Goal: Task Accomplishment & Management: Use online tool/utility

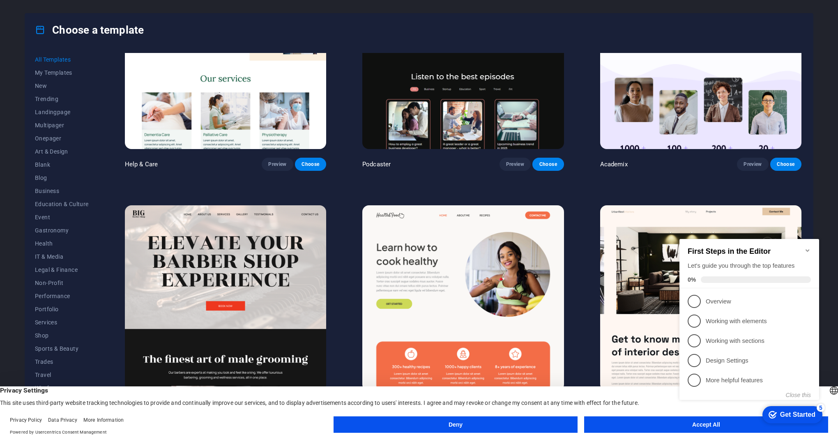
scroll to position [1314, 0]
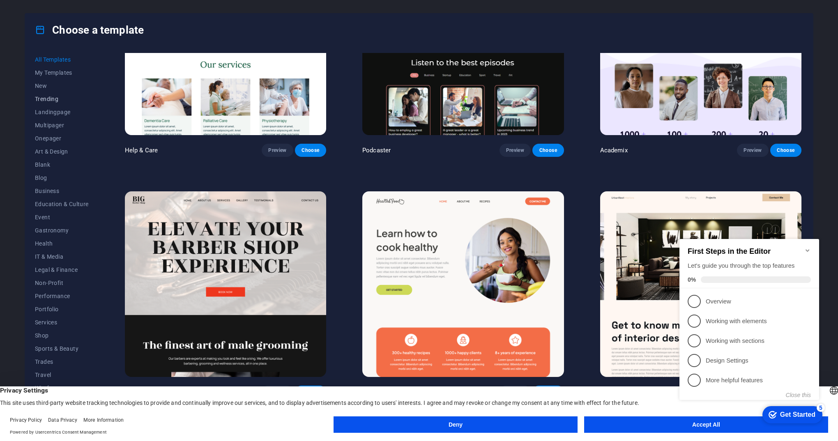
click at [54, 99] on span "Trending" at bounding box center [62, 99] width 54 height 7
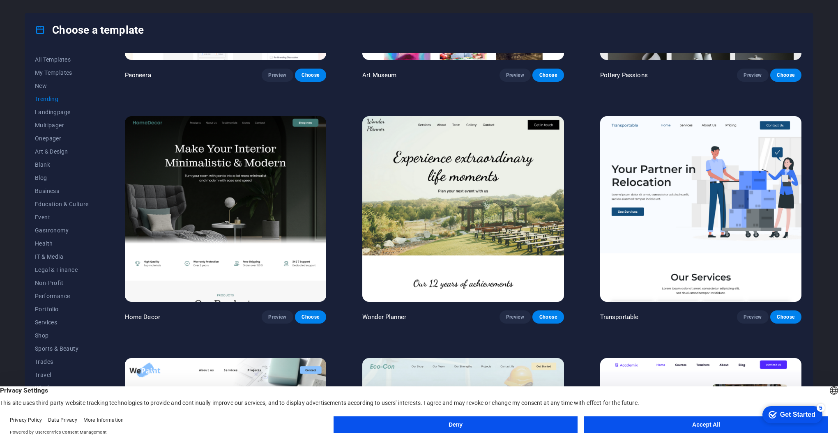
scroll to position [345, 0]
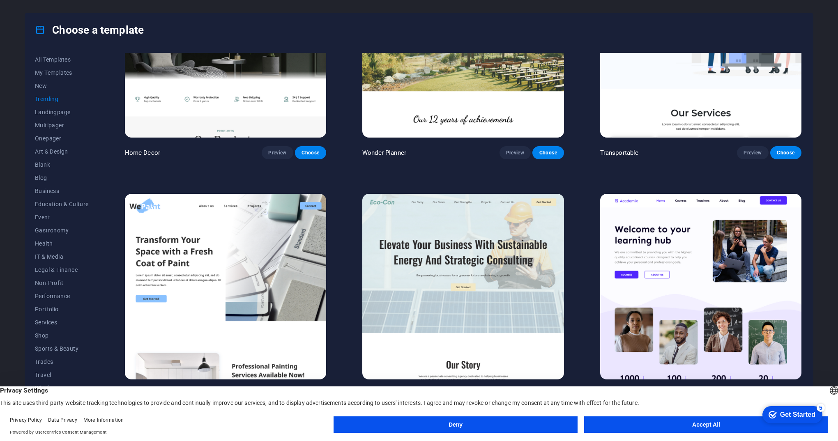
click at [667, 427] on button "Accept All" at bounding box center [706, 424] width 244 height 16
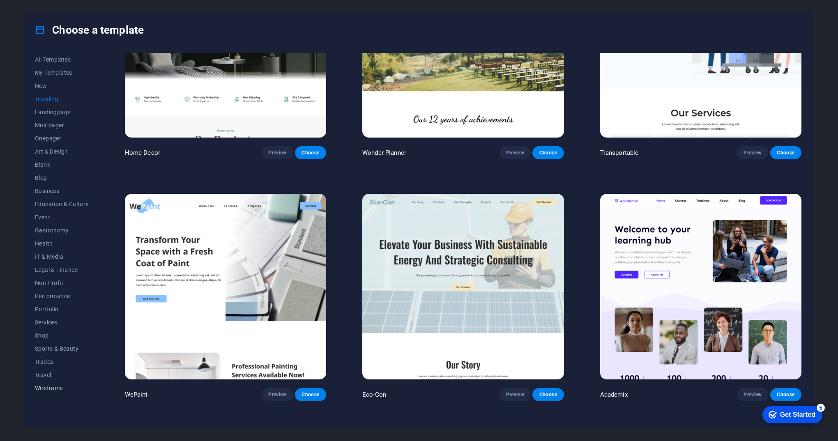
click at [55, 388] on span "Wireframe" at bounding box center [62, 388] width 54 height 7
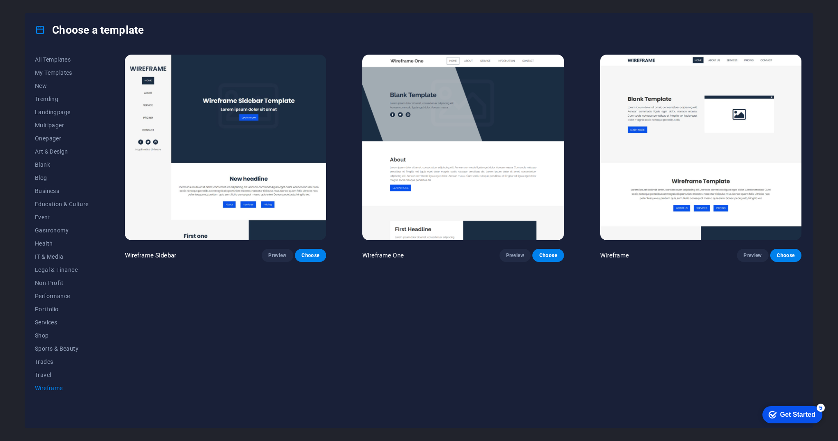
scroll to position [0, 0]
click at [46, 362] on span "Trades" at bounding box center [62, 362] width 54 height 7
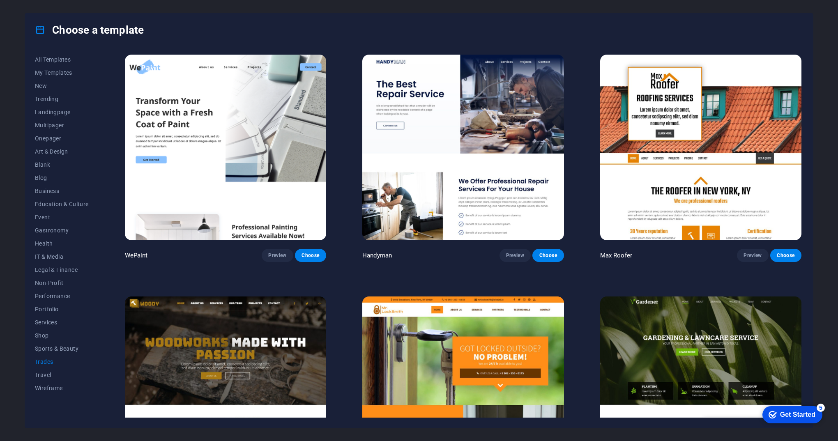
click at [48, 359] on span "Trades" at bounding box center [62, 362] width 54 height 7
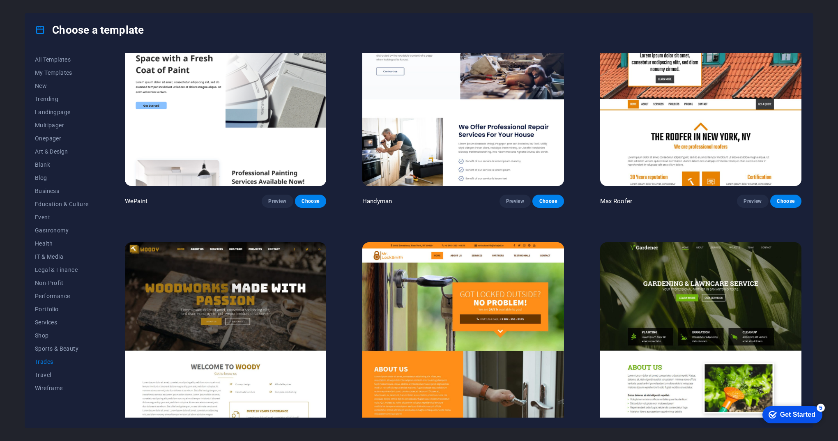
scroll to position [38, 0]
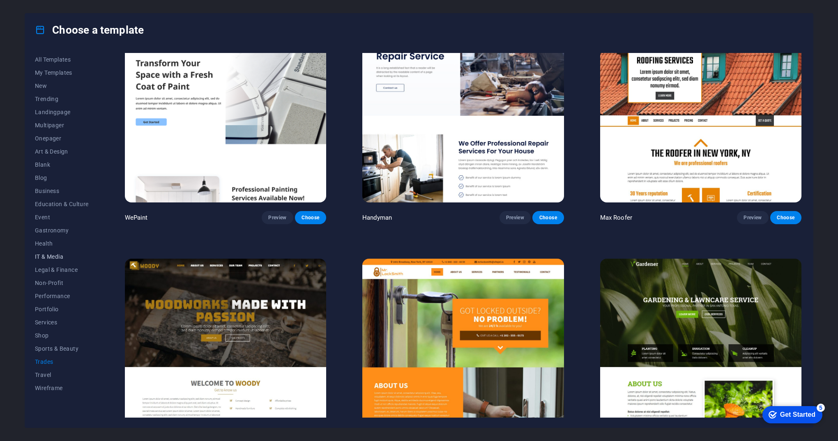
click at [53, 255] on span "IT & Media" at bounding box center [62, 256] width 54 height 7
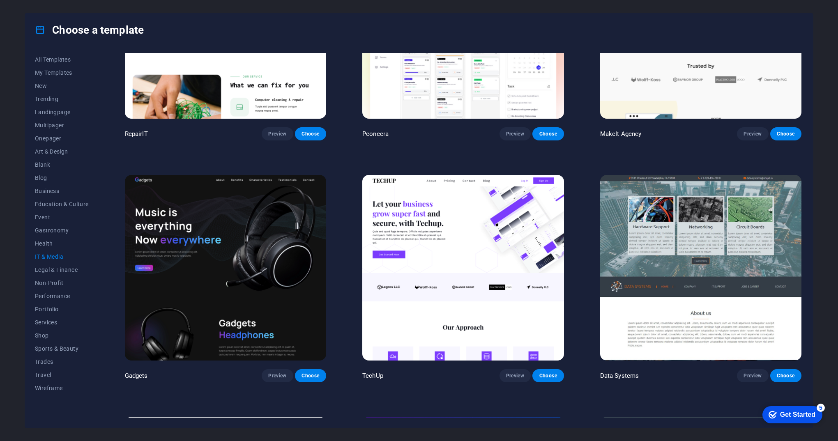
scroll to position [123, 0]
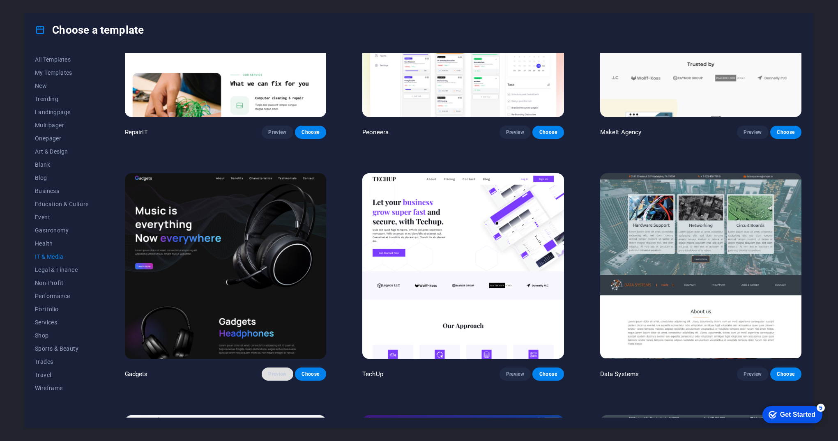
click at [273, 371] on span "Preview" at bounding box center [277, 374] width 18 height 7
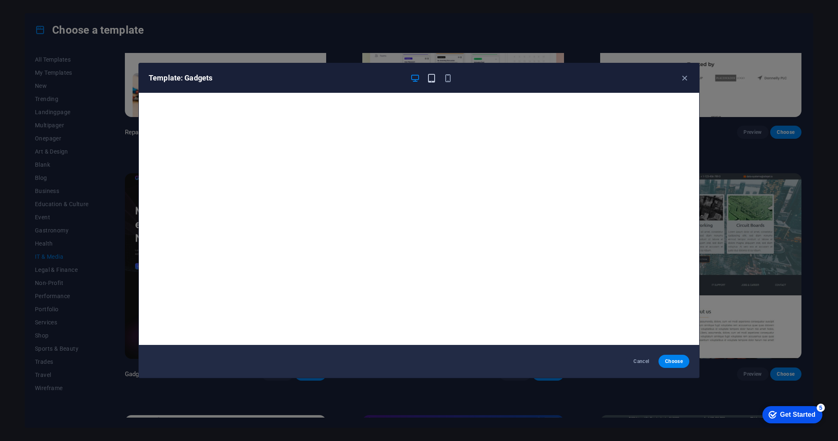
click at [430, 81] on icon "button" at bounding box center [431, 78] width 9 height 9
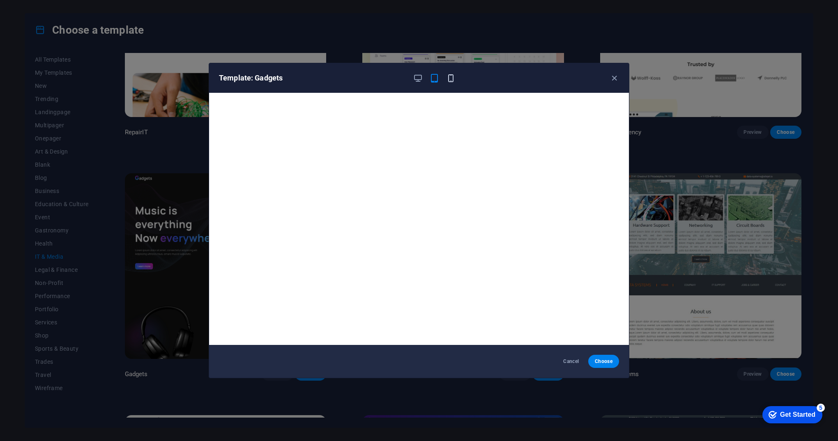
click at [450, 78] on icon "button" at bounding box center [450, 78] width 9 height 9
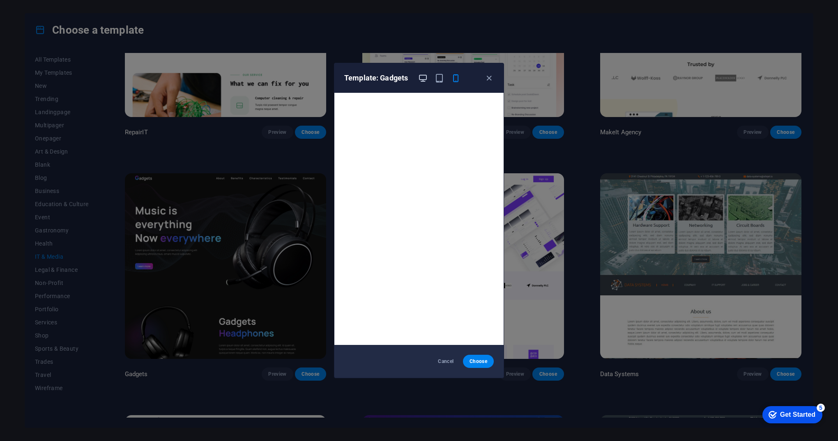
click at [425, 75] on icon "button" at bounding box center [422, 78] width 9 height 9
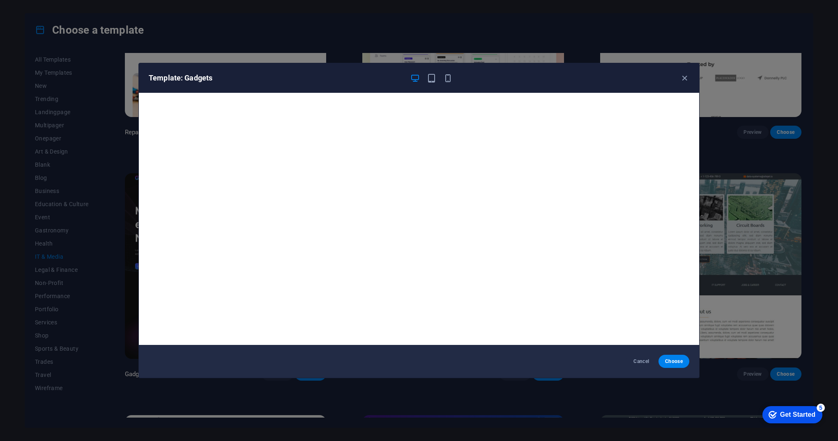
click at [99, 400] on div "Template: Gadgets Cancel Choose" at bounding box center [419, 220] width 838 height 441
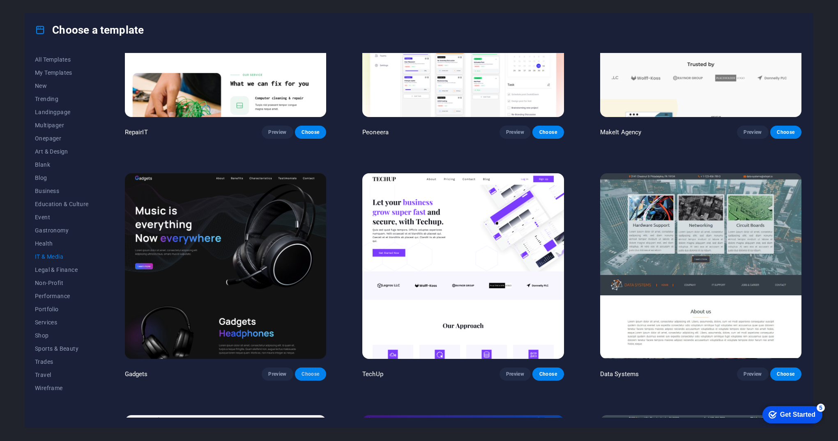
click at [307, 375] on span "Choose" at bounding box center [310, 374] width 18 height 7
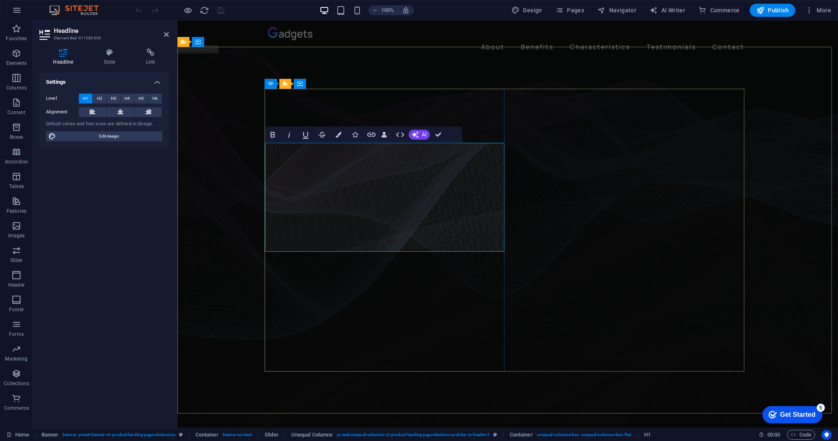
drag, startPoint x: 379, startPoint y: 170, endPoint x: 308, endPoint y: 168, distance: 71.5
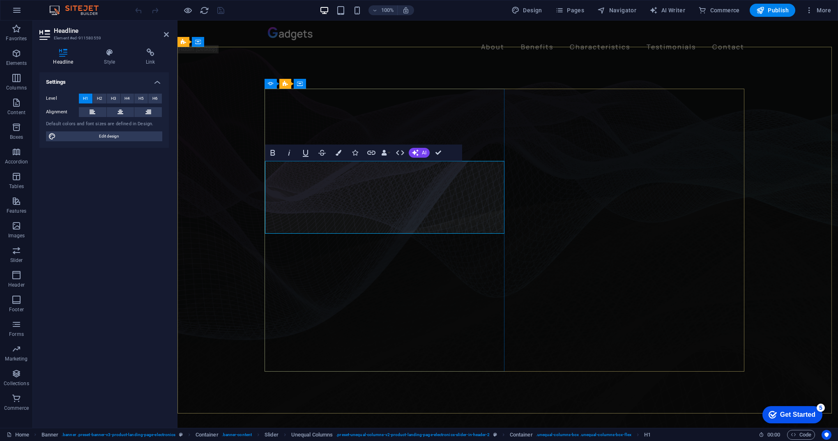
drag, startPoint x: 457, startPoint y: 188, endPoint x: 295, endPoint y: 185, distance: 161.4
drag, startPoint x: 493, startPoint y: 220, endPoint x: 271, endPoint y: 225, distance: 222.2
drag, startPoint x: 449, startPoint y: 225, endPoint x: 253, endPoint y: 218, distance: 196.0
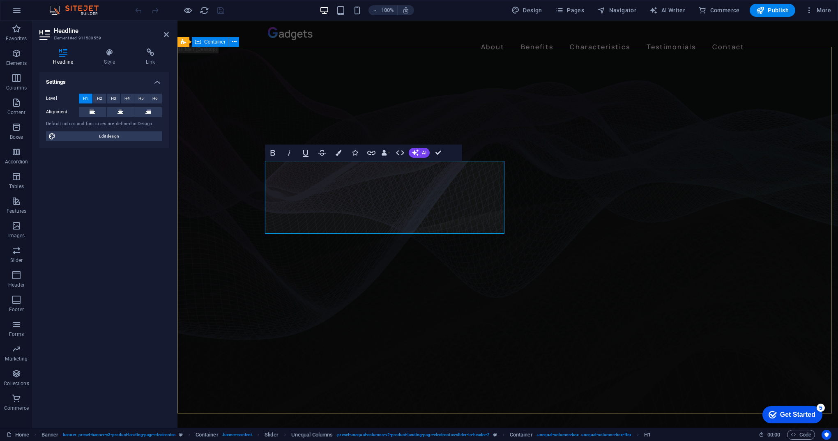
drag, startPoint x: 442, startPoint y: 224, endPoint x: 271, endPoint y: 222, distance: 170.8
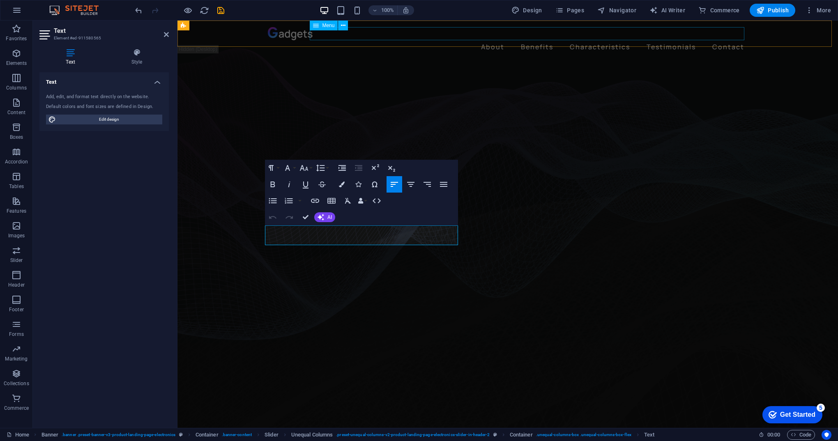
click at [533, 40] on nav "About Benefits Characteristics Testimonials Contact" at bounding box center [508, 46] width 480 height 13
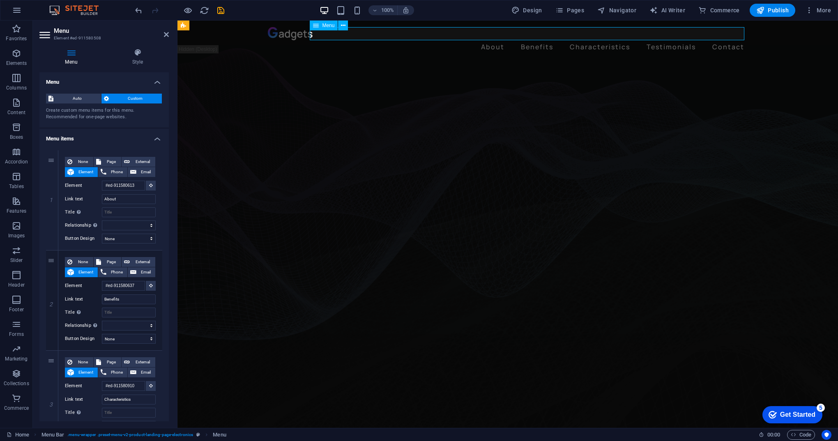
click at [537, 40] on nav "About Benefits Characteristics Testimonials Contact" at bounding box center [508, 46] width 480 height 13
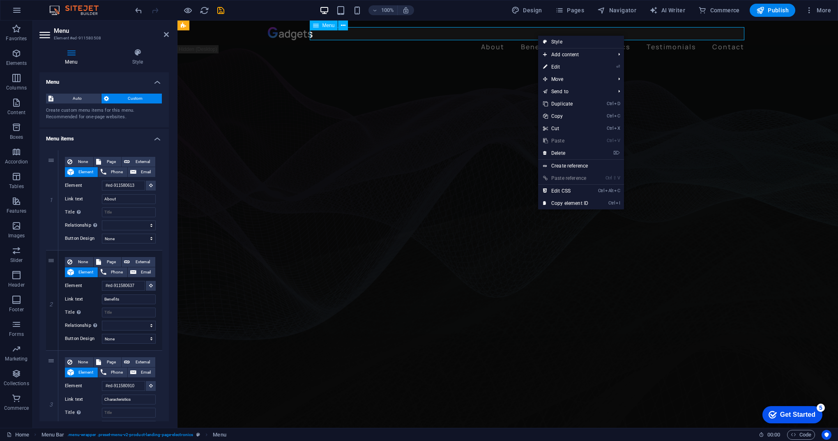
click at [533, 40] on nav "About Benefits Characteristics Testimonials Contact" at bounding box center [508, 46] width 480 height 13
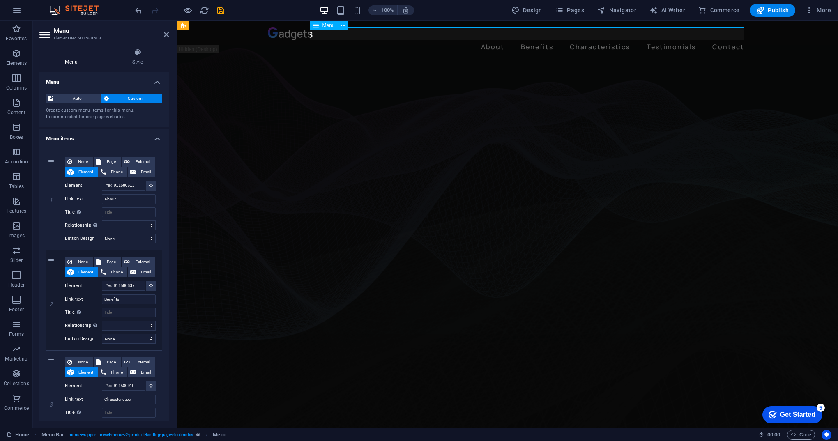
click at [588, 40] on nav "About Benefits Characteristics Testimonials Contact" at bounding box center [508, 46] width 480 height 13
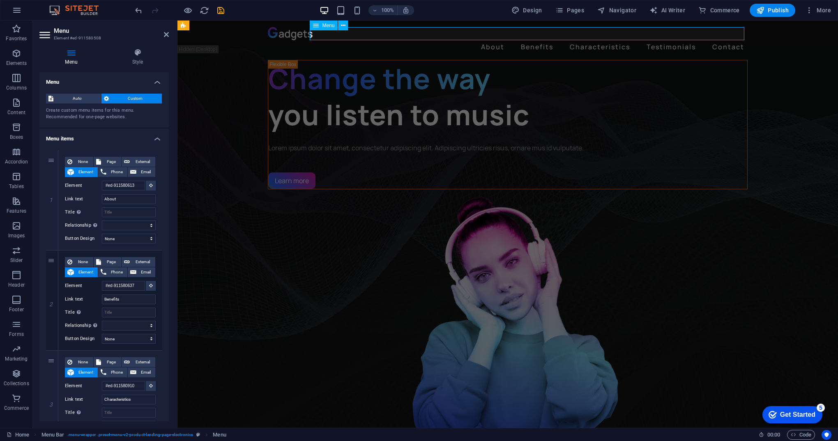
click at [539, 40] on nav "About Benefits Characteristics Testimonials Contact" at bounding box center [508, 46] width 480 height 13
click at [485, 40] on nav "About Benefits Characteristics Testimonials Contact" at bounding box center [508, 46] width 480 height 13
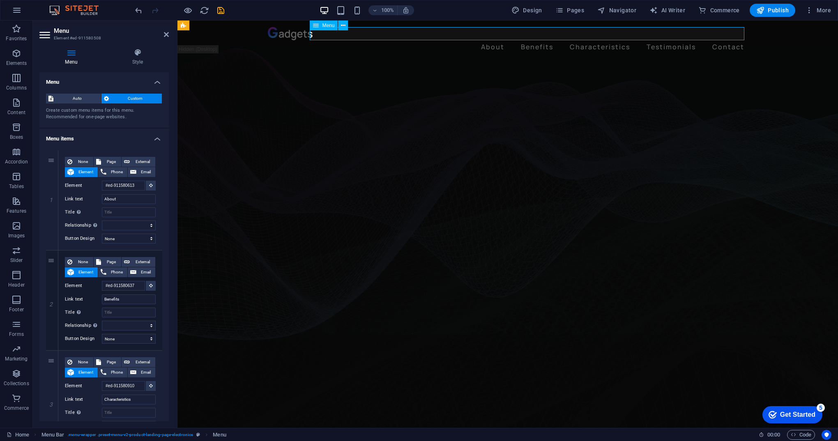
click at [542, 40] on nav "About Benefits Characteristics Testimonials Contact" at bounding box center [508, 46] width 480 height 13
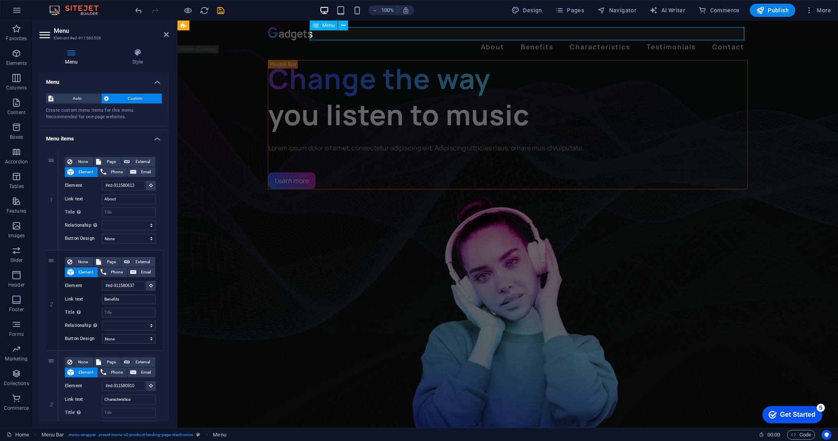
click at [599, 40] on nav "About Benefits Characteristics Testimonials Contact" at bounding box center [508, 46] width 480 height 13
click at [670, 40] on nav "About Benefits Characteristics Testimonials Contact" at bounding box center [508, 46] width 480 height 13
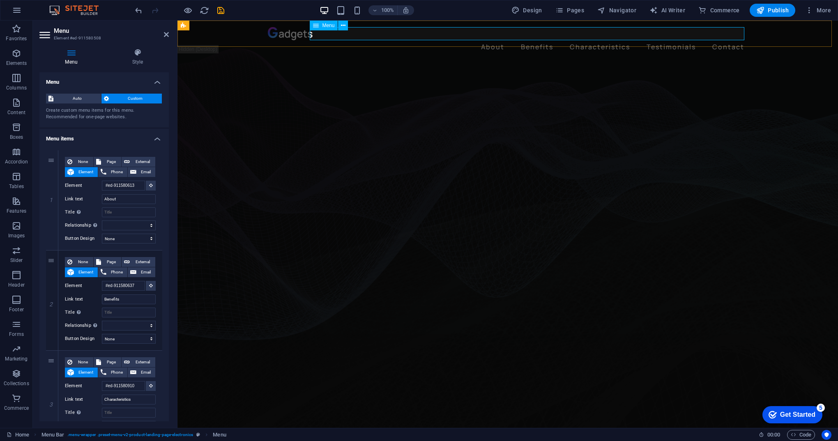
click at [729, 40] on nav "About Benefits Characteristics Testimonials Contact" at bounding box center [508, 46] width 480 height 13
click at [672, 40] on nav "About Benefits Characteristics Testimonials Contact" at bounding box center [508, 46] width 480 height 13
click at [605, 40] on nav "About Benefits Characteristics Testimonials Contact" at bounding box center [508, 46] width 480 height 13
click at [539, 40] on nav "About Benefits Characteristics Testimonials Contact" at bounding box center [508, 46] width 480 height 13
click at [527, 40] on nav "About Benefits Characteristics Testimonials Contact" at bounding box center [508, 46] width 480 height 13
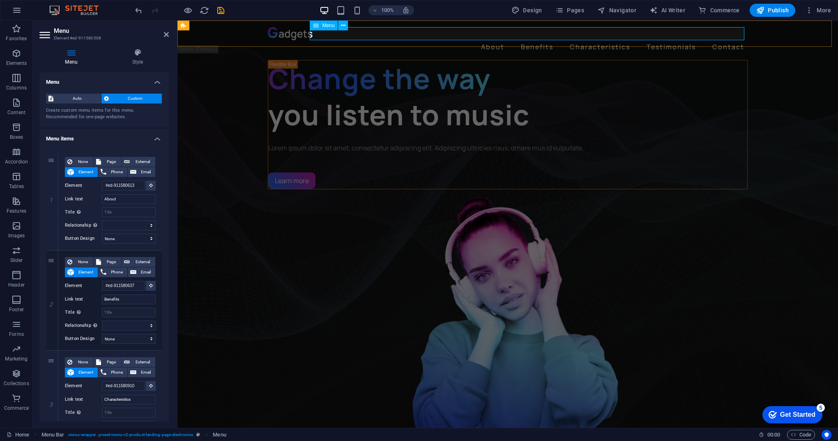
click at [527, 40] on nav "About Benefits Characteristics Testimonials Contact" at bounding box center [508, 46] width 480 height 13
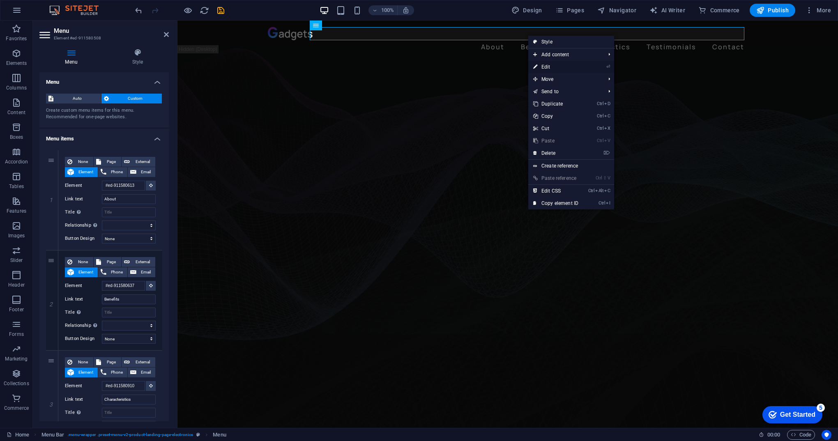
click at [552, 65] on link "⏎ Edit" at bounding box center [555, 67] width 55 height 12
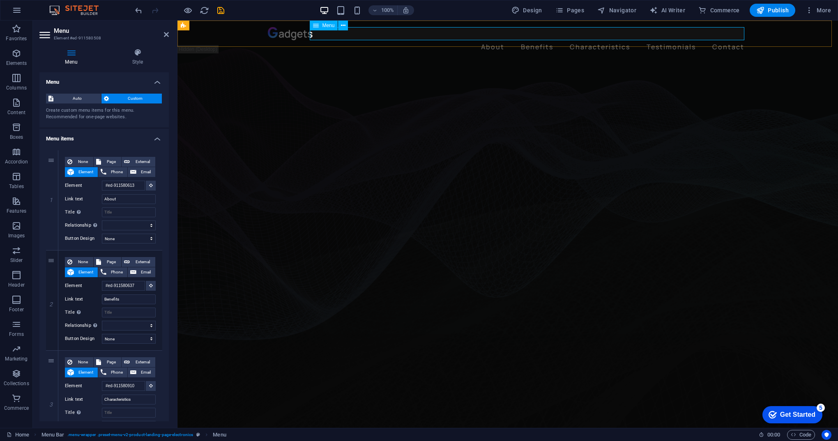
click at [540, 40] on nav "About Benefits Characteristics Testimonials Contact" at bounding box center [508, 46] width 480 height 13
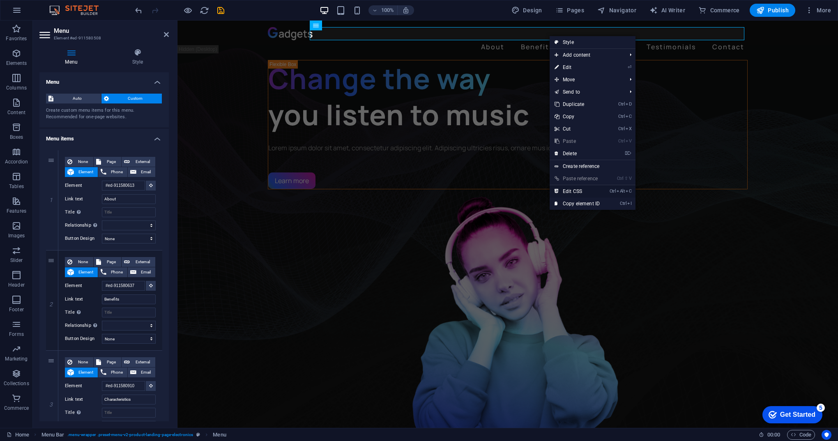
click at [575, 190] on link "Ctrl Alt C Edit CSS" at bounding box center [576, 191] width 55 height 12
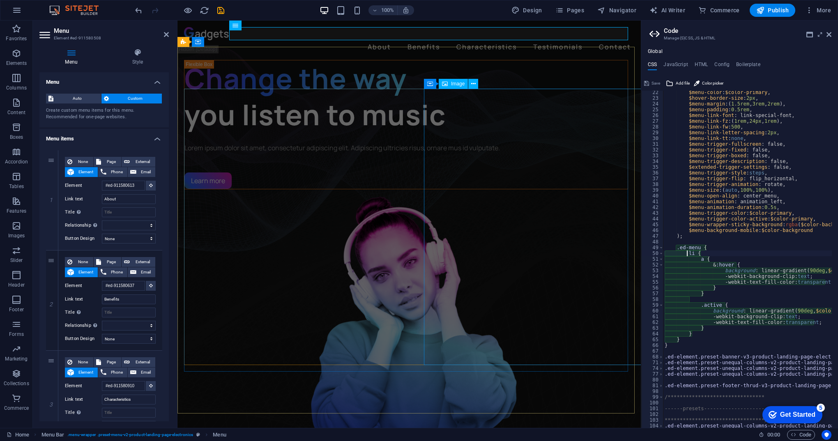
type textarea "li {"
click at [423, 40] on nav "About Benefits Characteristics Testimonials Contact" at bounding box center [409, 46] width 450 height 13
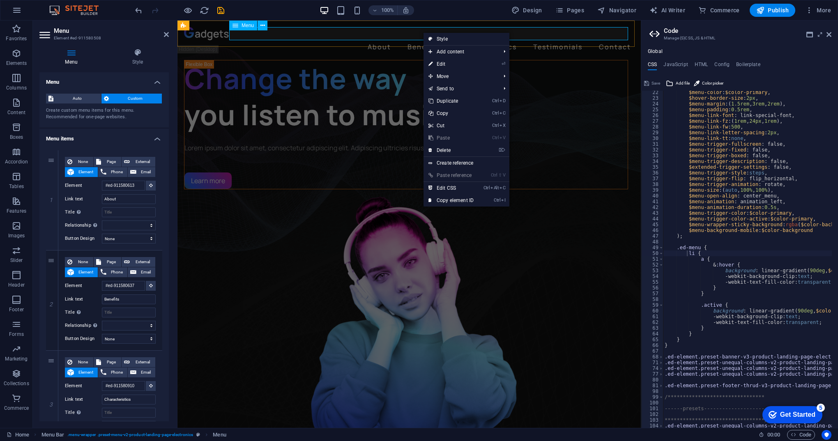
click at [411, 40] on nav "About Benefits Characteristics Testimonials Contact" at bounding box center [409, 46] width 450 height 13
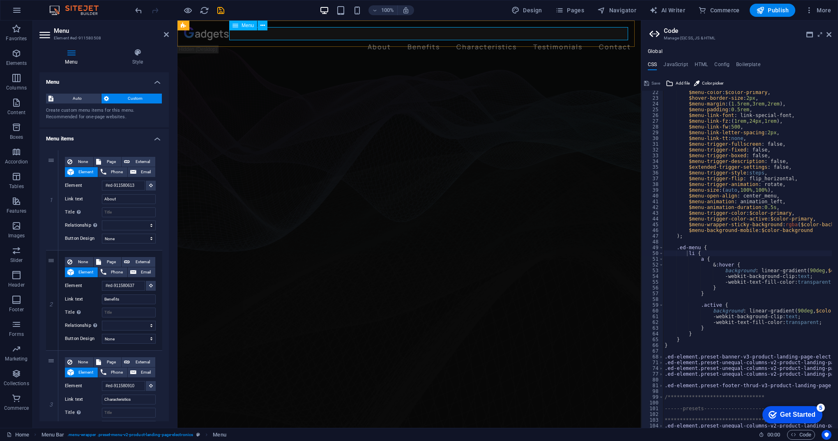
click at [572, 40] on nav "About Benefits Characteristics Testimonials Contact" at bounding box center [409, 46] width 450 height 13
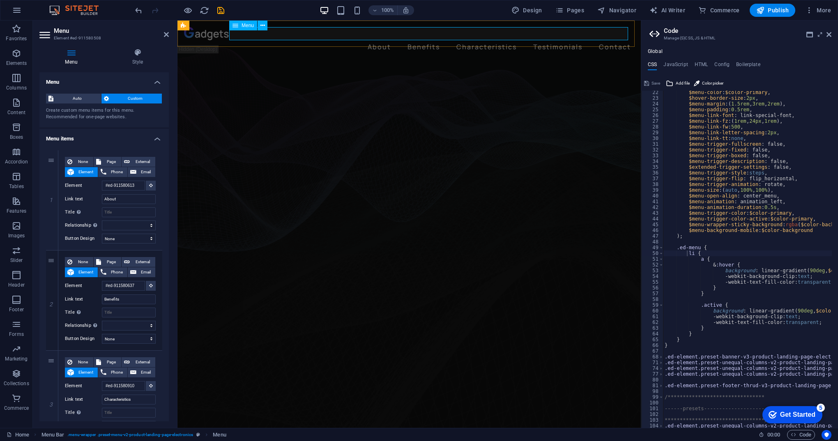
click at [572, 40] on nav "About Benefits Characteristics Testimonials Contact" at bounding box center [409, 46] width 450 height 13
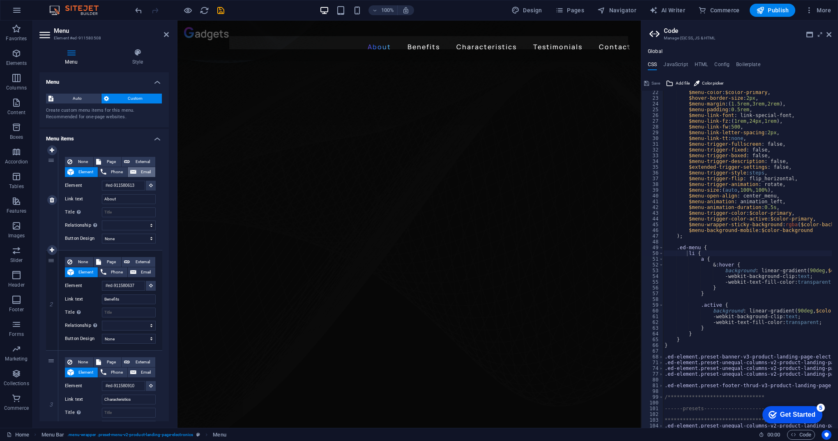
scroll to position [0, 0]
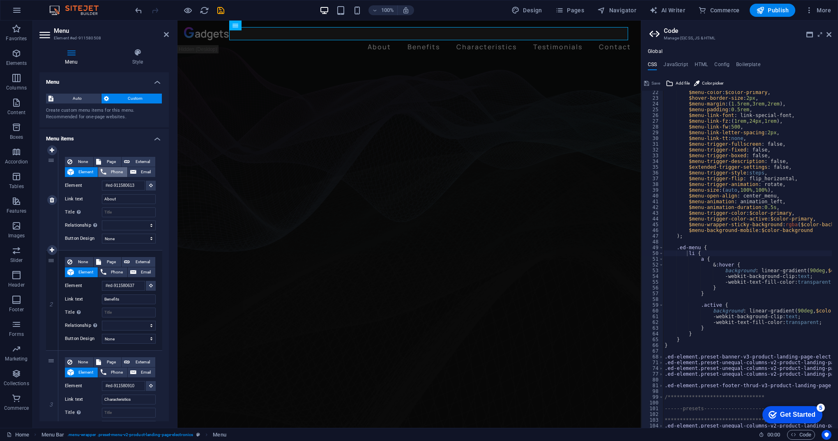
click at [113, 172] on span "Phone" at bounding box center [117, 172] width 16 height 10
select select
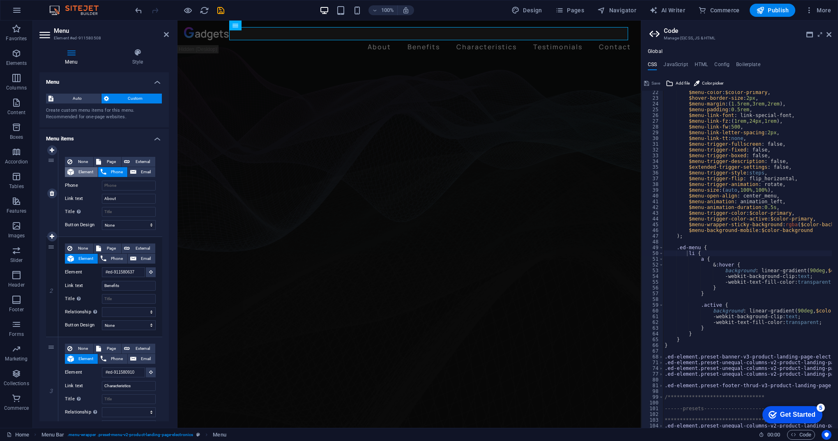
click at [89, 172] on span "Element" at bounding box center [85, 172] width 19 height 10
select select
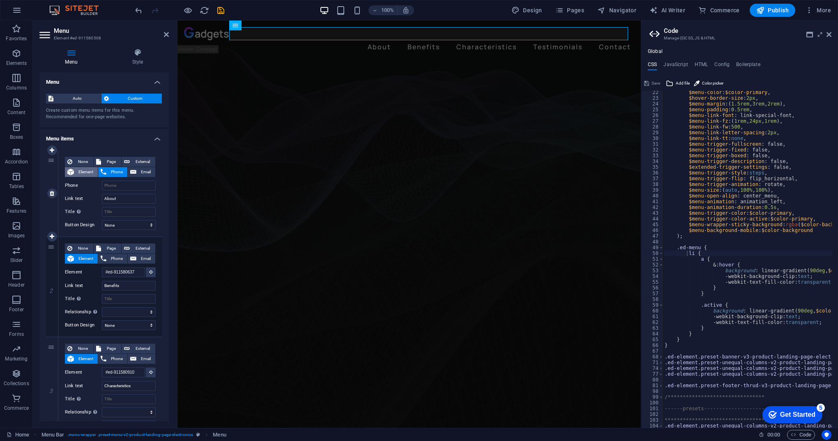
select select
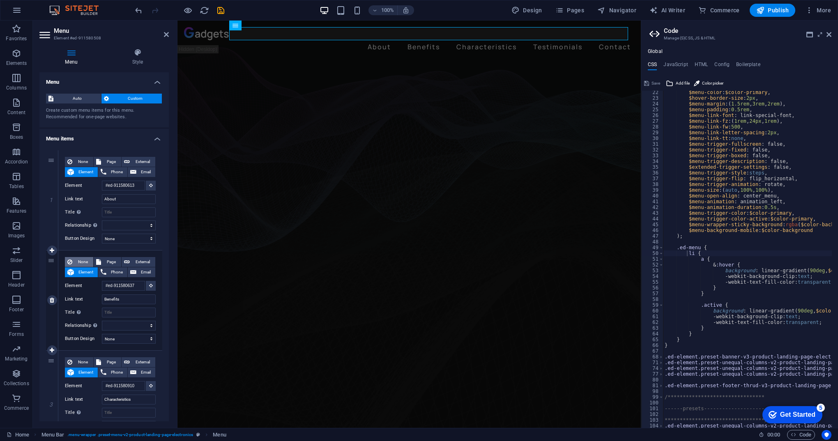
click at [85, 264] on span "None" at bounding box center [83, 262] width 16 height 10
select select
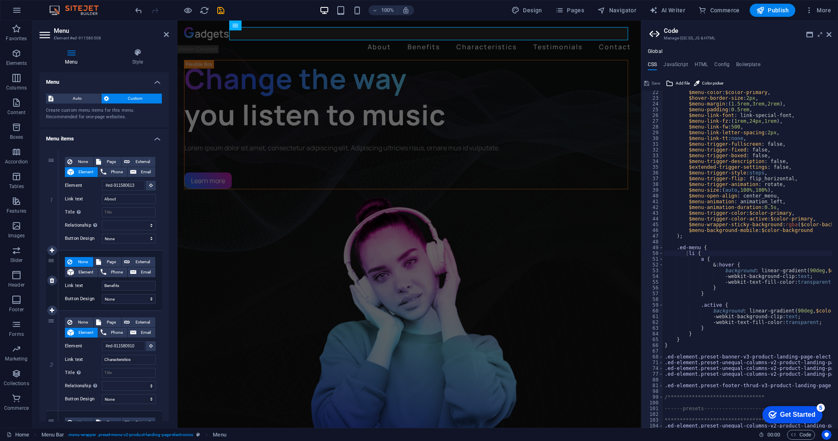
click at [85, 264] on span "None" at bounding box center [83, 262] width 16 height 10
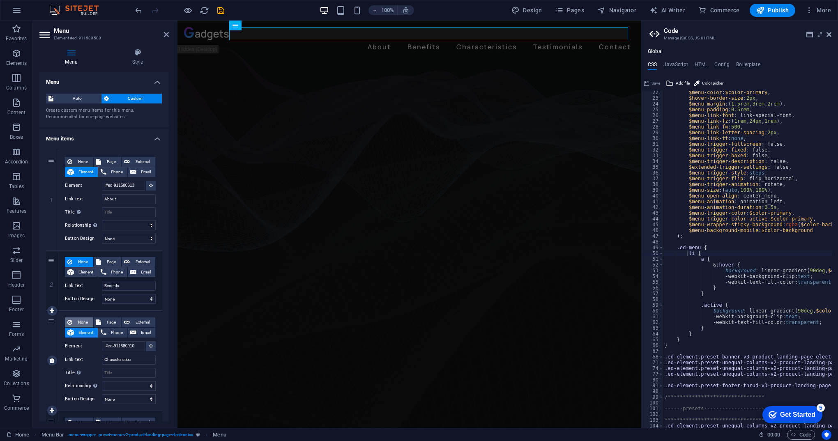
click at [84, 323] on span "None" at bounding box center [83, 322] width 16 height 10
select select
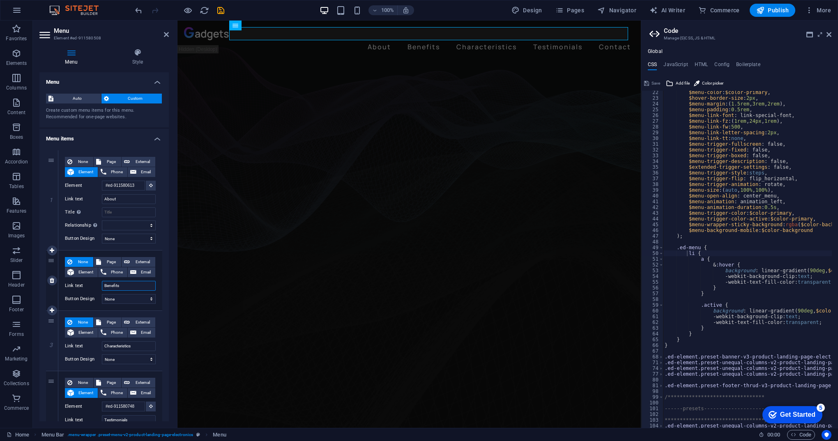
drag, startPoint x: 129, startPoint y: 288, endPoint x: 99, endPoint y: 281, distance: 30.3
click at [99, 281] on div "Link text Benefits" at bounding box center [110, 286] width 91 height 10
type input "P"
select select
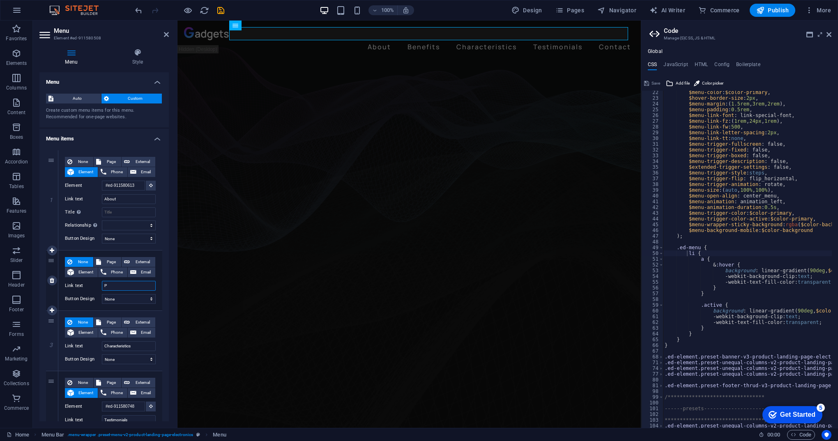
select select
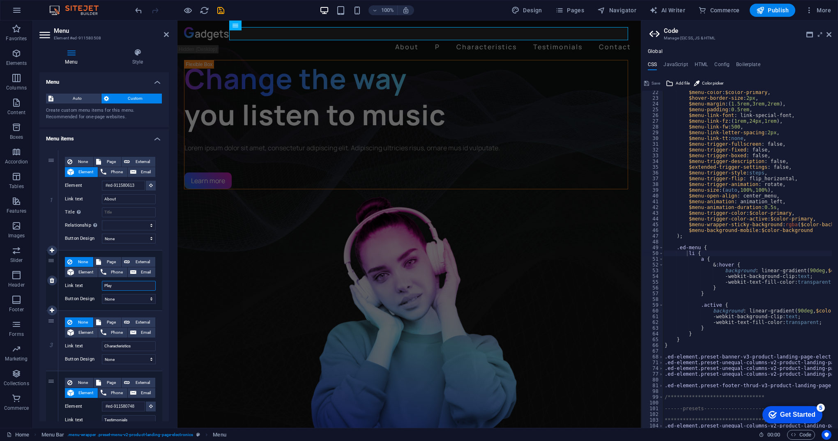
type input "Play"
select select
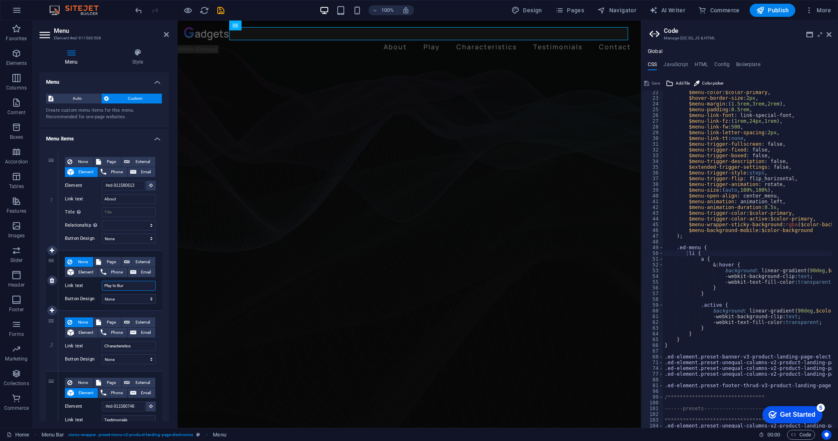
type input "Play to Burn"
select select
type input "Play to Burn"
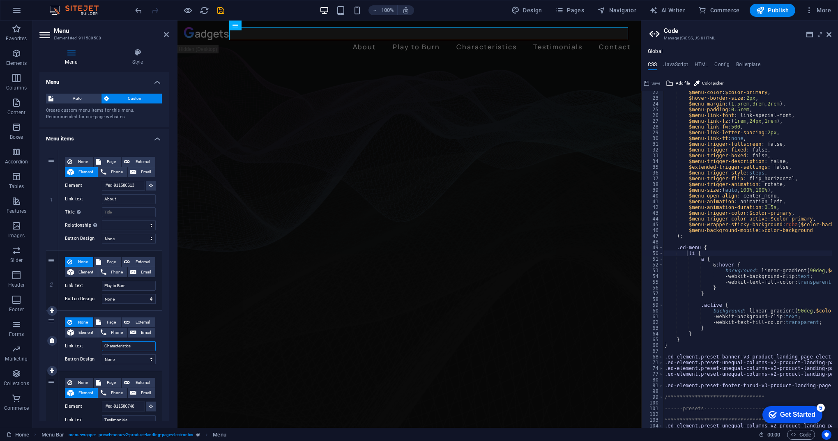
drag, startPoint x: 139, startPoint y: 346, endPoint x: 103, endPoint y: 345, distance: 35.3
click at [103, 345] on input "Characteristics" at bounding box center [129, 346] width 54 height 10
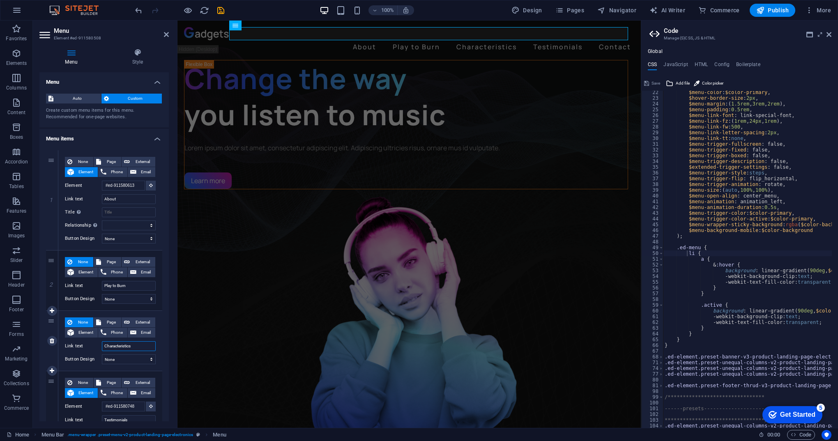
type input "A"
select select
type input "An"
select select
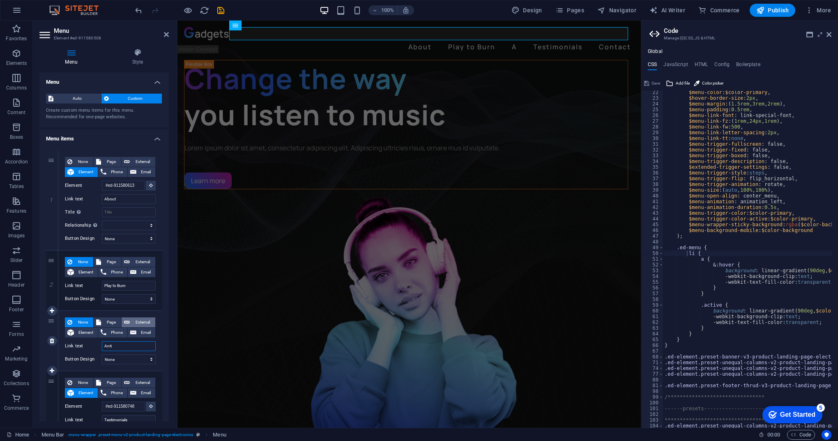
type input "Anti"
select select
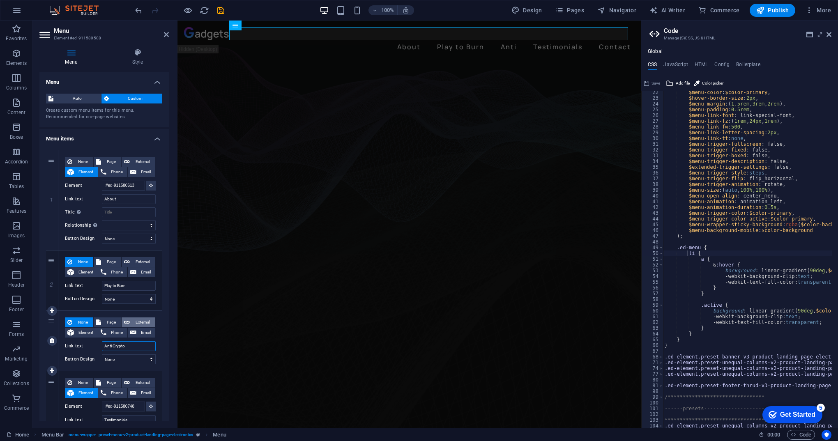
type input "Anti Crypto"
select select
type input "Anti Crypto S"
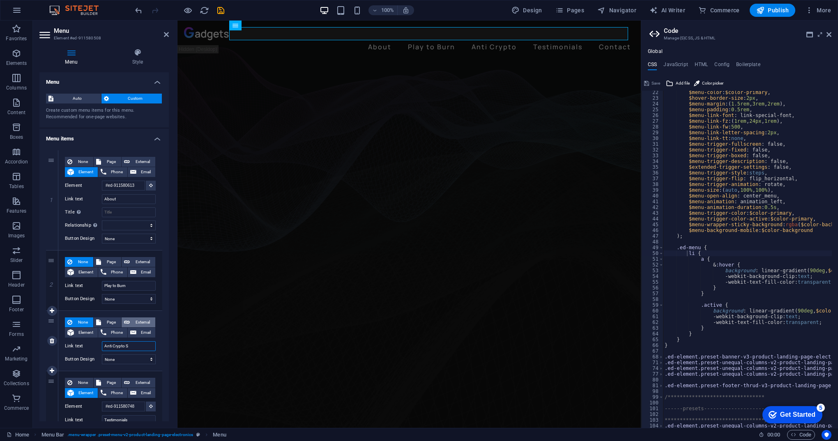
select select
type input "Anti Crypto"
select select
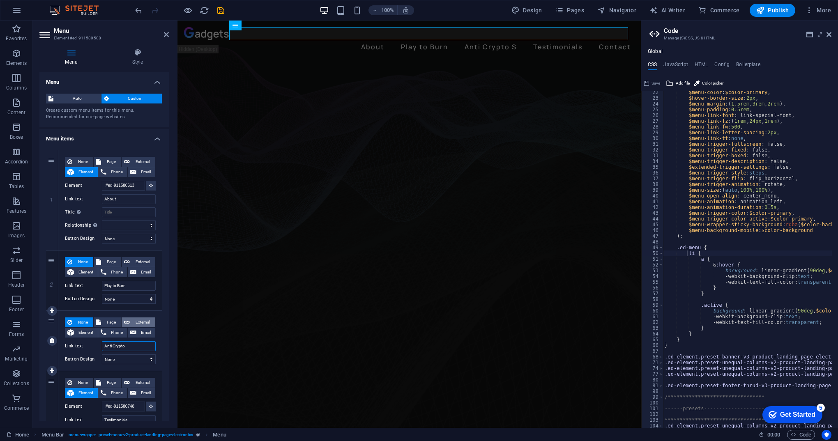
select select
type input "Anti Crypto"
select select
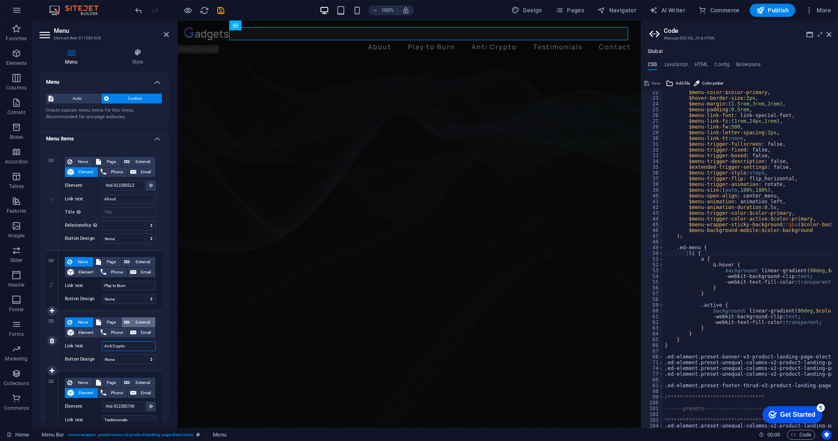
select select
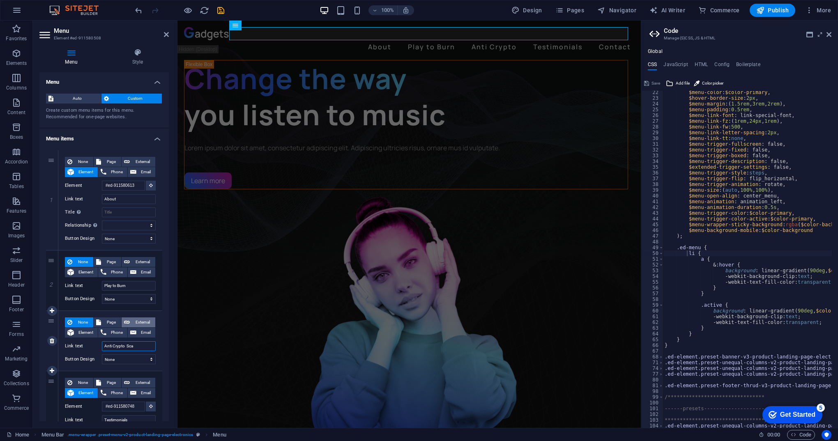
type input "Anti Crypto Scam"
select select
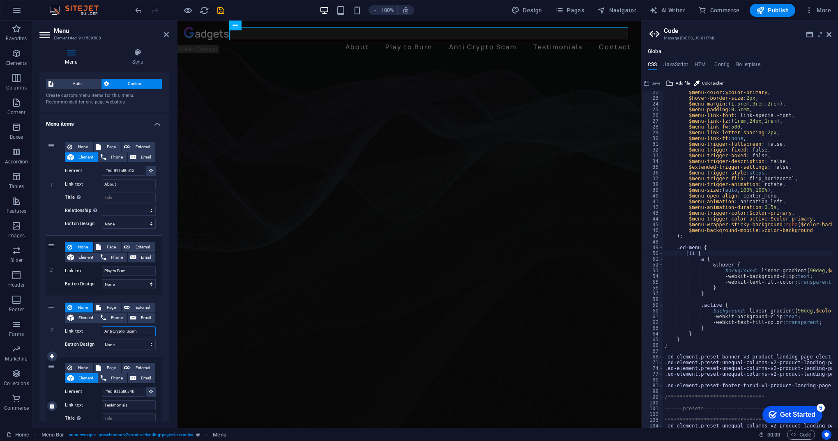
scroll to position [82, 0]
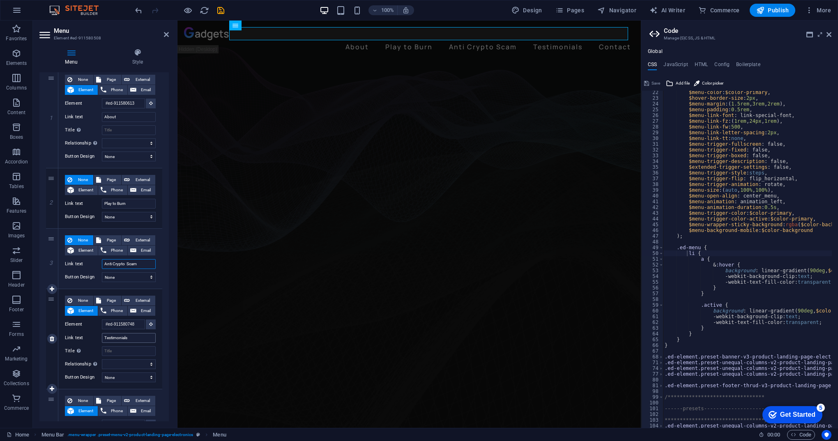
type input "Anti Crypto Scam"
drag, startPoint x: 138, startPoint y: 340, endPoint x: 89, endPoint y: 338, distance: 49.3
click at [89, 338] on div "Link text Testimonials" at bounding box center [110, 338] width 91 height 10
type input "White"
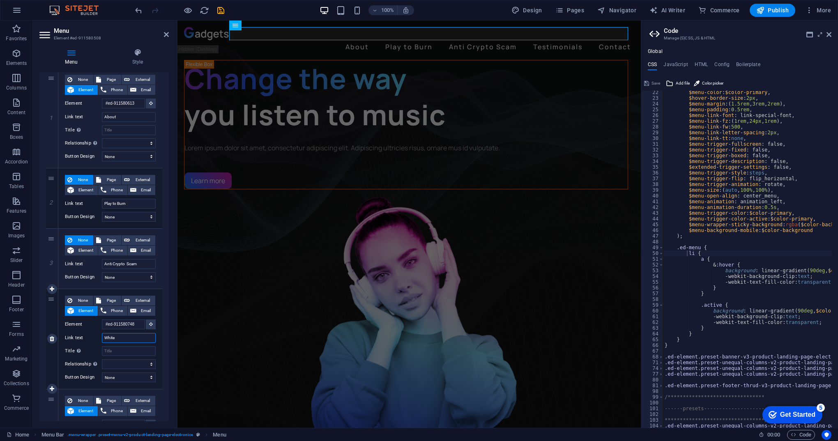
select select
type input "White Pape"
select select
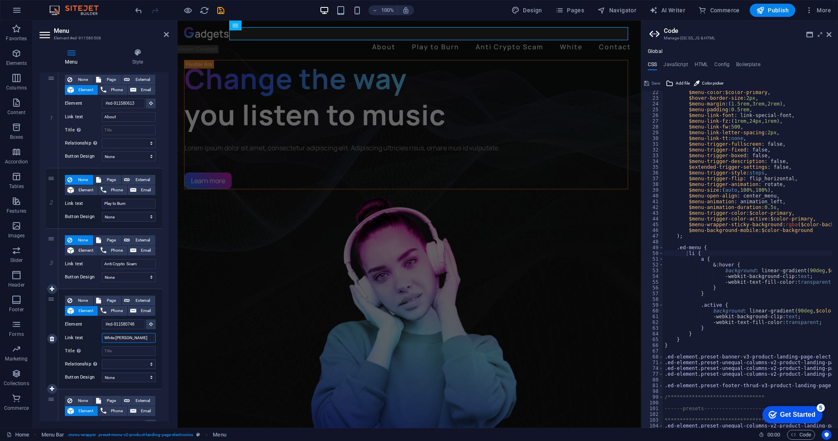
type input "White Paper"
select select
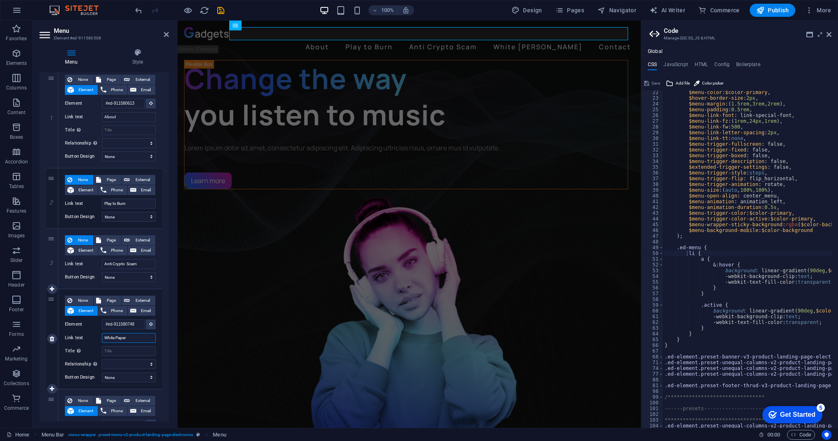
select select
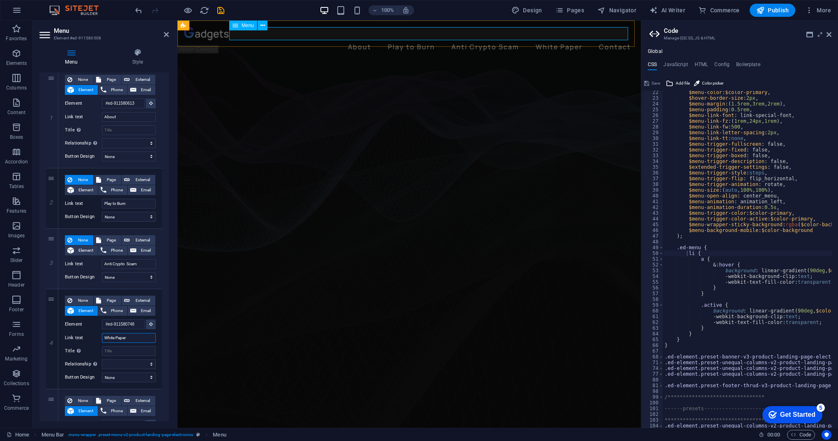
type input "White Paper"
click at [548, 40] on nav "About Play to Burn Anti Crypto Scam White Paper Contact" at bounding box center [409, 46] width 450 height 13
click at [497, 40] on nav "About Play to Burn Anti Crypto Scam White Paper Contact" at bounding box center [409, 46] width 450 height 13
click at [442, 40] on nav "About Play to Burn Anti Crypto Scam White Paper Contact" at bounding box center [409, 46] width 450 height 13
click at [409, 40] on nav "About Play to Burn Anti Crypto Scam White Paper Contact" at bounding box center [409, 46] width 450 height 13
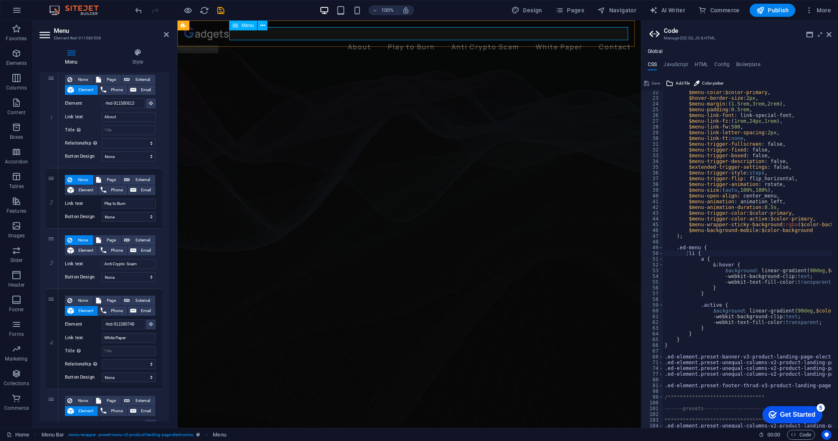
click at [409, 40] on nav "About Play to Burn Anti Crypto Scam White Paper Contact" at bounding box center [409, 46] width 450 height 13
click at [462, 40] on nav "About Play to Burn Anti Crypto Scam White Paper Contact" at bounding box center [409, 46] width 450 height 13
click at [489, 40] on nav "About Play to Burn Anti Crypto Scam White Paper Contact" at bounding box center [409, 46] width 450 height 13
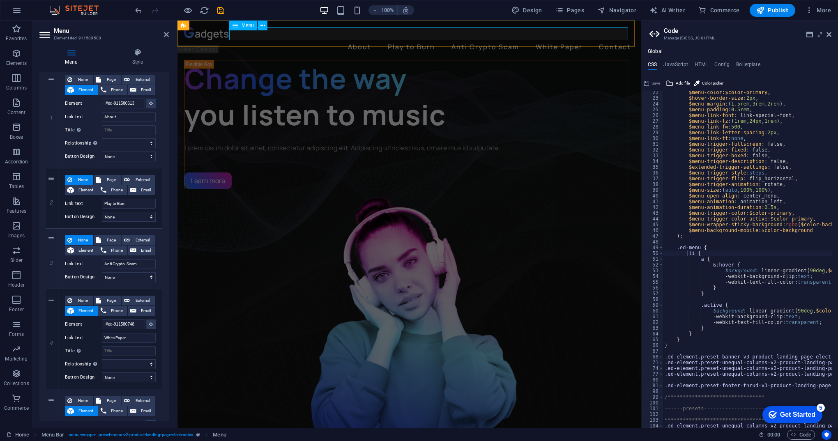
click at [543, 40] on nav "About Play to Burn Anti Crypto Scam White Paper Contact" at bounding box center [409, 46] width 450 height 13
click at [604, 40] on nav "About Play to Burn Anti Crypto Scam White Paper Contact" at bounding box center [409, 46] width 450 height 13
click at [606, 40] on nav "About Play to Burn Anti Crypto Scam White Paper Contact" at bounding box center [409, 46] width 450 height 13
click at [549, 40] on nav "About Play to Burn Anti Crypto Scam White Paper Contact" at bounding box center [409, 46] width 450 height 13
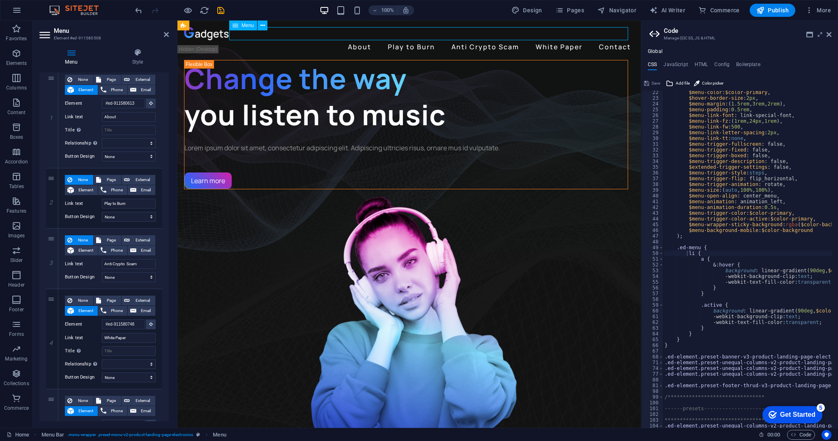
click at [491, 40] on nav "About Play to Burn Anti Crypto Scam White Paper Contact" at bounding box center [409, 46] width 450 height 13
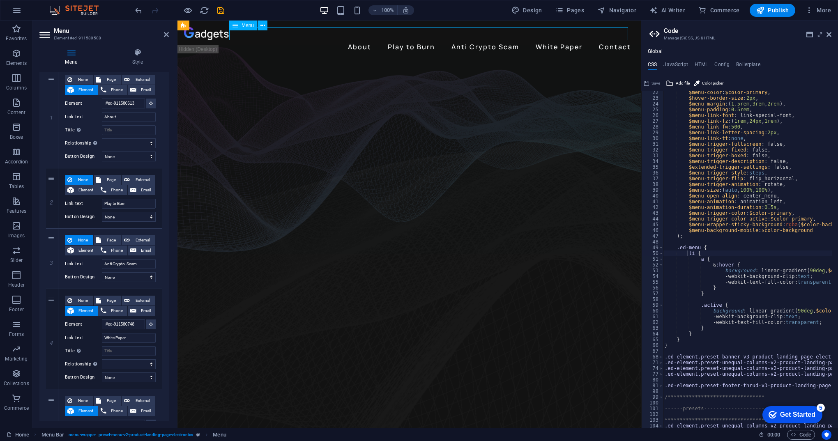
click at [411, 40] on nav "About Play to Burn Anti Crypto Scam White Paper Contact" at bounding box center [409, 46] width 450 height 13
click at [356, 40] on nav "About Play to Burn Anti Crypto Scam White Paper Contact" at bounding box center [409, 46] width 450 height 13
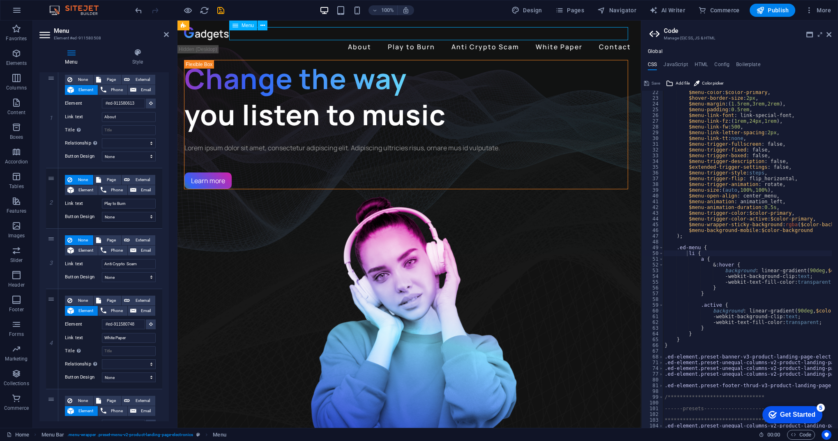
click at [484, 40] on nav "About Play to Burn Anti Crypto Scam White Paper Contact" at bounding box center [409, 46] width 450 height 13
click at [558, 40] on nav "About Play to Burn Anti Crypto Scam White Paper Contact" at bounding box center [409, 46] width 450 height 13
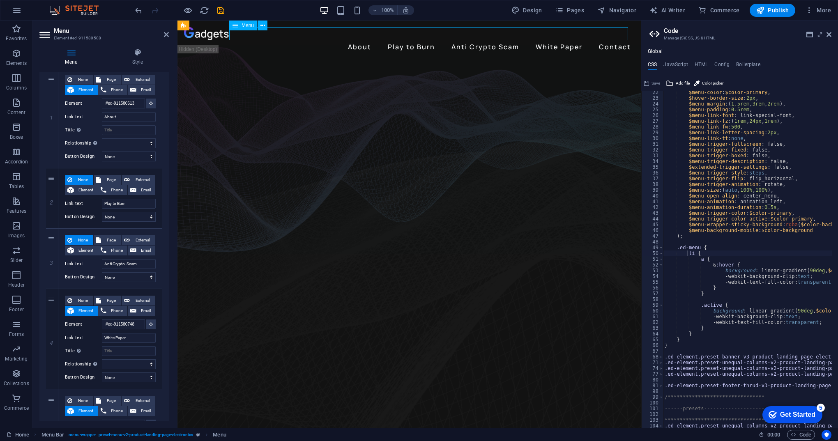
click at [606, 40] on nav "About Play to Burn Anti Crypto Scam White Paper Contact" at bounding box center [409, 46] width 450 height 13
click at [356, 40] on nav "About Play to Burn Anti Crypto Scam White Paper Contact" at bounding box center [409, 46] width 450 height 13
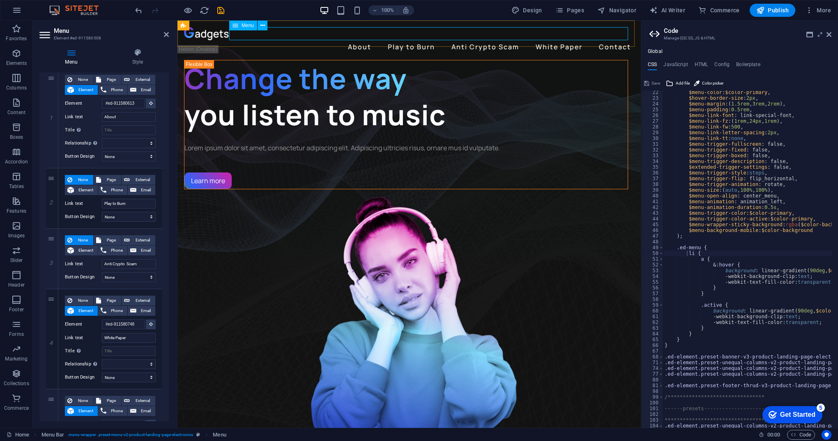
click at [366, 40] on nav "About Play to Burn Anti Crypto Scam White Paper Contact" at bounding box center [409, 46] width 450 height 13
click at [233, 24] on icon at bounding box center [235, 26] width 6 height 10
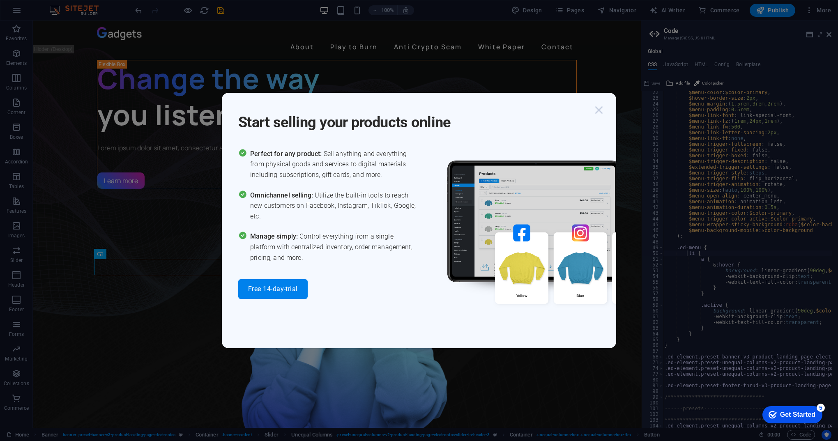
click at [599, 112] on icon "button" at bounding box center [598, 110] width 15 height 15
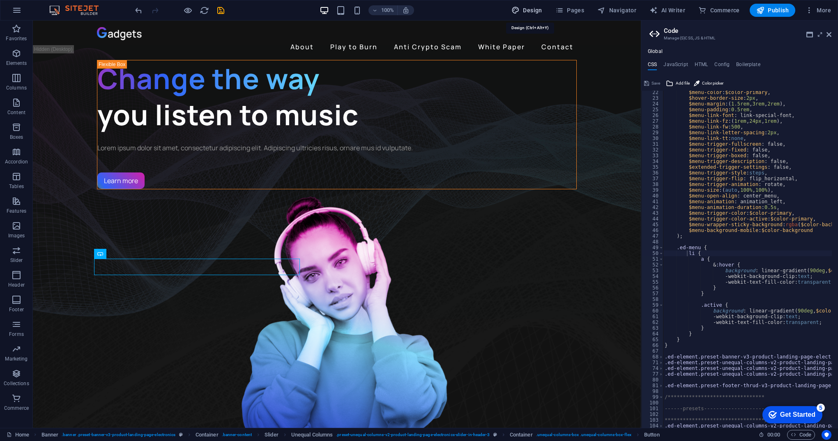
select select "px"
select select "400"
select select "px"
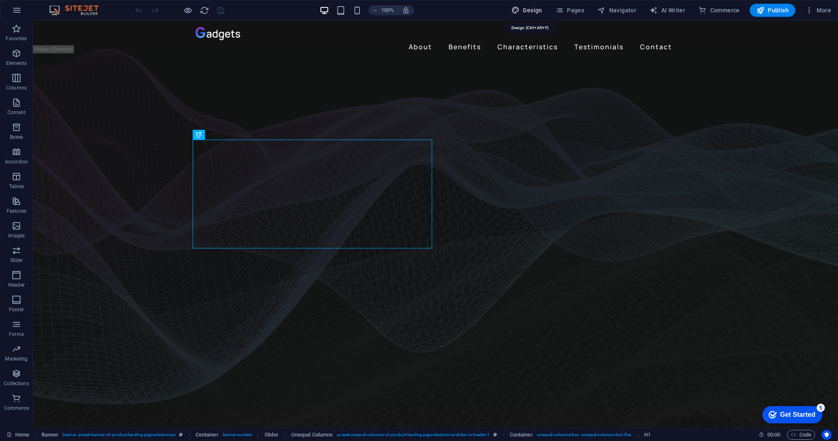
select select "px"
select select "400"
select select "px"
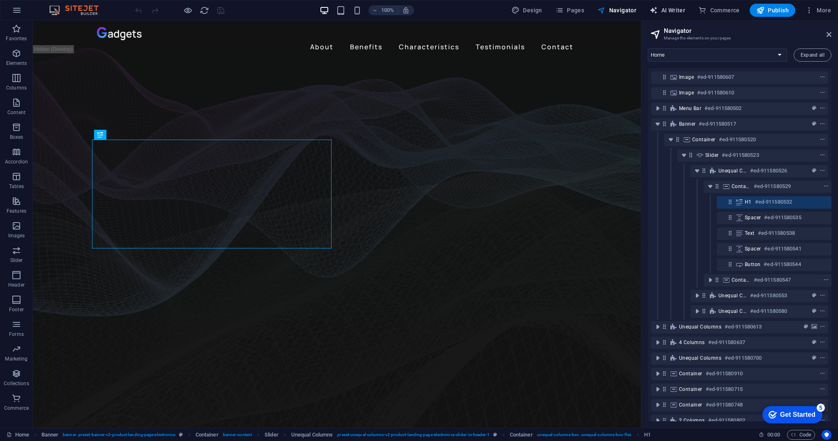
select select "English"
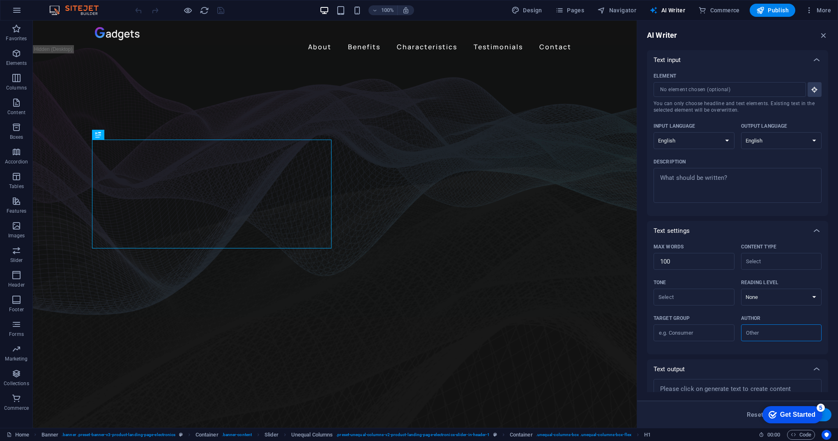
drag, startPoint x: 713, startPoint y: 9, endPoint x: 552, endPoint y: 5, distance: 160.6
click at [0, 0] on span "Commerce" at bounding box center [0, 0] width 0 height 0
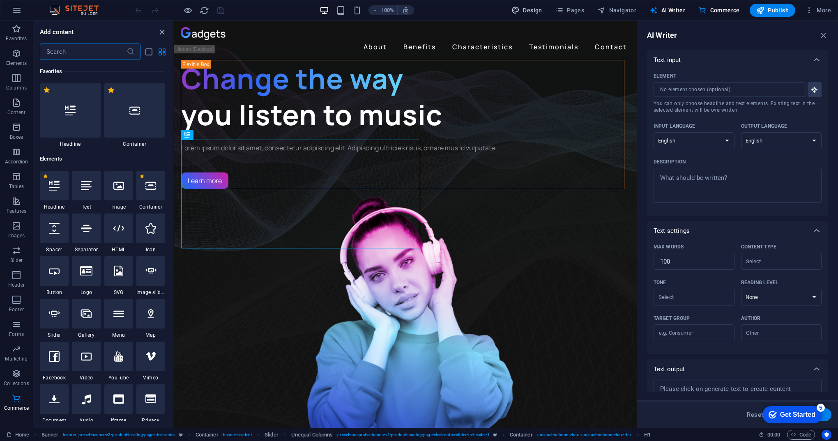
click at [519, 11] on icon "button" at bounding box center [515, 10] width 8 height 8
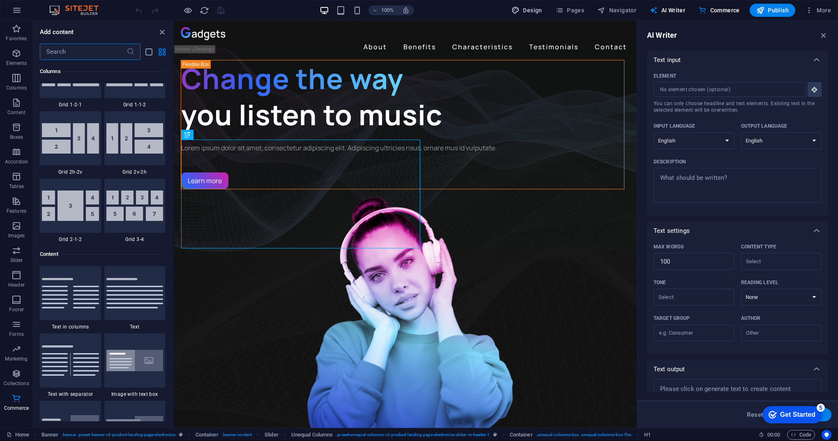
select select "px"
select select "400"
select select "px"
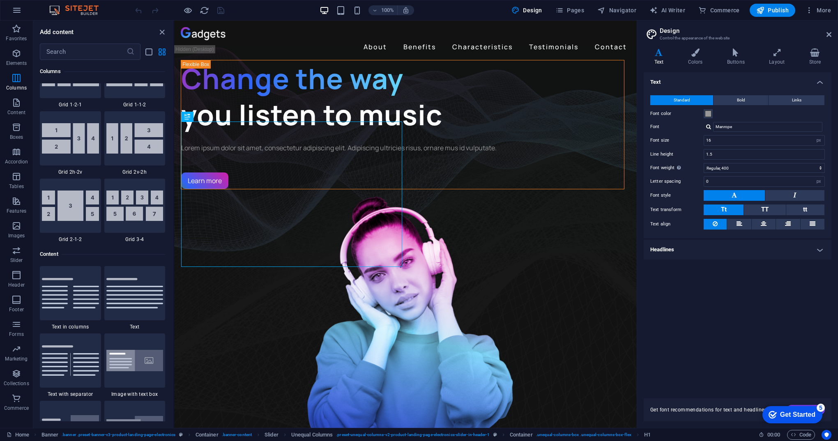
click at [12, 9] on icon "button" at bounding box center [17, 10] width 10 height 10
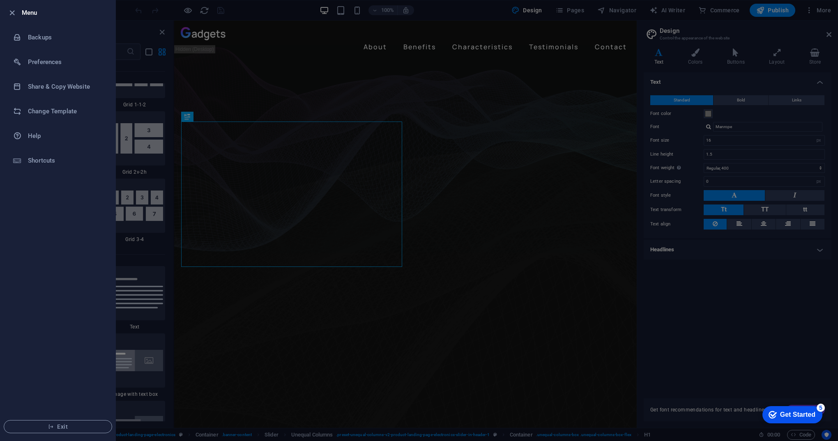
click at [278, 48] on div at bounding box center [419, 220] width 838 height 441
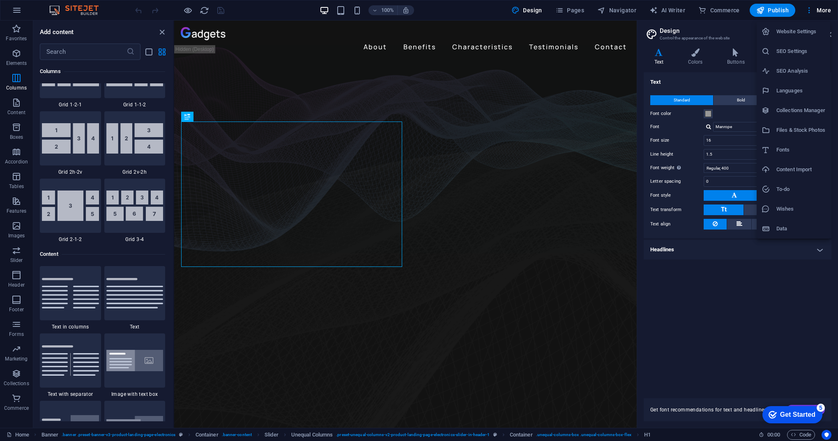
click at [814, 30] on h6 "Website Settings" at bounding box center [800, 32] width 49 height 10
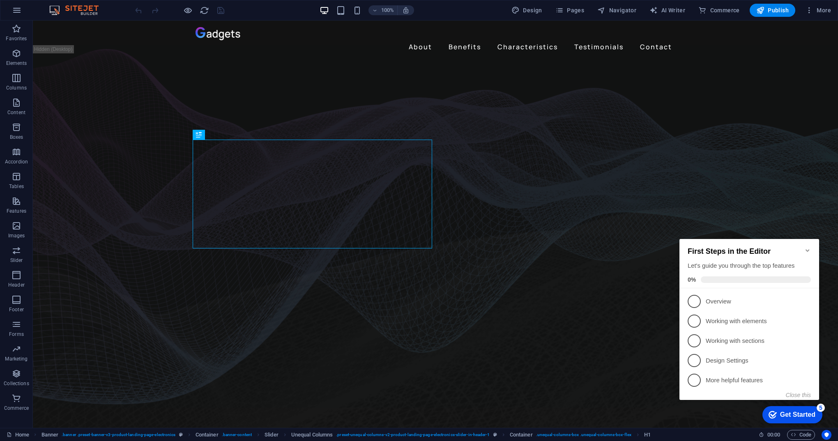
click at [792, 414] on div "Get Started" at bounding box center [797, 414] width 35 height 7
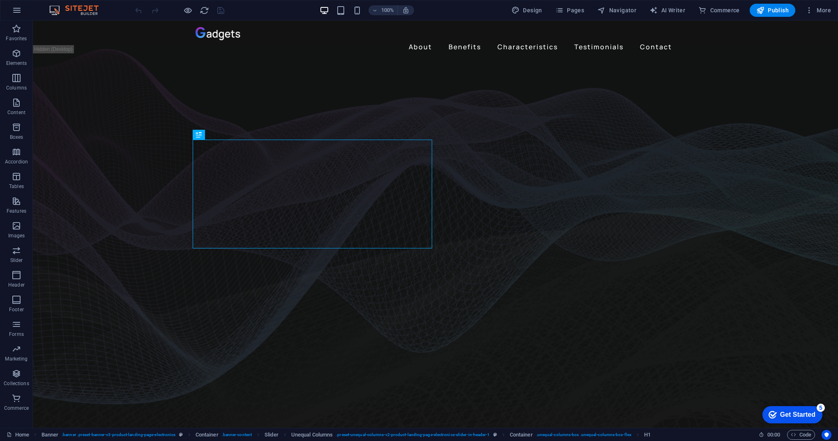
click at [792, 414] on div "Get Started" at bounding box center [797, 414] width 35 height 7
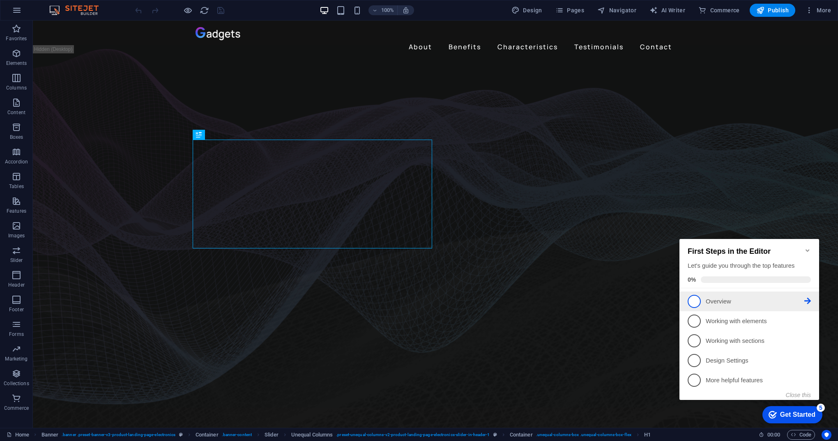
click at [721, 302] on p "Overview - incomplete" at bounding box center [755, 301] width 99 height 9
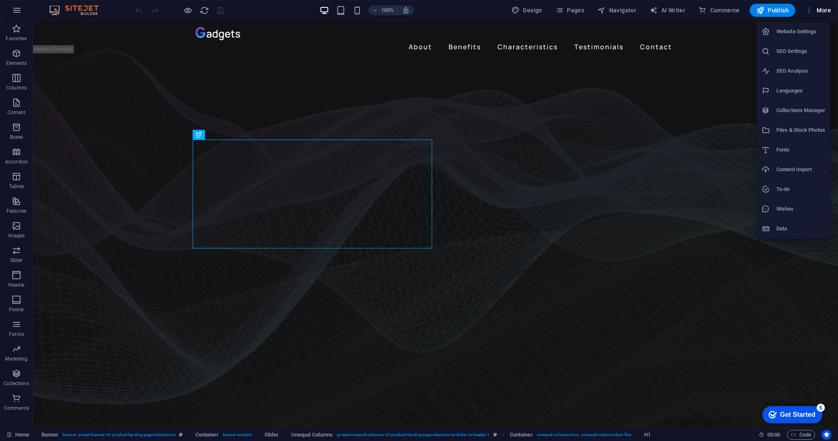
click at [85, 7] on div at bounding box center [419, 220] width 838 height 441
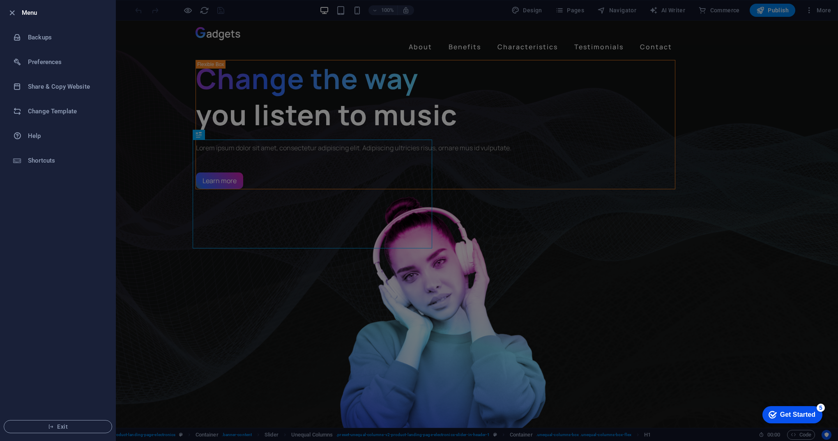
click at [35, 14] on h6 "Menu" at bounding box center [65, 13] width 87 height 10
click at [50, 113] on h6 "Change Template" at bounding box center [66, 111] width 76 height 10
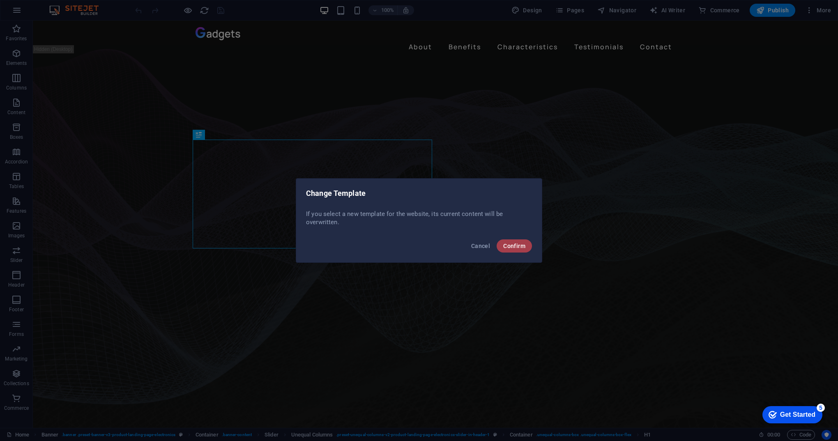
click at [511, 247] on span "Confirm" at bounding box center [514, 246] width 22 height 7
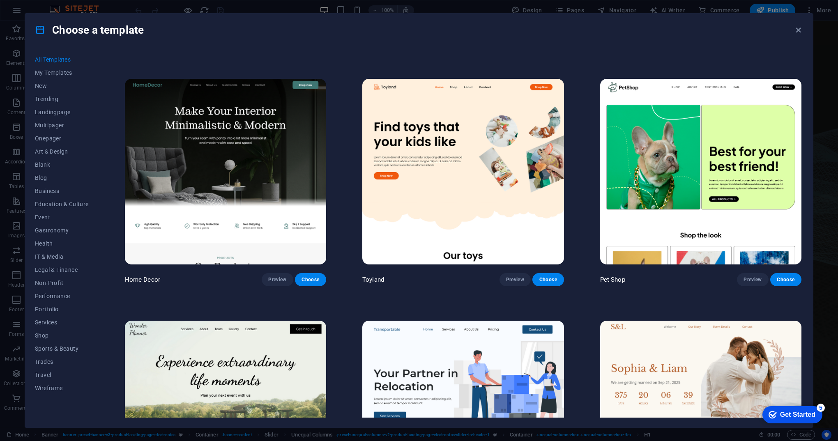
scroll to position [164, 0]
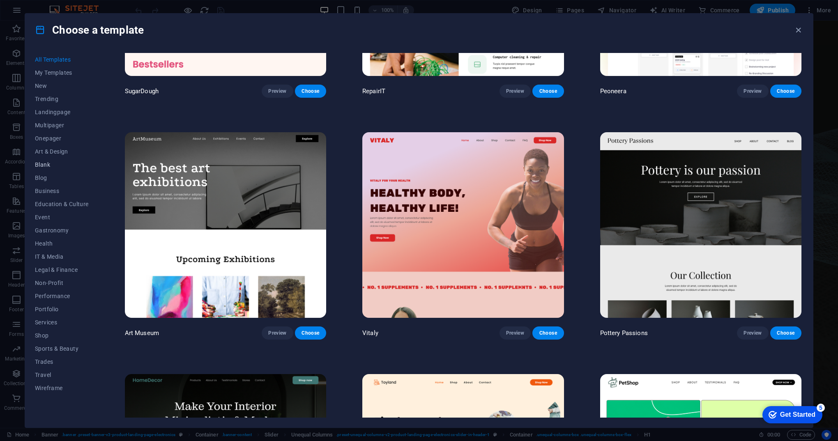
click at [43, 168] on span "Blank" at bounding box center [62, 164] width 54 height 7
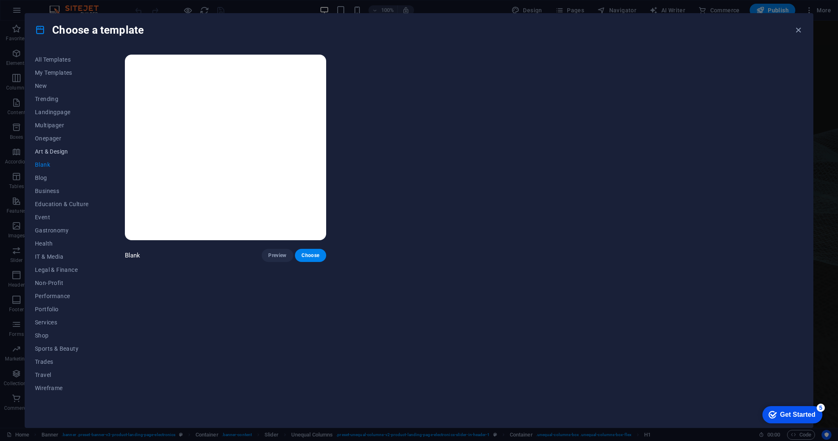
click at [56, 153] on span "Art & Design" at bounding box center [62, 151] width 54 height 7
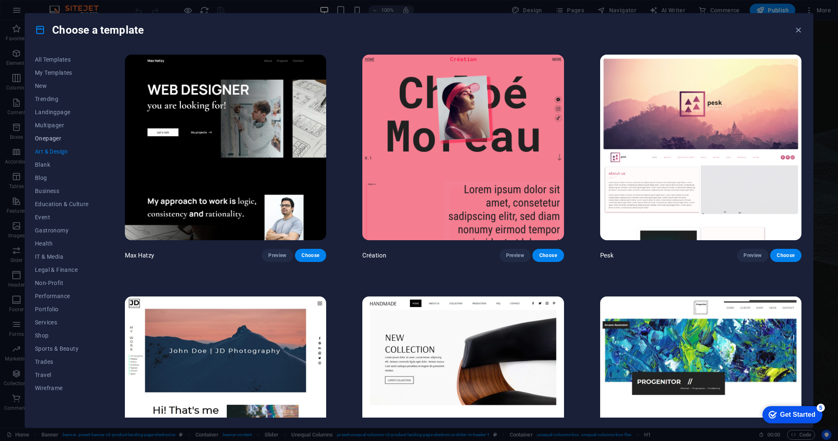
click at [53, 139] on span "Onepager" at bounding box center [62, 138] width 54 height 7
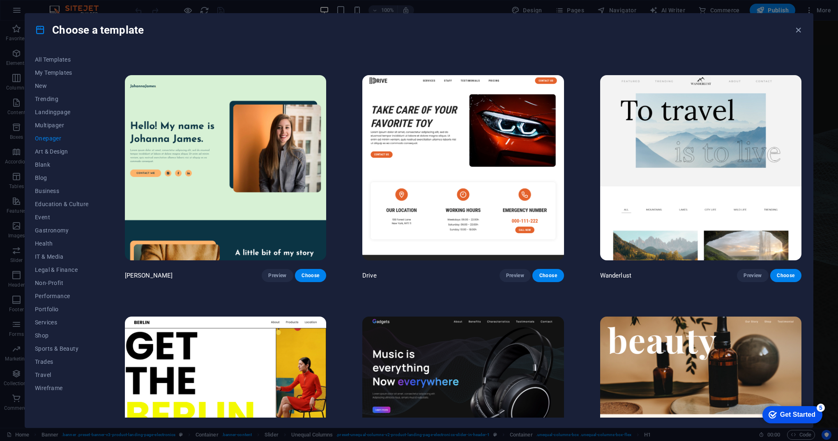
scroll to position [945, 0]
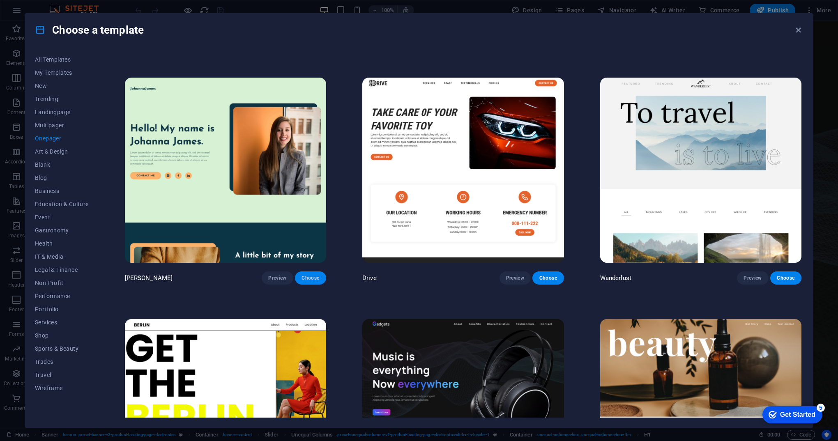
click at [308, 276] on span "Choose" at bounding box center [310, 278] width 18 height 7
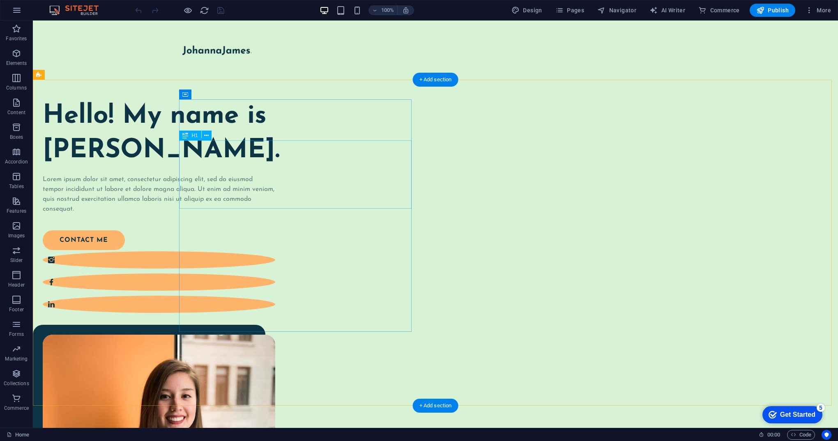
click at [275, 160] on div "Hello! My name is Johanna James." at bounding box center [159, 133] width 232 height 68
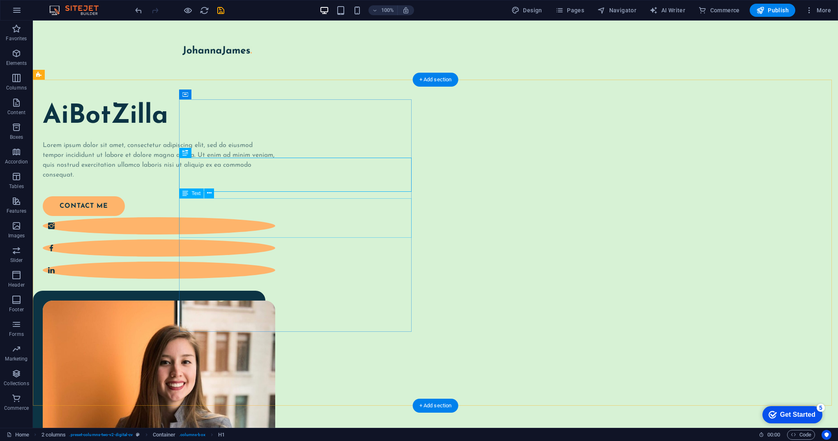
click at [275, 180] on div "Lorem ipsum dolor sit amet, consectetur adipiscing elit, sed do eiusmod tempor …" at bounding box center [159, 159] width 232 height 39
click at [250, 180] on div "Lorem ipsum dolor sit amet, consectetur adipiscing elit, sed do eiusmod tempor …" at bounding box center [159, 159] width 232 height 39
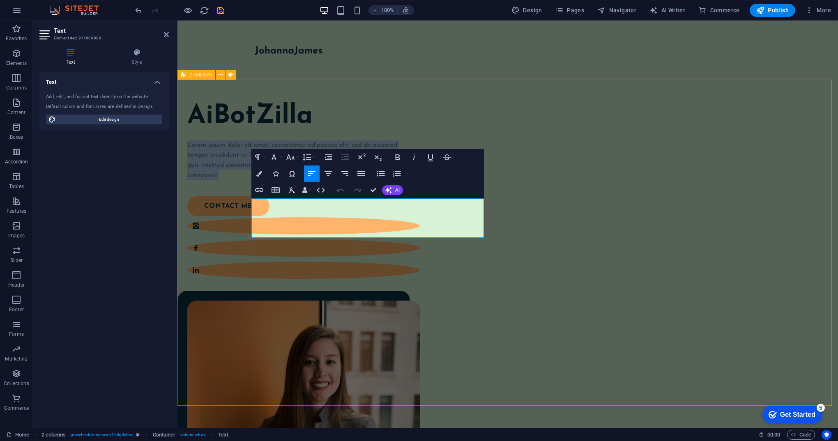
drag, startPoint x: 318, startPoint y: 234, endPoint x: 249, endPoint y: 205, distance: 74.7
click at [249, 205] on div "AiBotZilla Lorem ipsum dolor sit amet, consectetur adipiscing elit, sed do eius…" at bounding box center [507, 343] width 660 height 527
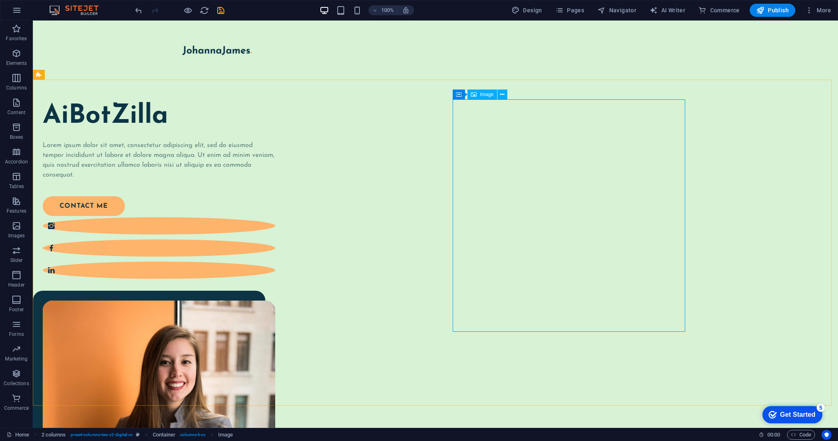
click at [486, 95] on span "Image" at bounding box center [487, 94] width 14 height 5
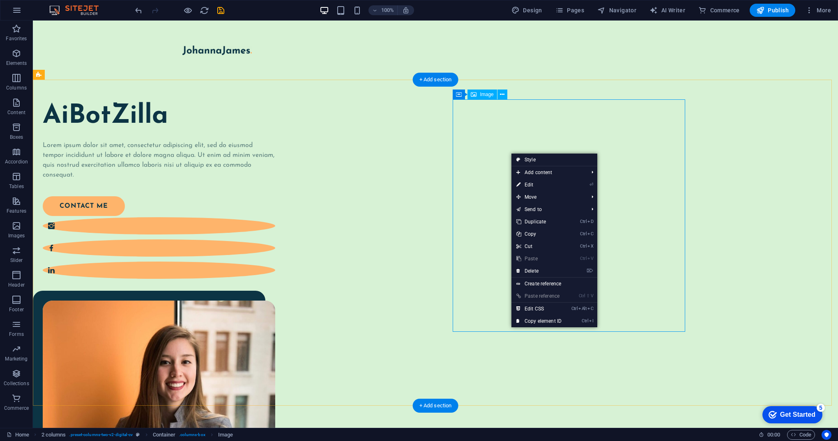
click at [275, 301] on figure at bounding box center [159, 417] width 232 height 232
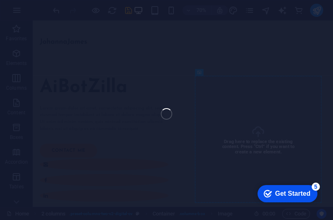
select select "%"
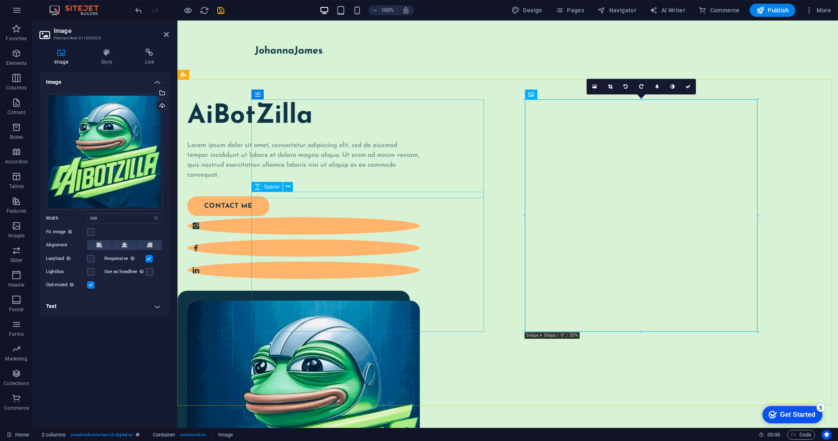
click at [420, 140] on div at bounding box center [303, 137] width 232 height 7
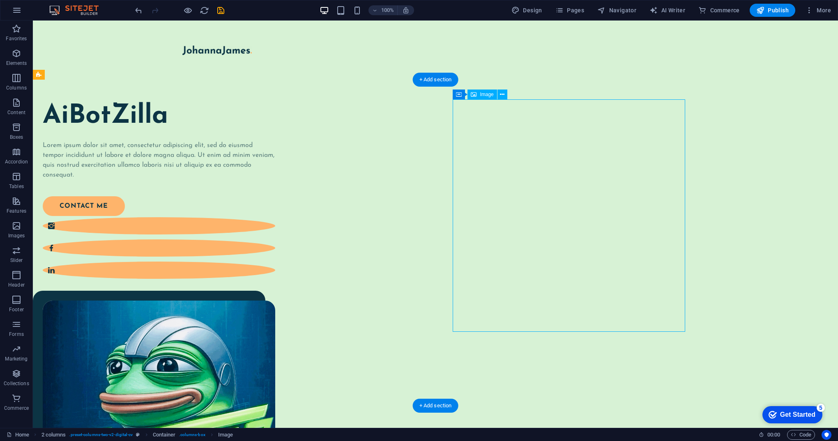
drag, startPoint x: 531, startPoint y: 163, endPoint x: 528, endPoint y: 155, distance: 8.2
click at [275, 301] on figure at bounding box center [159, 417] width 232 height 232
click at [275, 280] on div "AiBotZilla Lorem ipsum dolor sit amet, consectetur adipiscing elit, sed do eius…" at bounding box center [159, 189] width 232 height 180
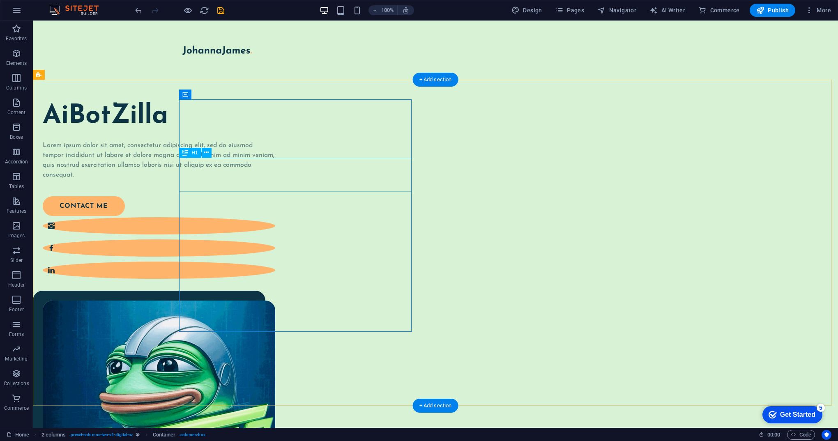
click at [275, 133] on div "AiBotZilla" at bounding box center [159, 116] width 232 height 34
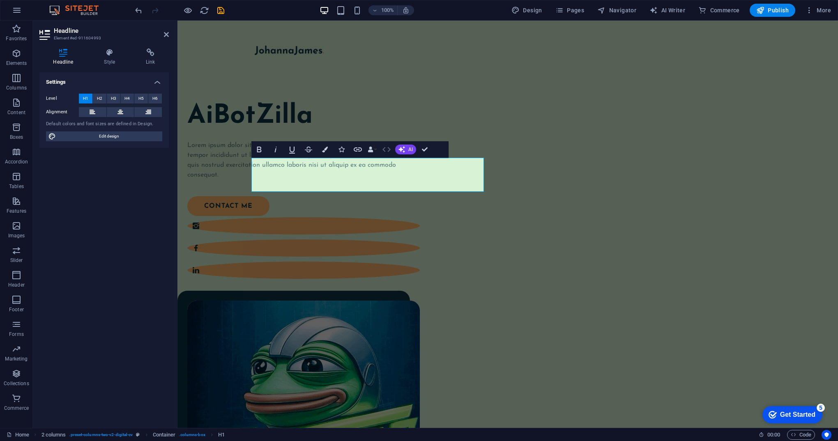
click at [383, 152] on icon "button" at bounding box center [386, 150] width 10 height 10
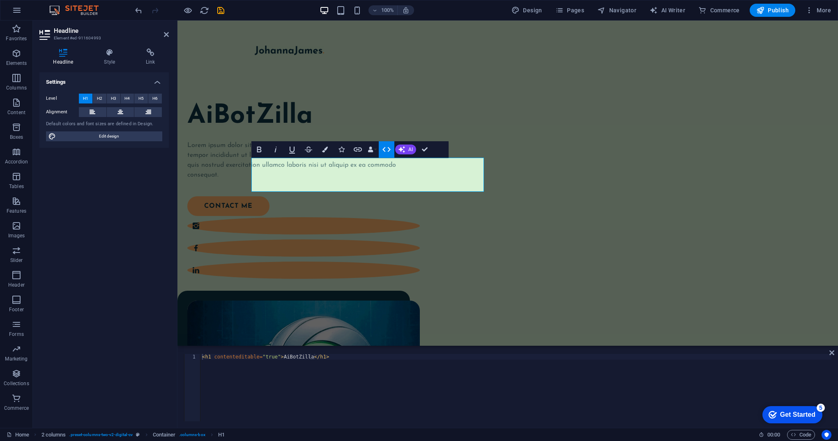
click at [390, 152] on icon "button" at bounding box center [386, 150] width 10 height 10
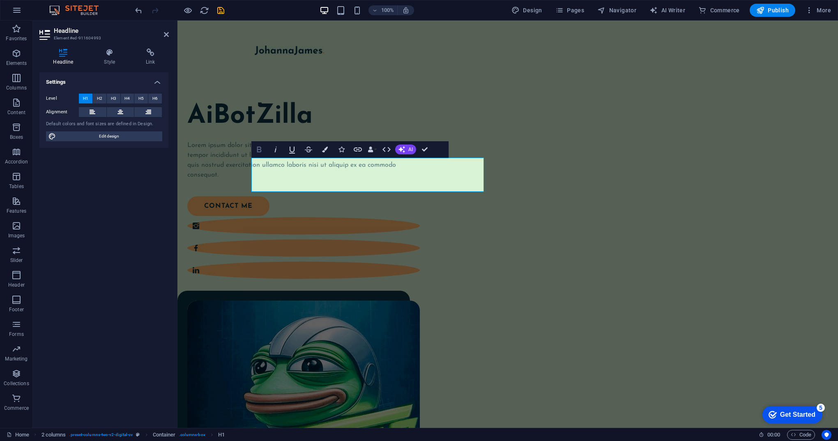
click at [266, 149] on button "Bold" at bounding box center [259, 149] width 16 height 16
click at [420, 180] on div "Lorem ipsum dolor sit amet, consectetur adipiscing elit, sed do eiusmod tempor …" at bounding box center [303, 159] width 232 height 39
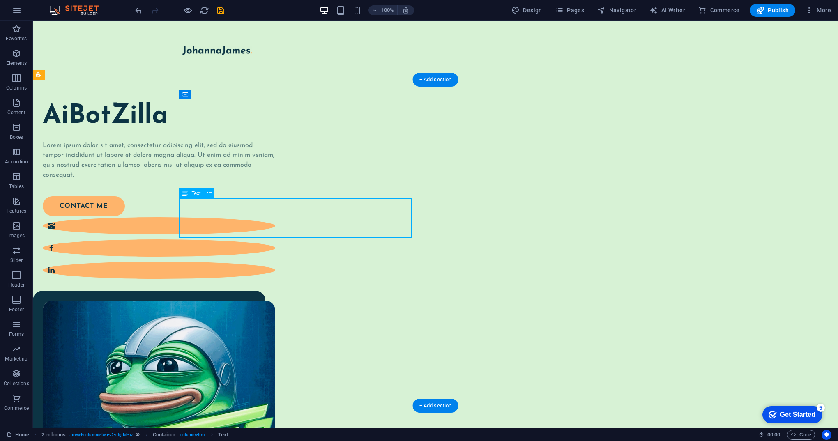
drag, startPoint x: 250, startPoint y: 233, endPoint x: 183, endPoint y: 208, distance: 71.1
click at [183, 180] on div "Lorem ipsum dolor sit amet, consectetur adipiscing elit, sed do eiusmod tempor …" at bounding box center [159, 159] width 232 height 39
click at [184, 180] on div "Lorem ipsum dolor sit amet, consectetur adipiscing elit, sed do eiusmod tempor …" at bounding box center [159, 159] width 232 height 39
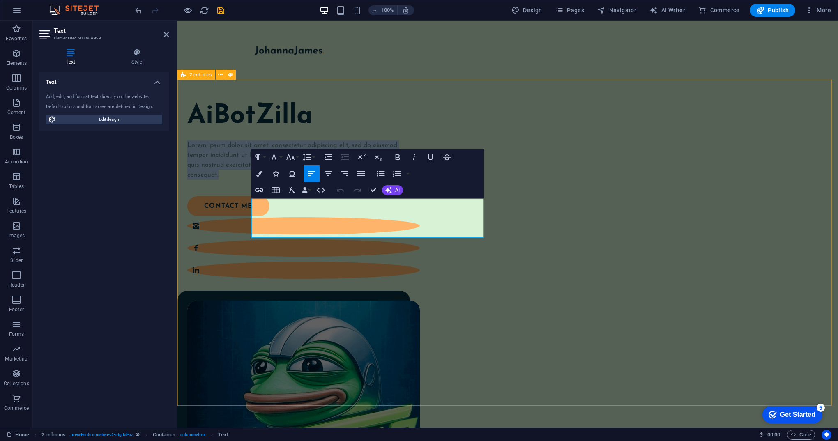
drag, startPoint x: 317, startPoint y: 232, endPoint x: 250, endPoint y: 205, distance: 71.8
click at [250, 205] on div "AiBotZilla Lorem ipsum dolor sit amet, consectetur adipiscing elit, sed do eius…" at bounding box center [507, 343] width 660 height 527
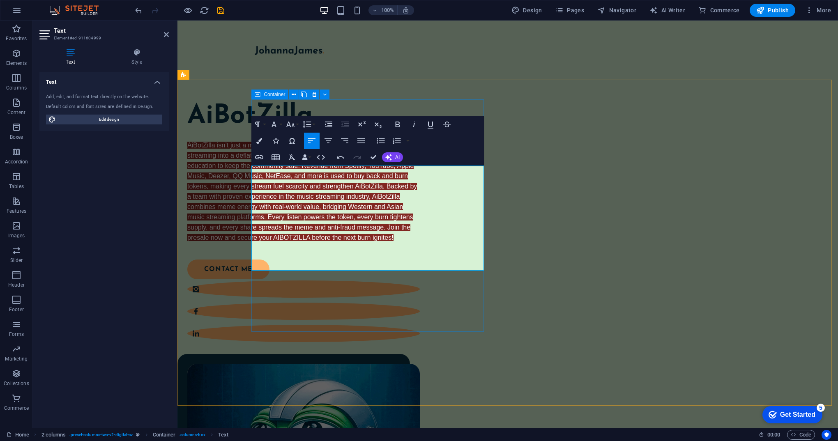
click at [420, 298] on div "AiBotZilla AiBotZilla isn’t just a meme coin — it’s the first token to turn glo…" at bounding box center [303, 221] width 232 height 244
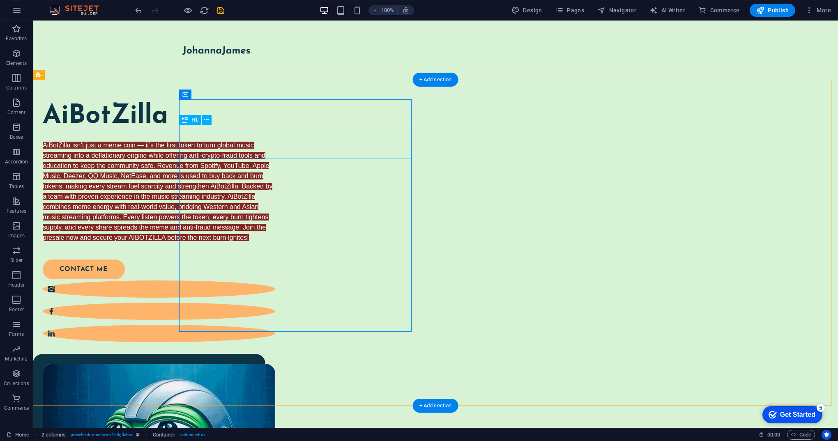
click at [275, 133] on div "AiBotZilla" at bounding box center [159, 116] width 232 height 34
click at [275, 311] on div "AiBotZilla AiBotZilla isn’t just a meme coin — it’s the first token to turn glo…" at bounding box center [159, 221] width 232 height 244
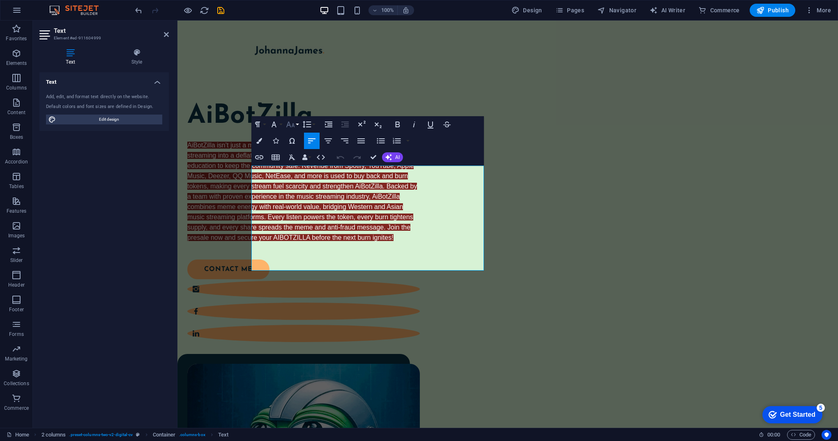
click at [297, 126] on button "Font Size" at bounding box center [292, 124] width 16 height 16
click at [398, 125] on icon "button" at bounding box center [398, 125] width 10 height 10
click at [278, 127] on icon "button" at bounding box center [274, 125] width 10 height 10
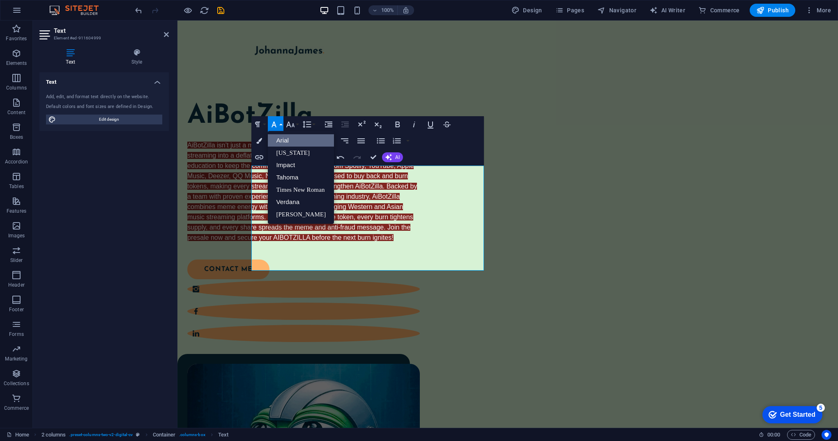
click at [290, 140] on link "Arial" at bounding box center [301, 140] width 66 height 12
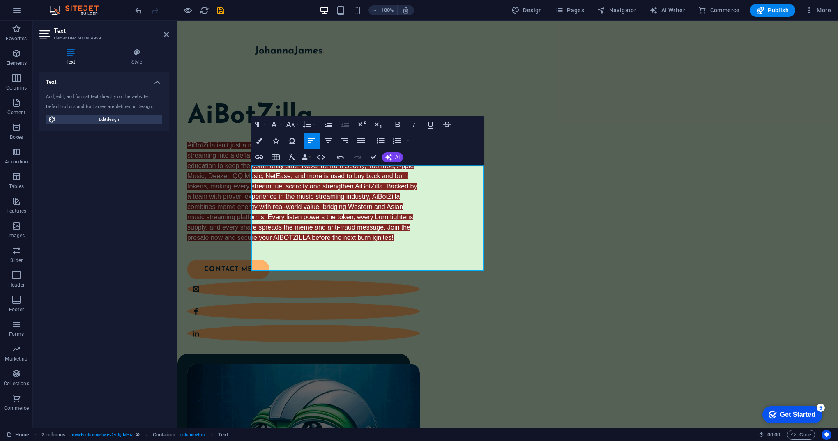
click at [312, 144] on icon "button" at bounding box center [312, 141] width 10 height 10
click at [427, 124] on icon "button" at bounding box center [430, 125] width 10 height 10
click at [445, 127] on icon "button" at bounding box center [447, 125] width 10 height 10
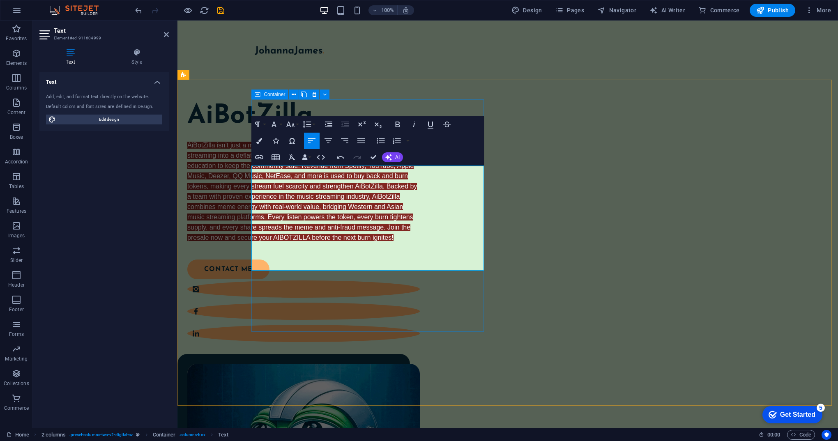
drag, startPoint x: 465, startPoint y: 329, endPoint x: 610, endPoint y: 329, distance: 145.0
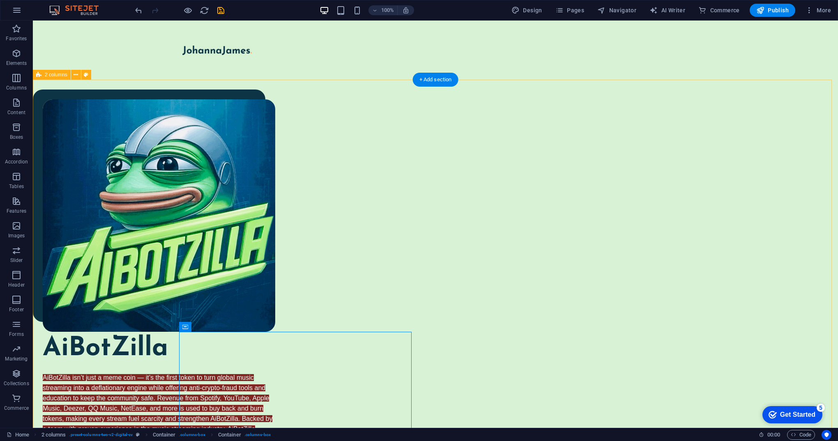
click at [493, 259] on div "AiBotZilla AiBotZilla isn’t just a meme coin — it’s the first token to turn glo…" at bounding box center [435, 365] width 805 height 570
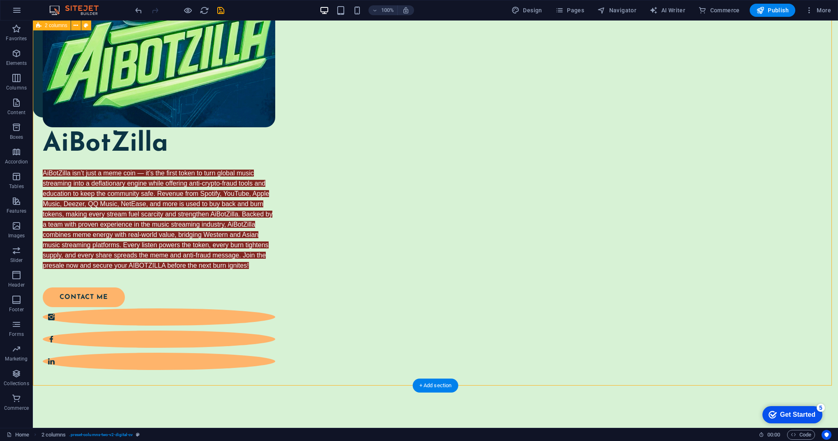
scroll to position [205, 0]
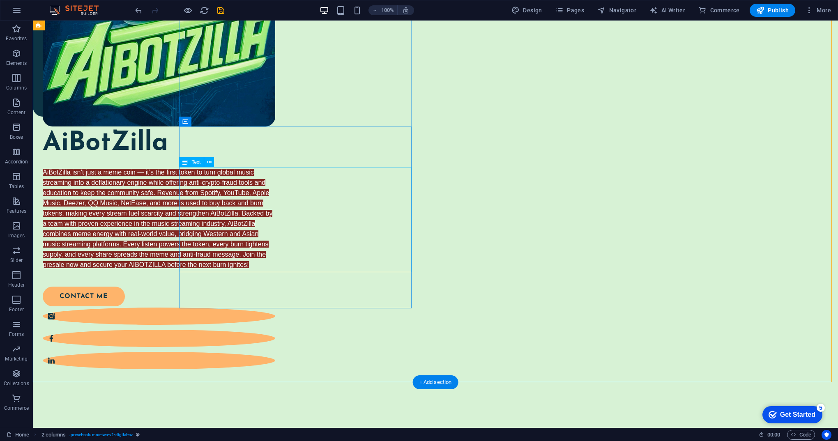
click at [275, 269] on div "AiBotZilla isn’t just a meme coin — it’s the first token to turn global music s…" at bounding box center [159, 219] width 232 height 103
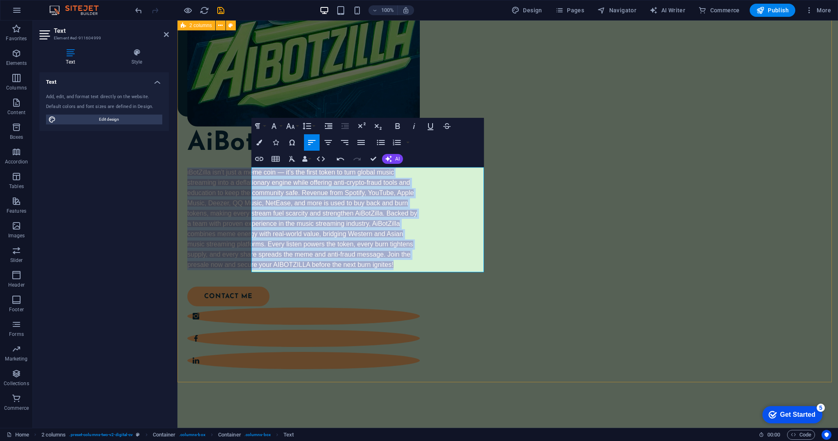
drag, startPoint x: 468, startPoint y: 270, endPoint x: 246, endPoint y: 167, distance: 244.4
click at [246, 167] on div "AiBotZilla iBotZilla isn’t just a meme coin — it’s the first token to turn glob…" at bounding box center [507, 159] width 660 height 570
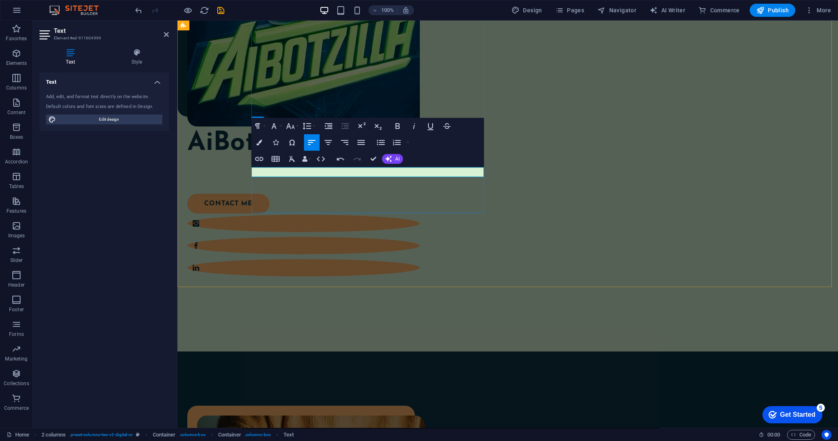
click at [299, 173] on p at bounding box center [303, 173] width 232 height 10
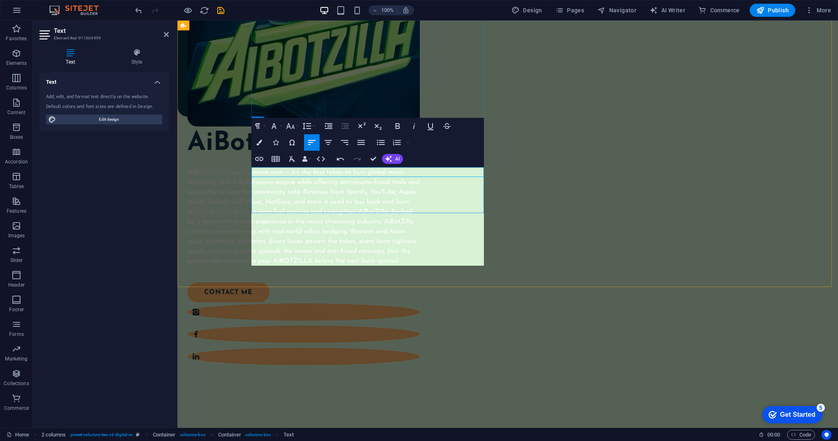
scroll to position [5423, 0]
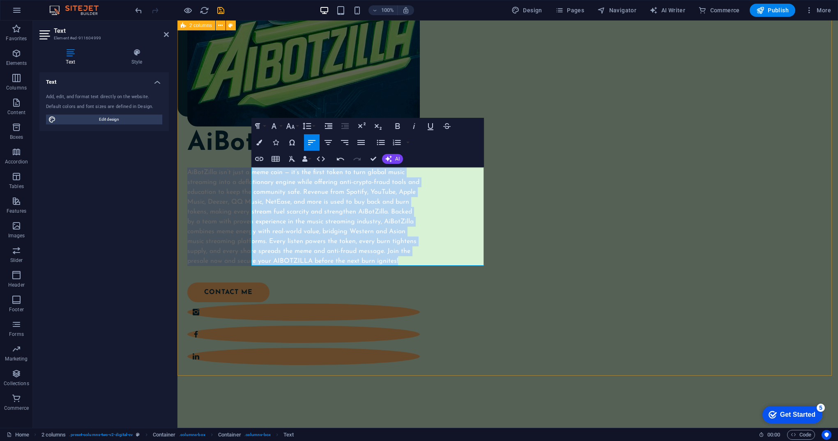
drag, startPoint x: 466, startPoint y: 262, endPoint x: 242, endPoint y: 175, distance: 240.3
click at [242, 175] on div "AiBotZilla AiBotZilla isn’t just a meme coin — it’s the first token to turn glo…" at bounding box center [507, 156] width 660 height 565
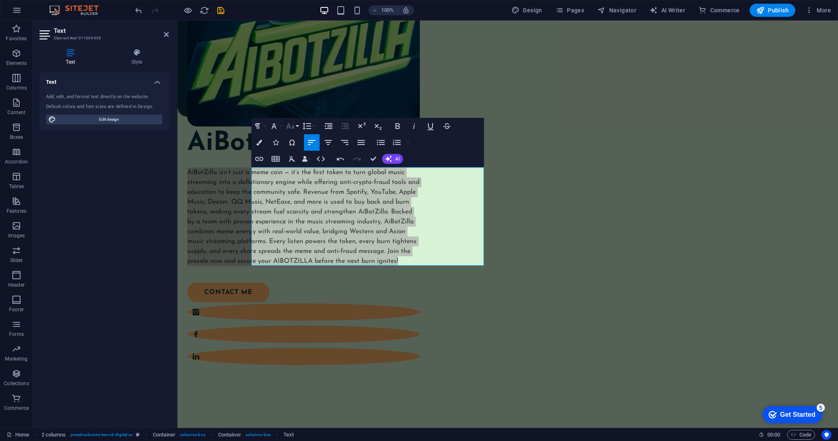
click at [295, 126] on icon "button" at bounding box center [290, 126] width 10 height 10
click at [395, 161] on span "AI" at bounding box center [397, 158] width 5 height 5
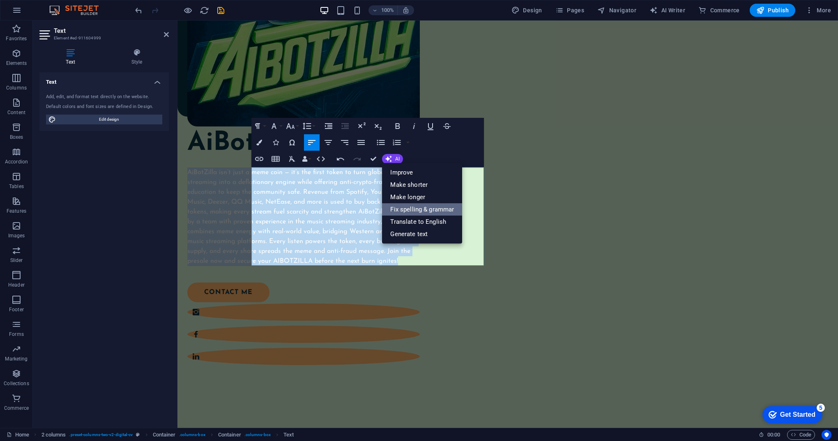
click at [440, 212] on link "Fix spelling & grammar" at bounding box center [422, 209] width 80 height 12
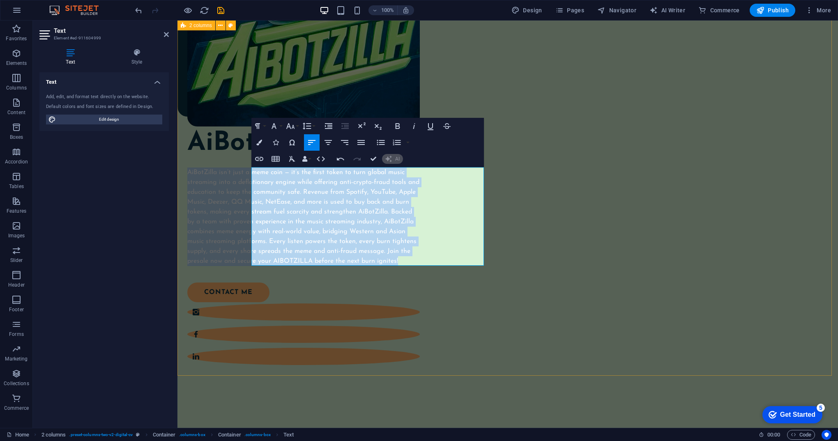
click at [497, 306] on div "AiBotZilla AiBotZilla isn’t just a meme coin — it’s the first token to turn glo…" at bounding box center [507, 156] width 660 height 565
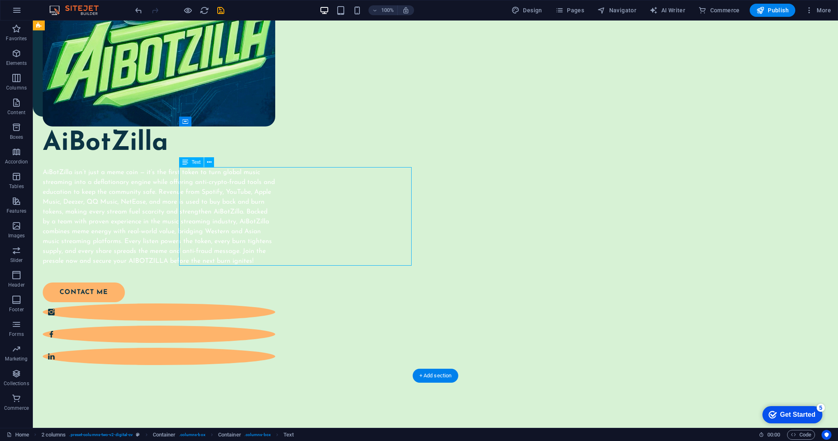
drag, startPoint x: 398, startPoint y: 260, endPoint x: 210, endPoint y: 195, distance: 198.8
click at [210, 196] on div "AiBotZilla isn’t just a meme coin — it’s the first token to turn global music s…" at bounding box center [159, 217] width 232 height 99
click at [181, 173] on div "AiBotZilla isn’t just a meme coin — it’s the first token to turn global music s…" at bounding box center [159, 217] width 232 height 99
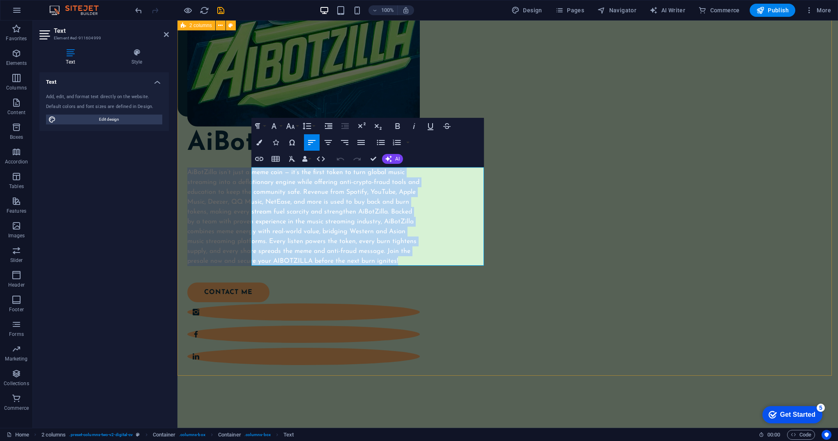
drag, startPoint x: 468, startPoint y: 261, endPoint x: 240, endPoint y: 168, distance: 245.9
click at [240, 168] on div "AiBotZilla AiBotZilla isn’t just a meme coin — it’s the first token to turn glo…" at bounding box center [507, 156] width 660 height 565
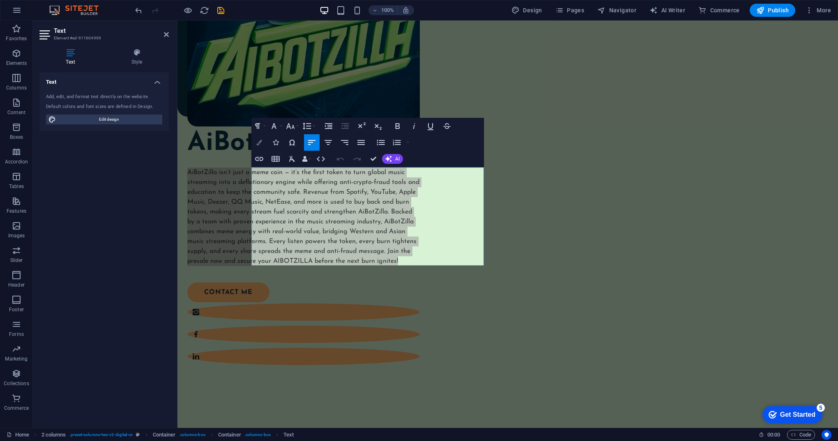
click at [260, 145] on button "Colors" at bounding box center [259, 142] width 16 height 16
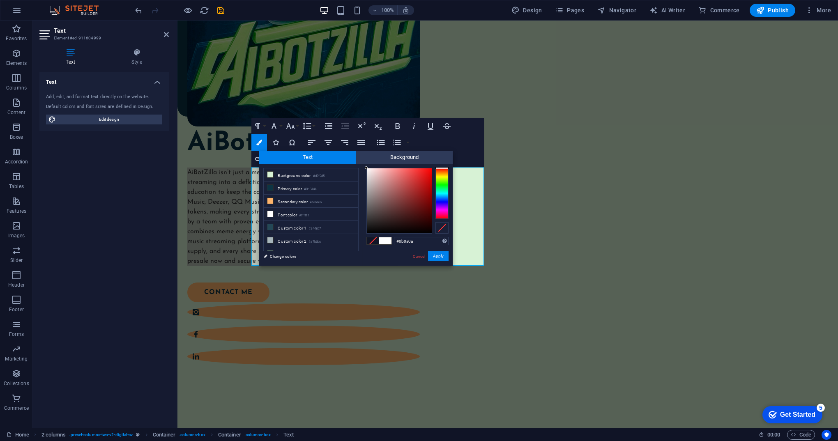
click at [370, 230] on div at bounding box center [399, 200] width 65 height 65
type input "#0d0c0c"
click at [368, 230] on div at bounding box center [369, 229] width 3 height 3
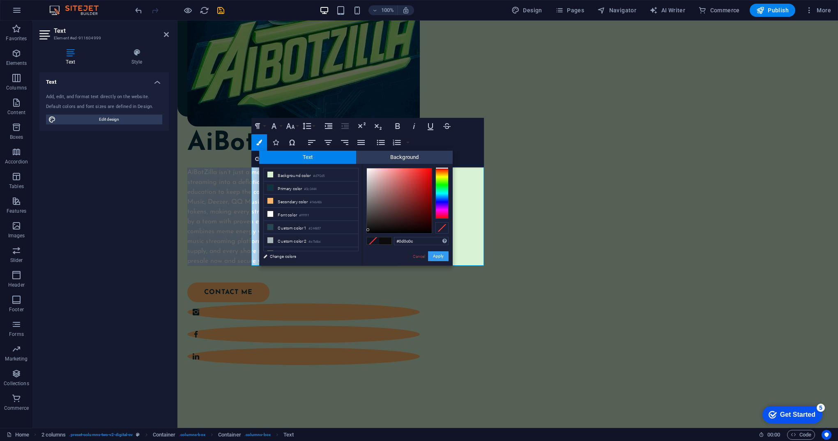
click at [441, 258] on button "Apply" at bounding box center [438, 256] width 21 height 10
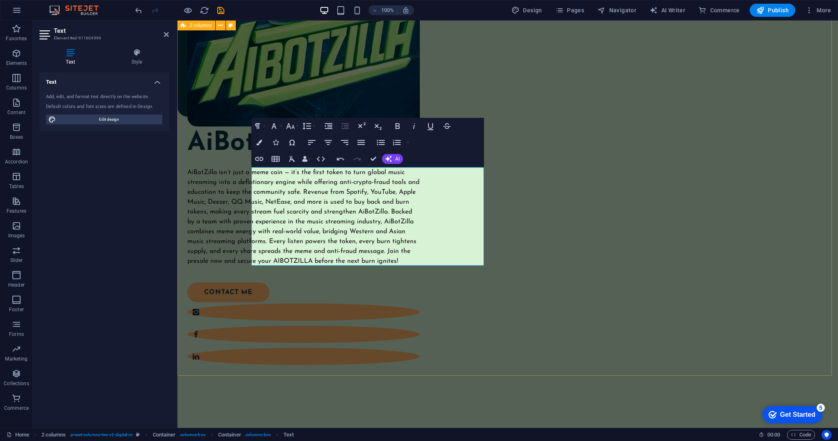
click at [499, 287] on div "AiBotZilla AiBotZilla isn’t just a meme coin — it’s the first token to turn glo…" at bounding box center [507, 156] width 660 height 565
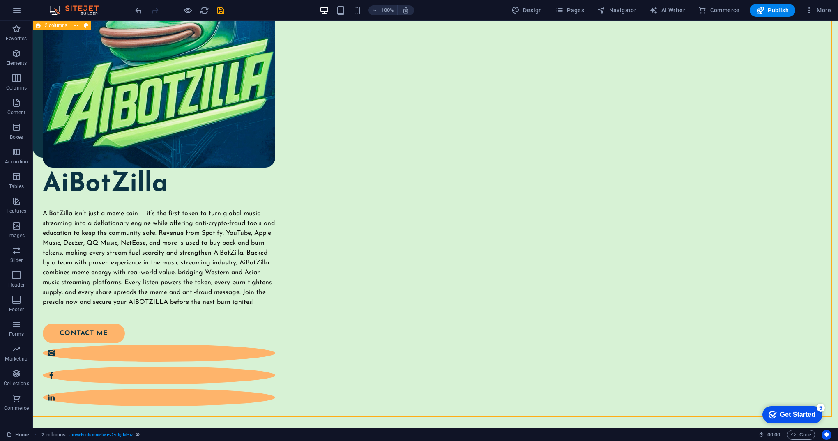
scroll to position [0, 0]
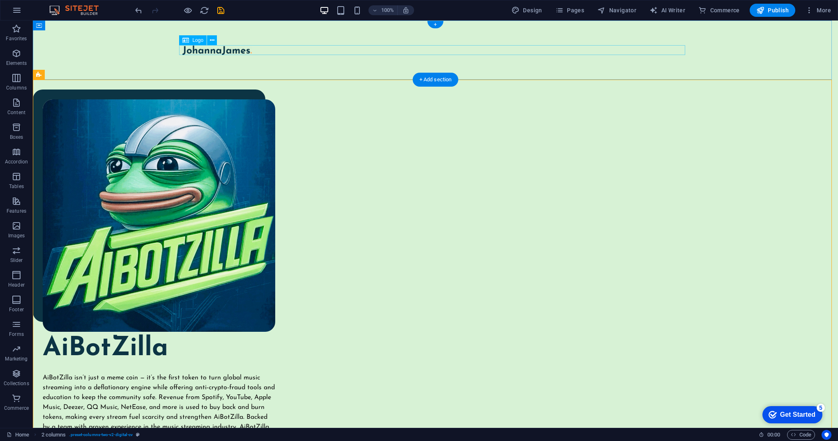
click at [247, 51] on div at bounding box center [435, 50] width 506 height 10
select select "px"
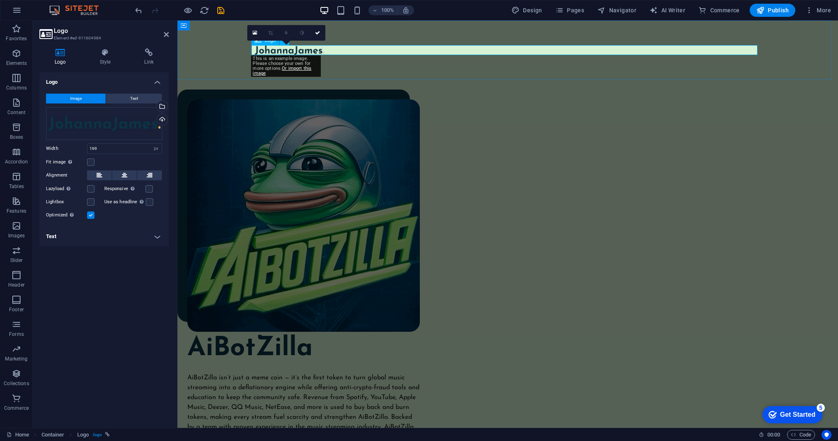
click at [324, 48] on div at bounding box center [508, 50] width 506 height 10
click at [324, 47] on div at bounding box center [508, 50] width 506 height 10
click at [324, 52] on div at bounding box center [508, 50] width 506 height 10
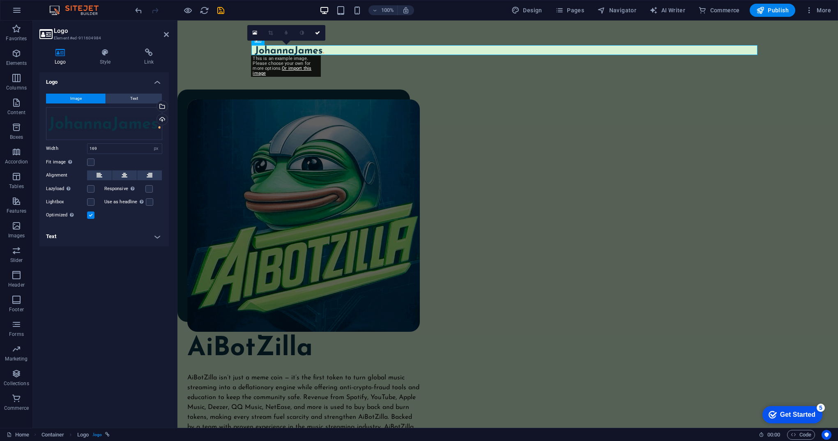
click at [88, 39] on h3 "Element #ed-911604984" at bounding box center [103, 37] width 99 height 7
click at [111, 120] on div "Drag files here, click to choose files or select files from Files or our free s…" at bounding box center [104, 123] width 116 height 33
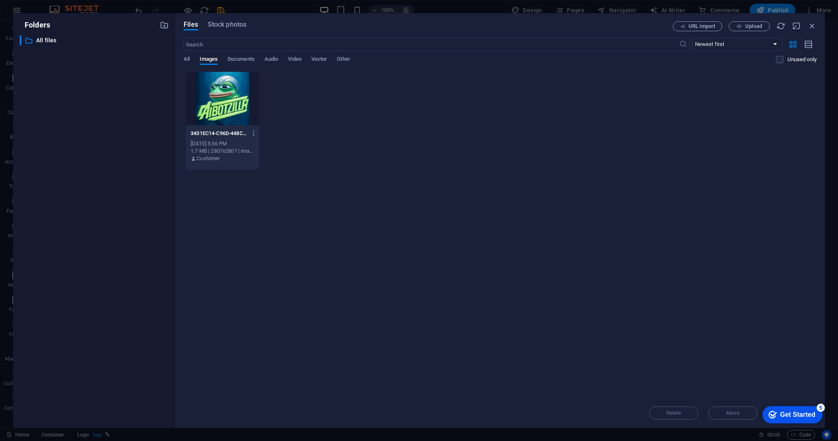
click at [111, 120] on div "​ All files All files" at bounding box center [94, 228] width 149 height 386
click at [190, 57] on div "All Images Documents Audio Video Vector Other" at bounding box center [480, 64] width 592 height 16
click at [192, 62] on div "All Images Documents Audio Video Vector Other" at bounding box center [480, 64] width 592 height 16
click at [47, 39] on p "All files" at bounding box center [94, 40] width 117 height 9
click at [4, 29] on div "Folders ​ All files All files Files Stock photos URL import Upload ​ Newest fir…" at bounding box center [419, 220] width 838 height 441
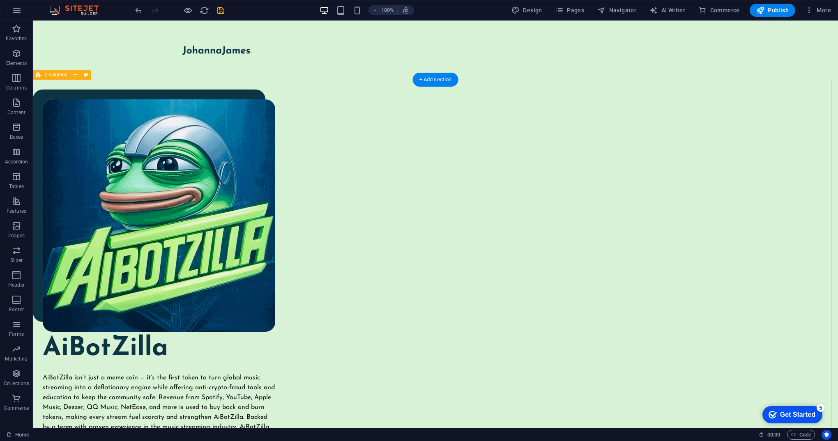
click at [545, 219] on div "AiBotZilla AiBotZilla isn’t just a meme coin — it’s the first token to turn glo…" at bounding box center [435, 362] width 805 height 565
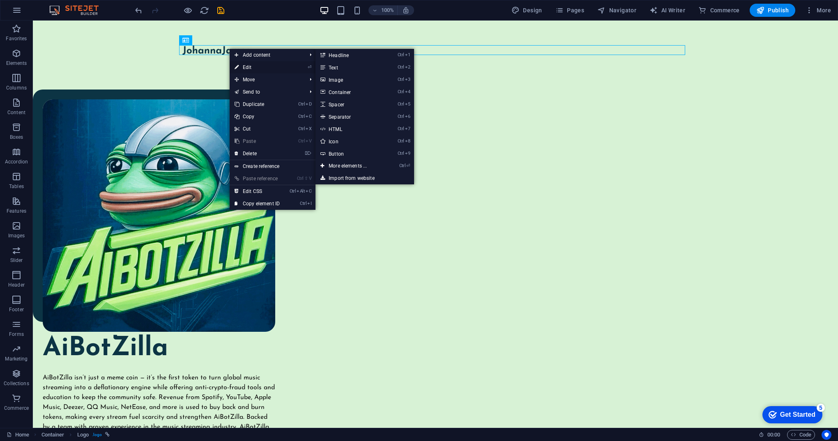
click at [255, 65] on link "⏎ Edit" at bounding box center [257, 67] width 55 height 12
select select "px"
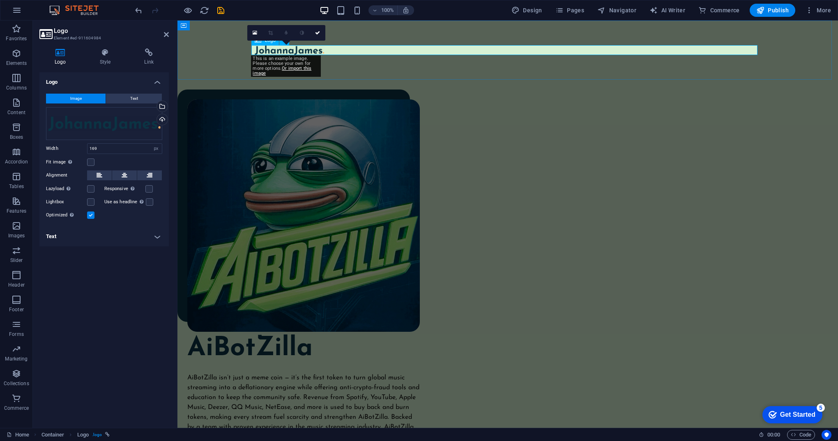
click at [333, 50] on div at bounding box center [508, 50] width 506 height 10
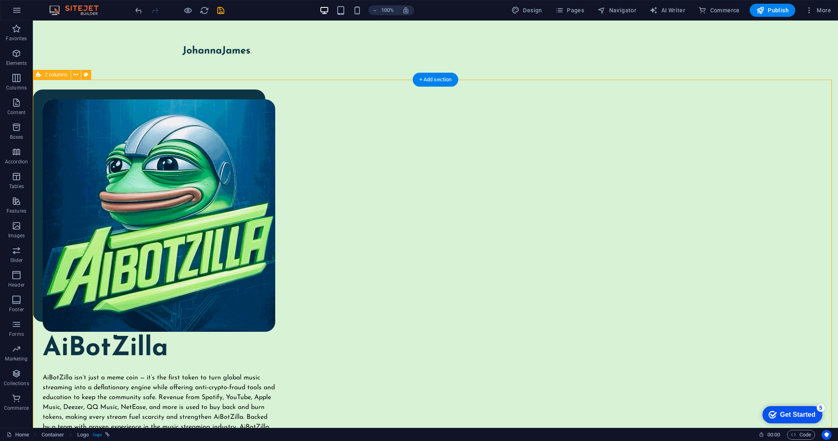
click at [128, 177] on div "AiBotZilla AiBotZilla isn’t just a meme coin — it’s the first token to turn glo…" at bounding box center [435, 362] width 805 height 565
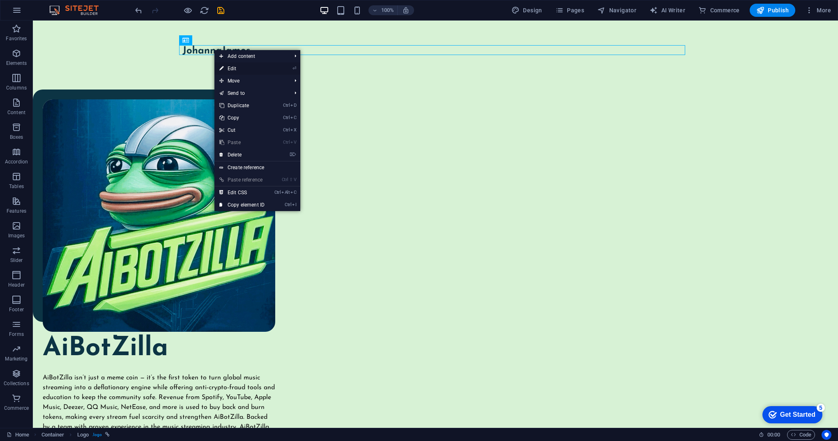
click at [231, 70] on link "⏎ Edit" at bounding box center [241, 68] width 55 height 12
select select "px"
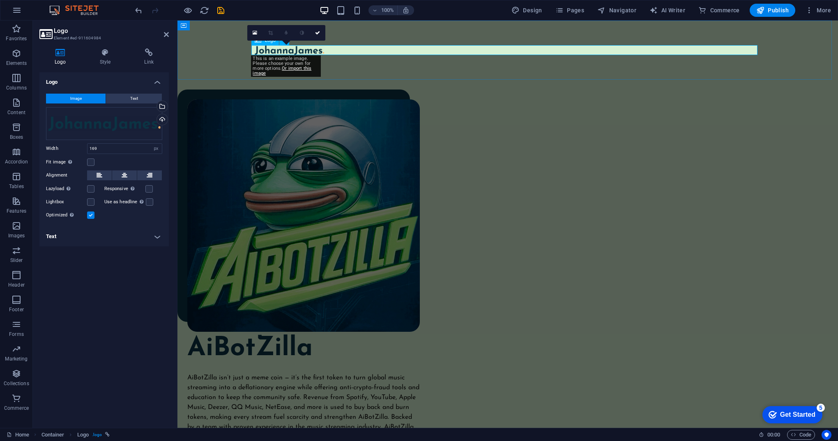
click at [278, 51] on div at bounding box center [508, 50] width 506 height 10
click at [330, 53] on div at bounding box center [508, 50] width 506 height 10
click at [331, 53] on div at bounding box center [508, 50] width 506 height 10
click at [331, 49] on div at bounding box center [508, 50] width 506 height 10
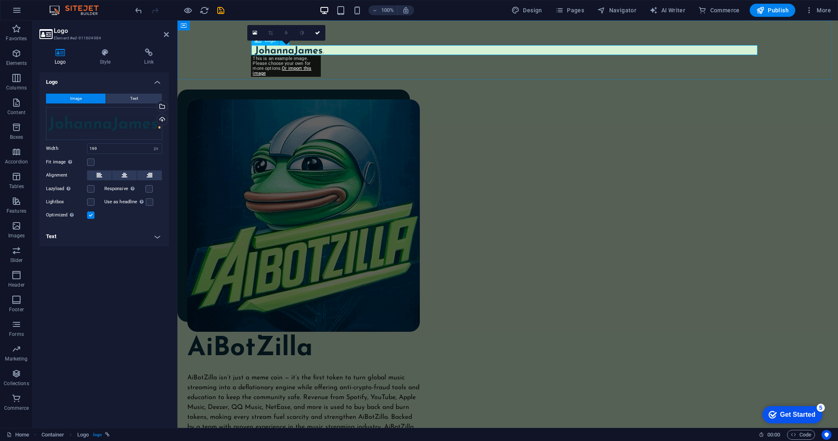
click at [331, 49] on div at bounding box center [508, 50] width 506 height 10
click at [152, 124] on div "Drag files here, click to choose files or select files from Files or our free s…" at bounding box center [104, 123] width 116 height 33
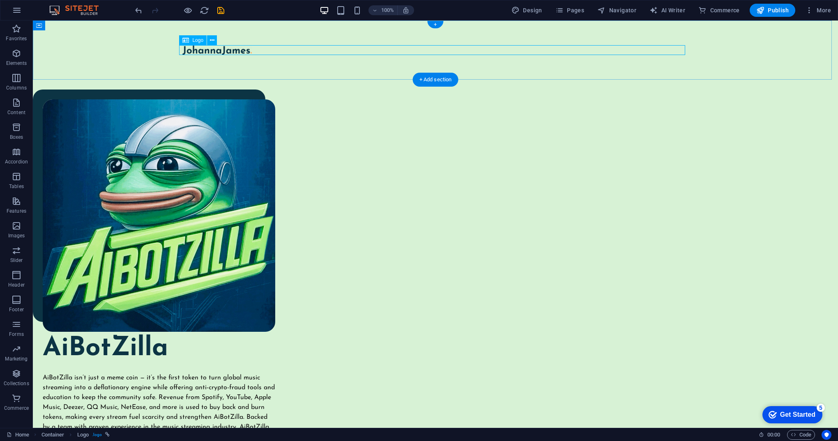
click at [245, 50] on div at bounding box center [435, 50] width 506 height 10
select select "px"
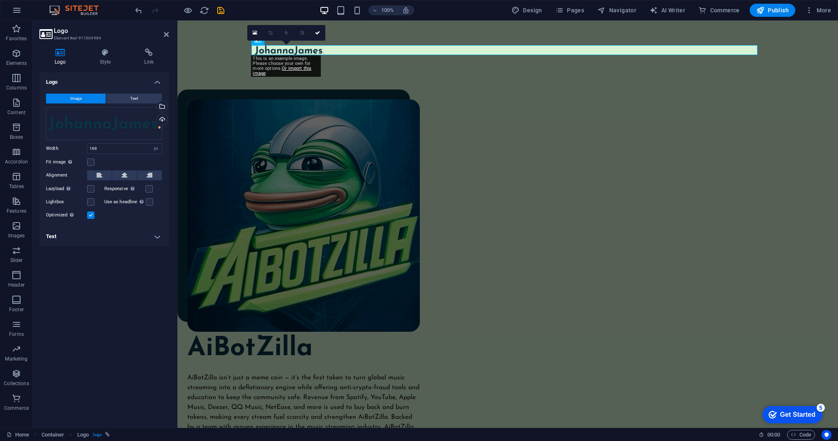
click at [48, 32] on icon at bounding box center [45, 33] width 12 height 11
click at [145, 100] on button "Text" at bounding box center [134, 99] width 56 height 10
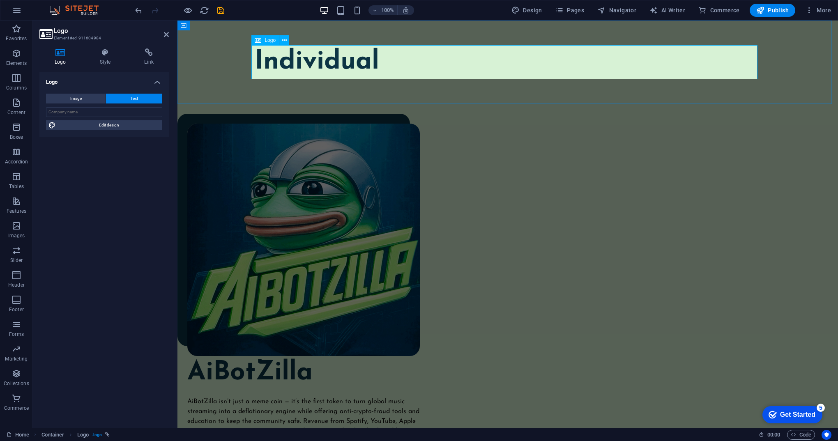
click at [375, 53] on div "Individual" at bounding box center [508, 62] width 506 height 34
click at [573, 170] on div "AiBotZilla AiBotZilla isn’t just a meme coin — it’s the first token to turn glo…" at bounding box center [507, 386] width 660 height 565
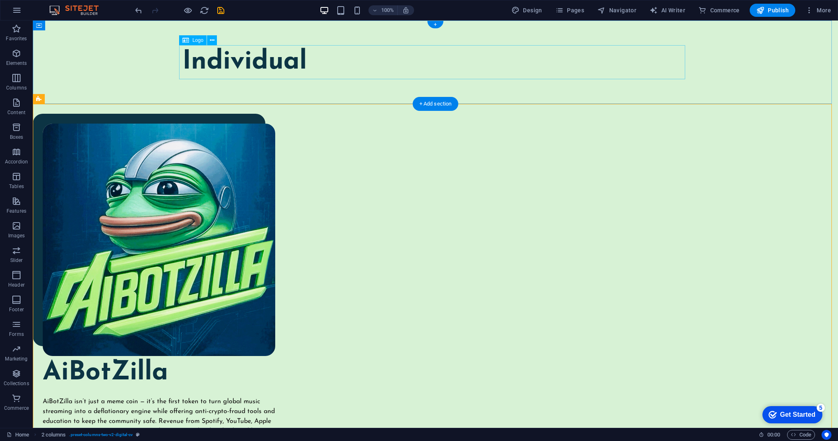
click at [287, 58] on div "Individual" at bounding box center [435, 62] width 506 height 34
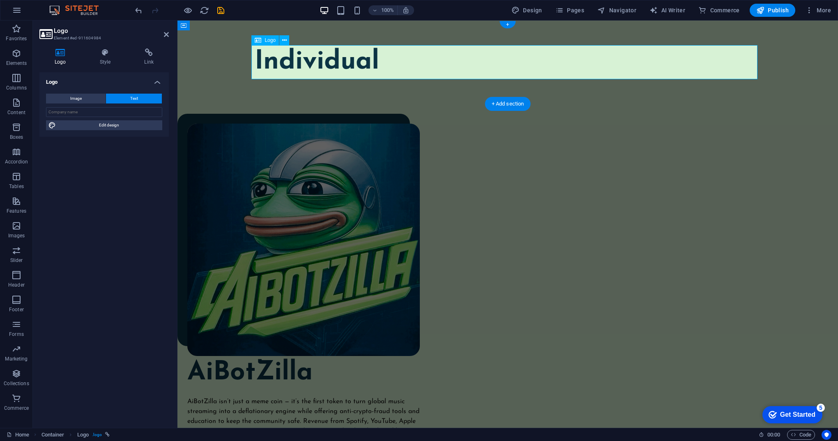
click at [349, 65] on div "Individual" at bounding box center [508, 62] width 506 height 34
click at [261, 41] on div "Logo" at bounding box center [265, 40] width 28 height 10
click at [258, 37] on icon at bounding box center [258, 40] width 7 height 10
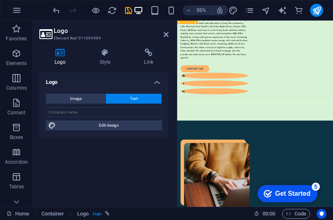
scroll to position [370, 0]
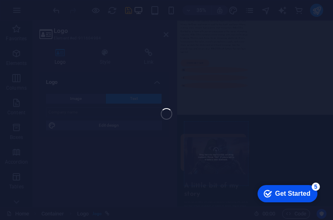
select select "%"
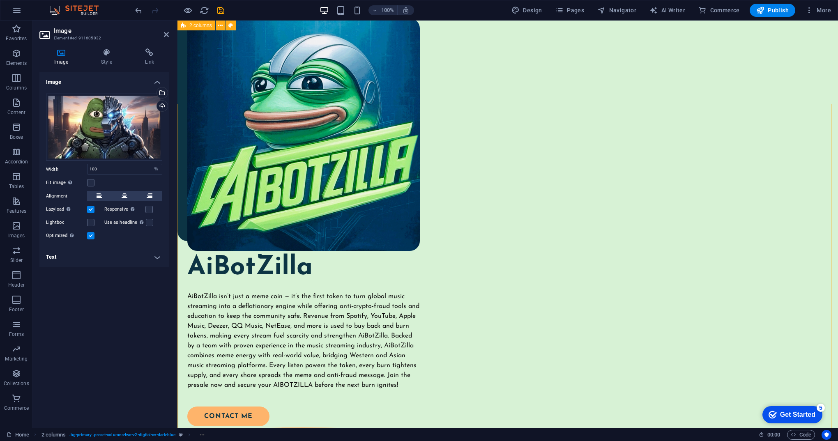
scroll to position [0, 0]
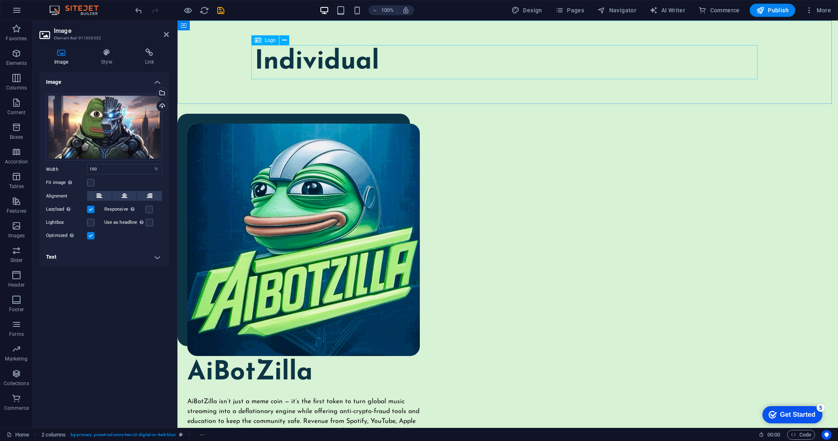
click at [338, 58] on div "Individual" at bounding box center [508, 62] width 506 height 34
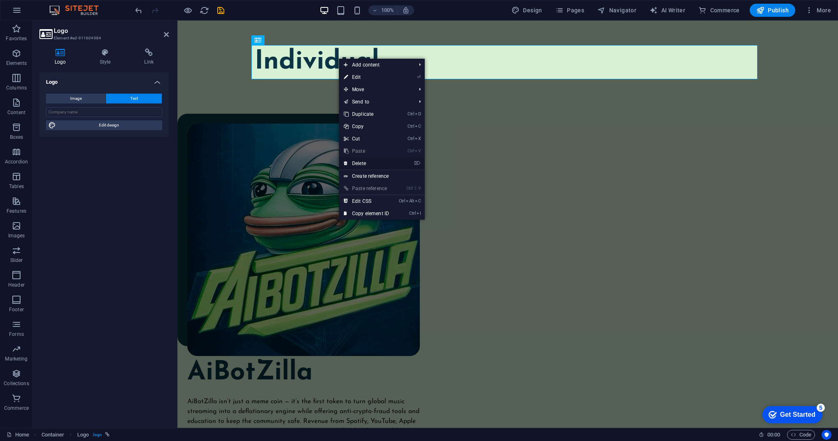
click at [361, 162] on link "⌦ Delete" at bounding box center [366, 163] width 55 height 12
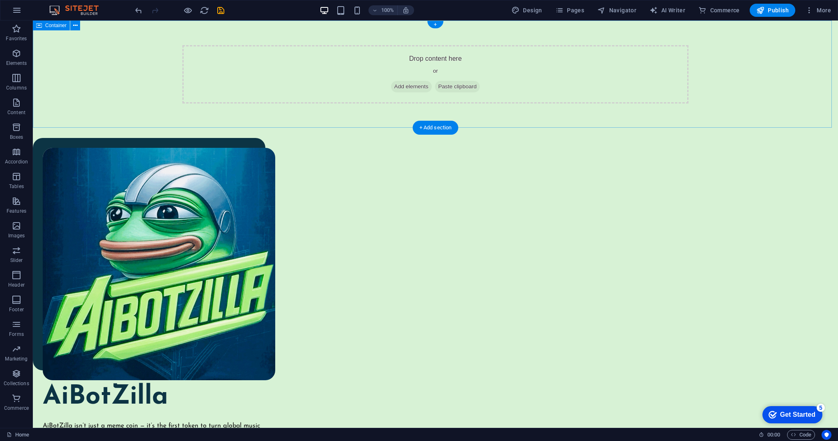
click at [411, 89] on span "Add elements" at bounding box center [411, 86] width 41 height 11
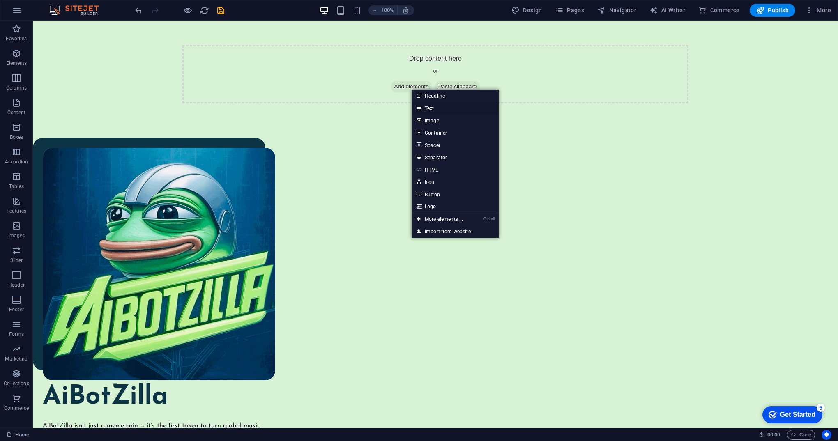
click at [425, 107] on link "Text" at bounding box center [454, 108] width 87 height 12
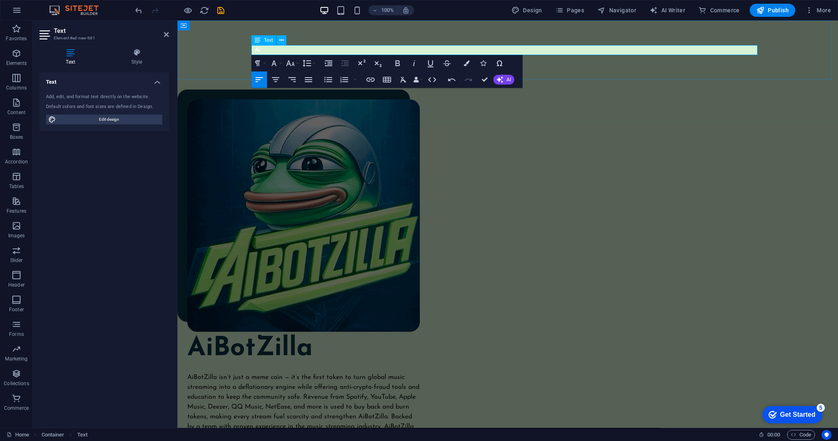
click at [283, 49] on p "Ai" at bounding box center [508, 50] width 506 height 10
click at [308, 64] on icon "button" at bounding box center [307, 63] width 10 height 10
click at [296, 64] on button "Font Size" at bounding box center [292, 63] width 16 height 16
click at [296, 139] on link "14" at bounding box center [299, 141] width 30 height 12
click at [292, 65] on icon "button" at bounding box center [290, 63] width 9 height 6
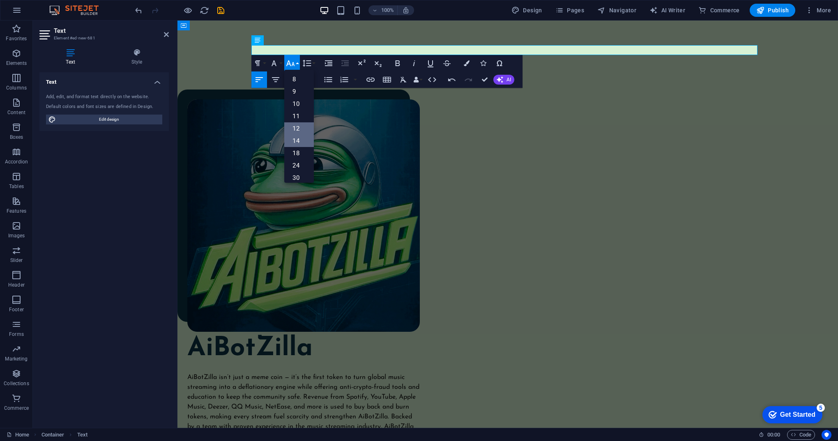
click at [302, 130] on link "12" at bounding box center [299, 128] width 30 height 12
click at [341, 50] on p "​" at bounding box center [508, 50] width 506 height 10
click at [467, 67] on button "Colors" at bounding box center [467, 63] width 16 height 16
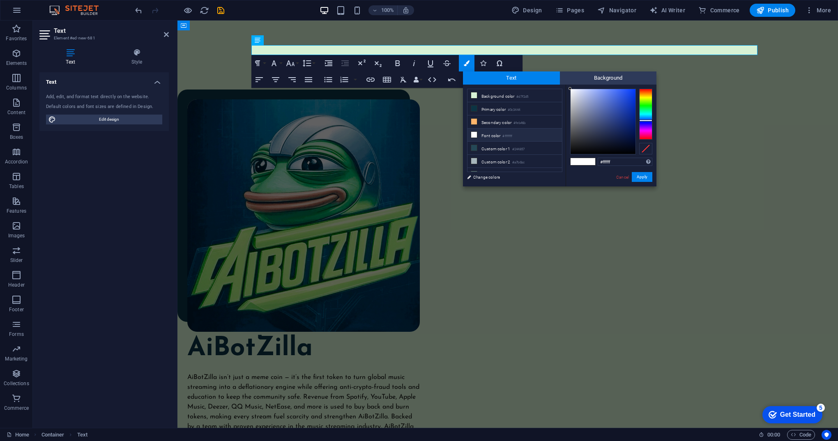
click at [645, 120] on div at bounding box center [645, 114] width 13 height 51
click at [646, 111] on div at bounding box center [645, 114] width 13 height 51
click at [645, 112] on div at bounding box center [645, 114] width 13 height 51
click at [647, 109] on div at bounding box center [645, 114] width 13 height 51
click at [638, 178] on button "Apply" at bounding box center [642, 177] width 21 height 10
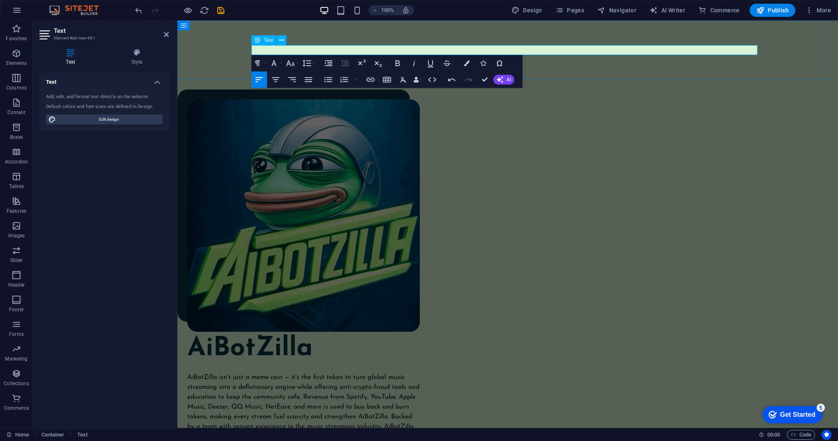
click at [306, 47] on p "​ ​" at bounding box center [508, 50] width 506 height 10
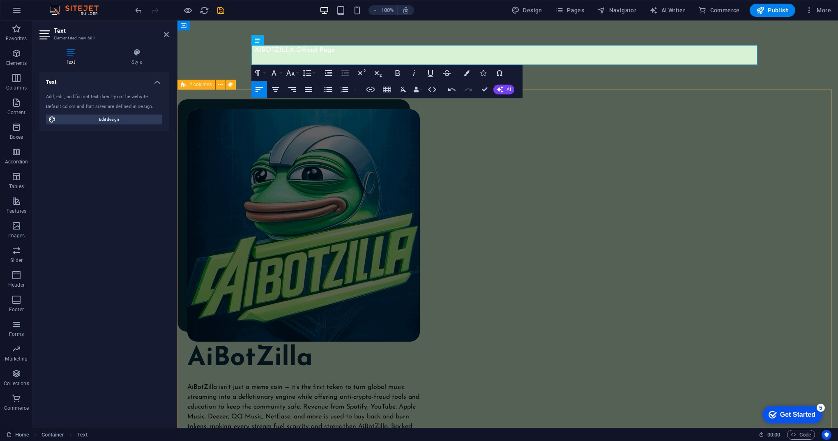
click at [601, 139] on div "AiBotZilla AiBotZilla isn’t just a meme coin — it’s the first token to turn glo…" at bounding box center [507, 372] width 660 height 565
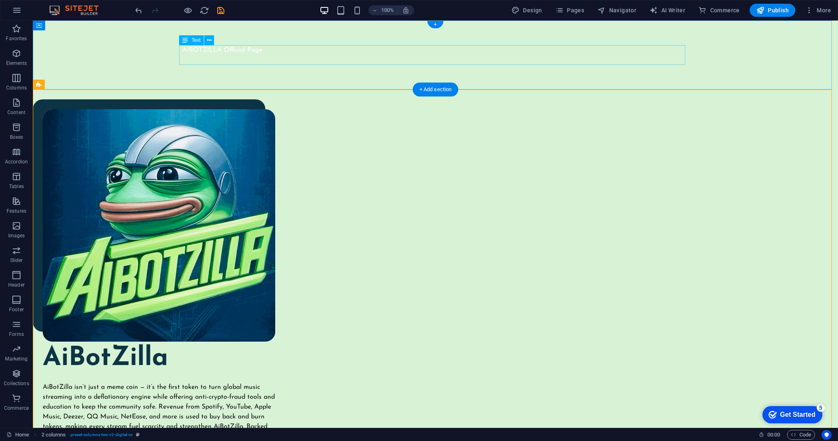
click at [268, 52] on div "AIBOTZILLA Official Page" at bounding box center [435, 55] width 506 height 20
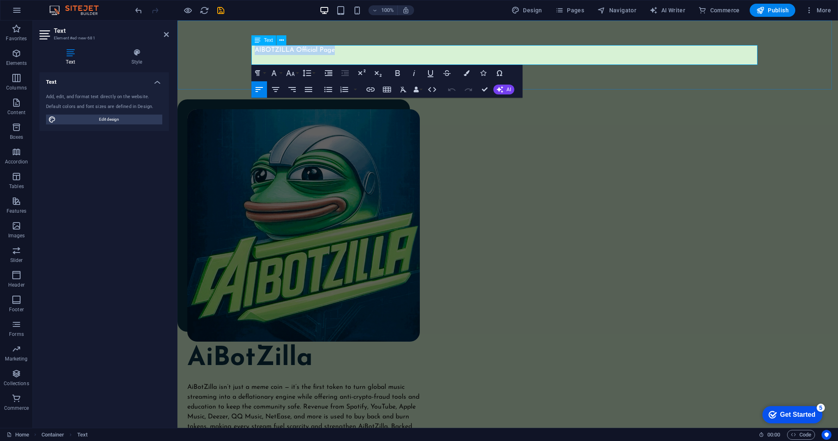
drag, startPoint x: 313, startPoint y: 52, endPoint x: 251, endPoint y: 51, distance: 61.2
click at [255, 51] on p "AIBOTZILLA Official Page" at bounding box center [508, 50] width 506 height 10
click at [468, 76] on icon "button" at bounding box center [467, 73] width 6 height 6
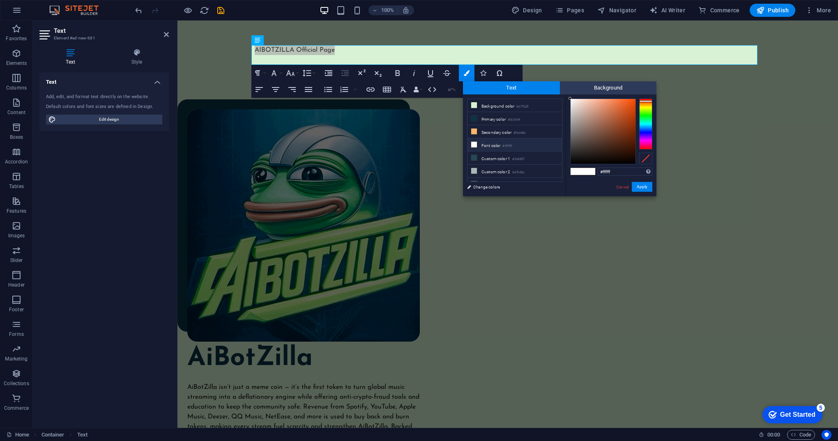
click at [647, 101] on div at bounding box center [645, 124] width 13 height 51
click at [648, 119] on div at bounding box center [645, 124] width 13 height 51
click at [617, 137] on div at bounding box center [602, 131] width 65 height 65
drag, startPoint x: 616, startPoint y: 127, endPoint x: 614, endPoint y: 111, distance: 16.1
click at [614, 111] on div at bounding box center [602, 131] width 65 height 65
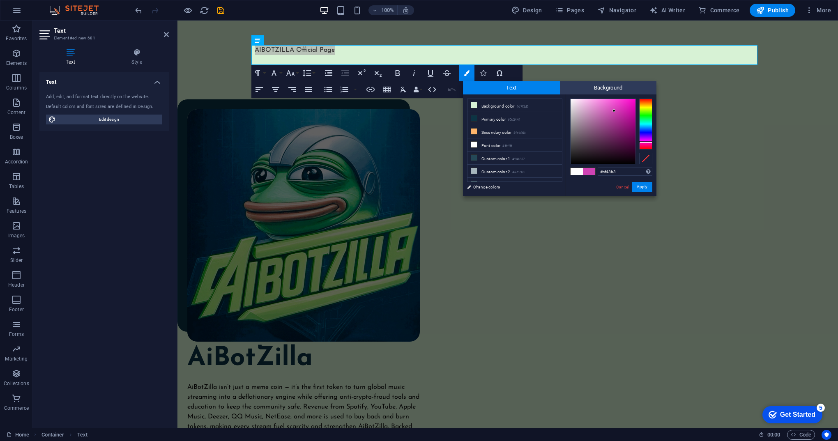
click at [646, 142] on div at bounding box center [645, 124] width 13 height 51
click at [624, 114] on div at bounding box center [602, 131] width 65 height 65
type input "#901177"
click at [627, 127] on div at bounding box center [602, 131] width 65 height 65
click at [649, 186] on button "Apply" at bounding box center [642, 187] width 21 height 10
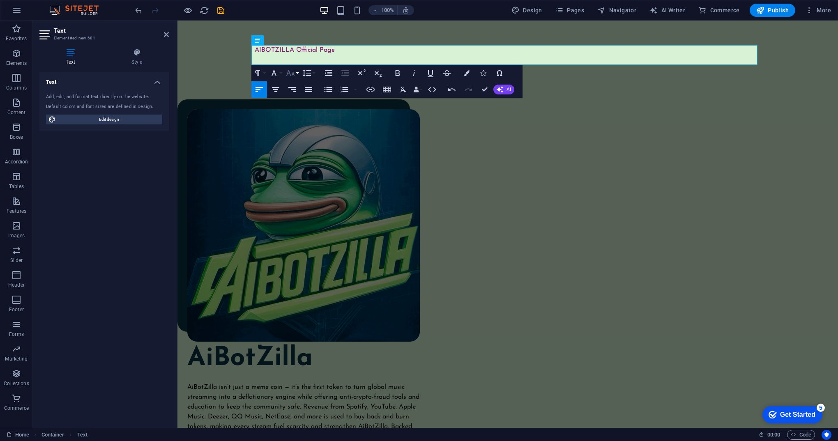
click at [293, 72] on icon "button" at bounding box center [290, 73] width 9 height 6
click at [302, 176] on link "24" at bounding box center [299, 175] width 30 height 12
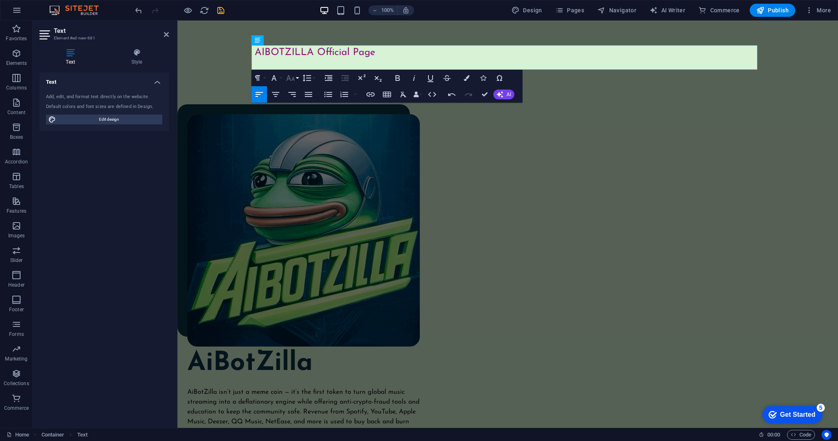
click at [296, 80] on button "Font Size" at bounding box center [292, 78] width 16 height 16
click at [301, 158] on link "60" at bounding box center [299, 164] width 30 height 12
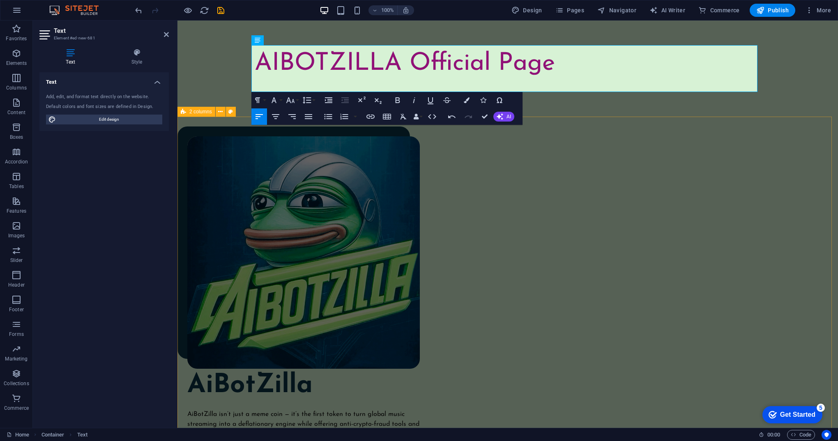
click at [587, 160] on div "AiBotZilla AiBotZilla isn’t just a meme coin — it’s the first token to turn glo…" at bounding box center [507, 399] width 660 height 565
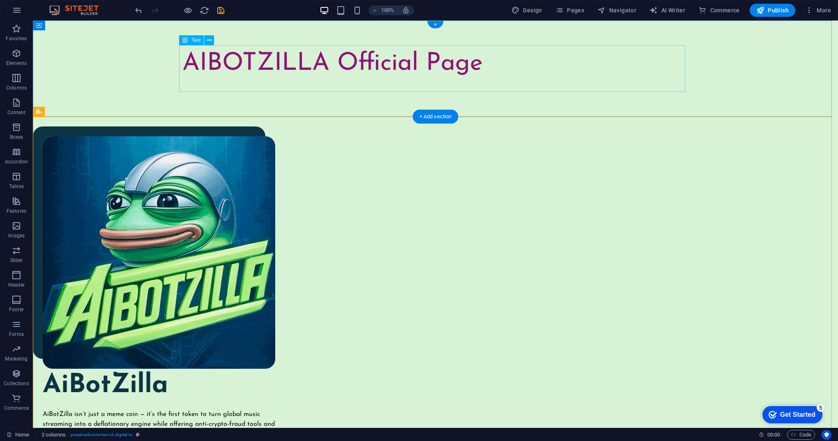
click at [467, 67] on div "AIBOTZILLA Official Page" at bounding box center [435, 68] width 506 height 47
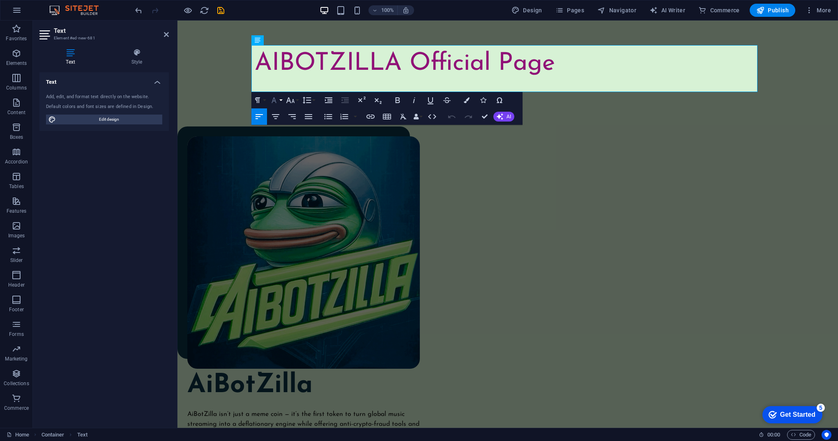
click at [280, 100] on button "Font Family" at bounding box center [276, 100] width 16 height 16
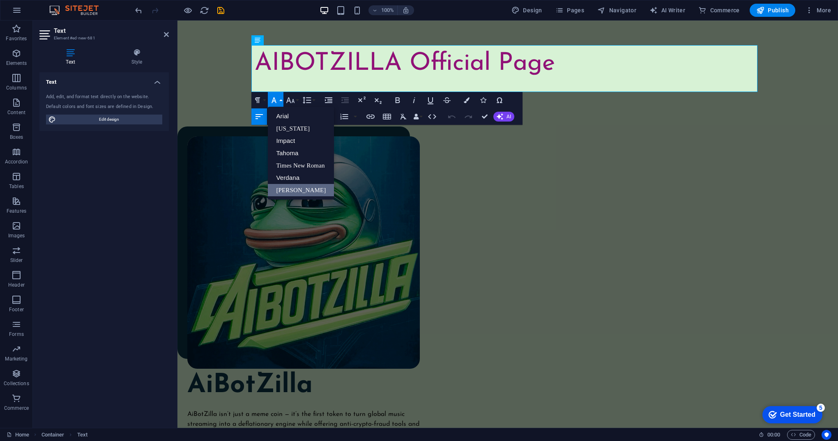
scroll to position [0, 0]
click at [285, 118] on link "Arial" at bounding box center [301, 116] width 66 height 12
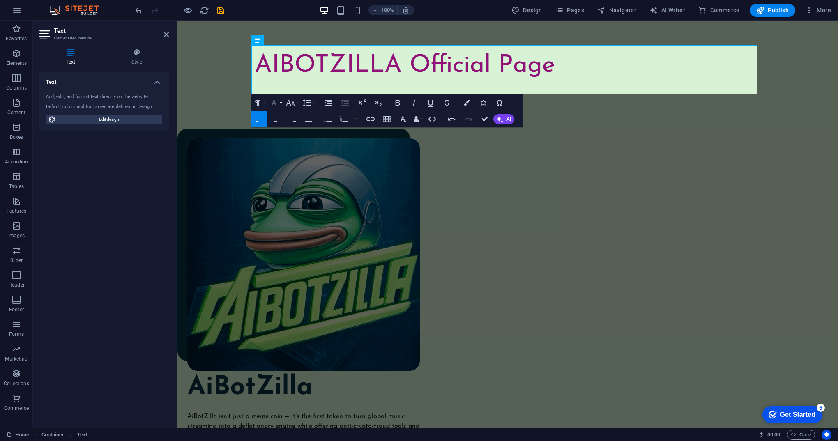
click at [279, 103] on button "Font Family" at bounding box center [276, 102] width 16 height 16
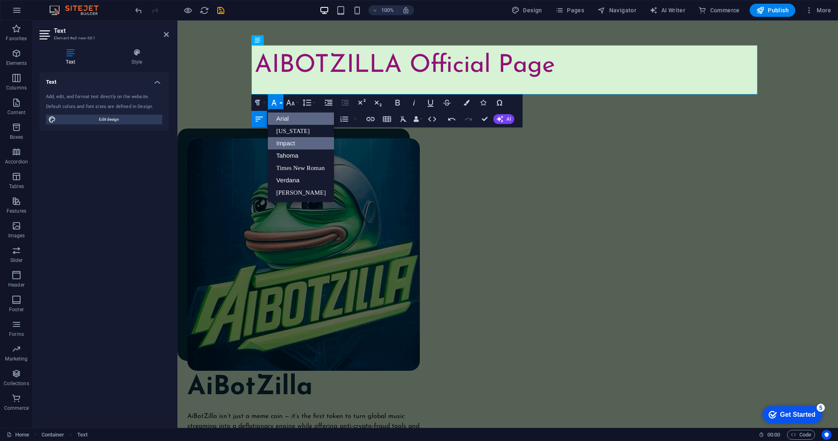
click at [290, 140] on link "Impact" at bounding box center [301, 143] width 66 height 12
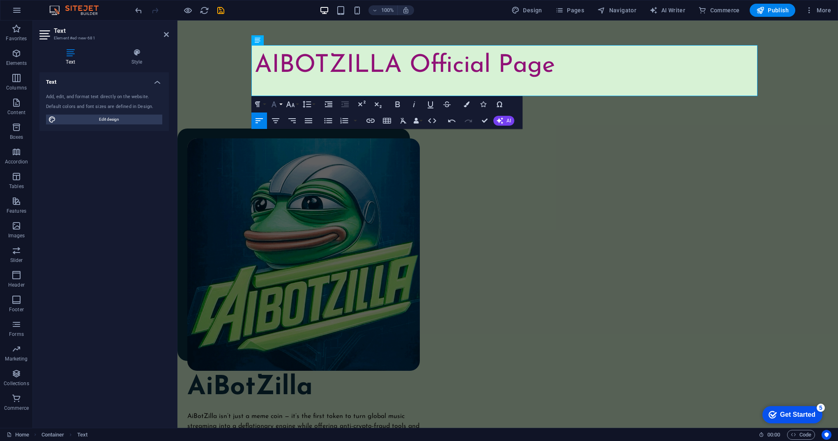
click at [280, 105] on button "Font Family" at bounding box center [276, 104] width 16 height 16
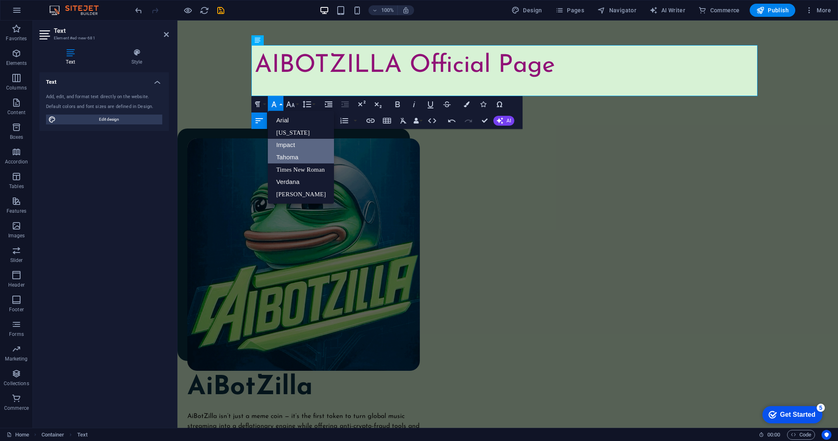
click at [295, 162] on link "Tahoma" at bounding box center [301, 157] width 66 height 12
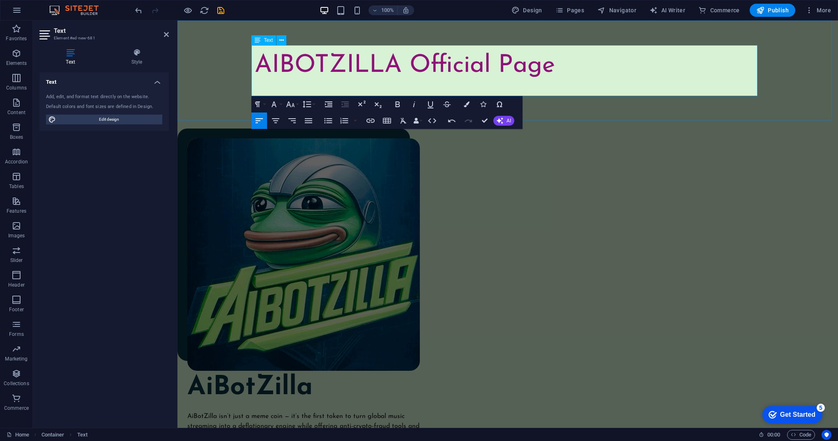
click at [363, 63] on span "​ AIBOTZILLA Official Page" at bounding box center [405, 65] width 300 height 25
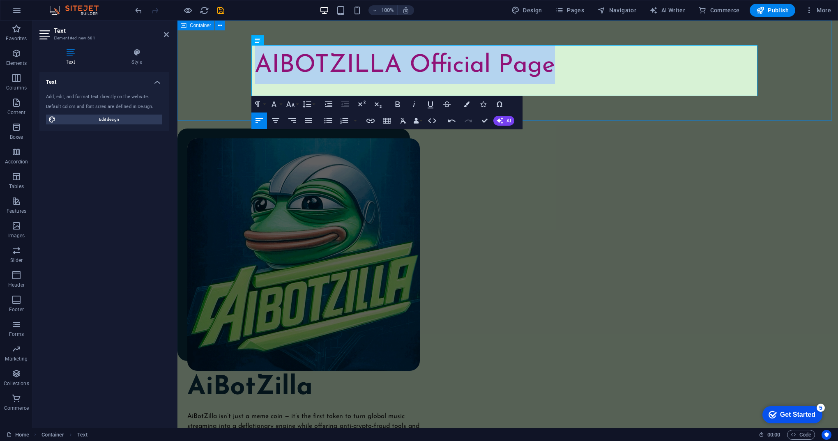
drag, startPoint x: 561, startPoint y: 70, endPoint x: 256, endPoint y: 65, distance: 304.7
click at [249, 62] on div "​ AIBOTZILLA Official Page" at bounding box center [507, 70] width 660 height 98
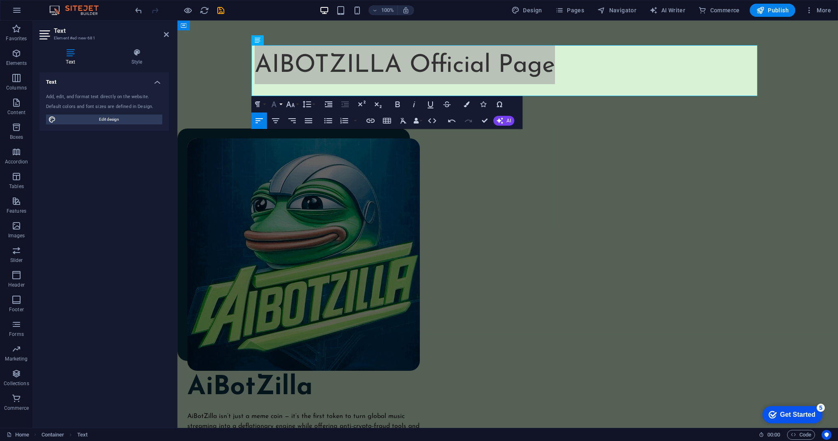
click at [280, 106] on button "Font Family" at bounding box center [276, 104] width 16 height 16
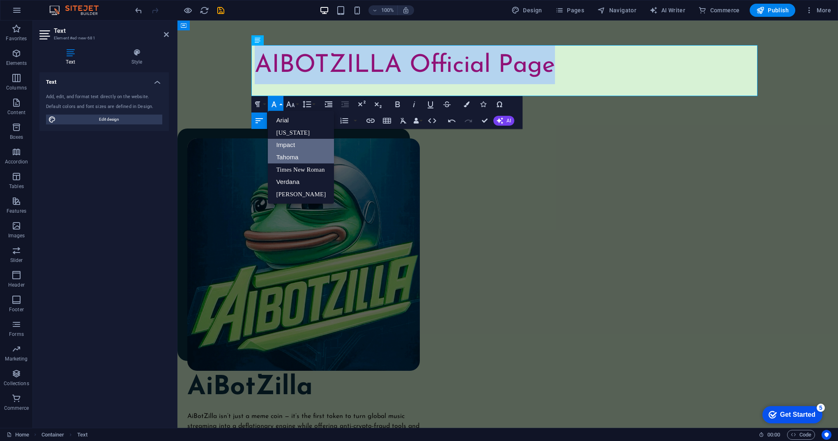
click at [294, 145] on link "Impact" at bounding box center [301, 145] width 66 height 12
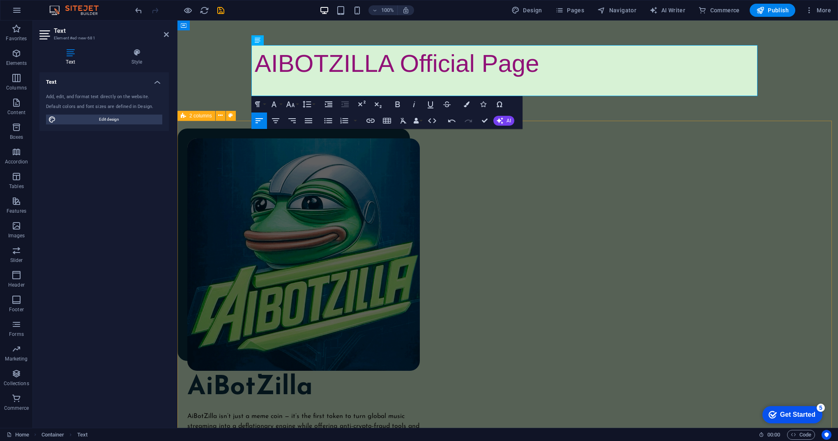
click at [651, 142] on div "AiBotZilla AiBotZilla isn’t just a meme coin — it’s the first token to turn glo…" at bounding box center [507, 401] width 660 height 565
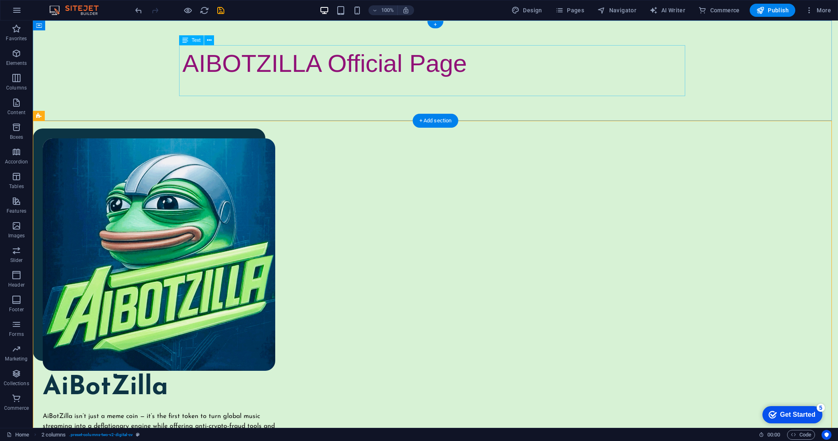
click at [421, 66] on div "AIBOTZILLA Official Page" at bounding box center [435, 69] width 506 height 49
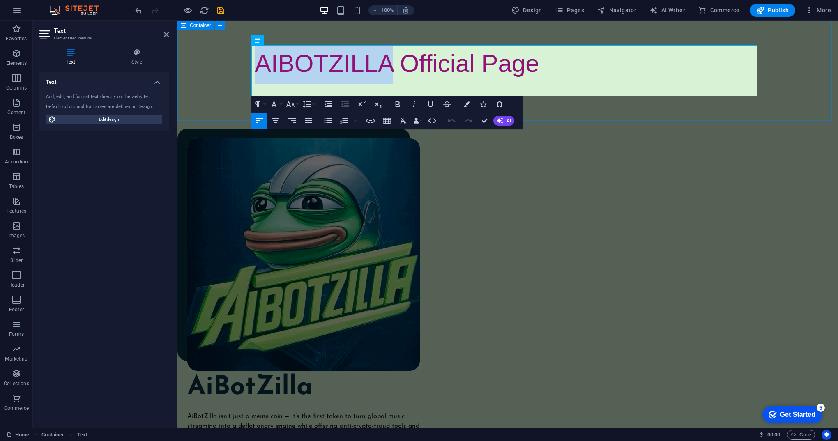
drag, startPoint x: 355, startPoint y: 65, endPoint x: 250, endPoint y: 64, distance: 105.1
click at [250, 64] on div "AIBOTZILLA Official Page" at bounding box center [507, 70] width 660 height 98
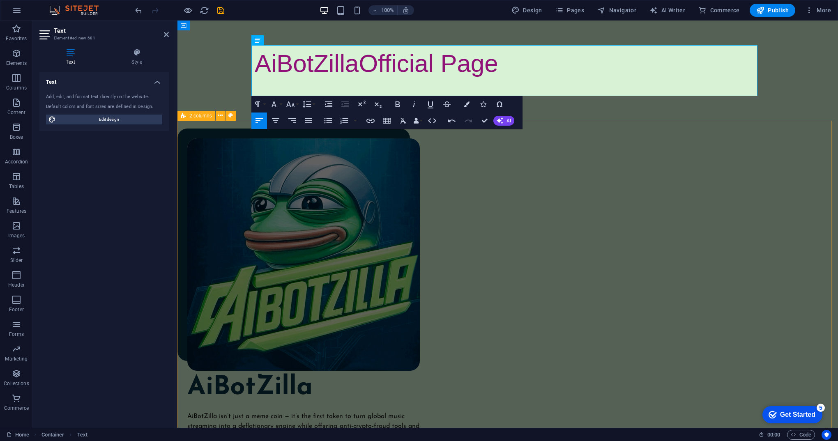
click at [791, 129] on div "AiBotZilla AiBotZilla isn’t just a meme coin — it’s the first token to turn glo…" at bounding box center [507, 401] width 660 height 565
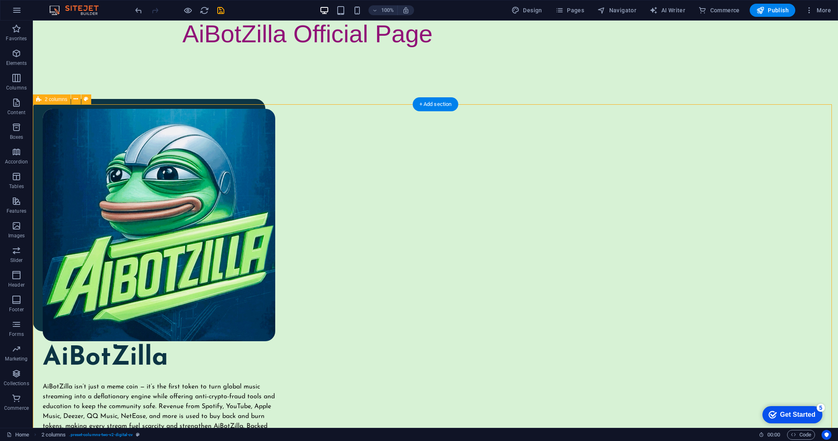
scroll to position [164, 0]
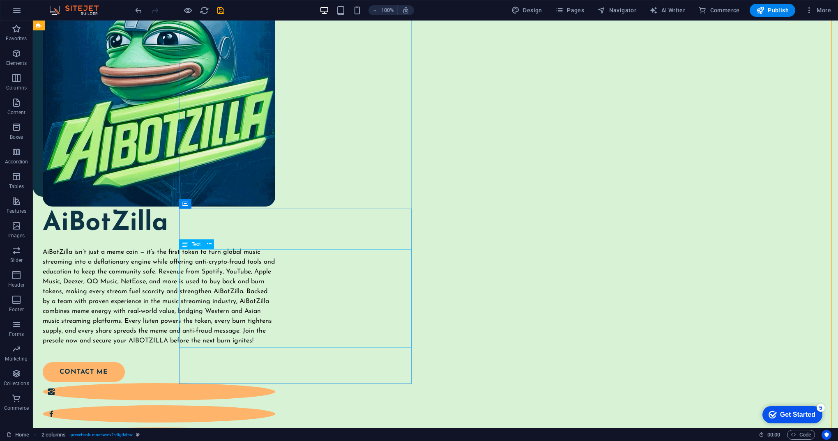
click at [275, 341] on div "AiBotZilla isn’t just a meme coin — it’s the first token to turn global music s…" at bounding box center [159, 296] width 232 height 99
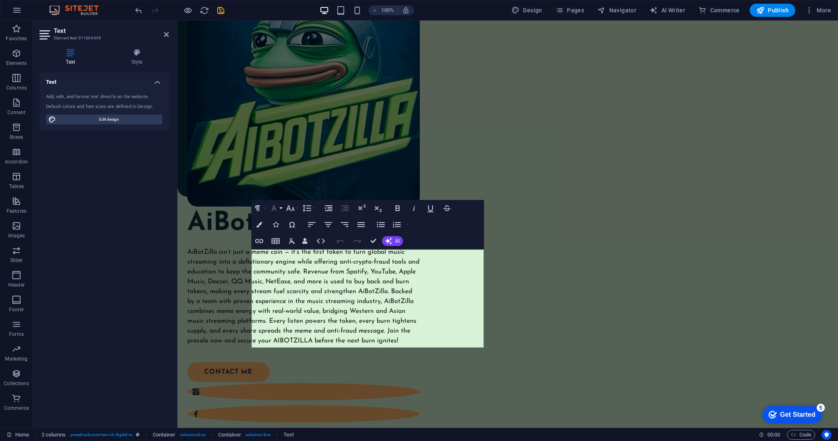
click at [279, 208] on button "Font Family" at bounding box center [276, 208] width 16 height 16
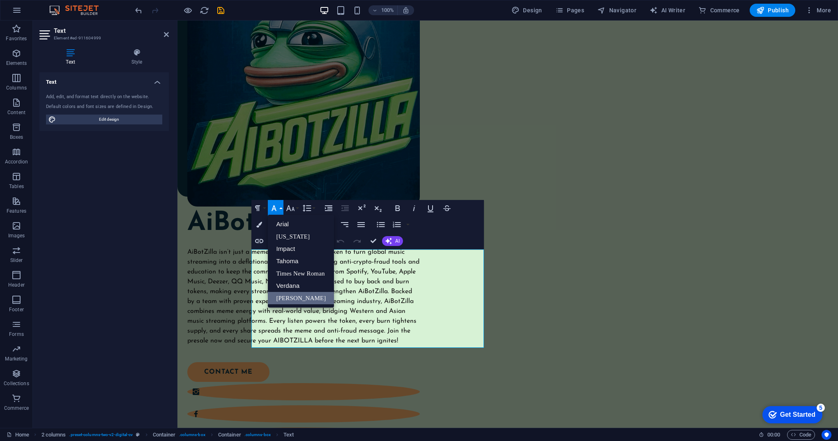
scroll to position [0, 0]
click at [293, 249] on link "Impact" at bounding box center [301, 249] width 66 height 12
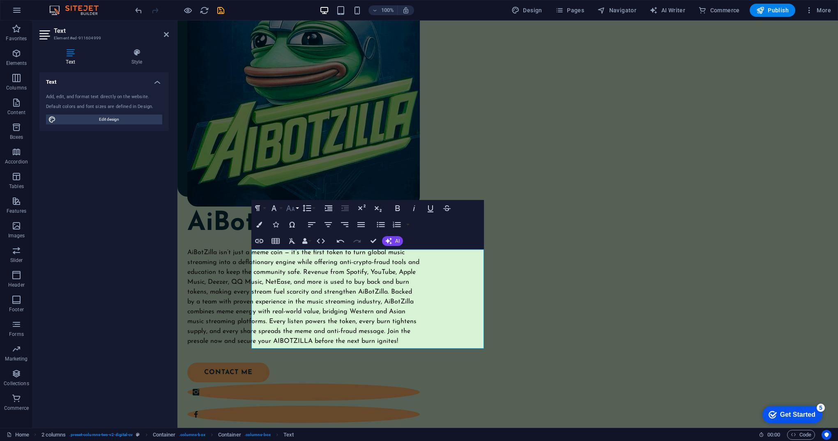
click at [296, 210] on button "Font Size" at bounding box center [292, 208] width 16 height 16
click at [296, 289] on link "14" at bounding box center [299, 286] width 30 height 12
click at [297, 210] on button "Font Size" at bounding box center [292, 208] width 16 height 16
click at [302, 250] on link "24" at bounding box center [299, 245] width 30 height 12
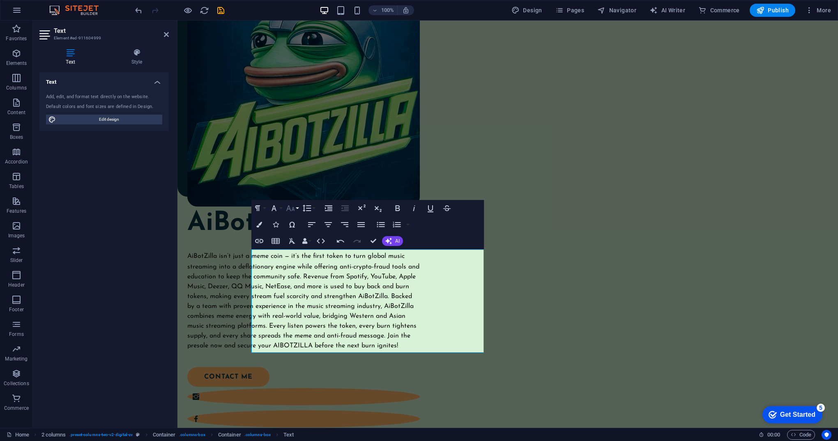
click at [296, 209] on button "Font Size" at bounding box center [292, 208] width 16 height 16
click at [300, 267] on link "36" at bounding box center [299, 269] width 30 height 12
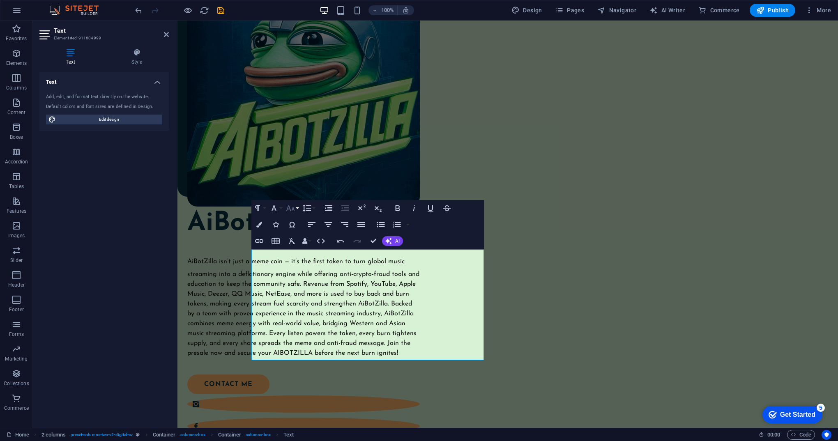
click at [295, 208] on icon "button" at bounding box center [290, 208] width 10 height 10
click at [301, 288] on link "60" at bounding box center [299, 294] width 30 height 12
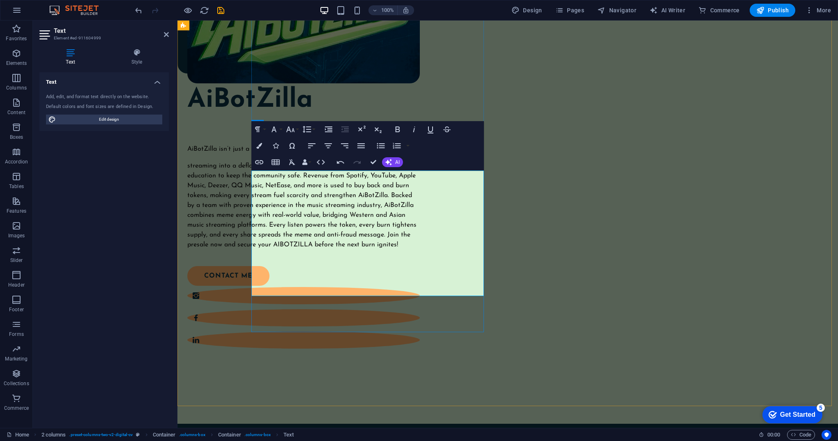
scroll to position [205, 0]
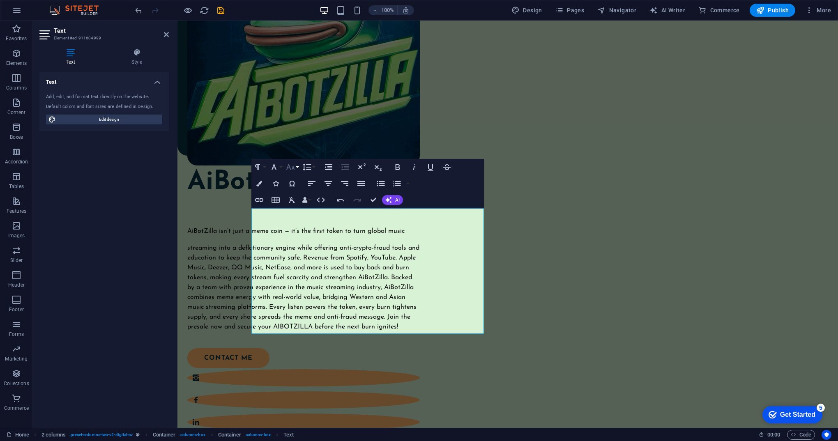
click at [299, 168] on button "Font Size" at bounding box center [292, 167] width 16 height 16
click at [304, 214] on link "30" at bounding box center [299, 216] width 30 height 12
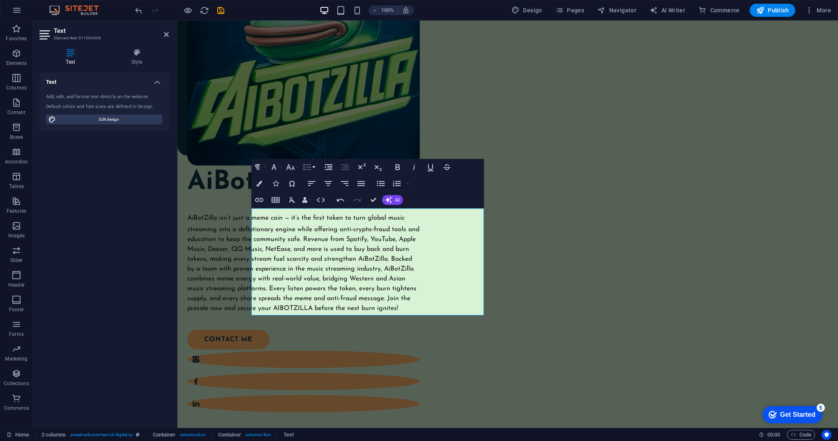
click at [315, 166] on button "Line Height" at bounding box center [309, 167] width 16 height 16
click at [322, 205] on link "1.15" at bounding box center [319, 208] width 37 height 12
click at [525, 236] on div "AiBotZilla ​ AiBotZilla isn’t just a meme coin — it’s the first token to turn g…" at bounding box center [507, 200] width 660 height 574
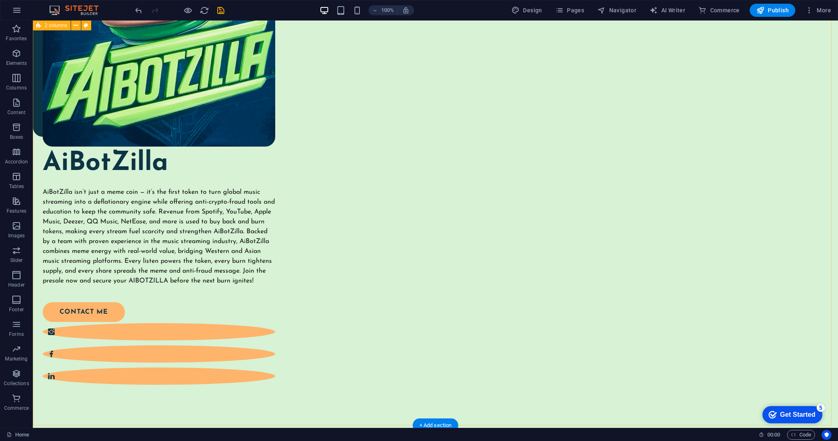
scroll to position [287, 0]
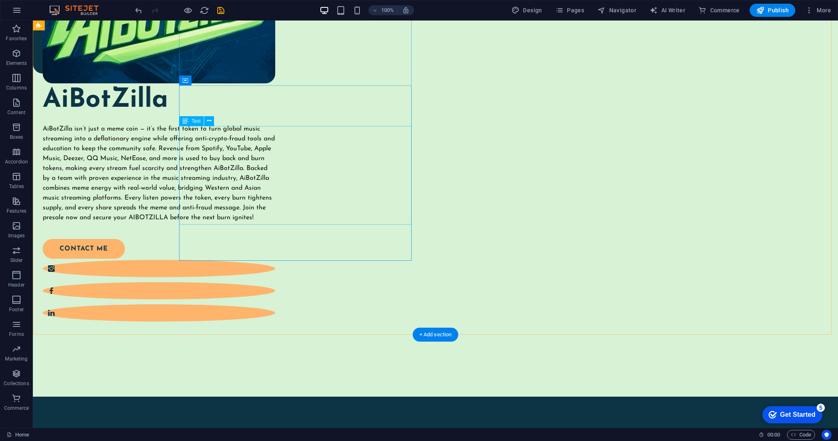
click at [275, 179] on div "AiBotZilla isn’t just a meme coin — it’s the first token to turn global music s…" at bounding box center [159, 173] width 232 height 99
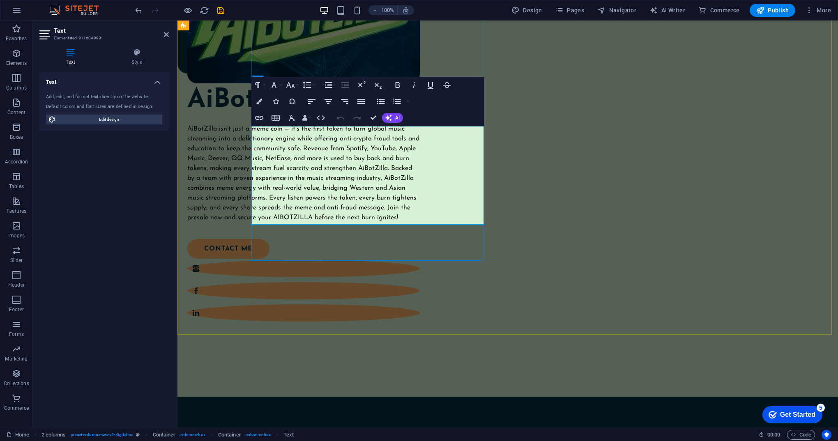
click at [414, 161] on span "AiBotZilla isn’t just a meme coin — it’s the first token to turn global music s…" at bounding box center [303, 173] width 232 height 95
drag, startPoint x: 410, startPoint y: 149, endPoint x: 356, endPoint y: 164, distance: 56.1
click at [356, 164] on div "AiBotZilla isn’t just a meme coin — it’s the first token to turn global music s…" at bounding box center [303, 173] width 232 height 99
drag, startPoint x: 352, startPoint y: 159, endPoint x: 313, endPoint y: 158, distance: 38.6
click at [313, 158] on span "AiBotZilla isn’t just a meme coin — it’s the first token to turn global music s…" at bounding box center [303, 173] width 232 height 95
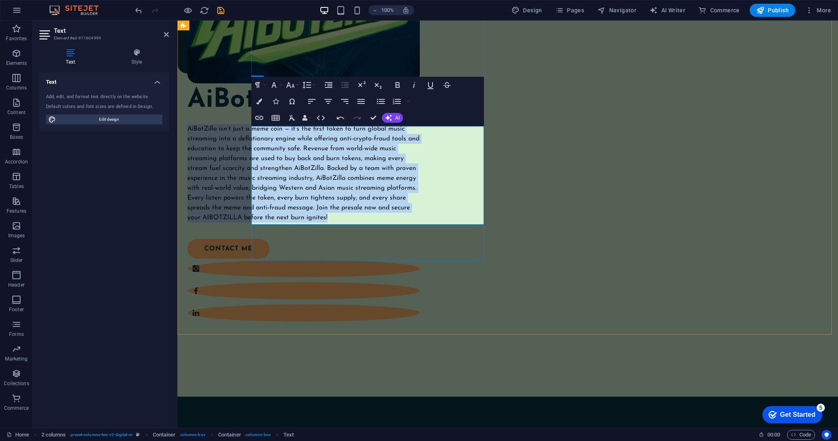
drag, startPoint x: 396, startPoint y: 221, endPoint x: 252, endPoint y: 129, distance: 171.2
click at [252, 129] on div "AiBotZilla isn’t just a meme coin — it’s the first token to turn global music s…" at bounding box center [303, 173] width 232 height 99
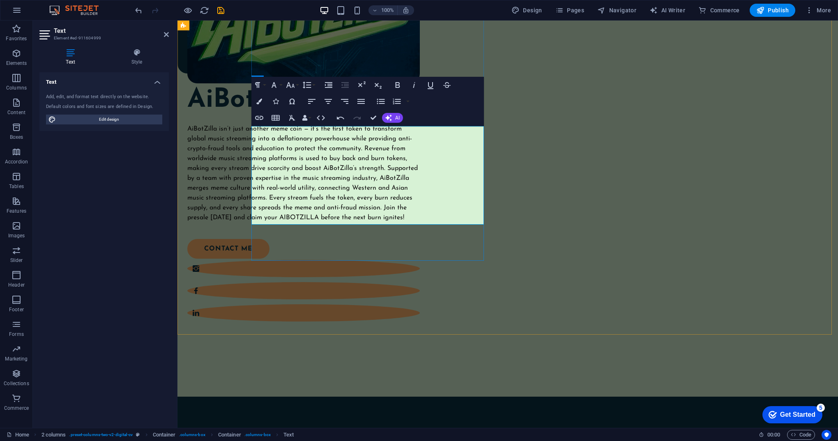
click at [418, 170] on font "AiBotZilla isn’t just another meme coin — it’s the first token to transform glo…" at bounding box center [302, 173] width 230 height 95
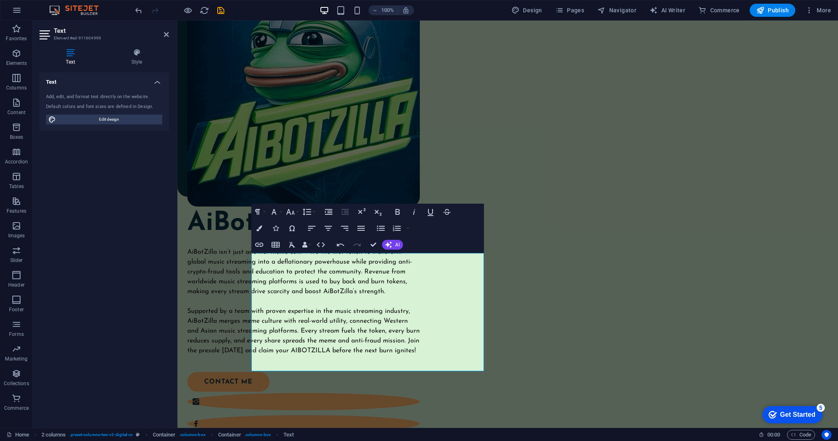
scroll to position [41, 0]
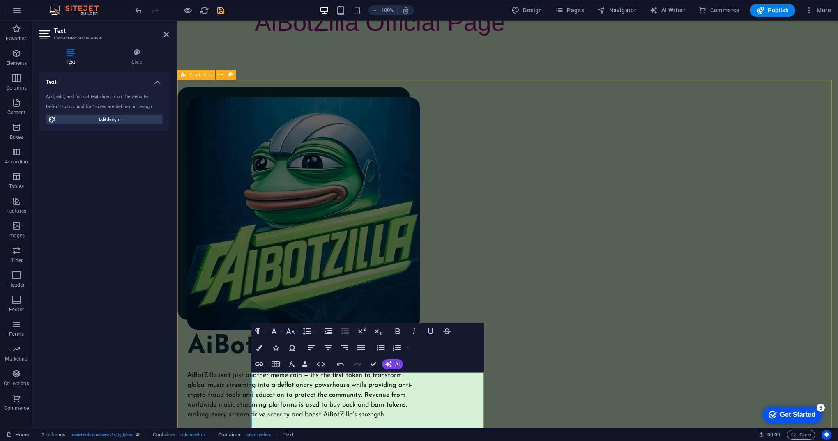
click at [604, 228] on div "AiBotZilla AiBotZilla isn’t just another meme coin — it’s the first token to tr…" at bounding box center [507, 365] width 660 height 575
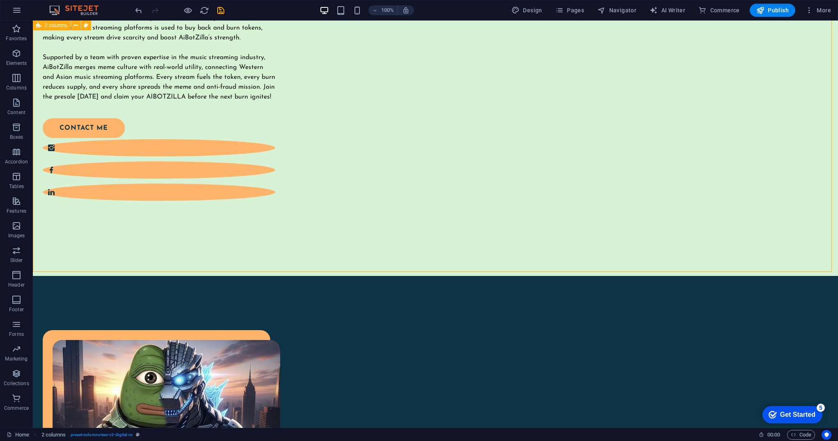
scroll to position [534, 0]
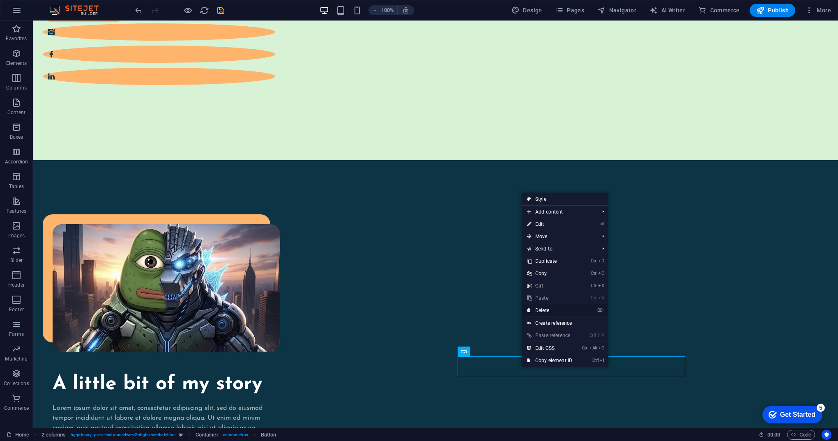
click at [555, 306] on link "⌦ Delete" at bounding box center [549, 310] width 55 height 12
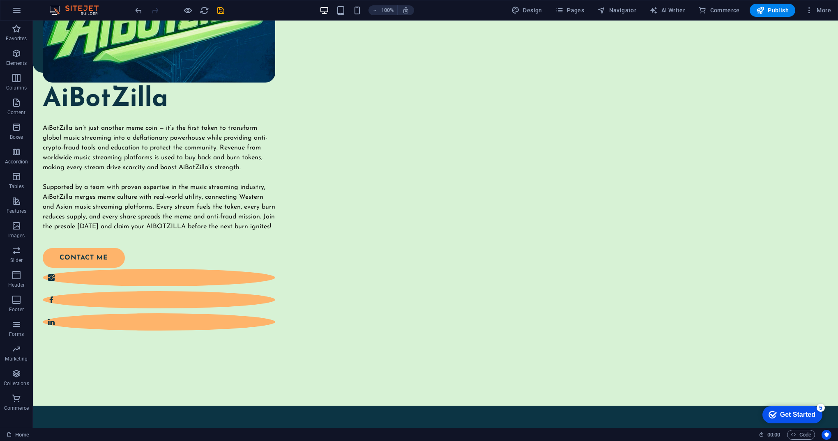
scroll to position [315, 0]
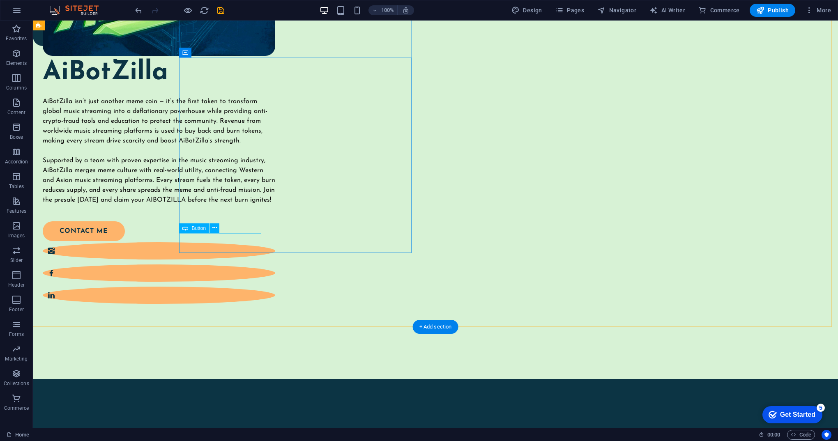
click at [225, 241] on div "contact me" at bounding box center [154, 231] width 223 height 20
select select "px"
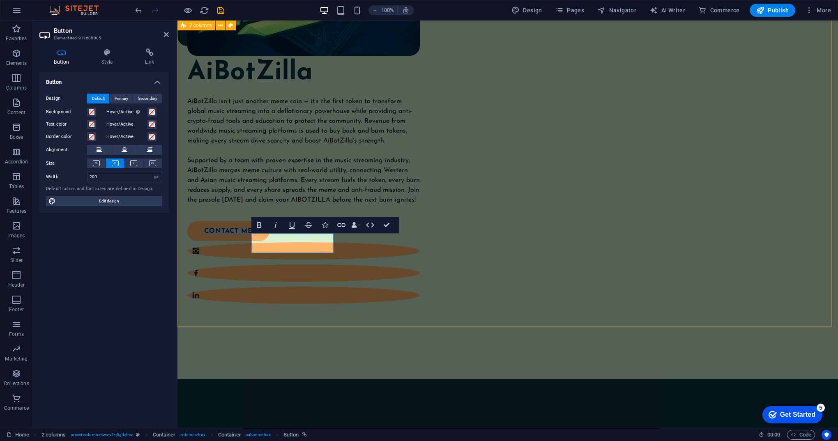
click at [368, 302] on div "AiBotZilla AiBotZilla isn’t just another meme coin — it’s the first token to tr…" at bounding box center [507, 91] width 660 height 575
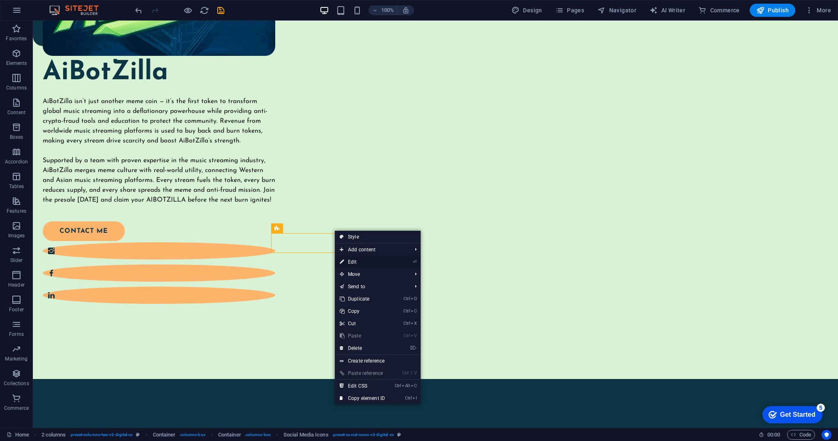
click at [362, 264] on link "⏎ Edit" at bounding box center [362, 262] width 55 height 12
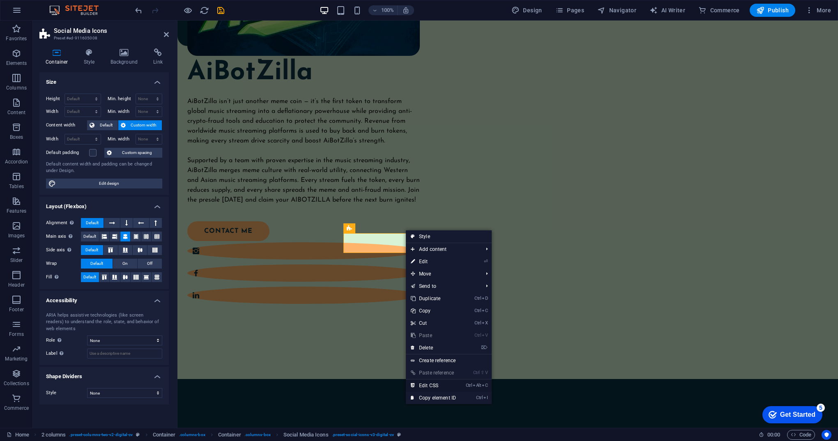
click at [455, 383] on link "Ctrl Alt C Edit CSS" at bounding box center [433, 385] width 55 height 12
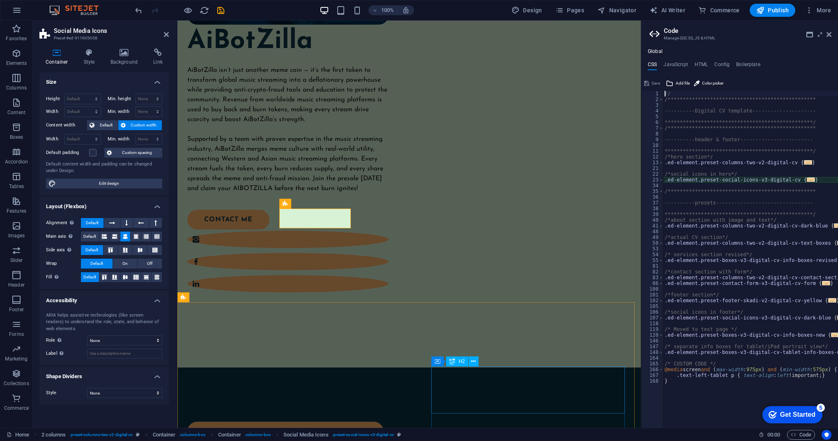
type textarea "@include social-icons-v3("
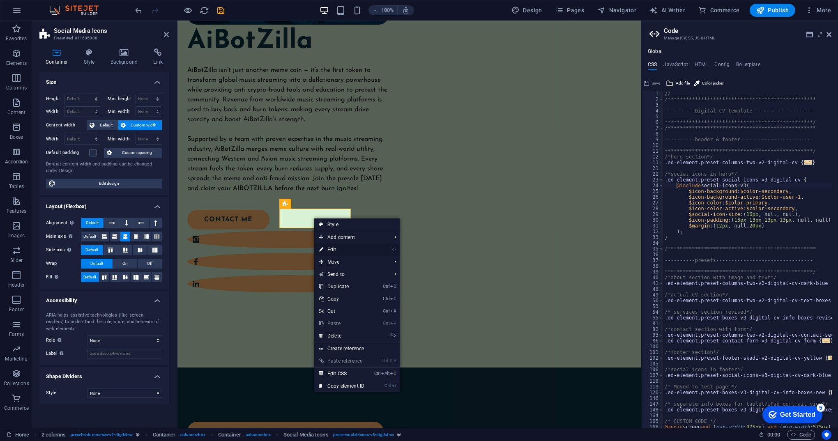
drag, startPoint x: 351, startPoint y: 252, endPoint x: 174, endPoint y: 232, distance: 178.2
click at [352, 252] on link "⏎ Edit" at bounding box center [341, 250] width 55 height 12
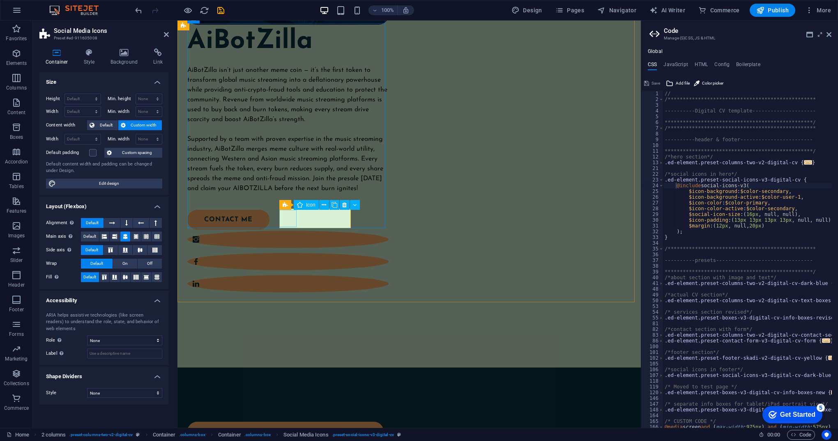
click at [292, 231] on figure at bounding box center [287, 239] width 201 height 17
click at [120, 186] on span "Edit design" at bounding box center [108, 184] width 101 height 10
select select "px"
select select "400"
select select "px"
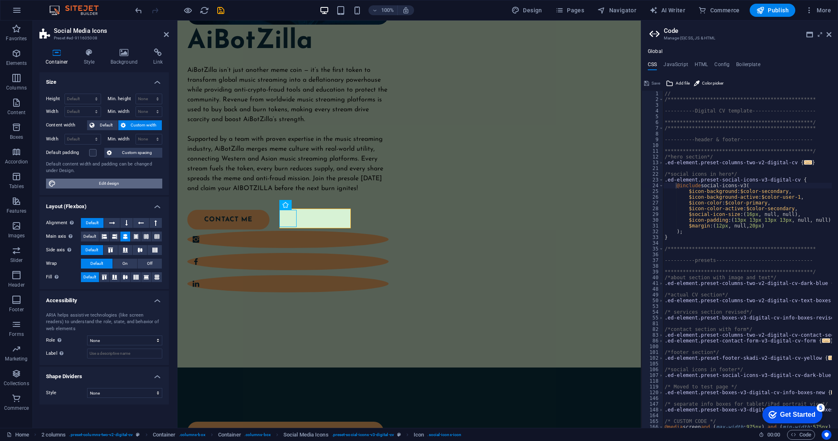
select select "rem"
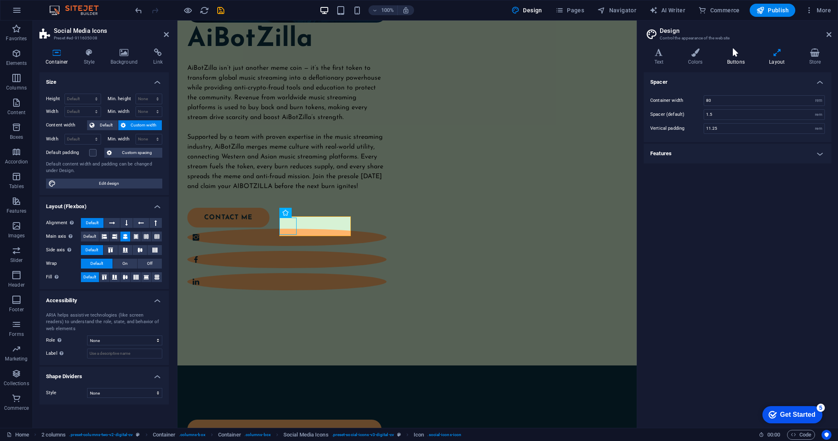
click at [735, 56] on icon at bounding box center [735, 52] width 39 height 8
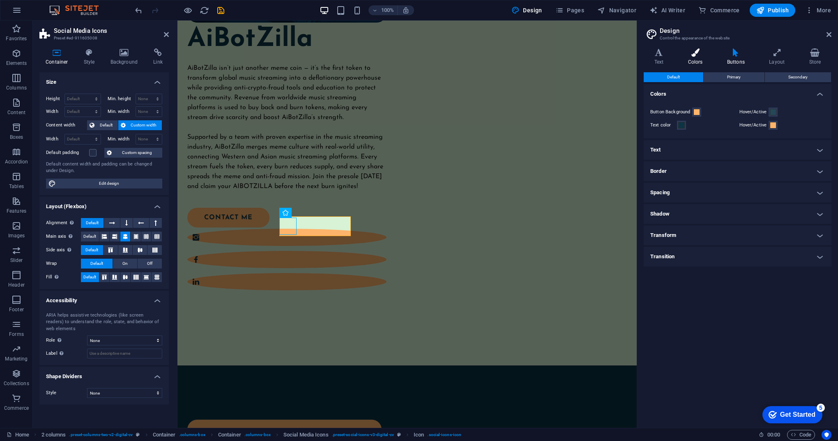
click at [698, 56] on icon at bounding box center [695, 52] width 36 height 8
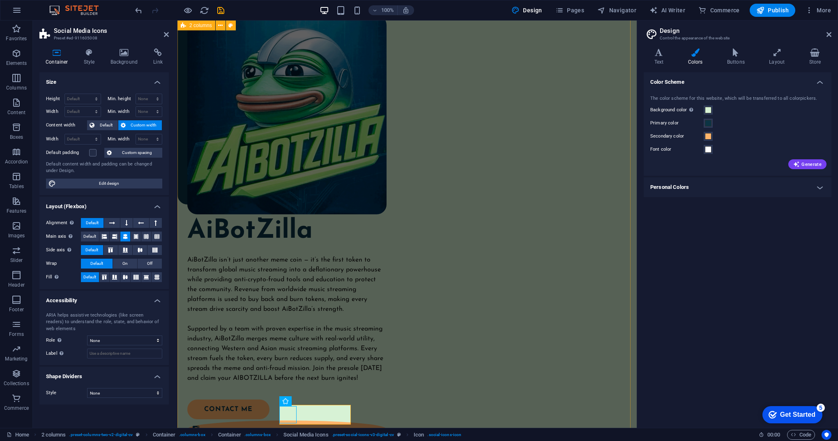
scroll to position [246, 0]
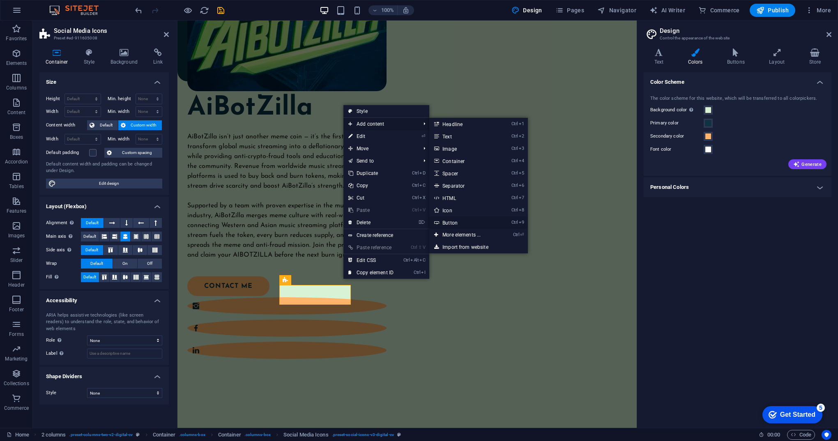
click at [469, 224] on link "Ctrl 9 Button" at bounding box center [463, 222] width 68 height 12
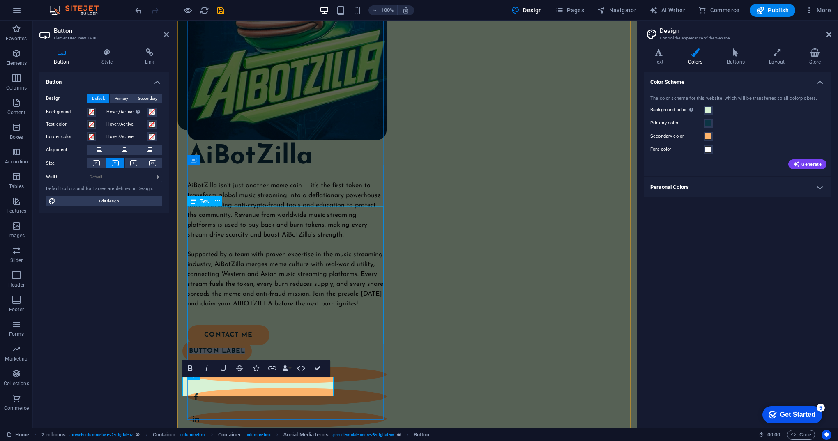
scroll to position [205, 0]
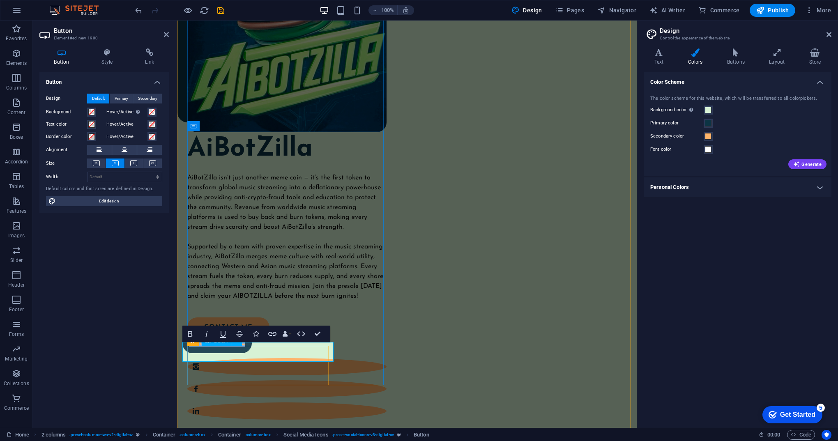
click at [239, 350] on link "Button label" at bounding box center [216, 343] width 69 height 20
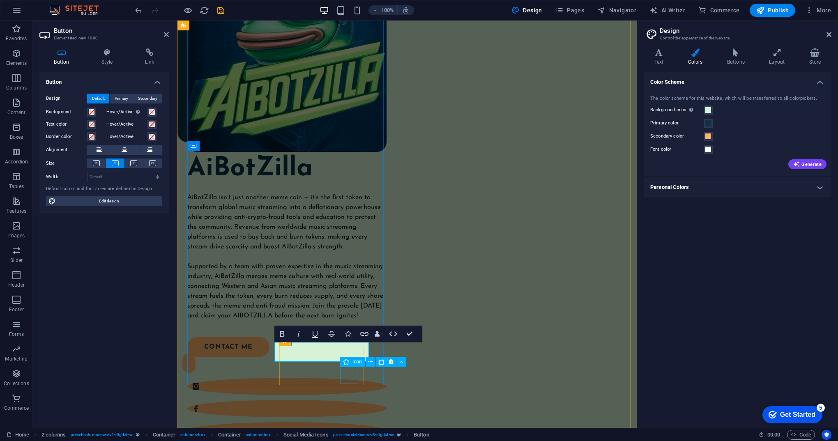
click at [347, 362] on icon at bounding box center [346, 362] width 6 height 10
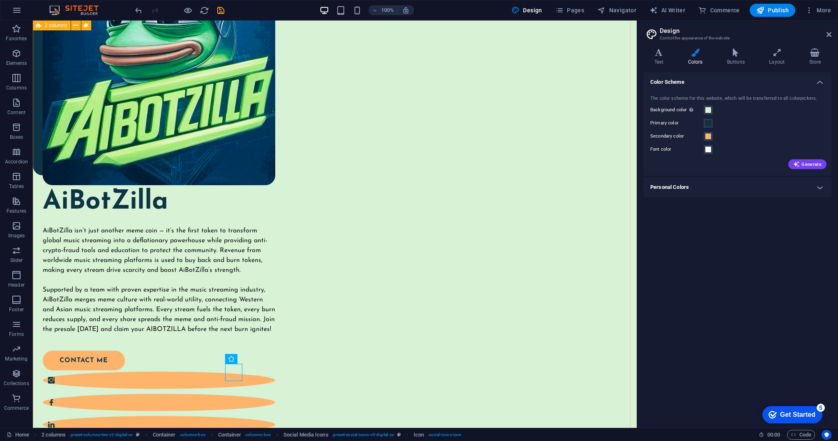
click at [347, 362] on div "AiBotZilla AiBotZilla isn’t just another meme coin — it’s the first token to tr…" at bounding box center [335, 220] width 604 height 575
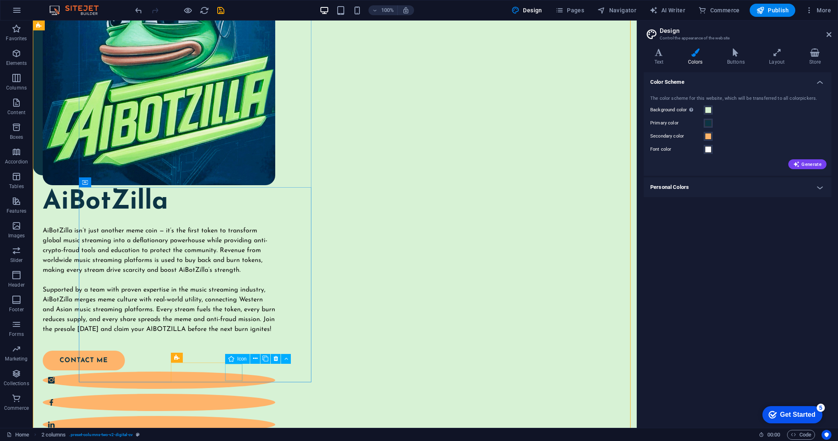
click at [234, 416] on figure at bounding box center [159, 424] width 232 height 17
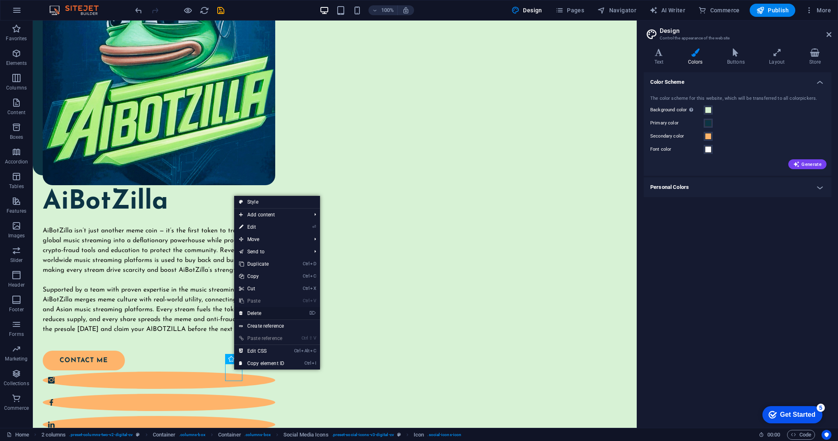
click at [275, 314] on link "⌦ Delete" at bounding box center [261, 313] width 55 height 12
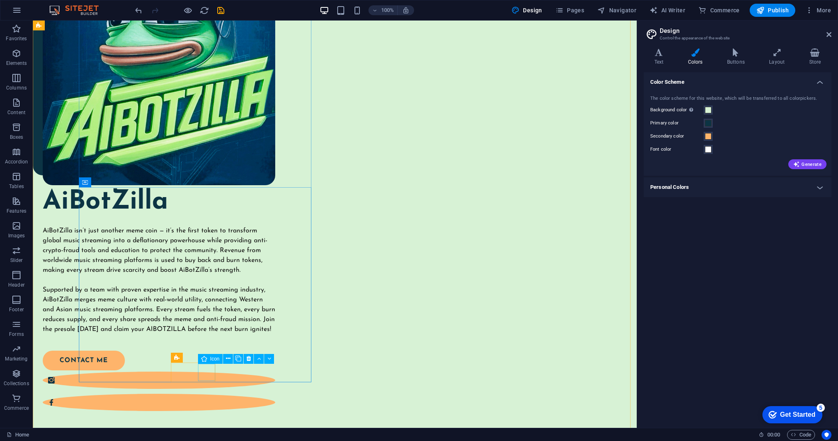
click at [203, 394] on figure at bounding box center [159, 402] width 232 height 17
select select "xMidYMid"
select select "px"
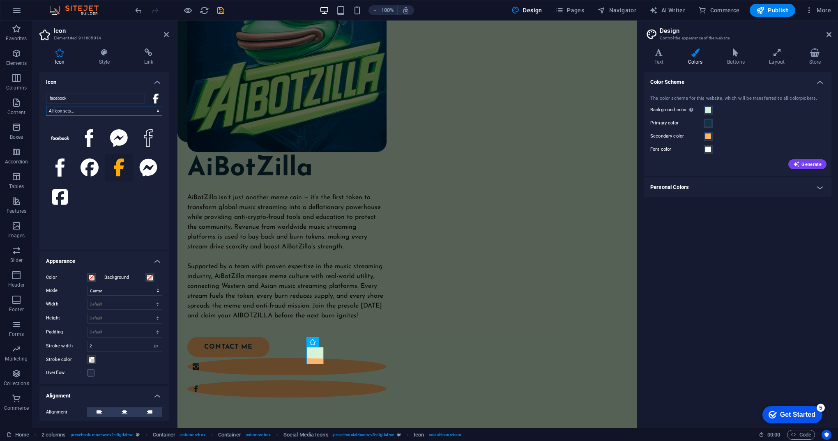
click at [155, 110] on select "All icon sets... IcoFont Ionicons FontAwesome Brands FontAwesome Duotone FontAw…" at bounding box center [104, 111] width 116 height 10
click at [120, 80] on h4 "Icon" at bounding box center [103, 79] width 129 height 15
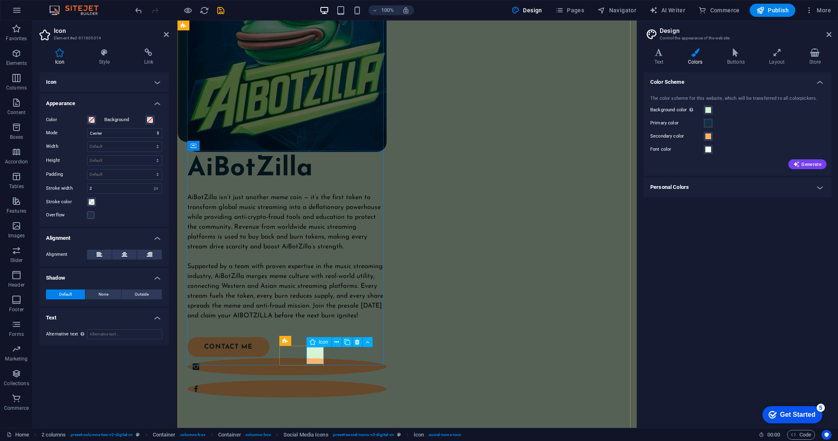
click at [315, 380] on figure at bounding box center [286, 388] width 199 height 17
click at [157, 84] on h4 "Icon" at bounding box center [103, 82] width 129 height 20
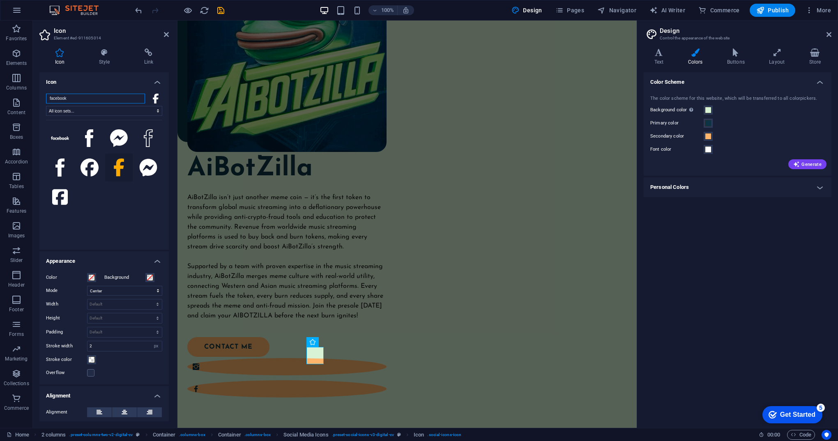
click at [136, 99] on input "facebook" at bounding box center [95, 99] width 99 height 10
click at [137, 99] on input "search" at bounding box center [95, 99] width 99 height 10
type input "TELEGRAM"
click at [54, 138] on icon at bounding box center [60, 138] width 18 height 18
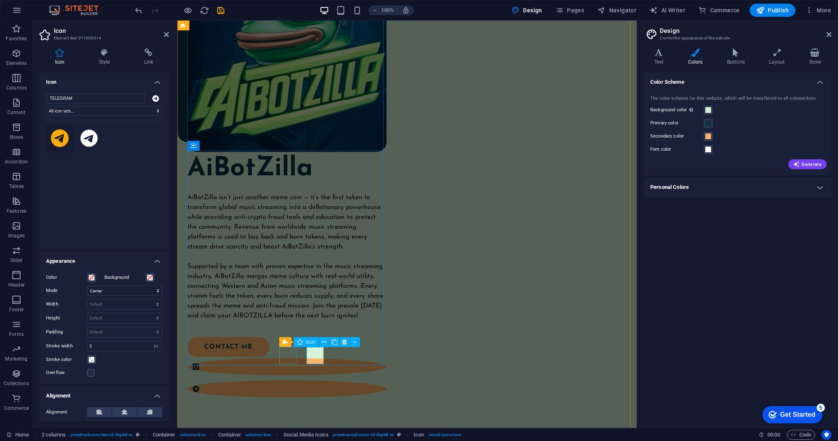
click at [287, 358] on figure at bounding box center [286, 366] width 199 height 17
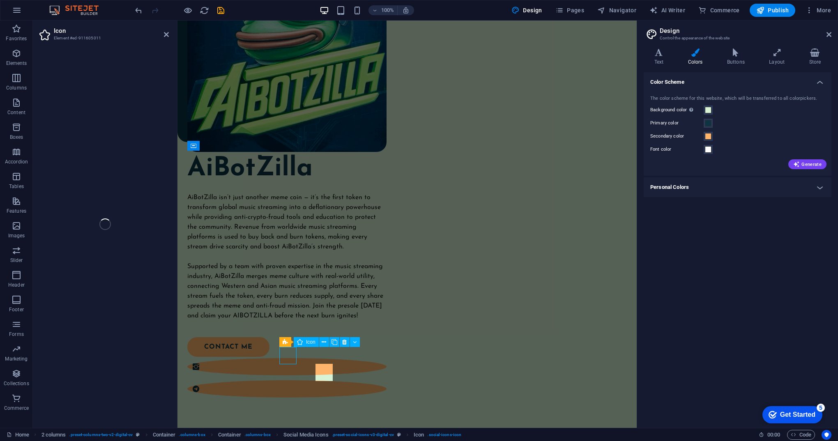
select select "xMidYMid"
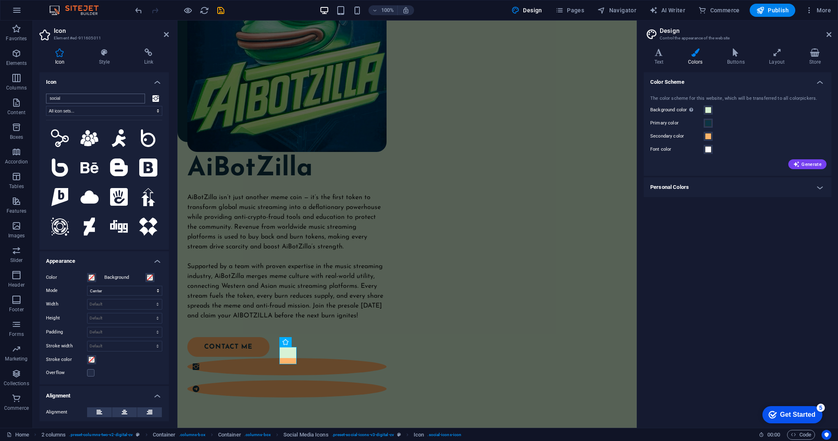
click at [138, 99] on input "social" at bounding box center [95, 99] width 99 height 10
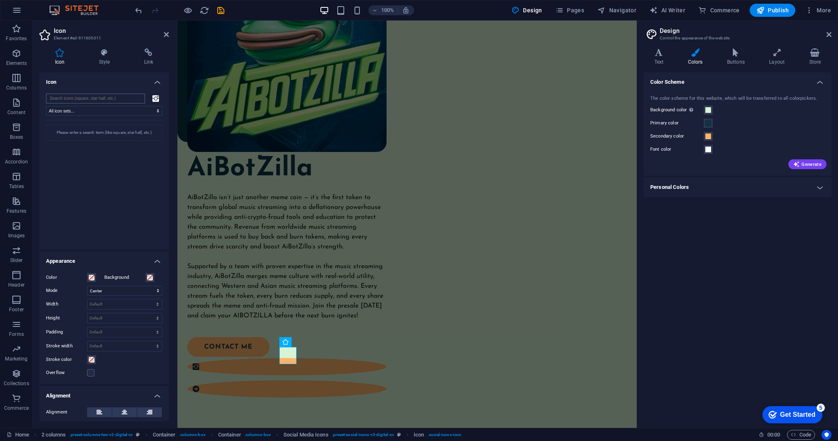
click at [115, 99] on input "search" at bounding box center [95, 99] width 99 height 10
type input "X"
type input "TWITTER"
click at [63, 138] on icon at bounding box center [60, 138] width 18 height 15
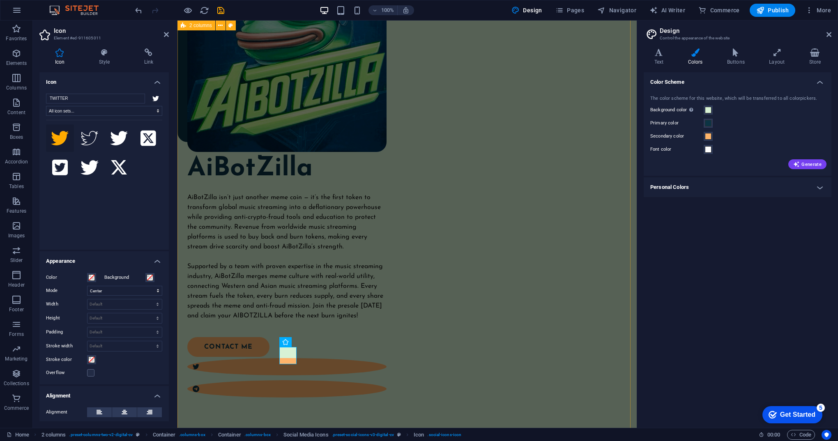
click at [331, 388] on div "AiBotZilla AiBotZilla isn’t just another meme coin — it’s the first token to tr…" at bounding box center [406, 203] width 459 height 540
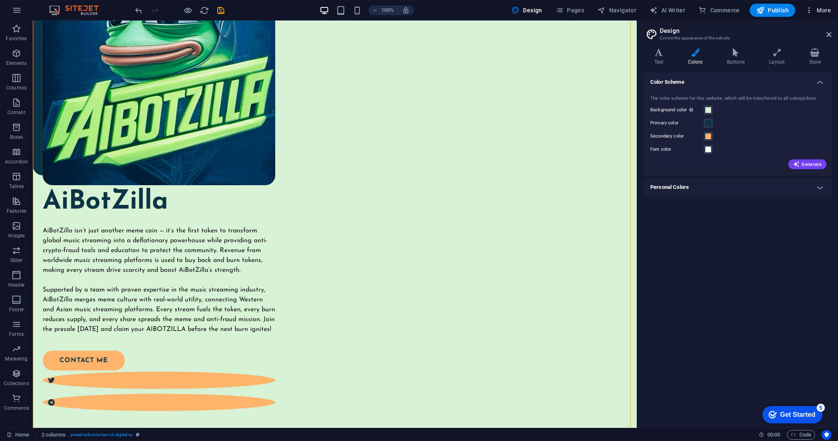
click at [828, 14] on div at bounding box center [419, 220] width 838 height 441
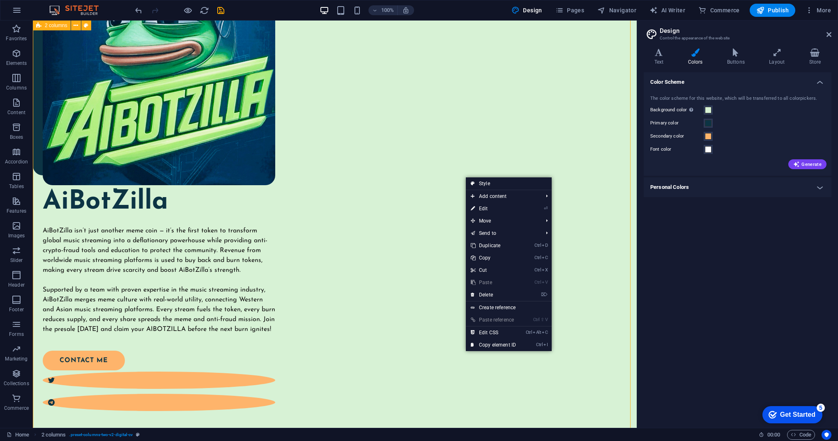
click at [427, 175] on div "AiBotZilla AiBotZilla isn’t just another meme coin — it’s the first token to tr…" at bounding box center [335, 209] width 604 height 553
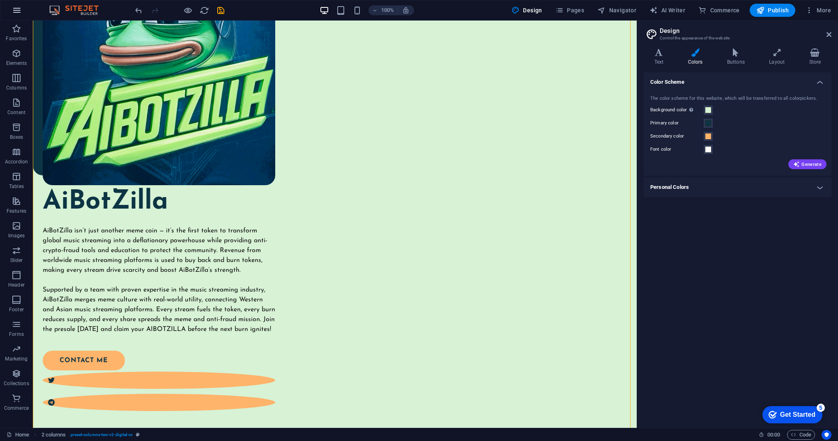
click at [15, 8] on icon "button" at bounding box center [17, 10] width 10 height 10
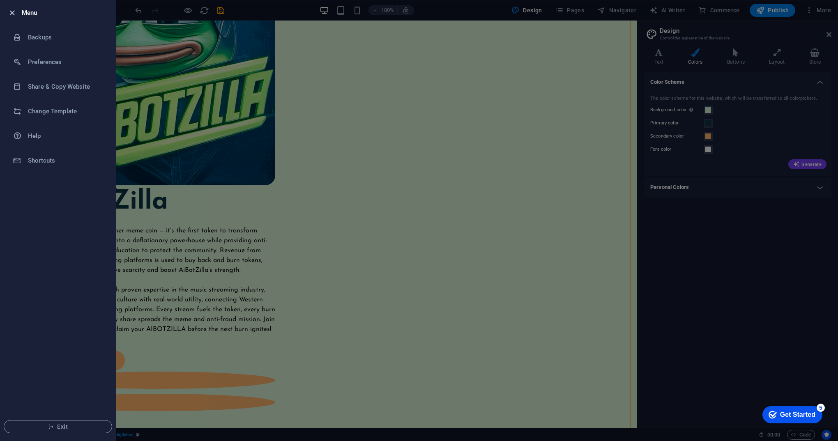
click at [11, 12] on icon "button" at bounding box center [11, 12] width 9 height 9
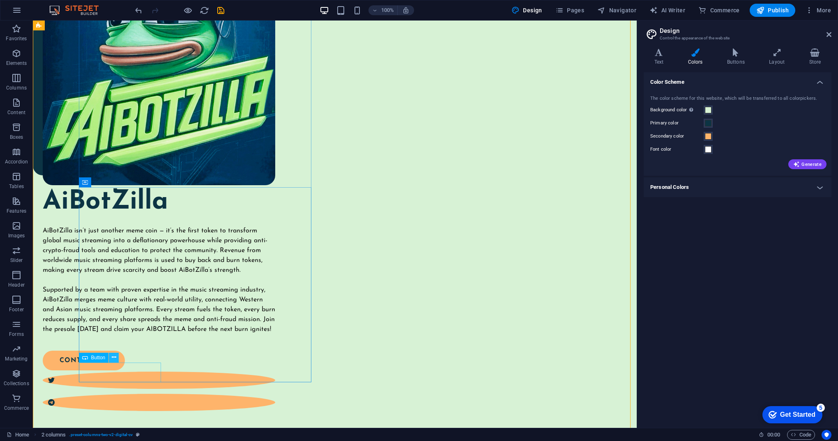
click at [113, 355] on icon at bounding box center [114, 357] width 5 height 9
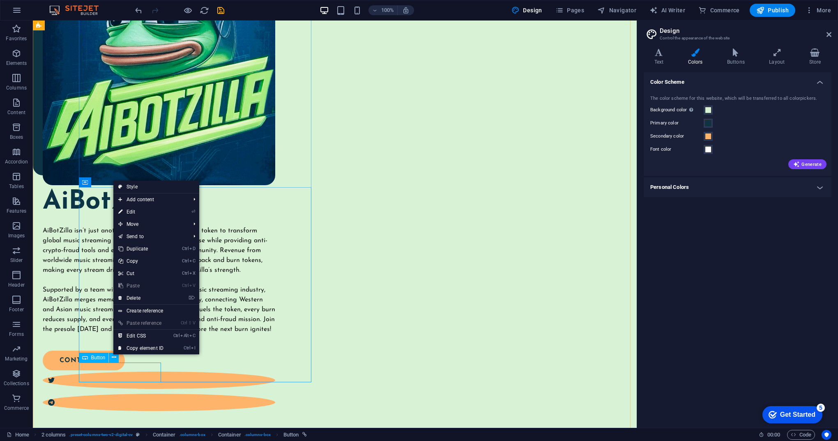
click at [133, 370] on div "contact me" at bounding box center [154, 361] width 223 height 20
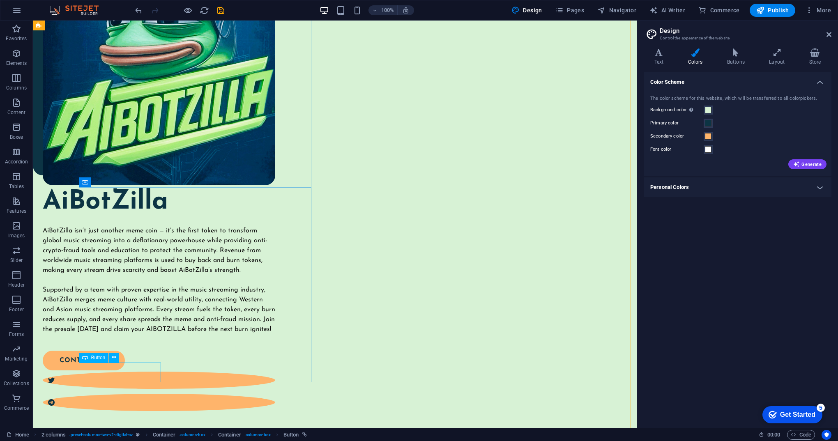
click at [133, 370] on div "contact me" at bounding box center [154, 361] width 223 height 20
select select "px"
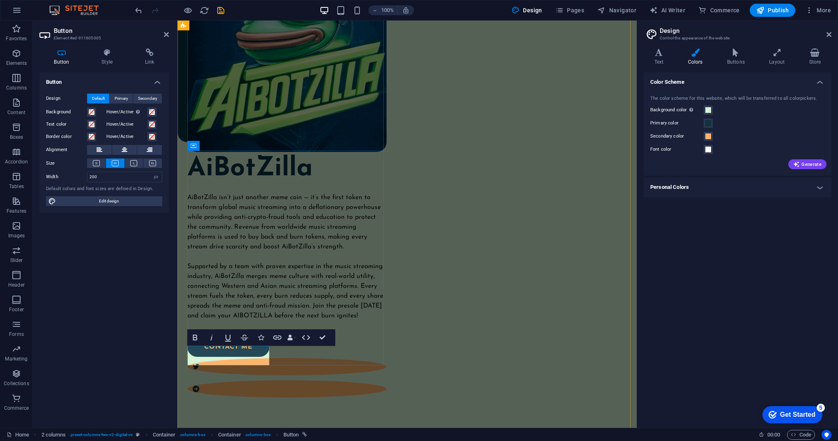
click at [253, 355] on link "contact me" at bounding box center [228, 347] width 82 height 20
click at [242, 355] on link "contact me" at bounding box center [228, 347] width 82 height 20
click at [254, 356] on link "contact me" at bounding box center [228, 347] width 82 height 20
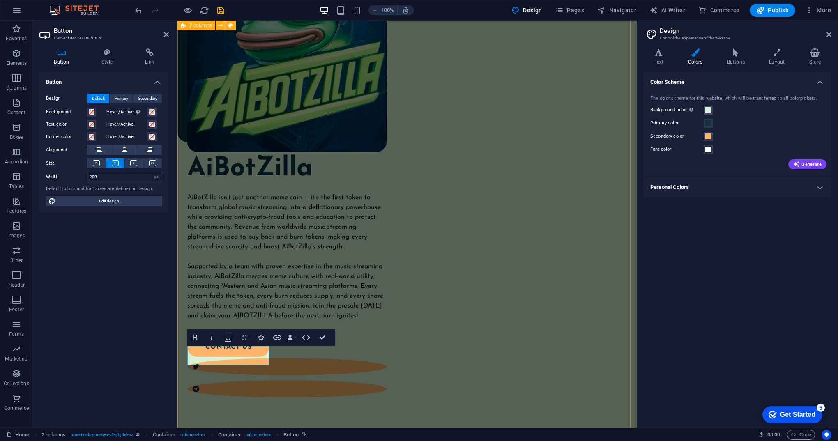
click at [379, 368] on div "AiBotZilla AiBotZilla isn’t just another meme coin — it’s the first token to tr…" at bounding box center [406, 203] width 459 height 540
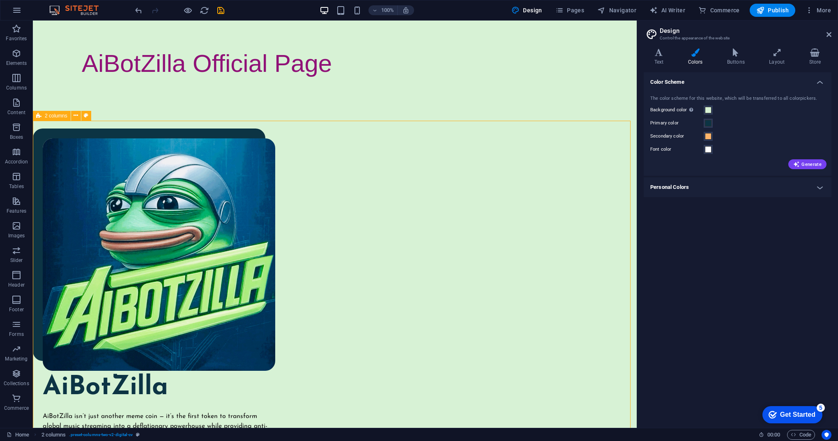
scroll to position [0, 0]
click at [707, 109] on span at bounding box center [708, 110] width 7 height 7
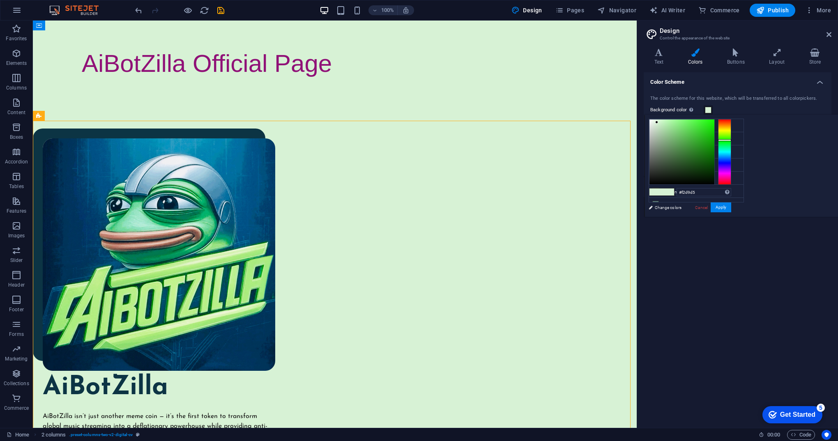
click at [731, 120] on div at bounding box center [724, 152] width 13 height 66
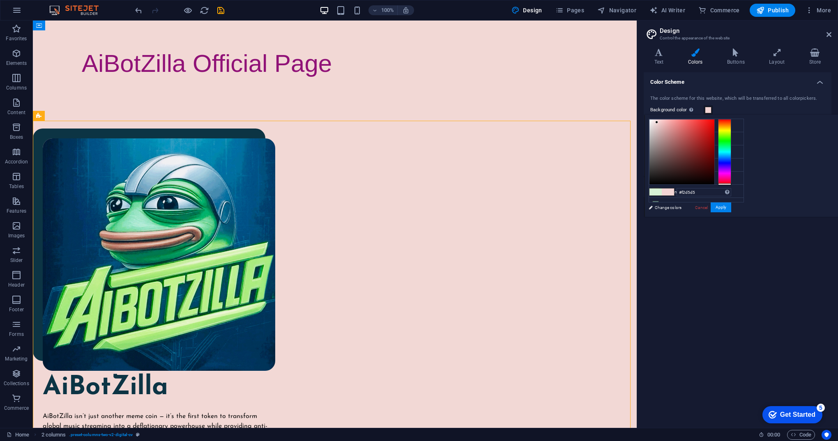
drag, startPoint x: 828, startPoint y: 120, endPoint x: 824, endPoint y: 187, distance: 66.6
click at [735, 187] on div "#f2d5d5 Supported formats #0852ed rgb(8, 82, 237) rgba(8, 82, 237, 90%) hsv(221…" at bounding box center [689, 225] width 91 height 221
click at [731, 179] on div at bounding box center [724, 152] width 13 height 66
click at [731, 159] on div at bounding box center [724, 152] width 13 height 66
click at [731, 146] on div at bounding box center [724, 152] width 13 height 66
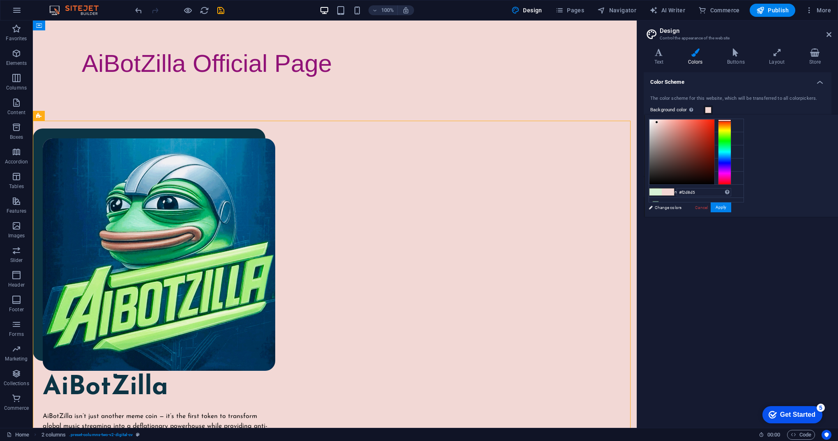
drag, startPoint x: 828, startPoint y: 146, endPoint x: 830, endPoint y: 120, distance: 26.4
click at [731, 120] on div at bounding box center [724, 121] width 13 height 2
click at [714, 134] on div at bounding box center [681, 152] width 65 height 65
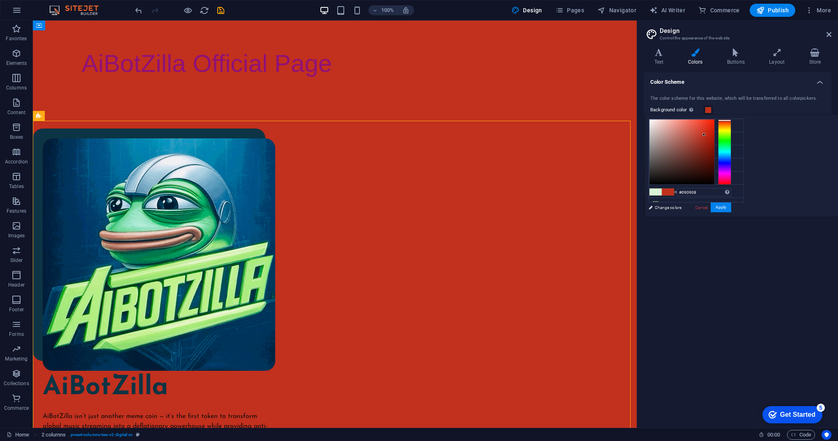
click at [714, 182] on div at bounding box center [681, 152] width 65 height 65
click at [650, 182] on div at bounding box center [648, 182] width 3 height 3
click at [731, 208] on button "Apply" at bounding box center [720, 207] width 21 height 10
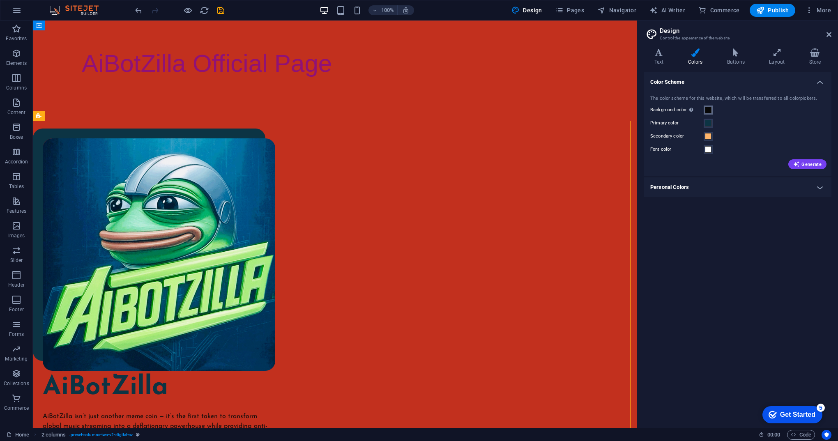
click at [706, 110] on span at bounding box center [708, 110] width 7 height 7
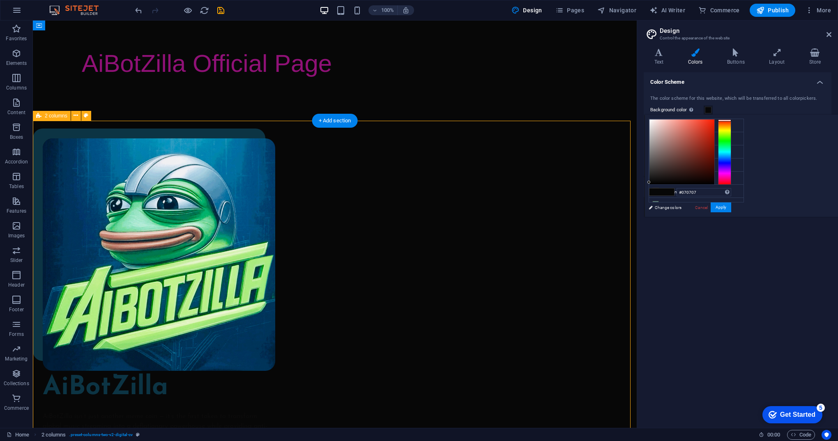
click at [545, 241] on div "AiBotZilla AiBotZilla isn’t just another meme coin — it’s the first token to tr…" at bounding box center [335, 395] width 604 height 553
click at [714, 163] on div at bounding box center [681, 152] width 65 height 65
type input "#655c5b"
drag, startPoint x: 768, startPoint y: 163, endPoint x: 758, endPoint y: 158, distance: 11.8
click at [656, 158] on div at bounding box center [654, 158] width 3 height 3
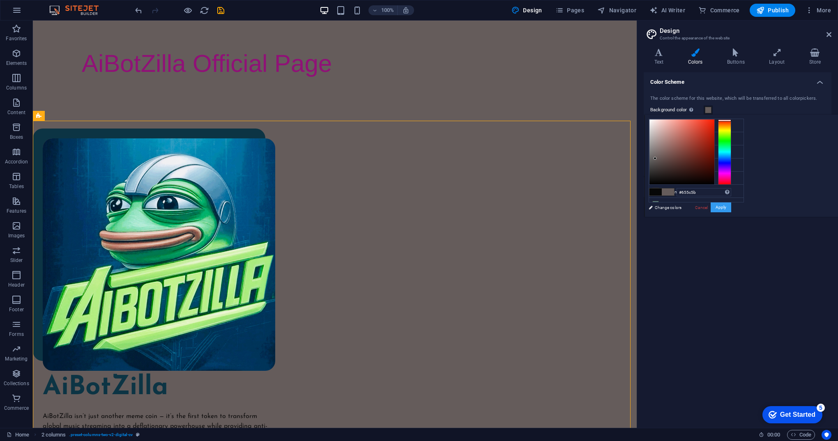
click at [731, 209] on button "Apply" at bounding box center [720, 207] width 21 height 10
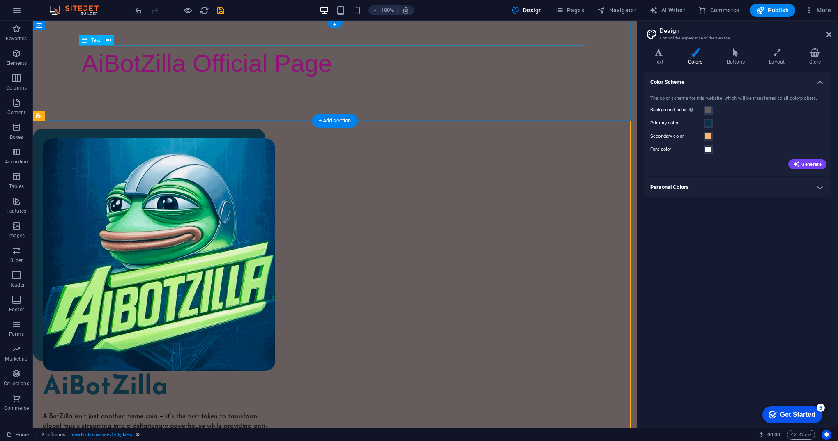
click at [287, 64] on div "AiBotZilla Official Page" at bounding box center [335, 69] width 506 height 49
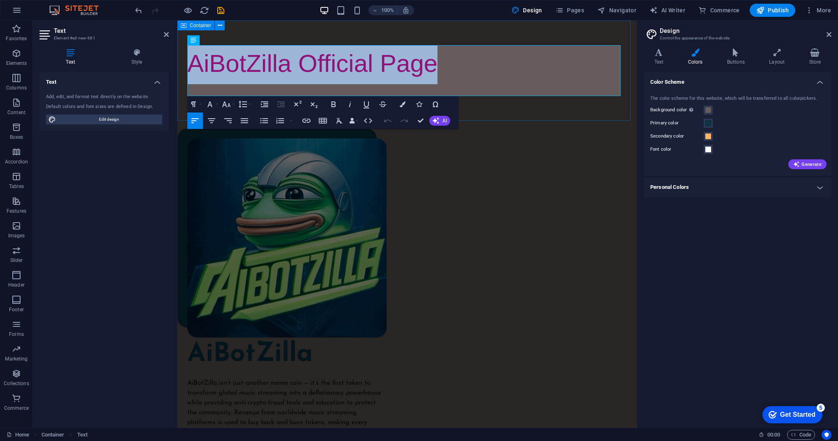
drag, startPoint x: 416, startPoint y: 66, endPoint x: 177, endPoint y: 68, distance: 238.2
click at [177, 68] on div "AiBotZilla Official Page" at bounding box center [406, 70] width 459 height 98
click at [207, 43] on span "Text" at bounding box center [204, 40] width 9 height 5
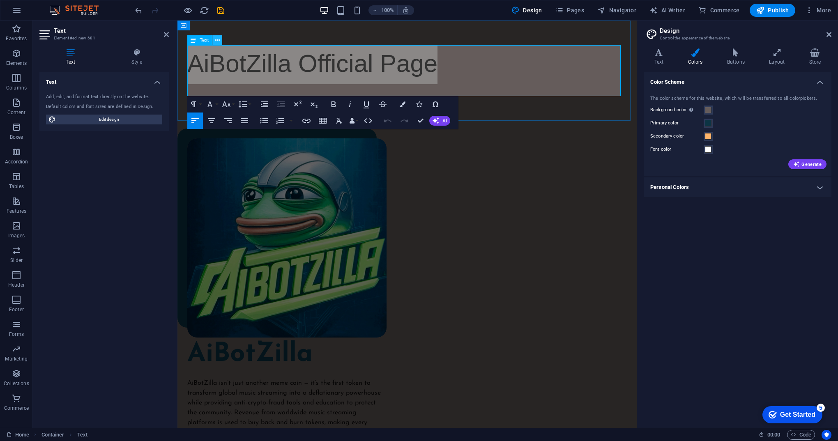
click at [217, 40] on icon at bounding box center [217, 40] width 5 height 9
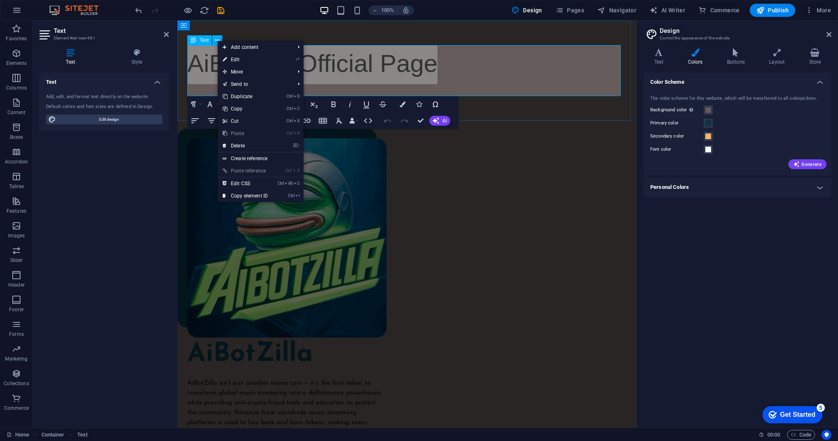
click at [204, 40] on span "Text" at bounding box center [204, 40] width 9 height 5
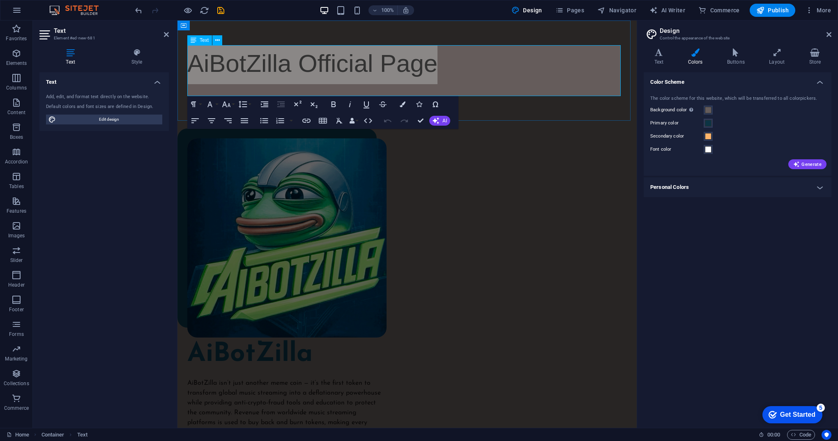
click at [191, 40] on icon at bounding box center [194, 40] width 6 height 10
click at [214, 103] on icon "button" at bounding box center [210, 104] width 10 height 10
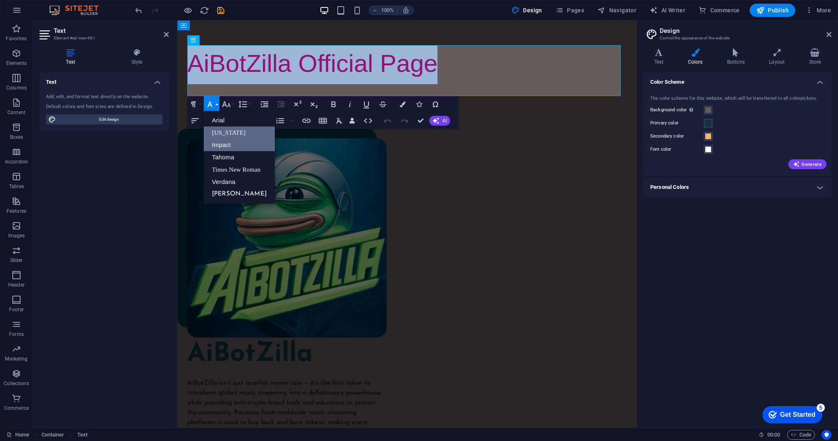
click at [222, 131] on link "Georgia" at bounding box center [239, 132] width 71 height 12
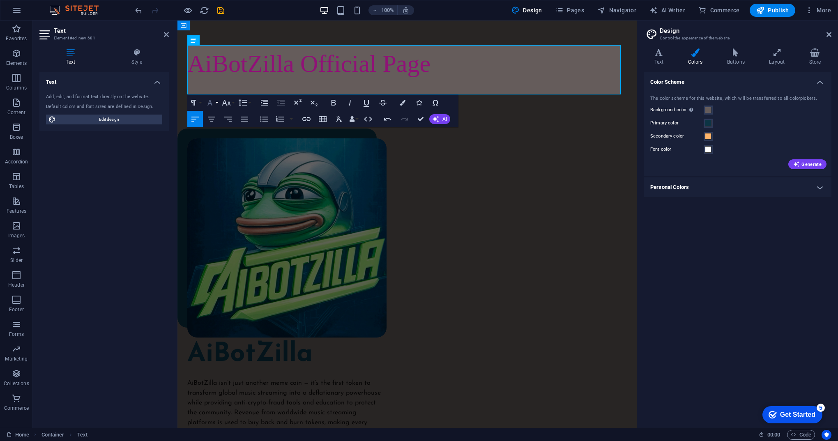
click at [215, 104] on button "Font Family" at bounding box center [212, 102] width 16 height 16
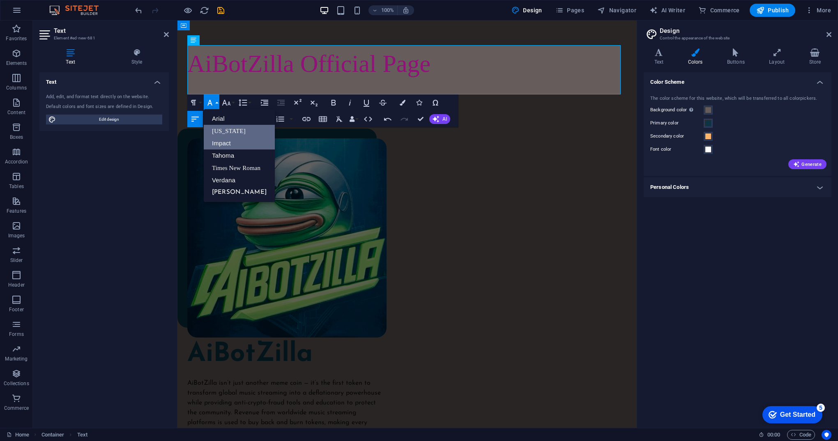
click at [237, 145] on link "Impact" at bounding box center [239, 143] width 71 height 12
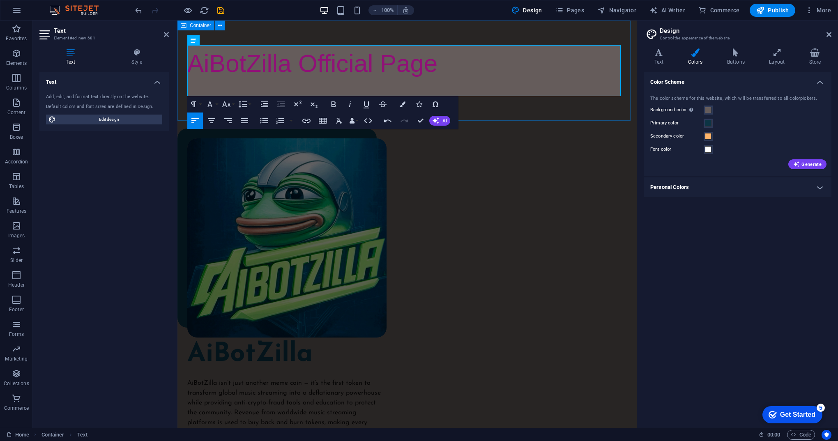
click at [518, 113] on div "AiBotZilla Official Page" at bounding box center [406, 70] width 459 height 98
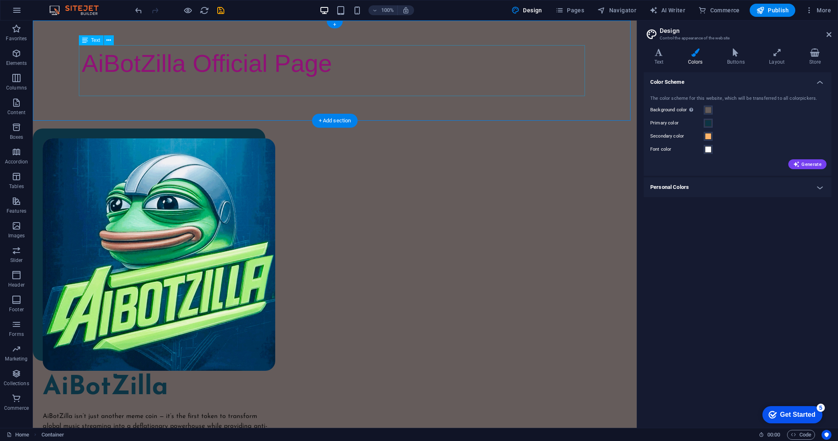
click at [304, 72] on div "AiBotZilla Official Page" at bounding box center [335, 69] width 506 height 49
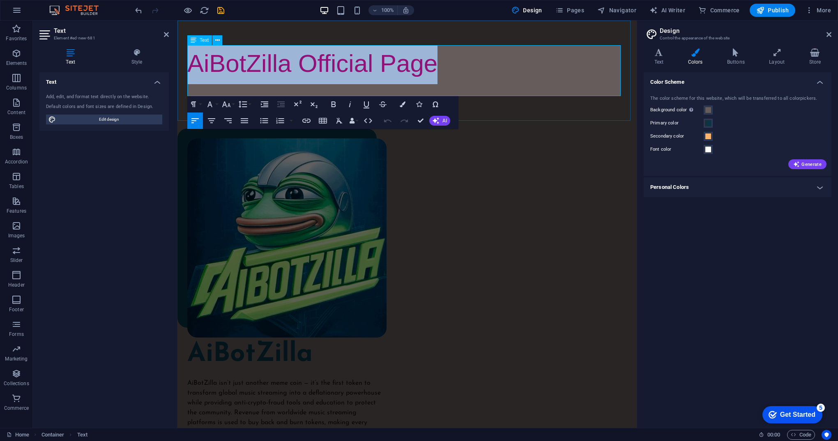
drag, startPoint x: 424, startPoint y: 67, endPoint x: 192, endPoint y: 65, distance: 231.6
click at [192, 65] on p "AiBotZilla Official Page" at bounding box center [406, 64] width 439 height 39
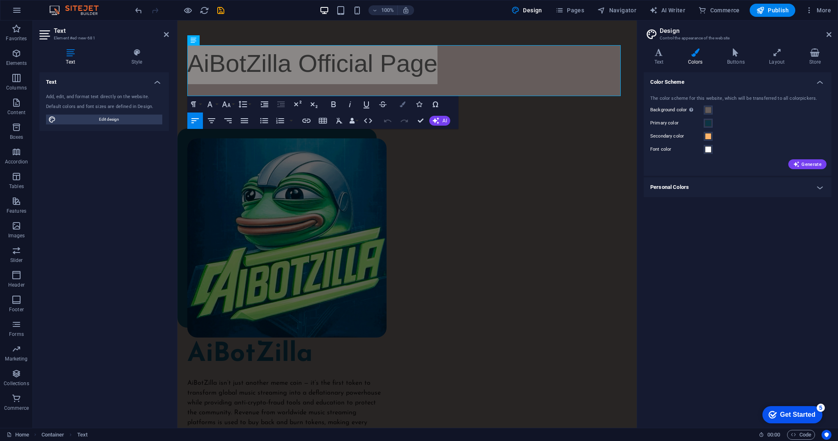
click at [402, 107] on icon "button" at bounding box center [403, 104] width 6 height 6
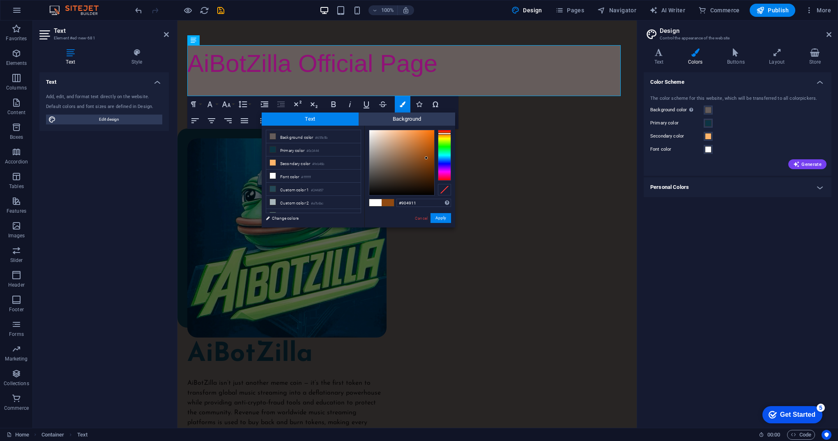
click at [447, 133] on div at bounding box center [444, 155] width 13 height 51
click at [389, 204] on span at bounding box center [387, 202] width 12 height 7
click at [441, 216] on button "Apply" at bounding box center [440, 218] width 21 height 10
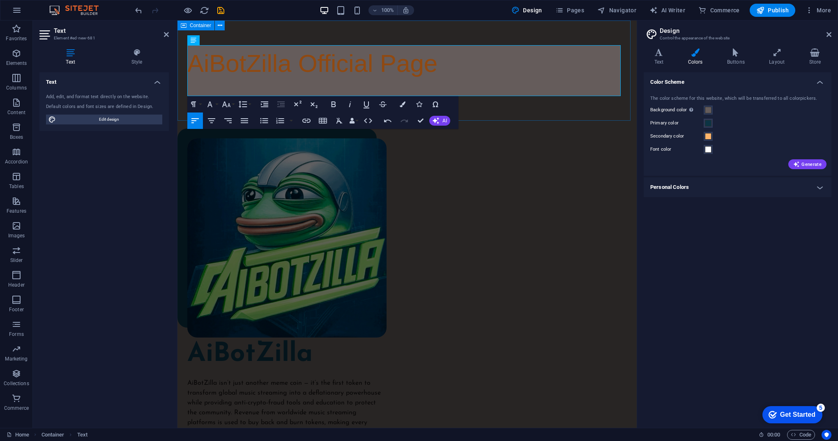
click at [462, 94] on p at bounding box center [406, 89] width 439 height 10
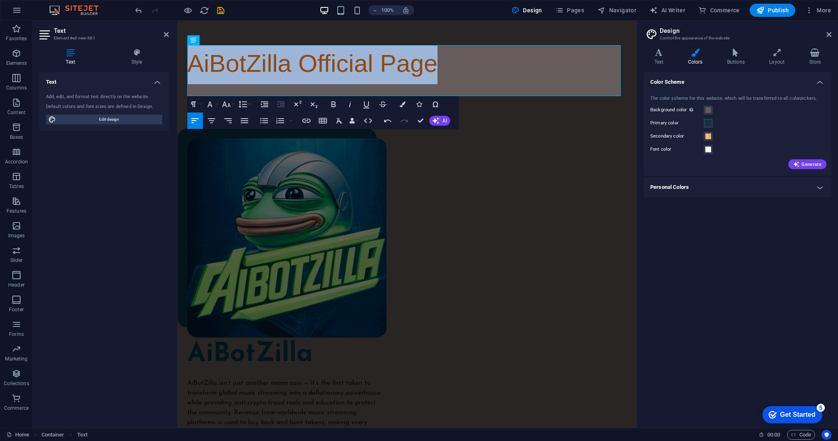
drag, startPoint x: 419, startPoint y: 66, endPoint x: 169, endPoint y: 65, distance: 249.7
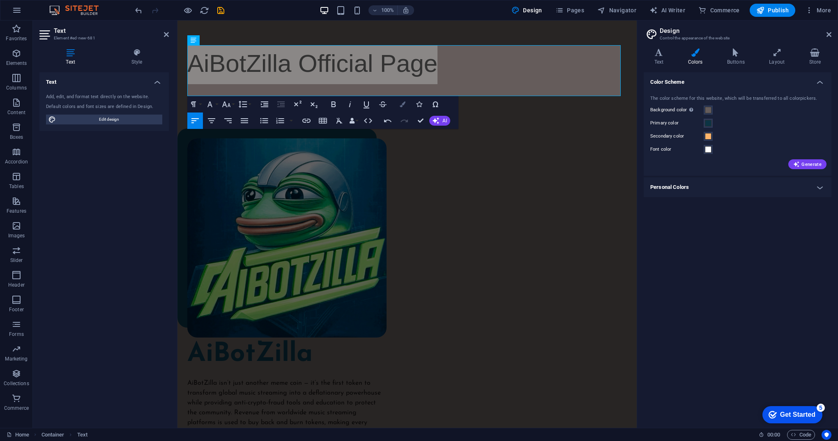
click at [405, 108] on button "Colors" at bounding box center [403, 104] width 16 height 16
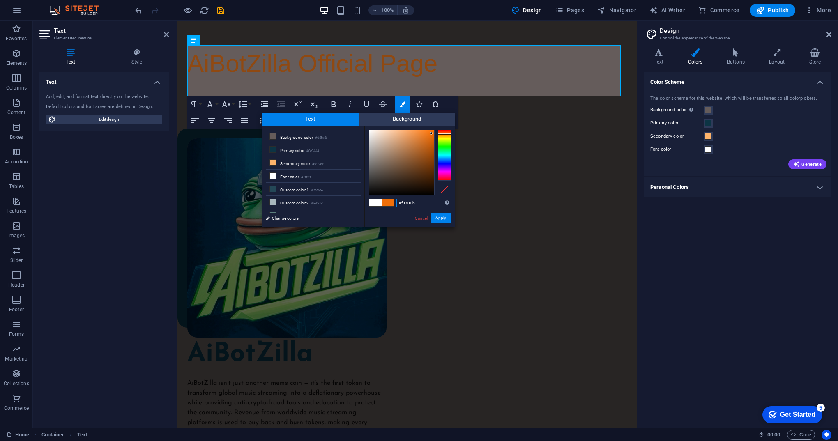
click at [431, 133] on div at bounding box center [401, 162] width 65 height 65
click at [444, 165] on div at bounding box center [444, 155] width 13 height 51
click at [444, 173] on div at bounding box center [444, 155] width 13 height 51
type input "#f00b31"
click at [446, 179] on div at bounding box center [444, 155] width 13 height 51
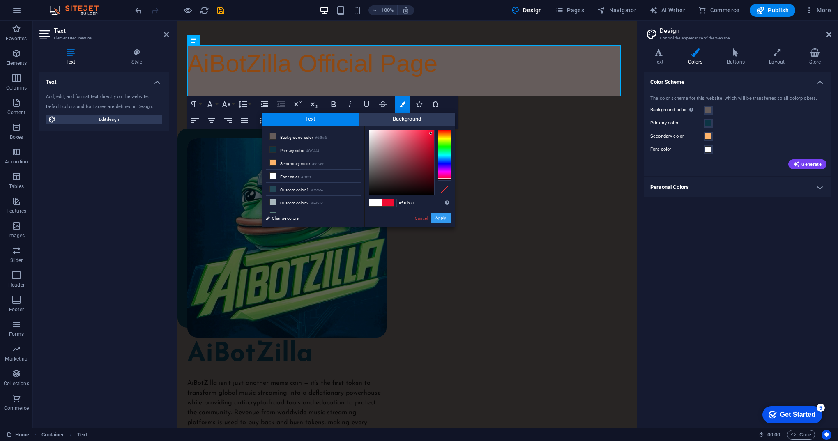
click at [446, 218] on button "Apply" at bounding box center [440, 218] width 21 height 10
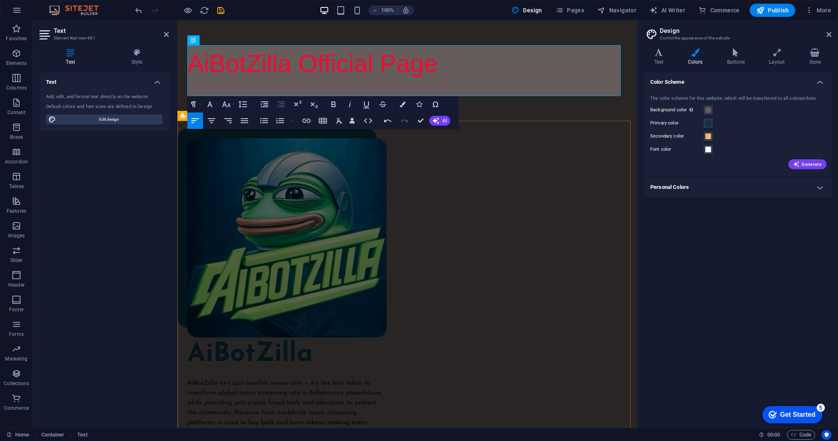
click at [497, 184] on div "AiBotZilla AiBotZilla isn’t just another meme coin — it’s the first token to tr…" at bounding box center [406, 389] width 459 height 540
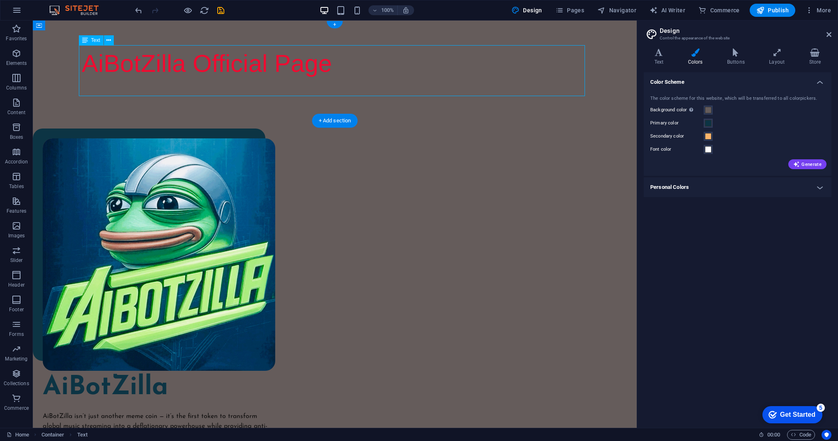
drag, startPoint x: 307, startPoint y: 67, endPoint x: 97, endPoint y: 60, distance: 209.9
click at [97, 60] on div "AiBotZilla Official Page" at bounding box center [335, 69] width 506 height 49
click at [286, 69] on div "AiBotZilla Official Page" at bounding box center [335, 69] width 506 height 49
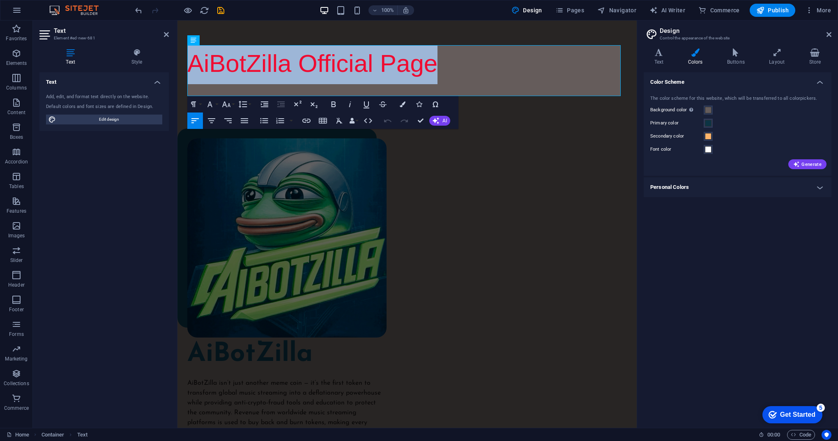
drag, startPoint x: 421, startPoint y: 64, endPoint x: 354, endPoint y: 83, distance: 69.6
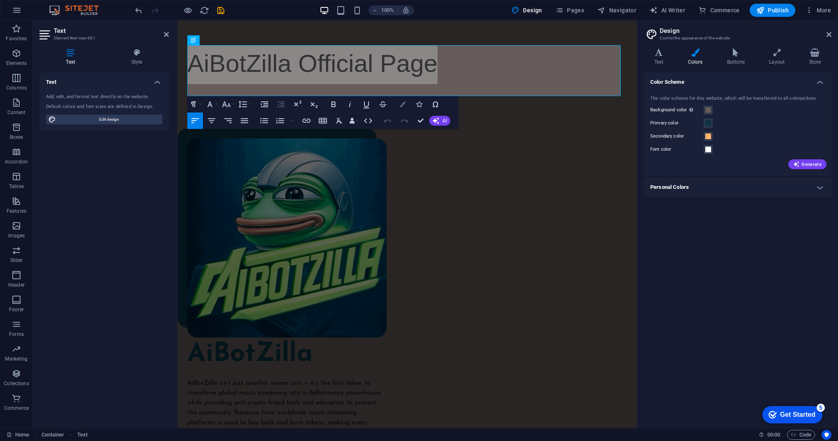
click at [406, 107] on button "Colors" at bounding box center [403, 104] width 16 height 16
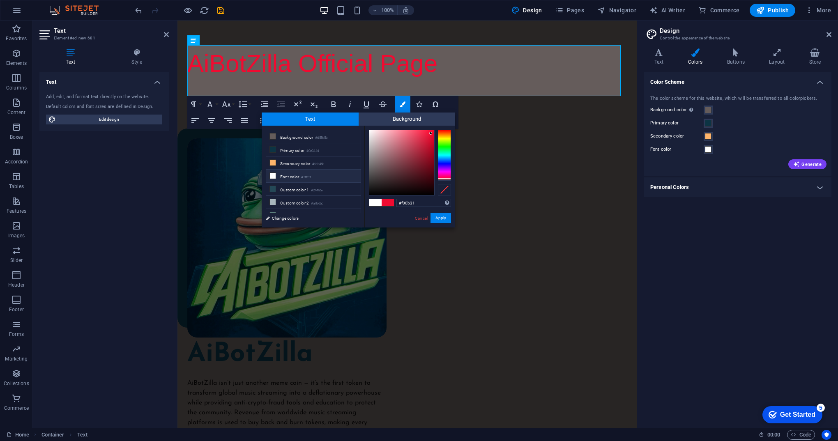
click at [376, 205] on span at bounding box center [375, 202] width 12 height 7
type input "#ffffff"
click at [445, 218] on button "Apply" at bounding box center [440, 218] width 21 height 10
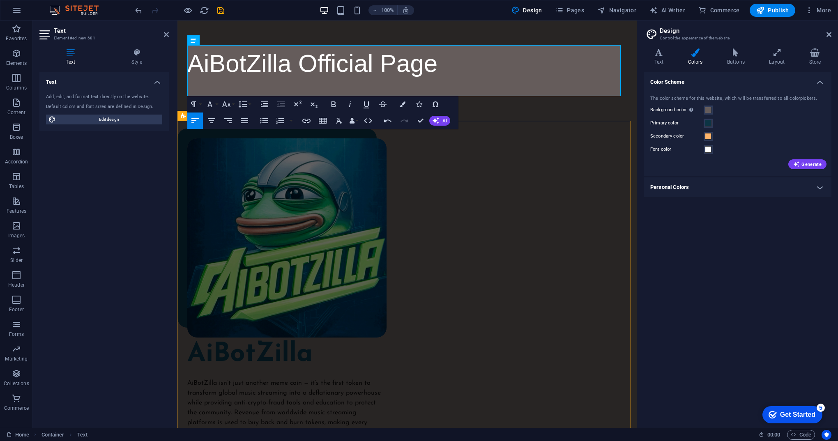
click at [451, 215] on div "AiBotZilla AiBotZilla isn’t just another meme coin — it’s the first token to tr…" at bounding box center [406, 389] width 459 height 540
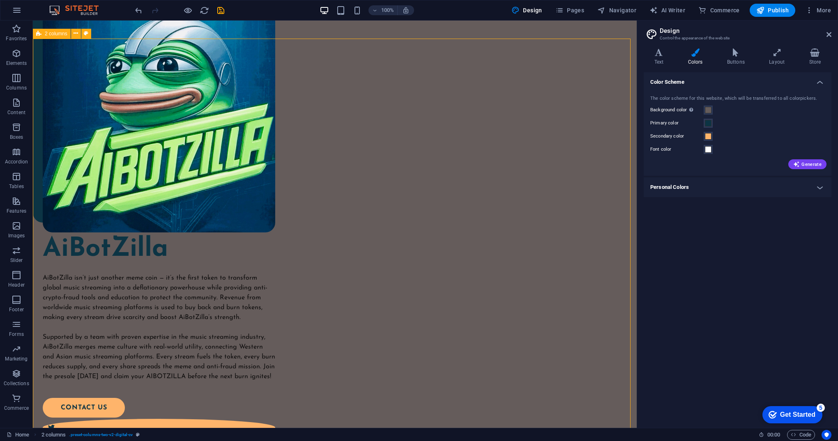
scroll to position [205, 0]
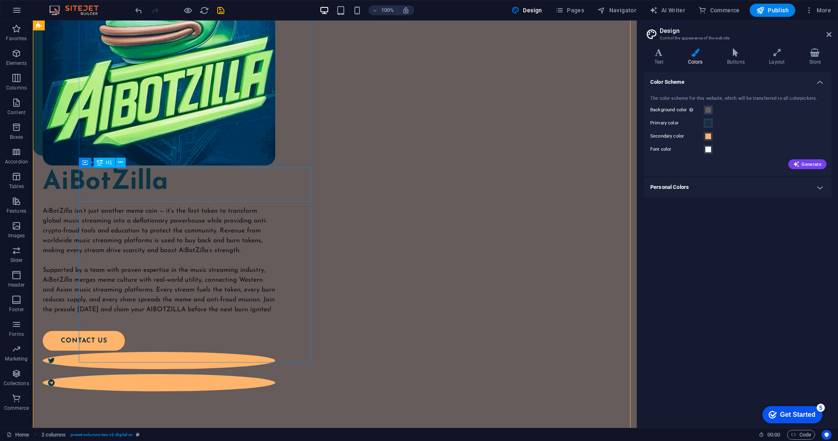
click at [207, 187] on div "AiBotZilla" at bounding box center [159, 182] width 232 height 34
click at [206, 187] on div "AiBotZilla" at bounding box center [159, 182] width 232 height 34
click at [194, 186] on div "AiBotZilla" at bounding box center [159, 182] width 232 height 34
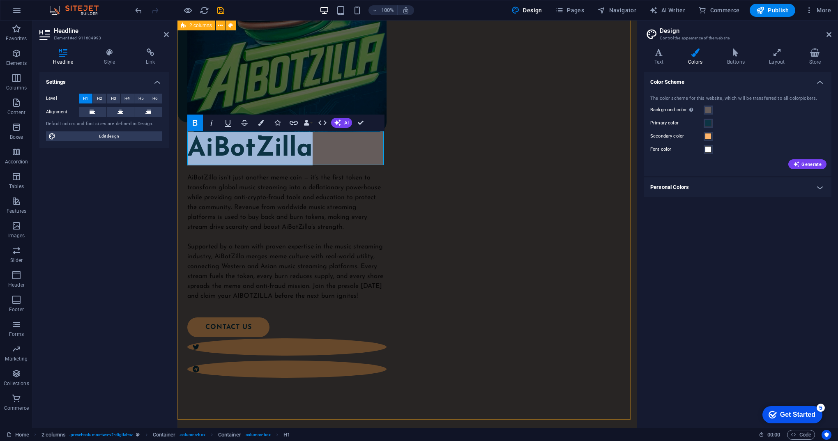
drag, startPoint x: 265, startPoint y: 150, endPoint x: 182, endPoint y: 145, distance: 83.9
click at [182, 145] on div "AiBotZilla AiBotZilla isn’t just another meme coin — it’s the first token to tr…" at bounding box center [406, 183] width 459 height 540
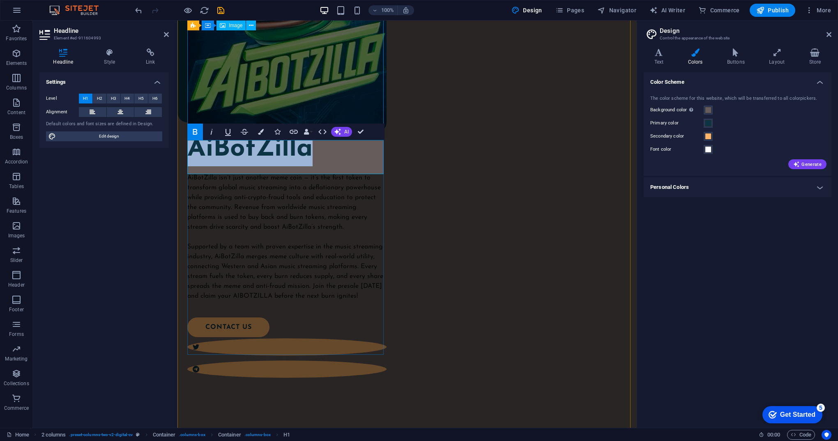
scroll to position [123, 0]
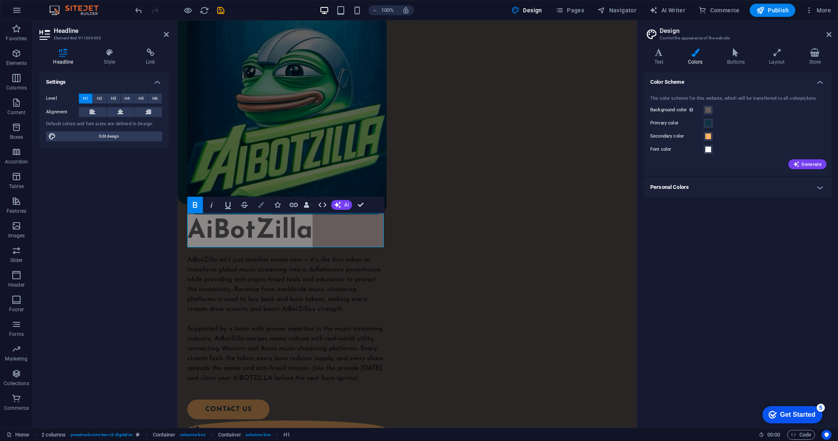
click at [263, 207] on icon "button" at bounding box center [261, 205] width 6 height 6
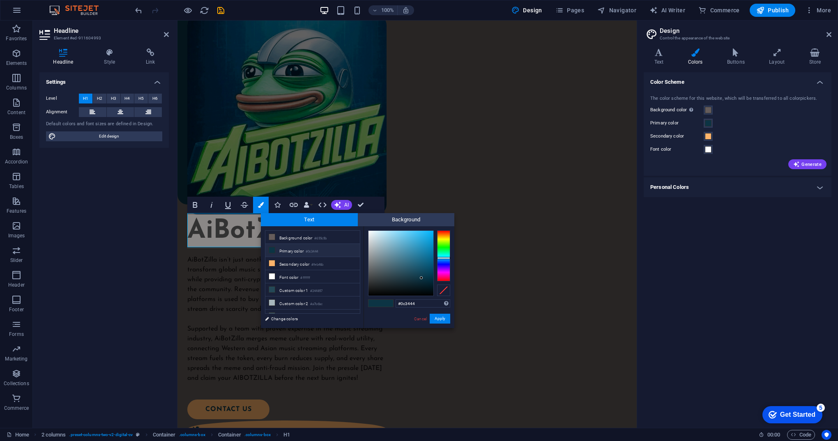
type input "#eef4f7"
click at [370, 232] on div at bounding box center [400, 263] width 65 height 65
click at [438, 319] on button "Apply" at bounding box center [440, 319] width 21 height 10
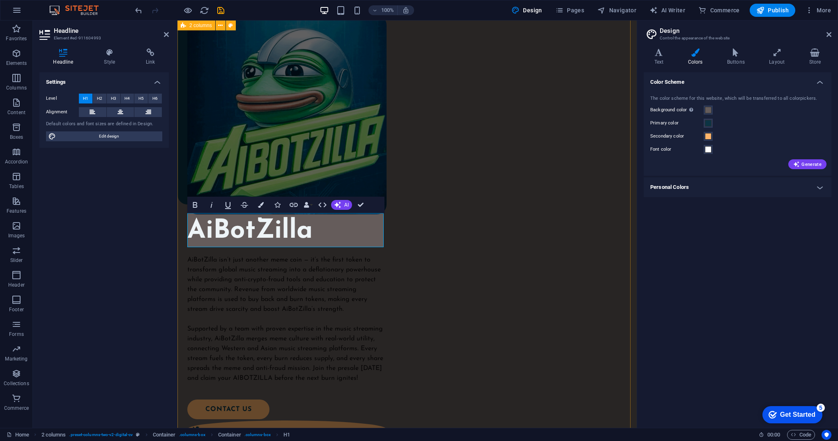
click at [386, 285] on div "AiBotZilla AiBotZilla isn’t just another meme coin — it’s the first token to tr…" at bounding box center [406, 265] width 459 height 540
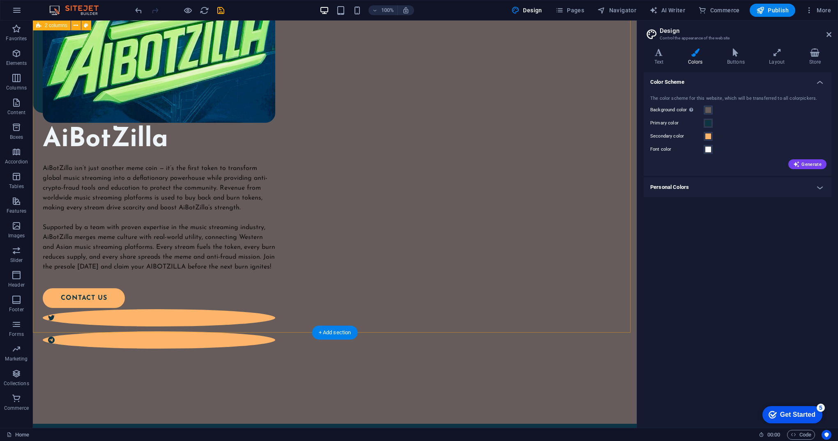
scroll to position [246, 0]
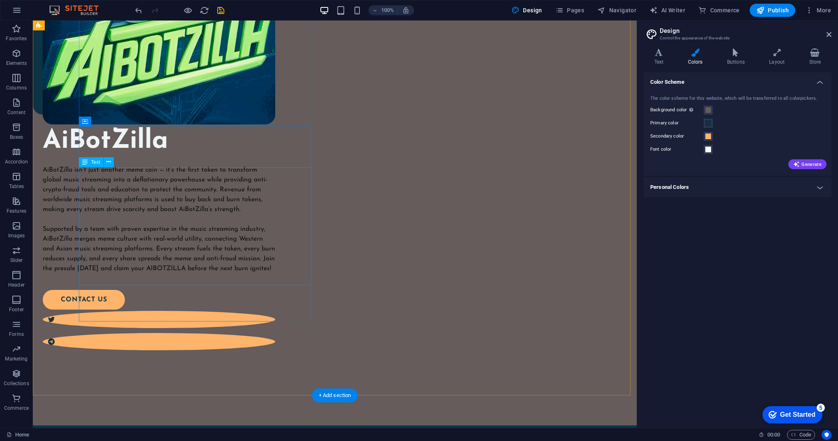
click at [108, 273] on div "AiBotZilla isn’t just another meme coin — it’s the first token to transform glo…" at bounding box center [159, 219] width 232 height 108
click at [107, 273] on div "AiBotZilla isn’t just another meme coin — it’s the first token to transform glo…" at bounding box center [159, 219] width 232 height 108
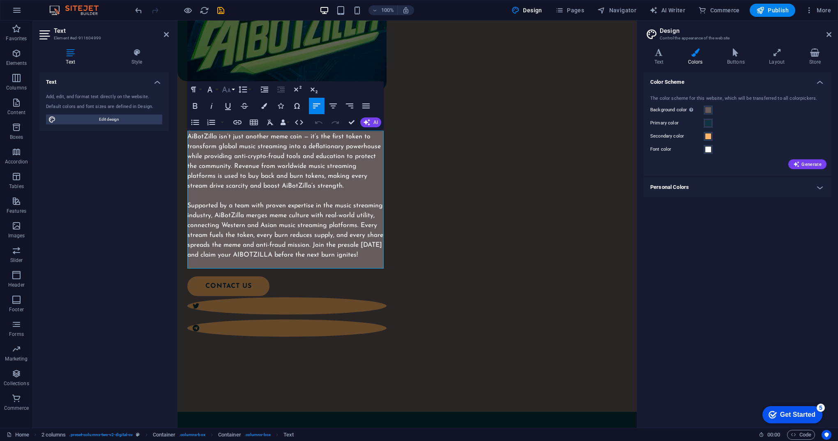
click at [234, 92] on button "Font Size" at bounding box center [228, 89] width 16 height 16
click at [236, 180] on link "18" at bounding box center [235, 179] width 30 height 12
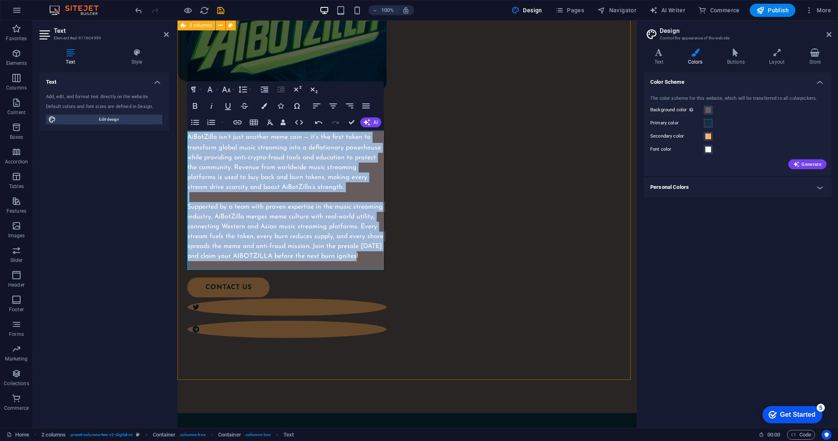
drag, startPoint x: 249, startPoint y: 265, endPoint x: 180, endPoint y: 138, distance: 144.8
click at [180, 138] on div "AiBotZilla ​ AiBotZilla isn’t just another meme coin — it’s the first token to …" at bounding box center [406, 142] width 459 height 541
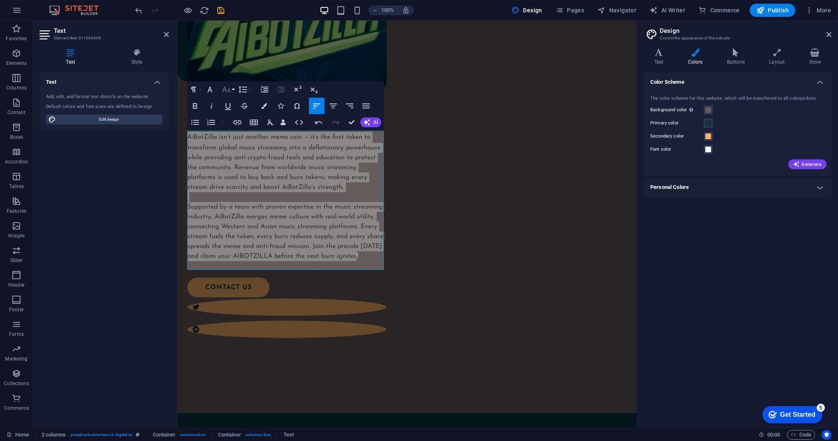
click at [230, 91] on icon "button" at bounding box center [226, 90] width 10 height 10
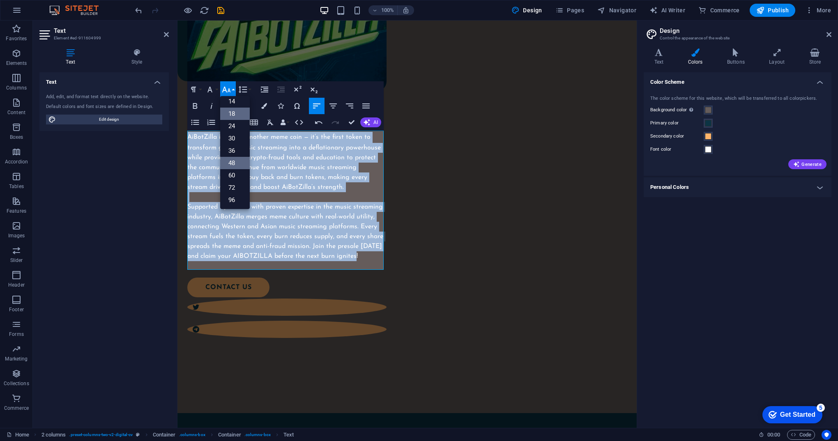
click at [233, 161] on link "48" at bounding box center [235, 163] width 30 height 12
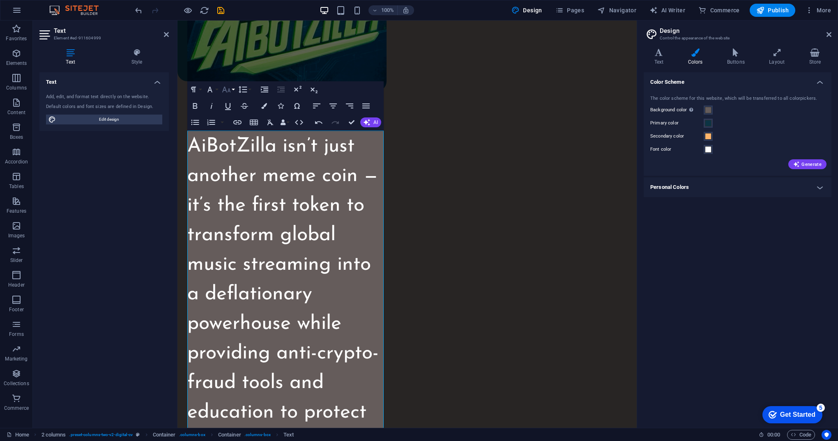
click at [232, 88] on button "Font Size" at bounding box center [228, 89] width 16 height 16
click at [237, 137] on link "30" at bounding box center [235, 138] width 30 height 12
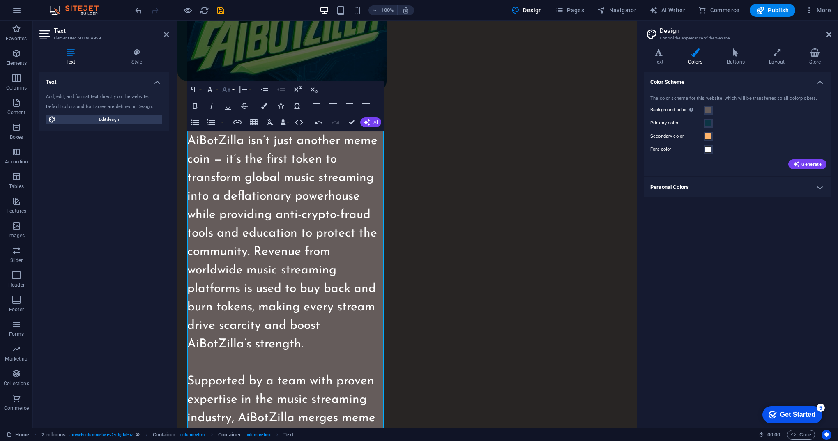
click at [232, 91] on button "Font Size" at bounding box center [228, 89] width 16 height 16
click at [238, 126] on link "24" at bounding box center [235, 126] width 30 height 12
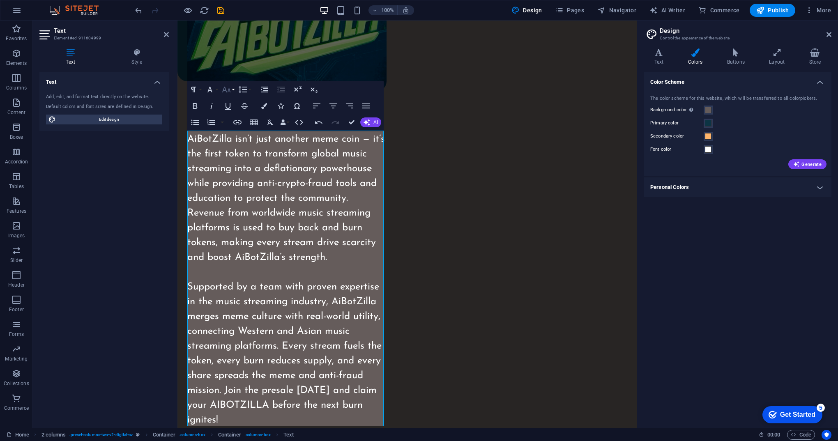
click at [233, 92] on button "Font Size" at bounding box center [228, 89] width 16 height 16
click at [236, 114] on link "18" at bounding box center [235, 114] width 30 height 12
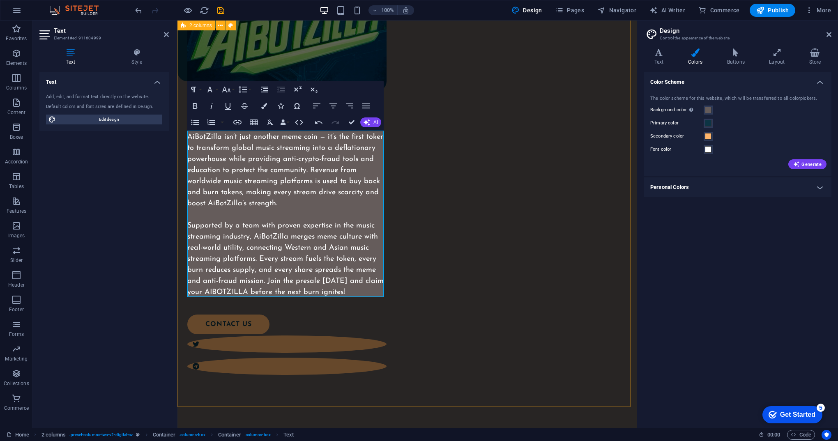
click at [428, 220] on div "AiBotZilla ​AiBotZilla isn’t just another meme coin — it’s the first token to t…" at bounding box center [406, 161] width 459 height 578
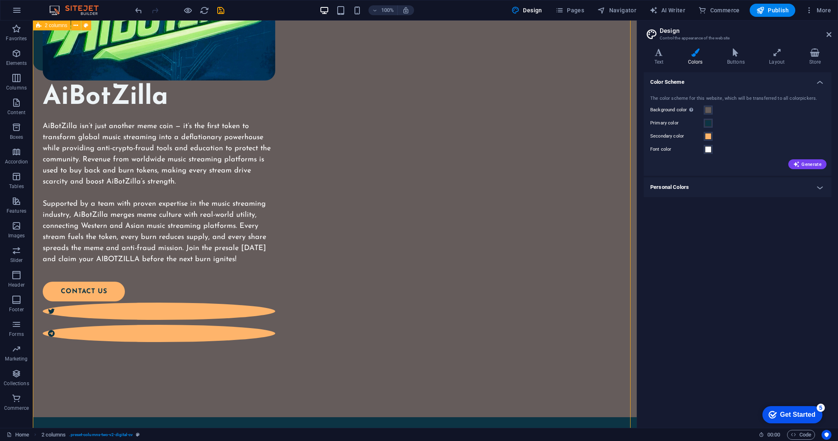
scroll to position [411, 0]
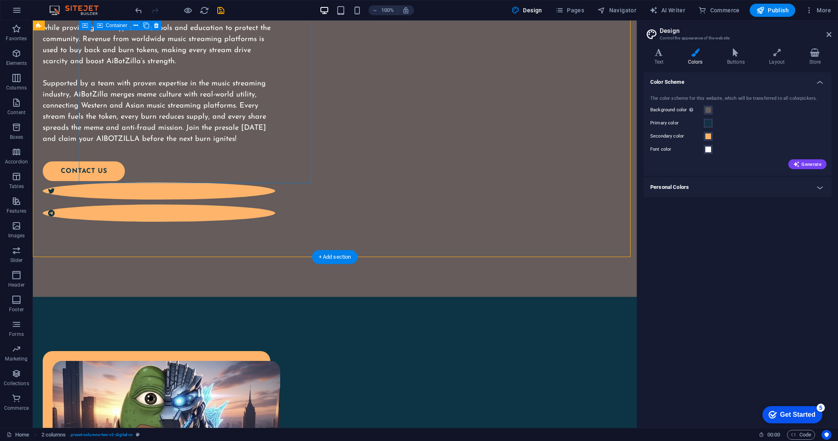
click at [230, 177] on div "AiBotZilla AiBotZilla isn’t just another meme coin — it’s the first token to tr…" at bounding box center [159, 91] width 232 height 263
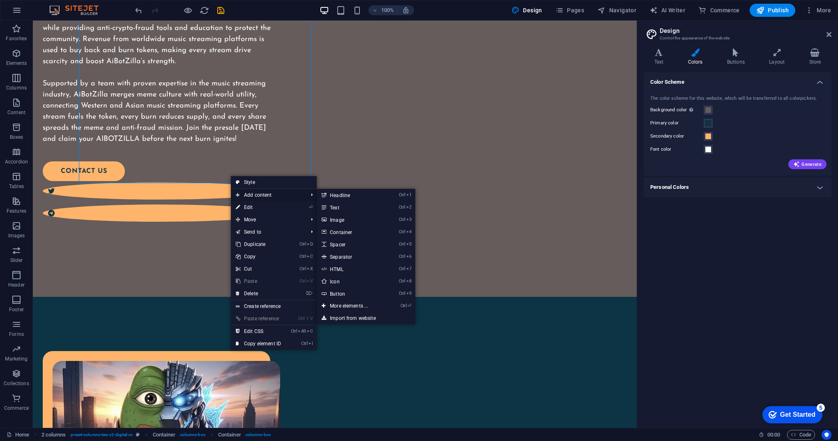
click at [255, 198] on span "Add content" at bounding box center [268, 195] width 74 height 12
click at [255, 195] on span "Add content" at bounding box center [268, 195] width 74 height 12
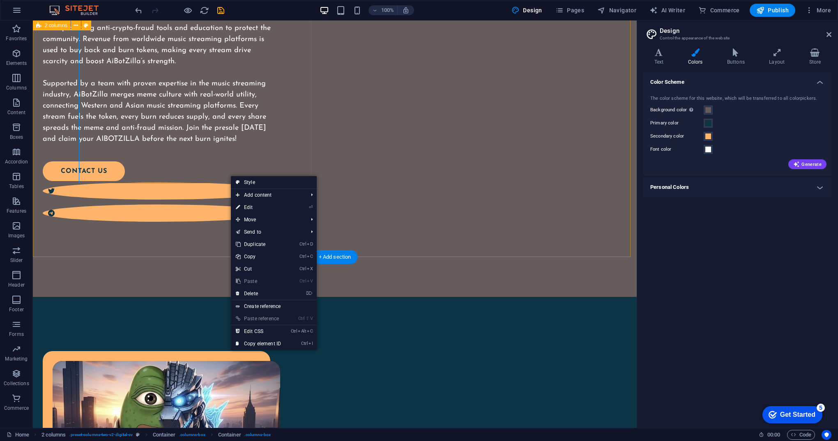
click at [168, 231] on div "AiBotZilla AiBotZilla isn’t just another meme coin — it’s the first token to tr…" at bounding box center [335, 2] width 604 height 589
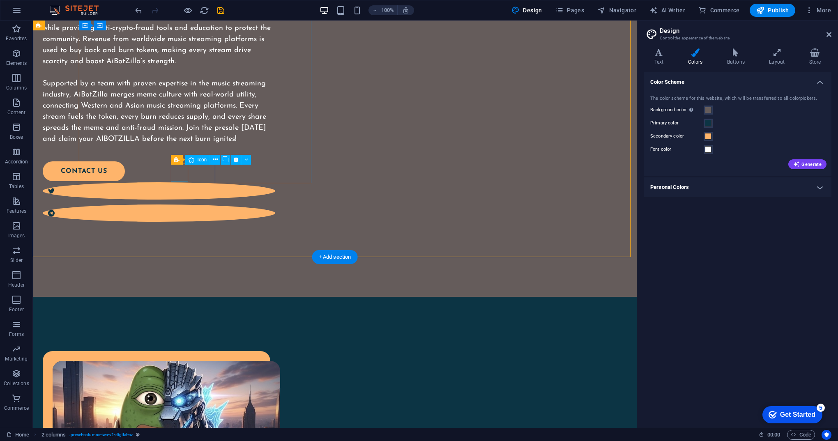
click at [175, 182] on figure at bounding box center [159, 190] width 232 height 17
click at [180, 182] on figure at bounding box center [159, 190] width 232 height 17
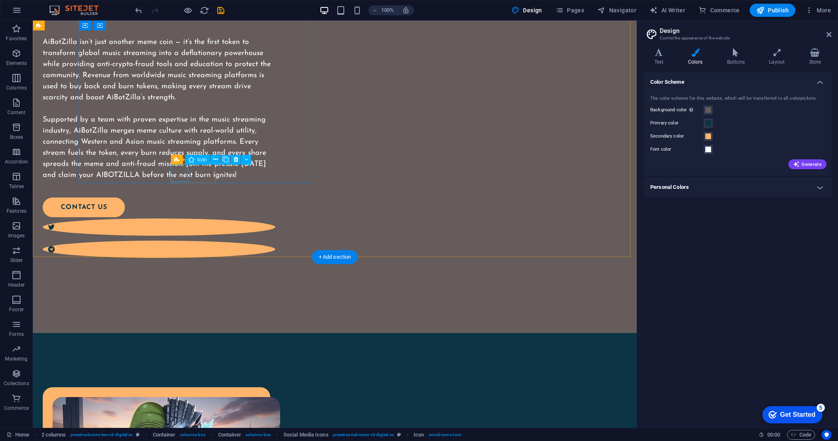
select select "xMidYMid"
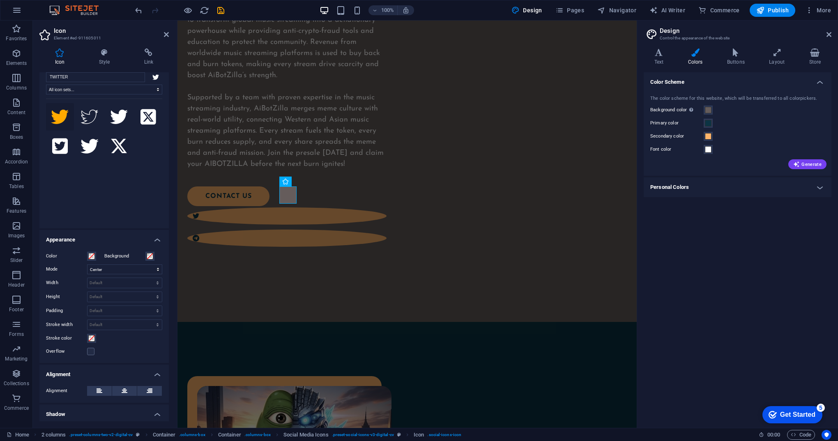
scroll to position [0, 0]
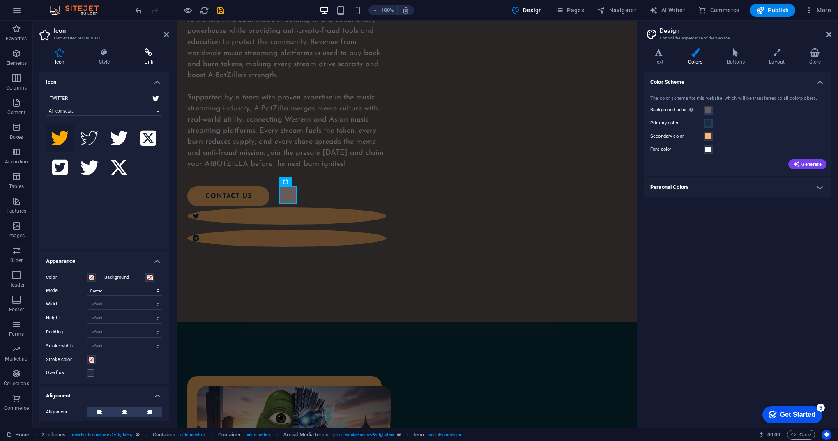
click at [150, 58] on h4 "Link" at bounding box center [149, 56] width 40 height 17
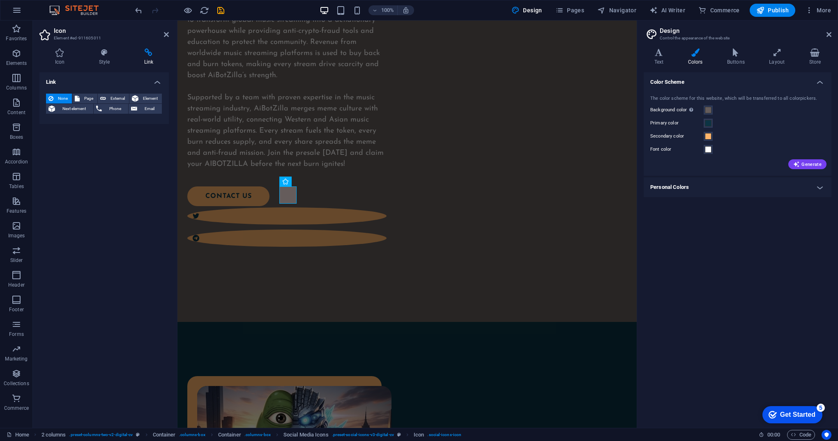
click at [101, 79] on h4 "Link" at bounding box center [103, 79] width 129 height 15
click at [101, 79] on h4 "Link" at bounding box center [103, 82] width 129 height 20
click at [88, 97] on span "Page" at bounding box center [88, 99] width 13 height 10
select select
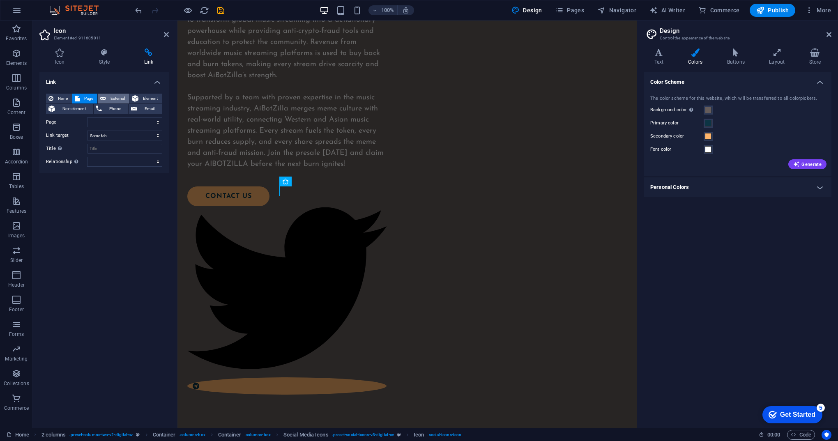
click at [120, 99] on span "External" at bounding box center [117, 99] width 18 height 10
select select "blank"
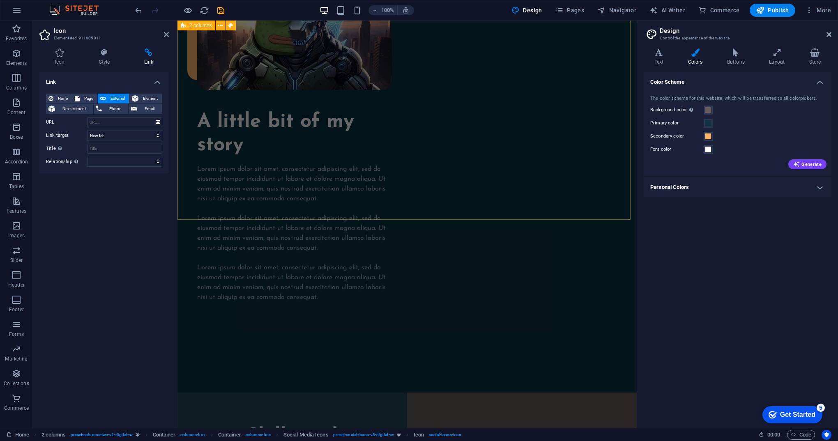
scroll to position [739, 0]
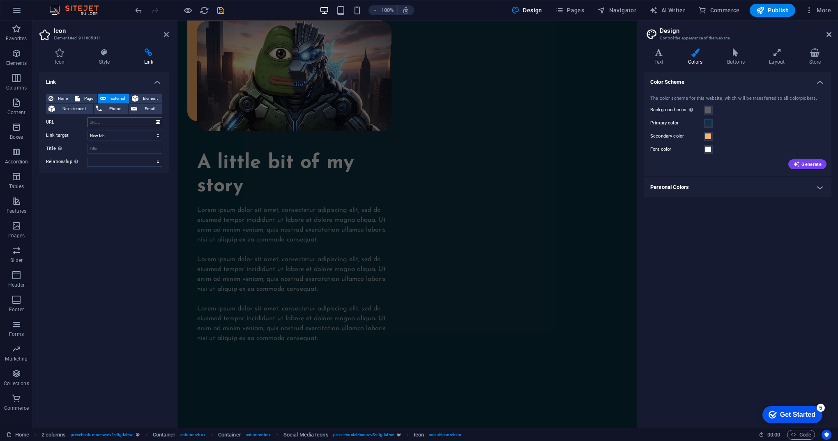
click at [114, 125] on input "URL" at bounding box center [124, 122] width 75 height 10
paste input "https://x.com/azilla61456?s=21"
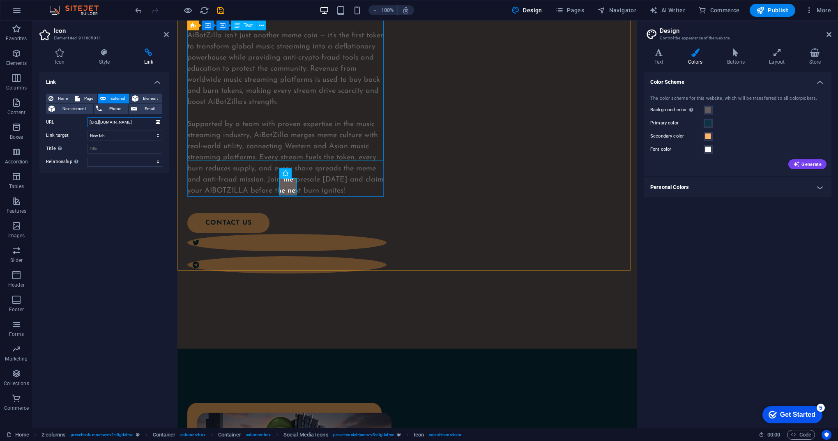
scroll to position [345, 0]
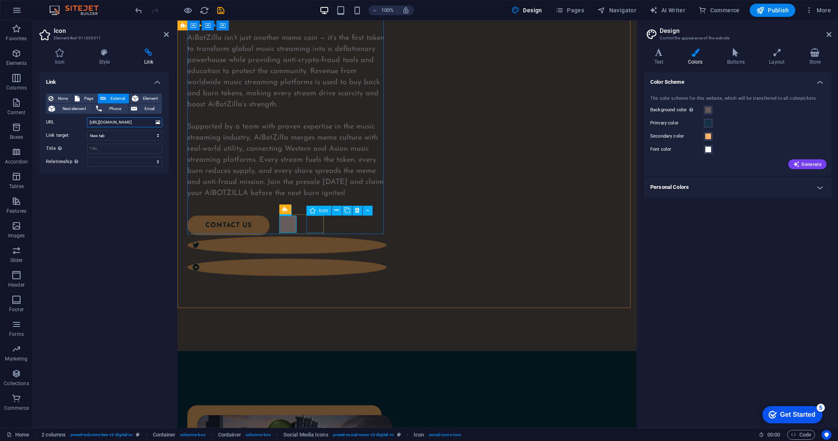
type input "https://x.com/azilla61456?s=21"
click at [317, 259] on figure at bounding box center [286, 267] width 199 height 17
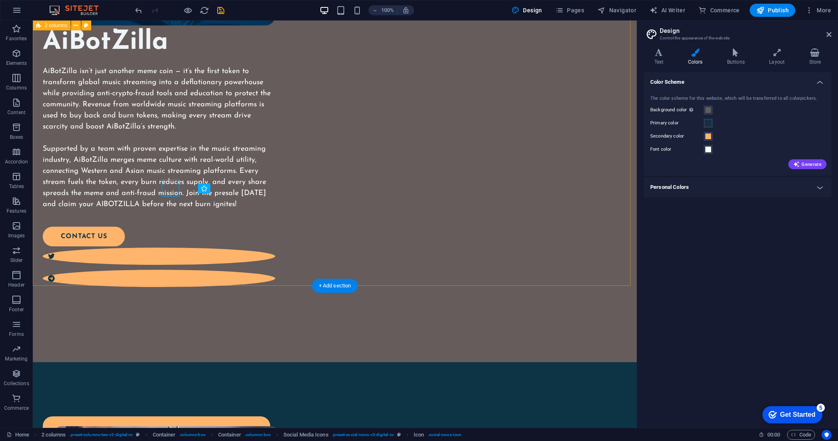
scroll to position [381, 0]
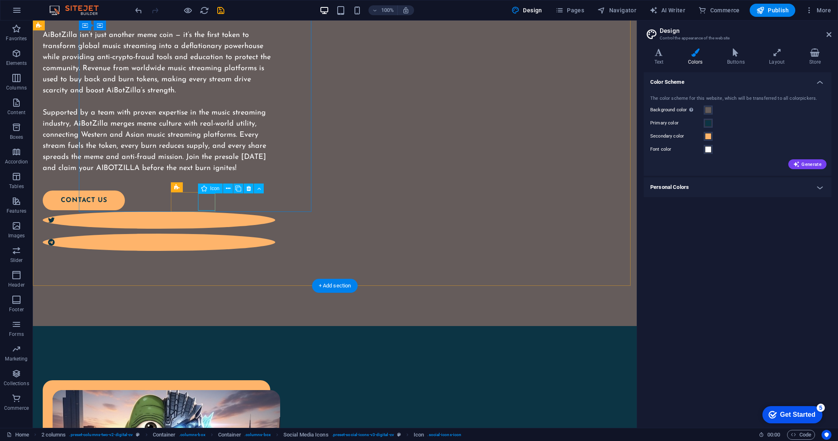
click at [206, 234] on figure at bounding box center [159, 242] width 232 height 17
drag, startPoint x: 206, startPoint y: 205, endPoint x: 61, endPoint y: 205, distance: 145.0
click at [205, 234] on figure at bounding box center [159, 242] width 232 height 17
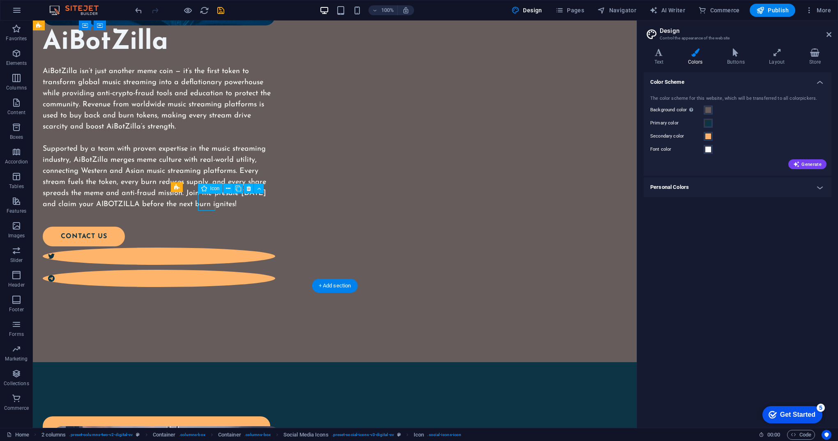
select select "xMidYMid"
select select "px"
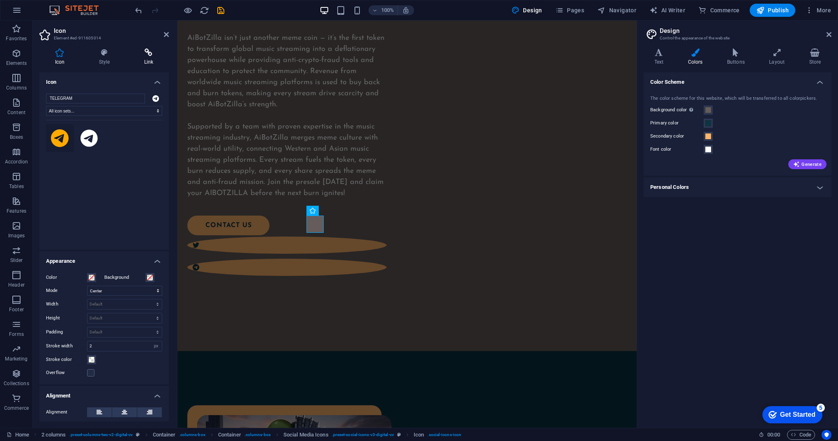
click at [141, 57] on h4 "Link" at bounding box center [149, 56] width 40 height 17
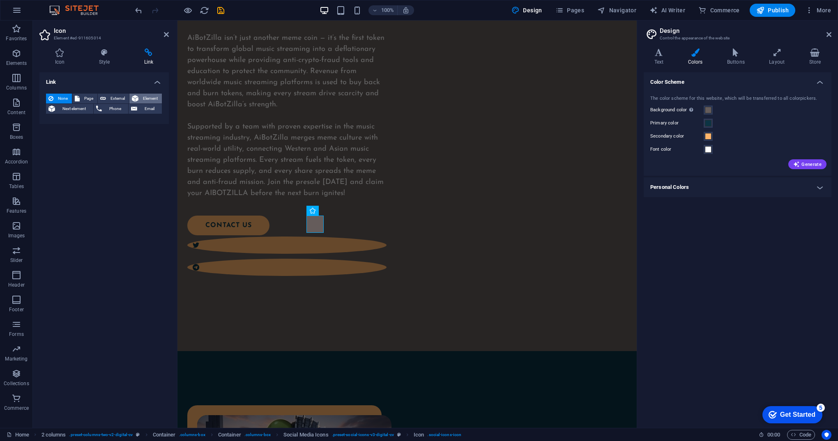
click at [146, 99] on span "Element" at bounding box center [150, 99] width 18 height 10
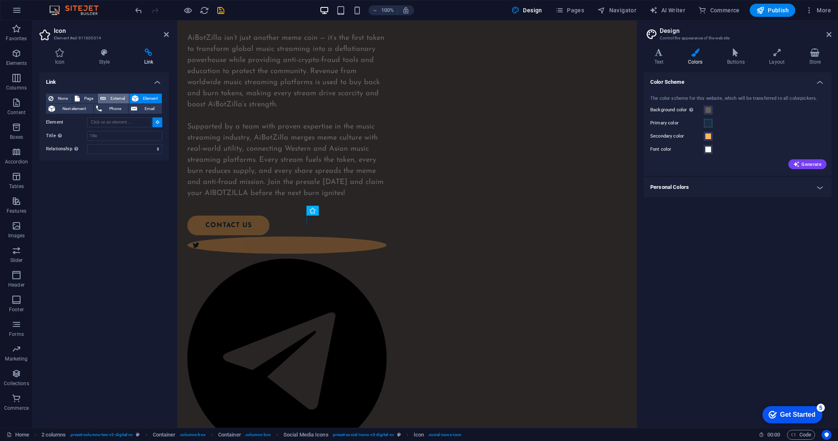
click at [119, 98] on span "External" at bounding box center [117, 99] width 18 height 10
select select "blank"
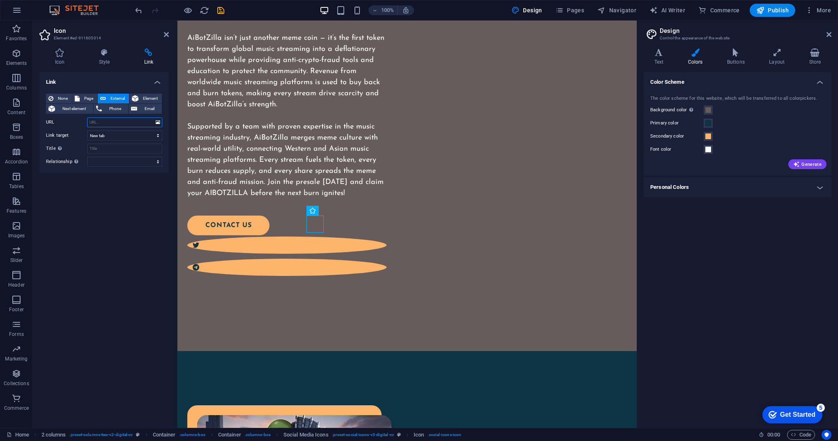
paste input "https://t.me/AiBotZilla"
type input "https://t.me/AiBotZilla"
click at [471, 147] on div "AiBotZilla AiBotZilla isn’t just another meme coin — it’s the first token to tr…" at bounding box center [406, 62] width 459 height 578
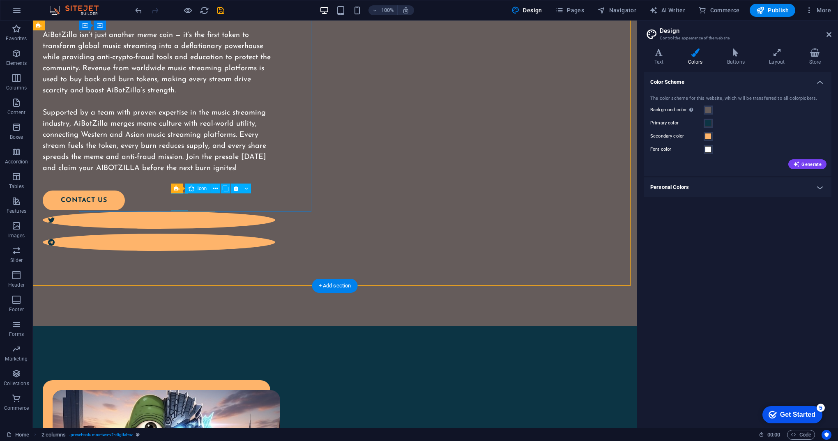
click at [179, 211] on figure at bounding box center [159, 219] width 232 height 17
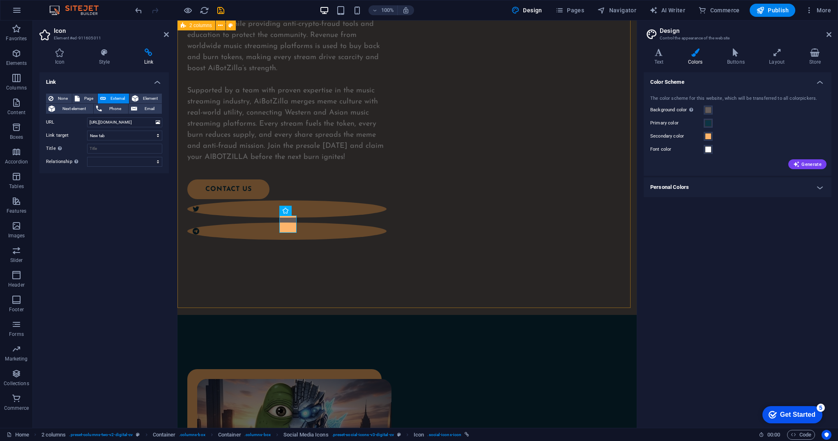
scroll to position [345, 0]
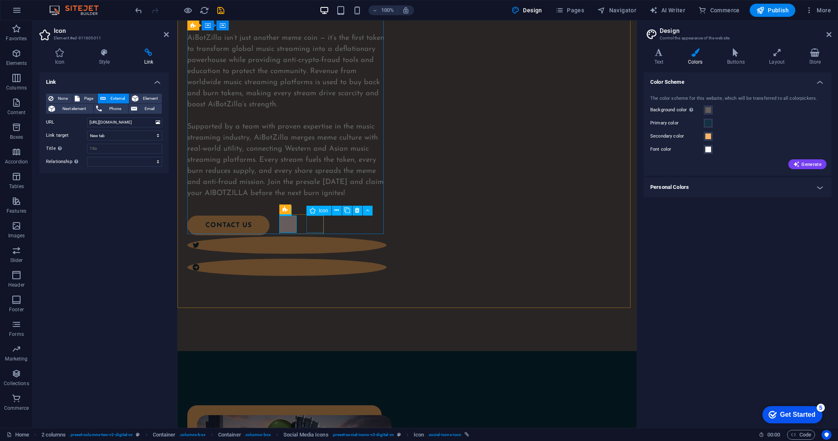
click at [319, 259] on figure at bounding box center [286, 267] width 199 height 17
click at [224, 223] on div "contact US" at bounding box center [281, 226] width 189 height 20
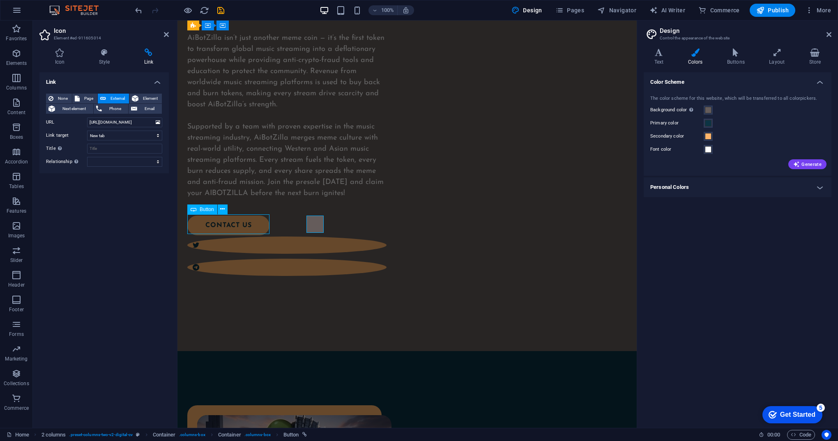
click at [224, 223] on div "contact US" at bounding box center [281, 226] width 189 height 20
select select "px"
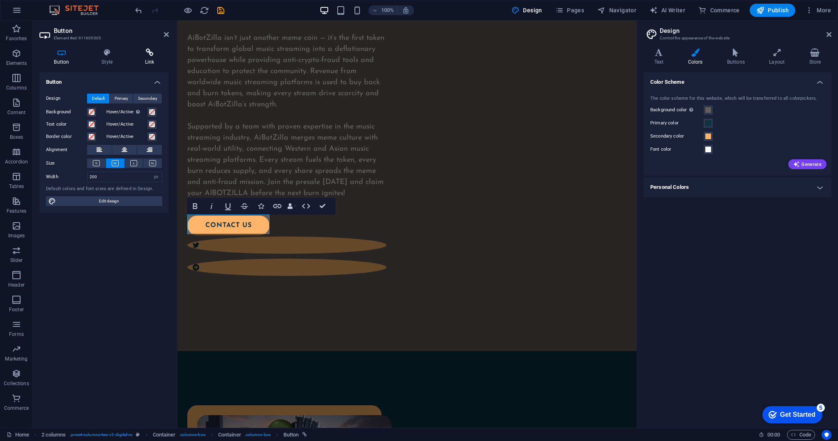
click at [151, 60] on h4 "Link" at bounding box center [149, 56] width 39 height 17
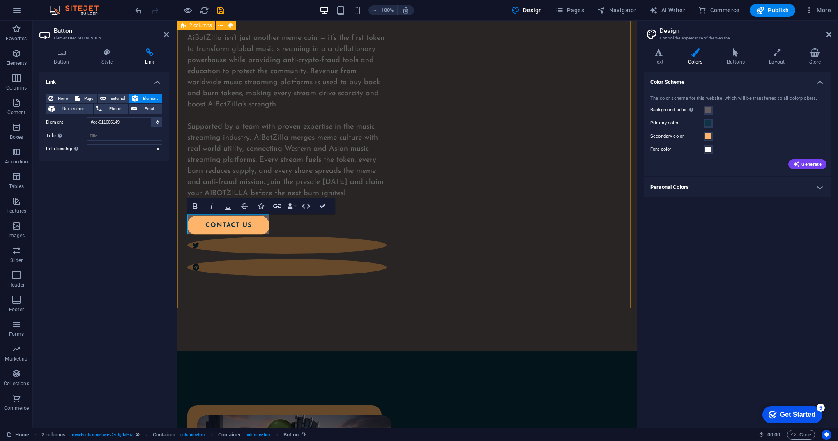
click at [279, 264] on div "AiBotZilla AiBotZilla isn’t just another meme coin — it’s the first token to tr…" at bounding box center [406, 62] width 459 height 578
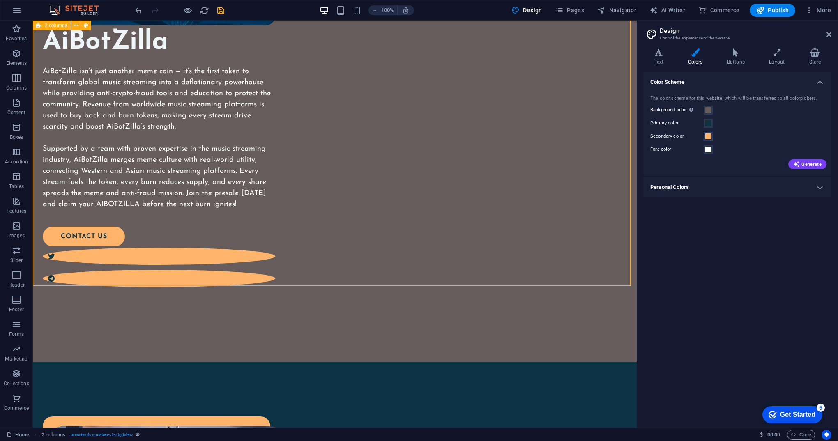
scroll to position [381, 0]
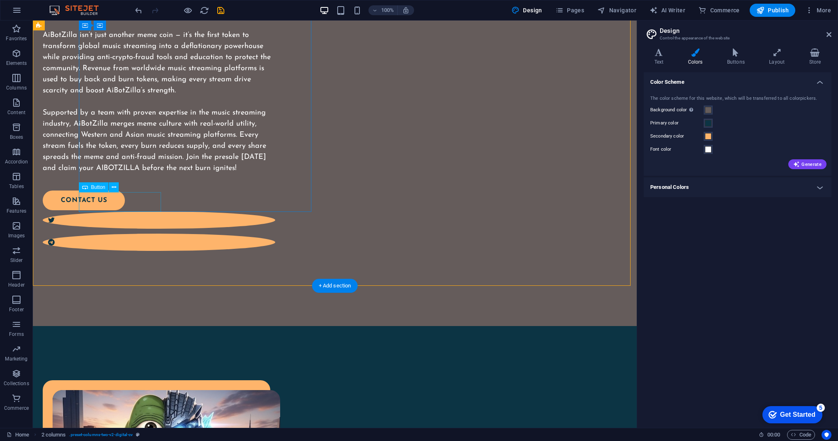
click at [146, 203] on div "contact US" at bounding box center [154, 201] width 223 height 20
click at [144, 204] on div "contact US" at bounding box center [154, 201] width 223 height 20
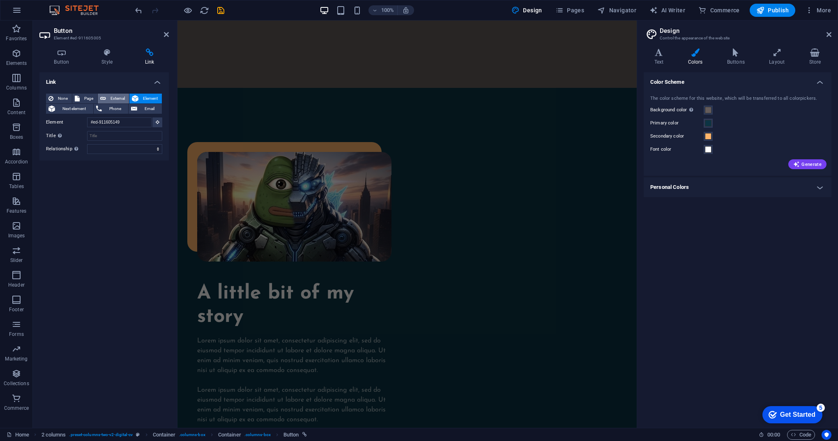
scroll to position [345, 0]
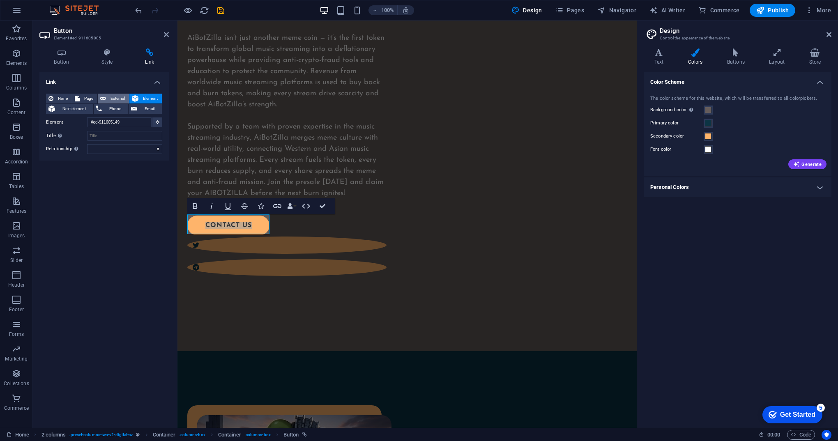
click at [122, 98] on span "External" at bounding box center [117, 99] width 18 height 10
select select "blank"
click at [145, 107] on span "Email" at bounding box center [150, 109] width 20 height 10
click at [120, 122] on input "Email" at bounding box center [124, 122] width 75 height 10
type input "AIBOTZILLA@GMAIL.COM"
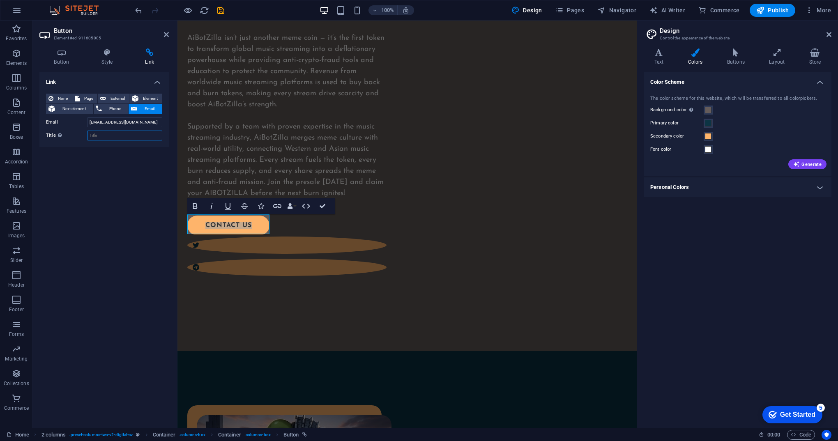
click at [130, 137] on input "Title Additional link description, should not be the same as the link text. The…" at bounding box center [124, 136] width 75 height 10
click at [90, 136] on input "Support" at bounding box center [124, 136] width 75 height 10
drag, startPoint x: 131, startPoint y: 137, endPoint x: 108, endPoint y: 136, distance: 23.5
click at [108, 136] on input "Developer/Support" at bounding box center [124, 136] width 75 height 10
drag, startPoint x: 128, startPoint y: 136, endPoint x: 71, endPoint y: 136, distance: 57.1
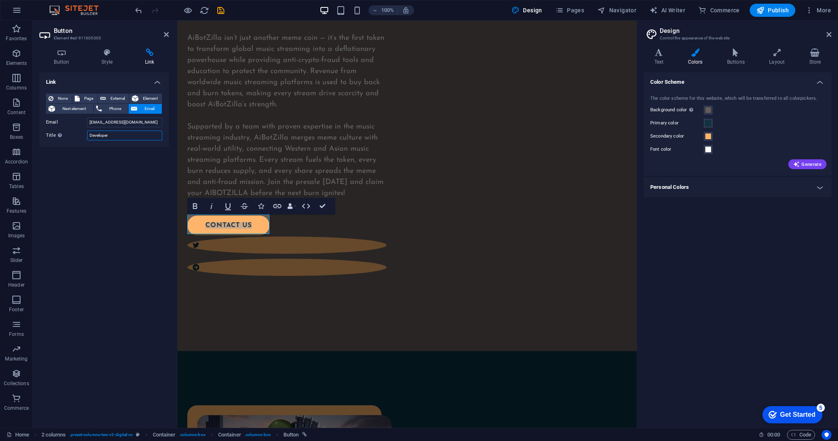
click at [71, 136] on div "Title Additional link description, should not be the same as the link text. The…" at bounding box center [104, 136] width 116 height 10
type input "Support"
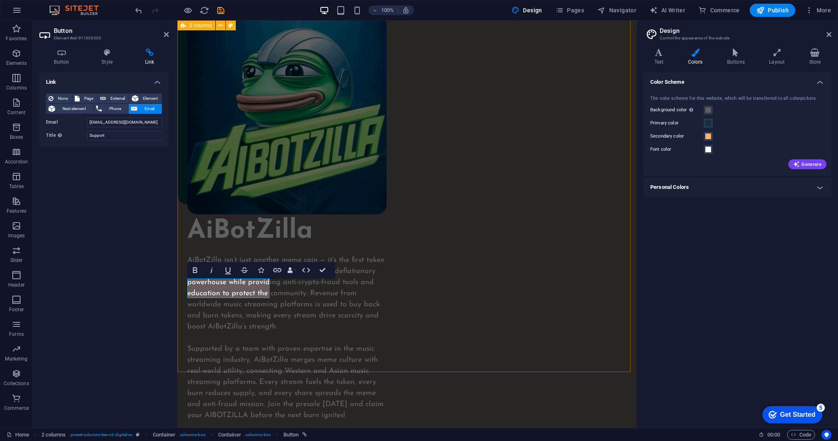
scroll to position [287, 0]
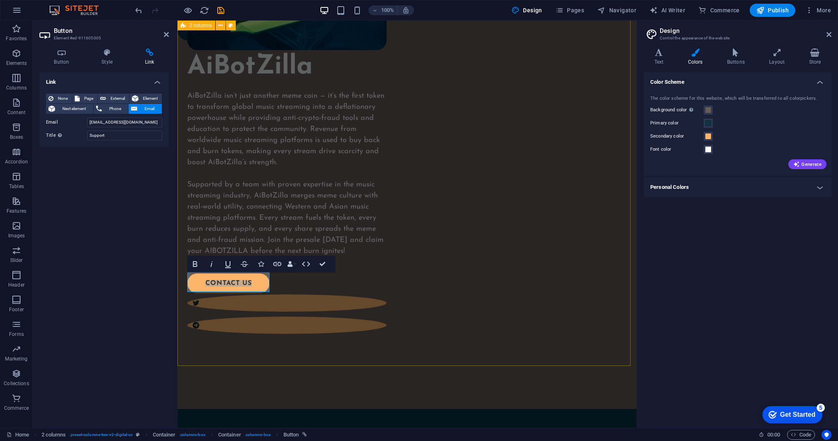
click at [388, 329] on div "AiBotZilla AiBotZilla isn’t just another meme coin — it’s the first token to tr…" at bounding box center [406, 120] width 459 height 578
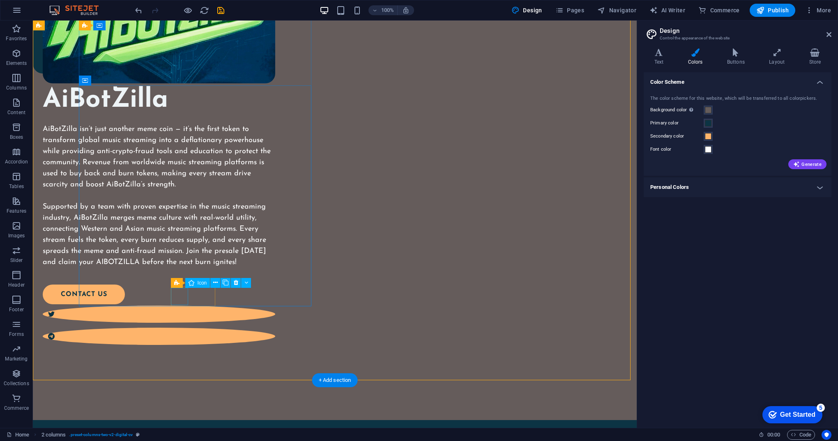
click at [182, 306] on figure at bounding box center [159, 314] width 232 height 17
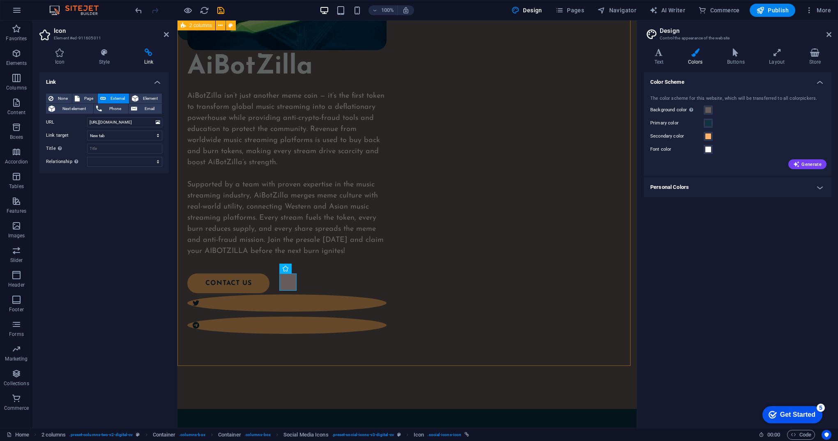
click at [521, 296] on div "AiBotZilla AiBotZilla isn’t just another meme coin — it’s the first token to tr…" at bounding box center [406, 120] width 459 height 578
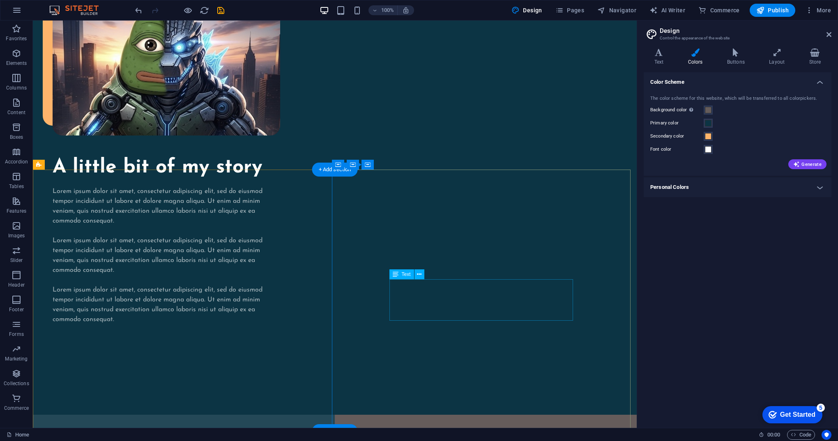
scroll to position [821, 0]
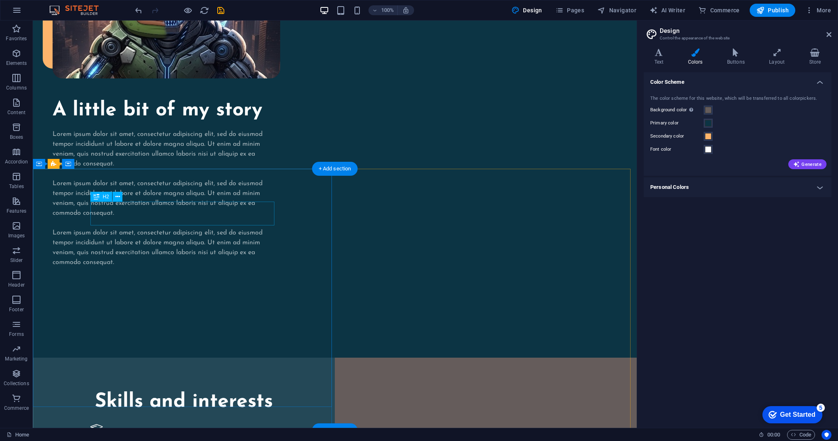
click at [271, 391] on div "Skills and interests" at bounding box center [183, 403] width 187 height 24
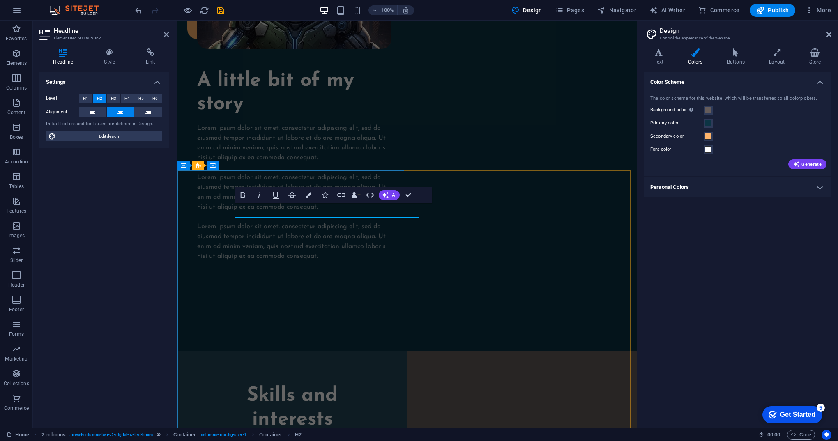
scroll to position [829, 0]
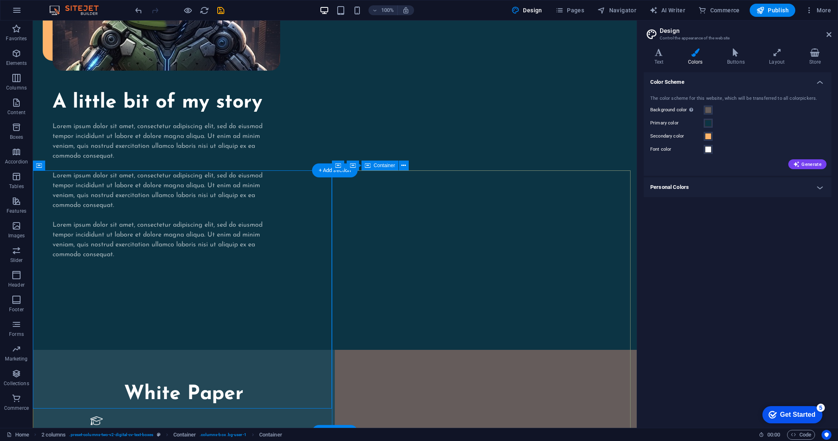
scroll to position [820, 0]
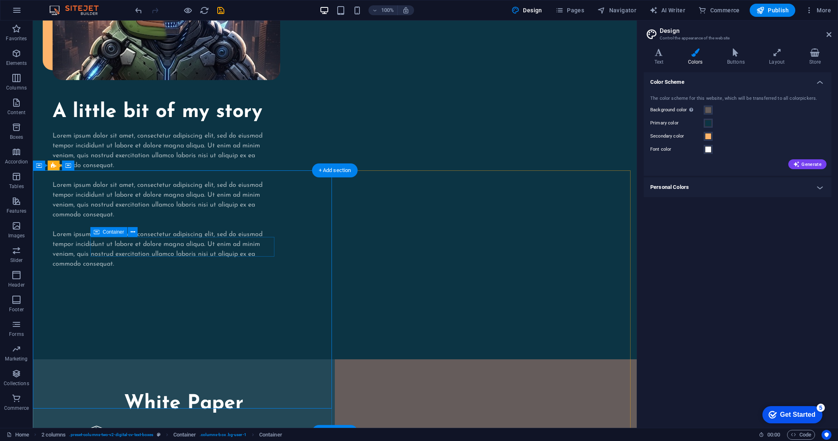
click at [223, 426] on div "EDUCATION" at bounding box center [183, 442] width 187 height 32
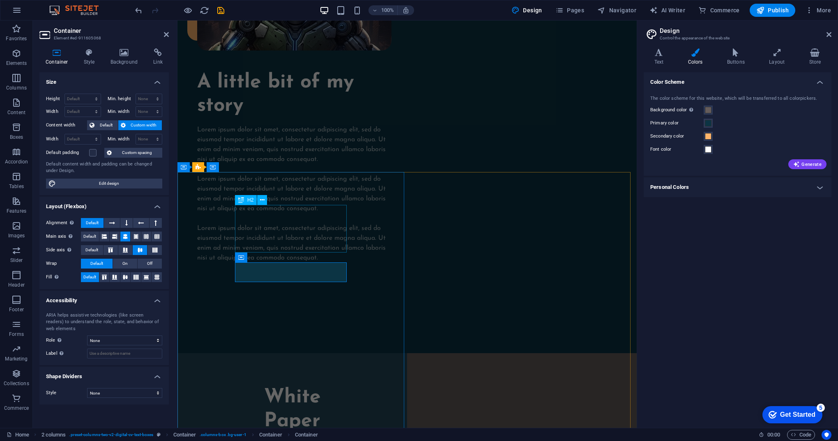
scroll to position [827, 0]
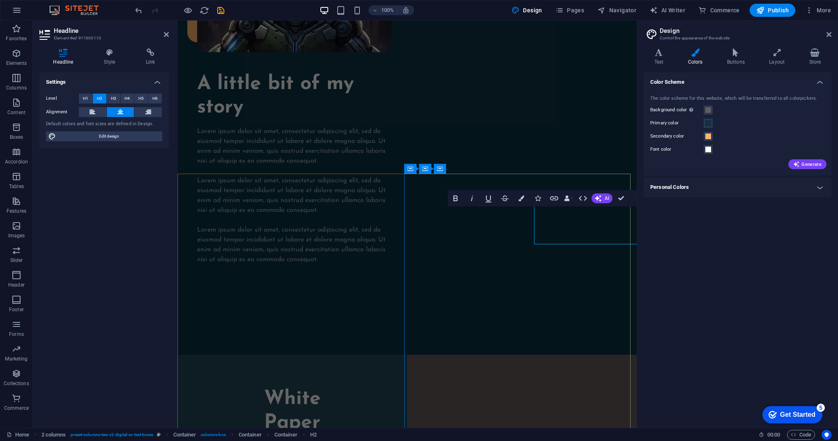
scroll to position [826, 0]
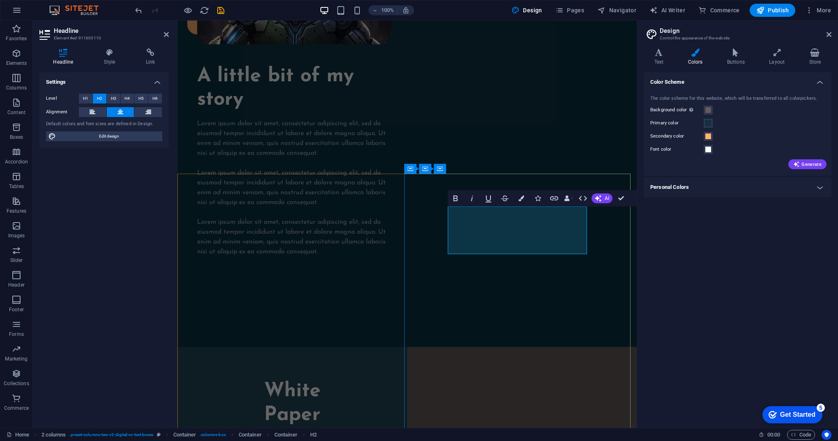
drag, startPoint x: 568, startPoint y: 219, endPoint x: 474, endPoint y: 219, distance: 93.2
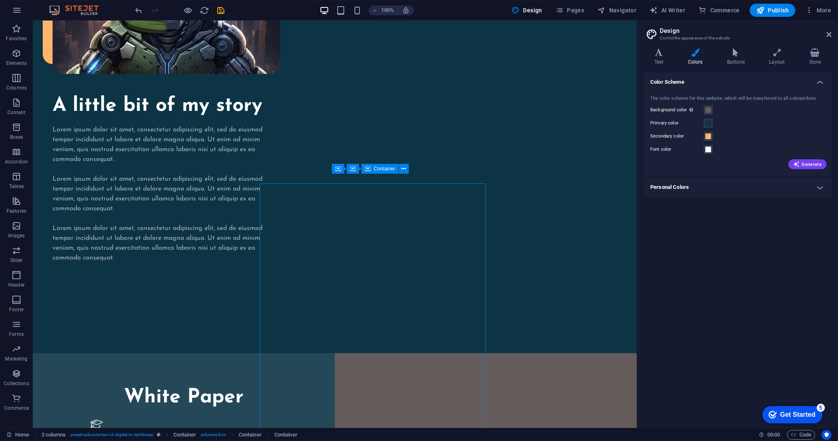
scroll to position [816, 0]
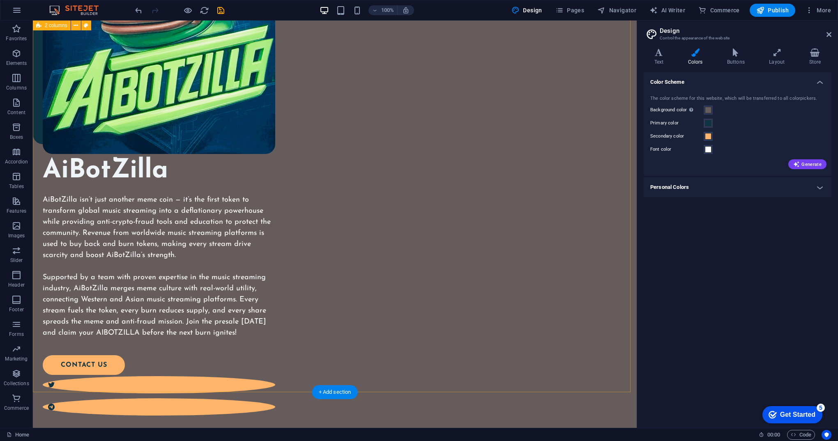
scroll to position [287, 0]
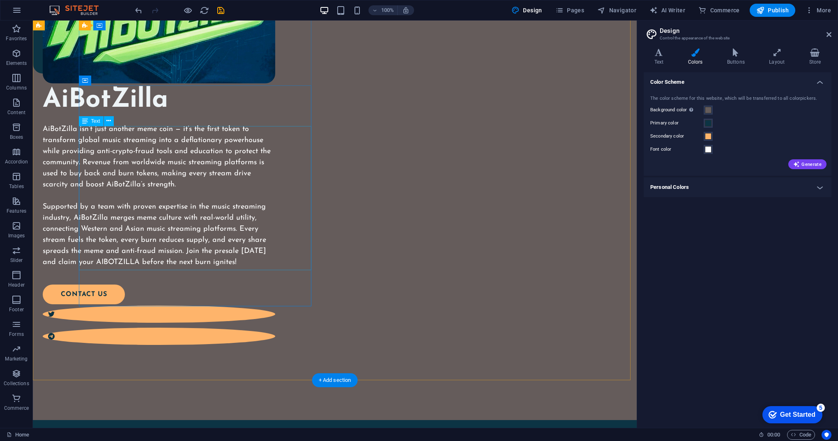
click at [256, 266] on div "AiBotZilla isn’t just another meme coin — it’s the first token to transform glo…" at bounding box center [159, 196] width 232 height 144
drag, startPoint x: 256, startPoint y: 266, endPoint x: 111, endPoint y: 266, distance: 145.0
click at [256, 266] on div "AiBotZilla isn’t just another meme coin — it’s the first token to transform glo…" at bounding box center [159, 196] width 232 height 144
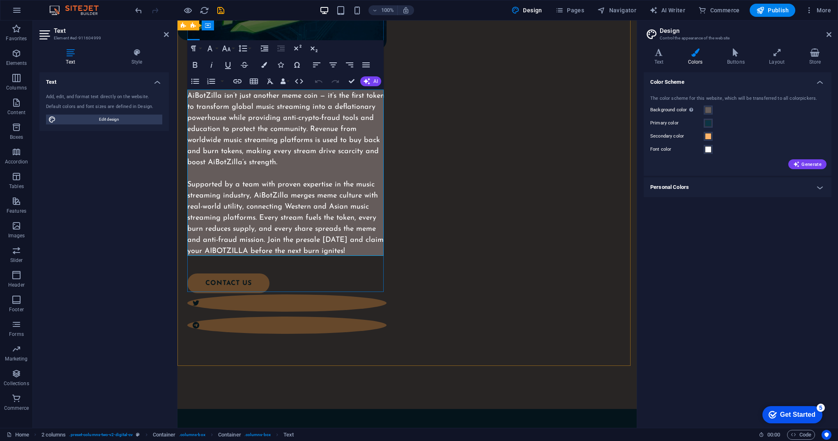
click at [355, 252] on div "AiBotZilla isn’t just another meme coin — it’s the first token to transform glo…" at bounding box center [286, 174] width 199 height 166
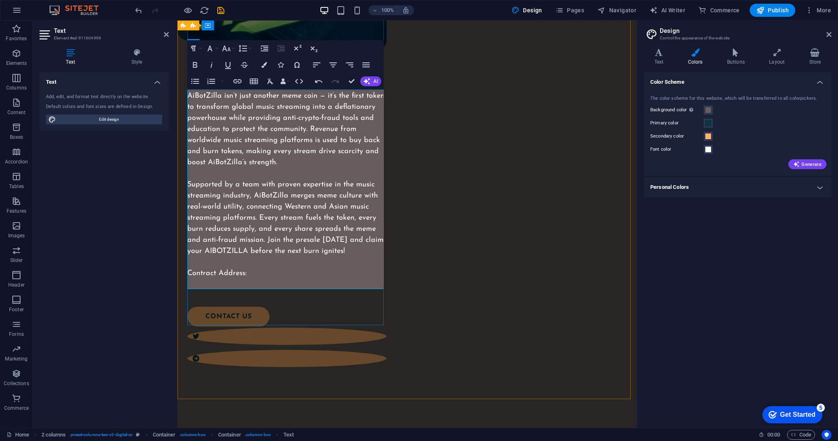
click at [195, 282] on div "AiBotZilla isn’t just another meme coin — it’s the first token to transform glo…" at bounding box center [286, 191] width 199 height 200
click at [194, 282] on div "AiBotZilla isn’t just another meme coin — it’s the first token to transform glo…" at bounding box center [286, 191] width 199 height 200
click at [255, 275] on div "AiBotZilla isn’t just another meme coin — it’s the first token to transform glo…" at bounding box center [286, 191] width 199 height 200
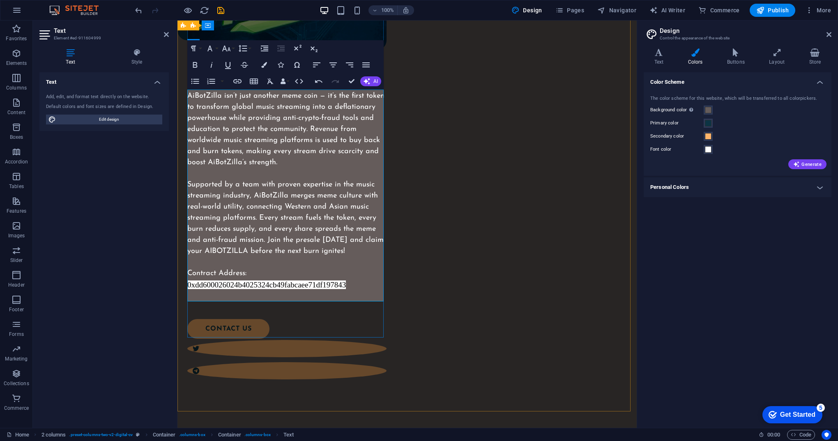
click at [368, 285] on div "AiBotZilla isn’t just another meme coin — it’s the first token to transform glo…" at bounding box center [286, 197] width 199 height 212
click at [329, 295] on div "AiBotZilla isn’t just another meme coin — it’s the first token to transform glo…" at bounding box center [286, 197] width 199 height 212
click at [289, 274] on div "AiBotZilla isn’t just another meme coin — it’s the first token to transform glo…" at bounding box center [286, 196] width 199 height 211
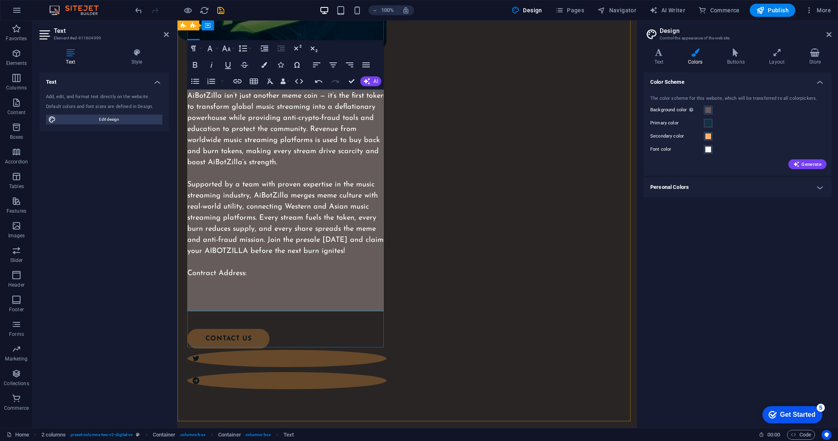
click at [200, 280] on div "AiBotZilla isn’t just another meme coin — it’s the first token to transform glo…" at bounding box center [286, 202] width 199 height 222
click at [260, 276] on div "AiBotZilla isn’t just another meme coin — it’s the first token to transform glo…" at bounding box center [286, 202] width 199 height 222
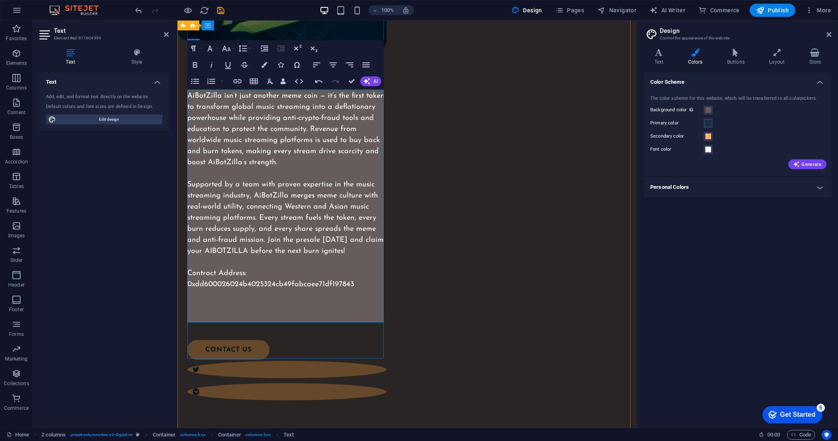
scroll to position [0, 3]
click at [471, 322] on div "AiBotZilla AiBotZilla isn’t just another meme coin — it’s the first token to tr…" at bounding box center [406, 153] width 459 height 644
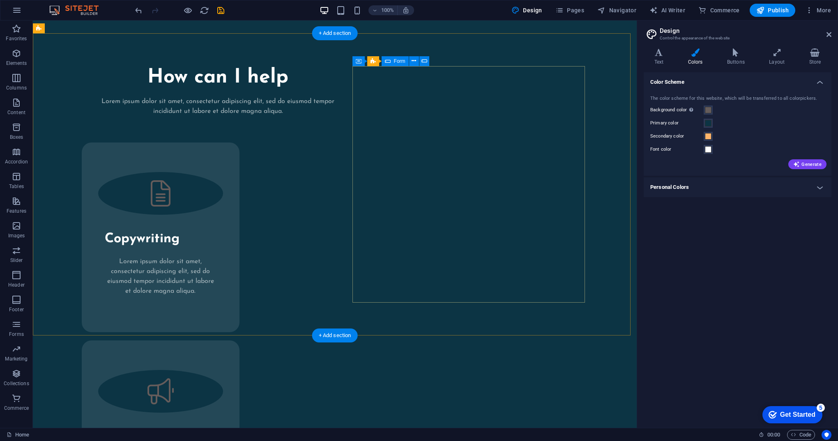
scroll to position [1672, 0]
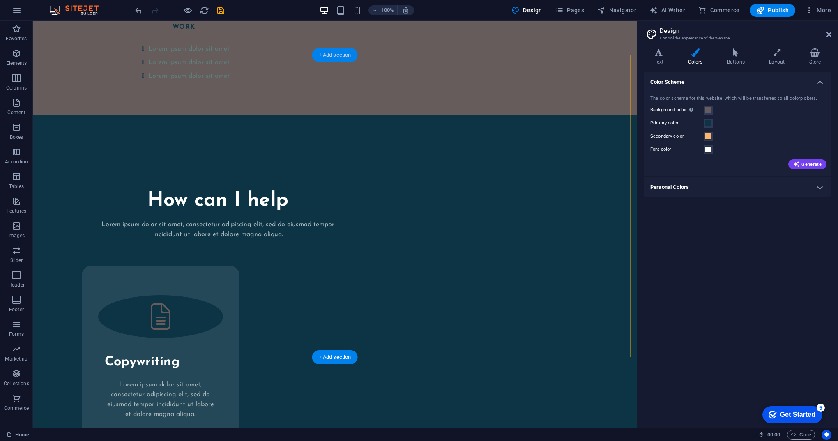
click at [340, 54] on div "+ Add section" at bounding box center [335, 55] width 46 height 14
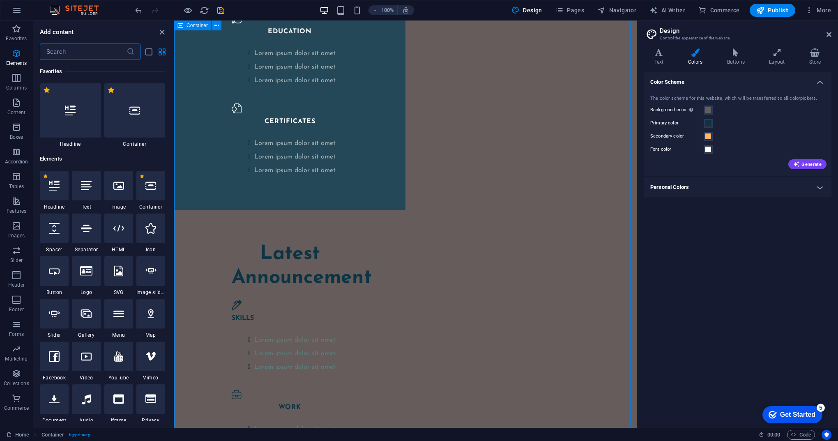
scroll to position [1437, 0]
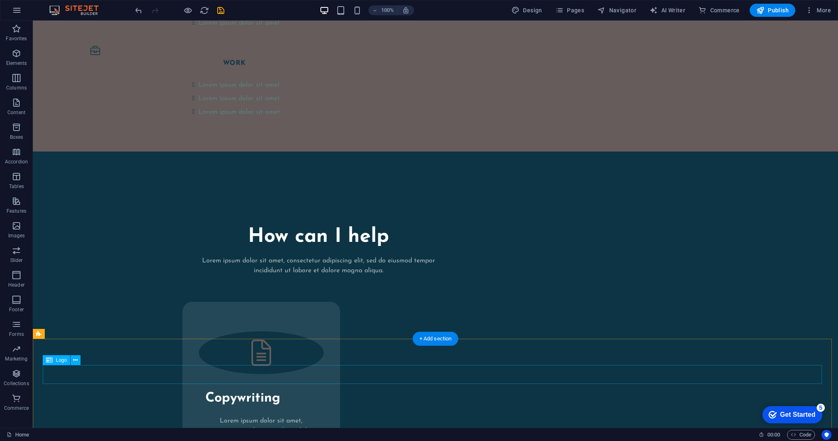
scroll to position [1631, 0]
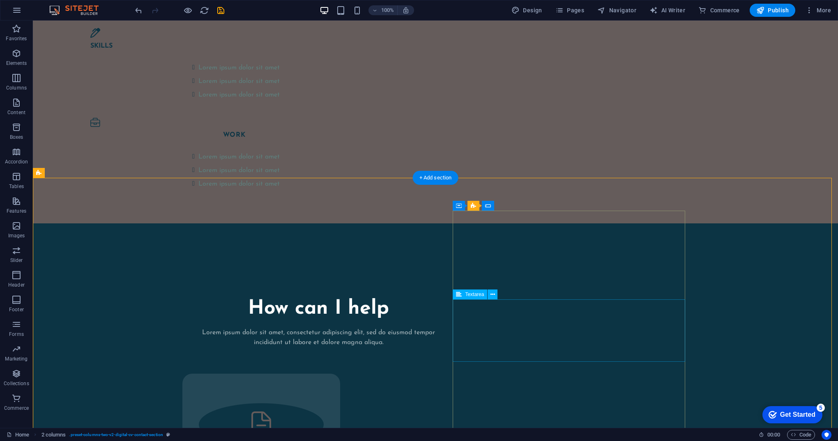
scroll to position [1549, 0]
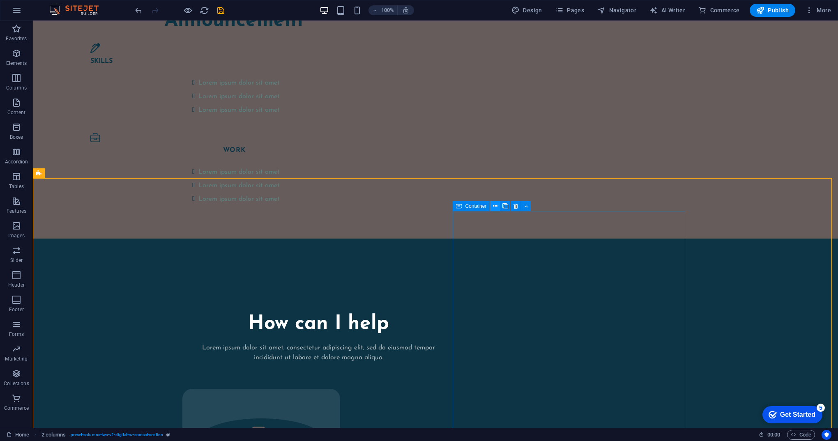
click at [494, 207] on icon at bounding box center [495, 206] width 5 height 9
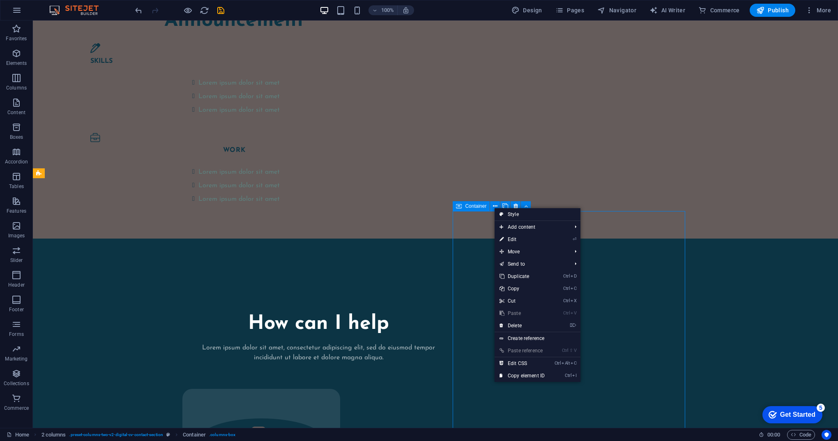
click at [483, 205] on span "Container" at bounding box center [475, 206] width 21 height 5
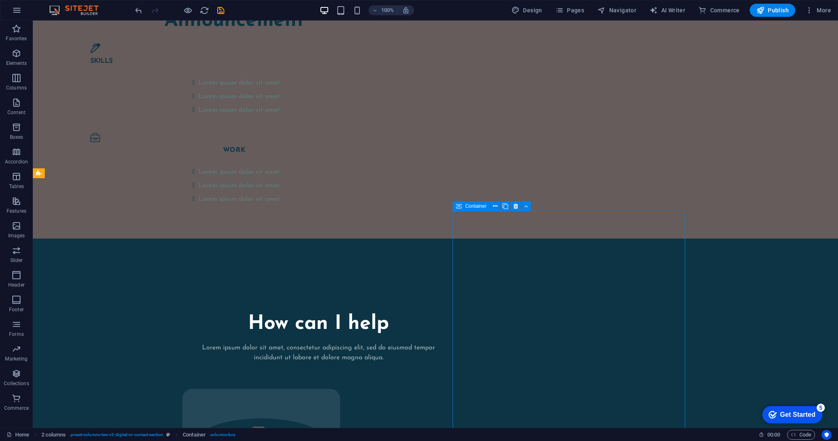
click at [483, 205] on span "Container" at bounding box center [475, 206] width 21 height 5
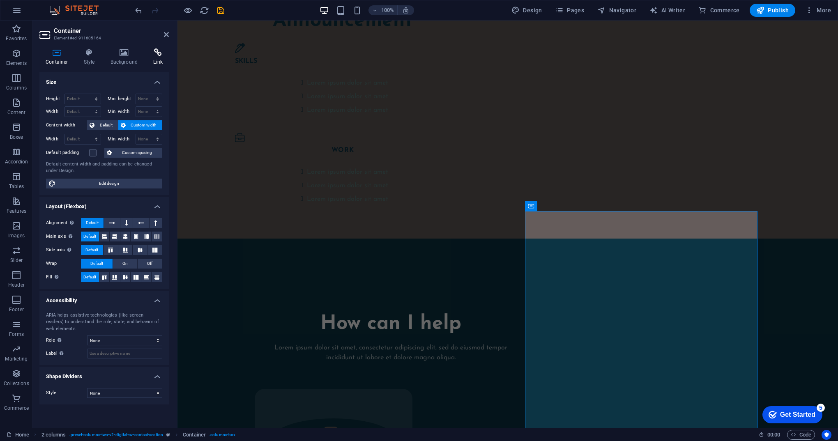
click at [158, 60] on h4 "Link" at bounding box center [158, 56] width 22 height 17
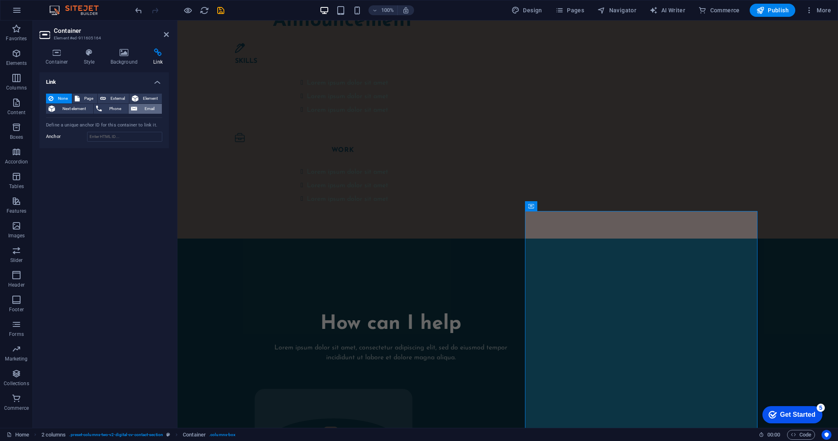
click at [145, 109] on span "Email" at bounding box center [150, 109] width 20 height 10
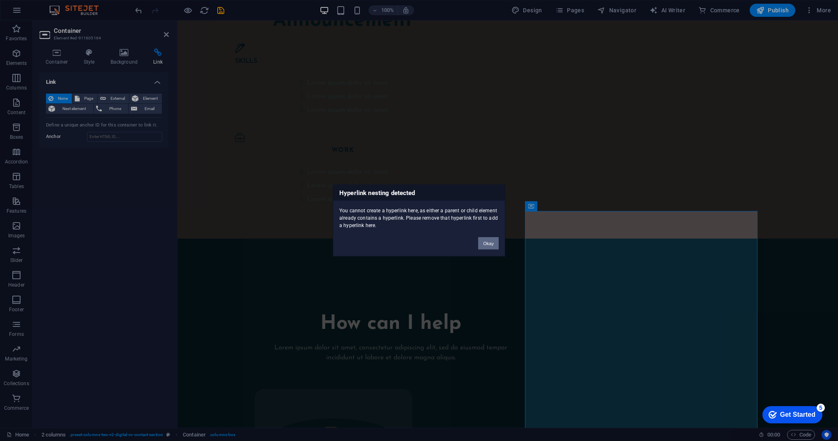
click at [488, 244] on button "Okay" at bounding box center [488, 243] width 21 height 12
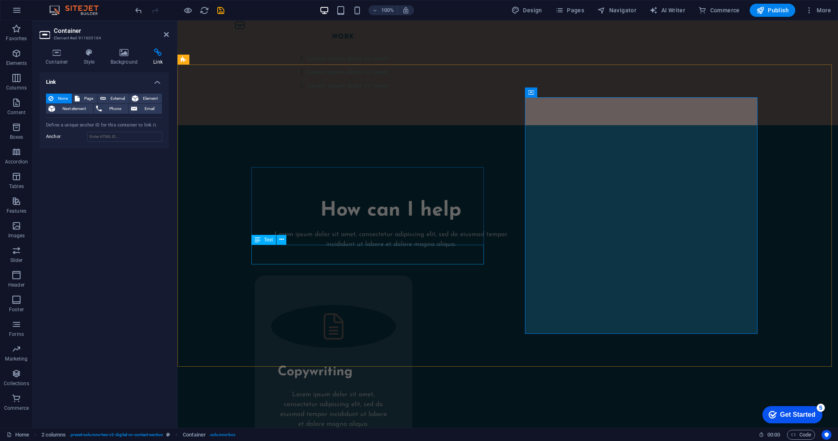
scroll to position [1672, 0]
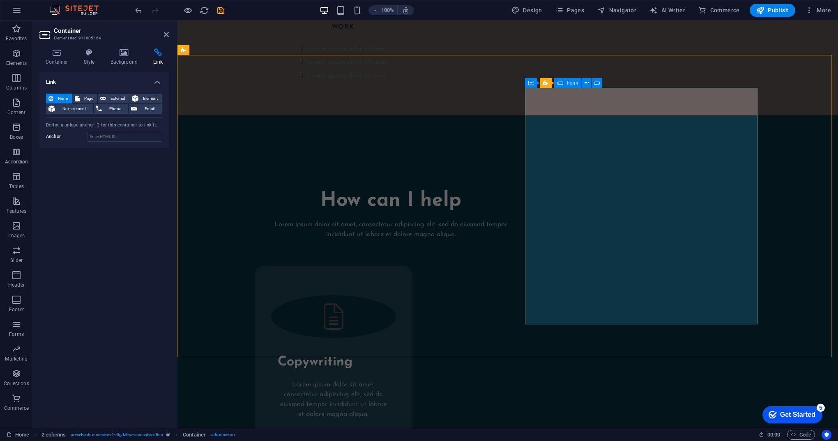
click at [578, 83] on div "Form" at bounding box center [567, 83] width 27 height 10
click at [568, 85] on span "Form" at bounding box center [571, 82] width 11 height 5
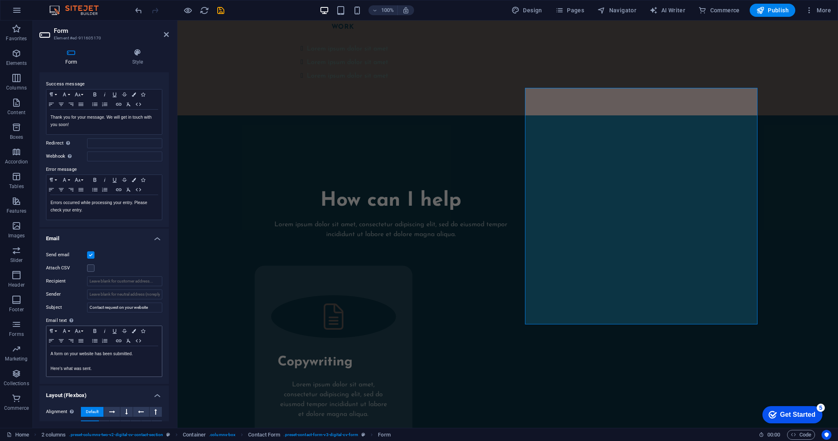
scroll to position [110, 0]
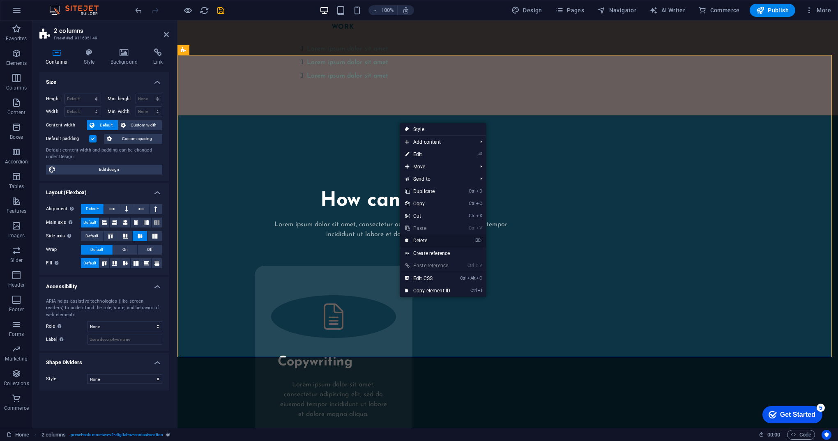
click at [436, 240] on link "⌦ Delete" at bounding box center [427, 240] width 55 height 12
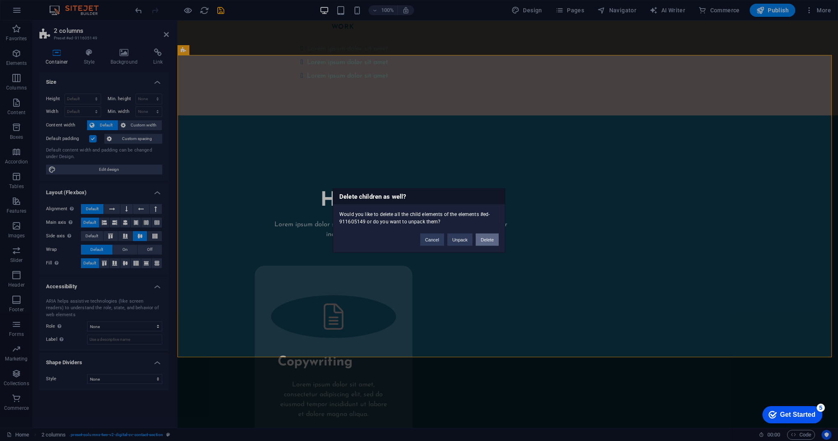
click at [483, 240] on button "Delete" at bounding box center [487, 240] width 23 height 12
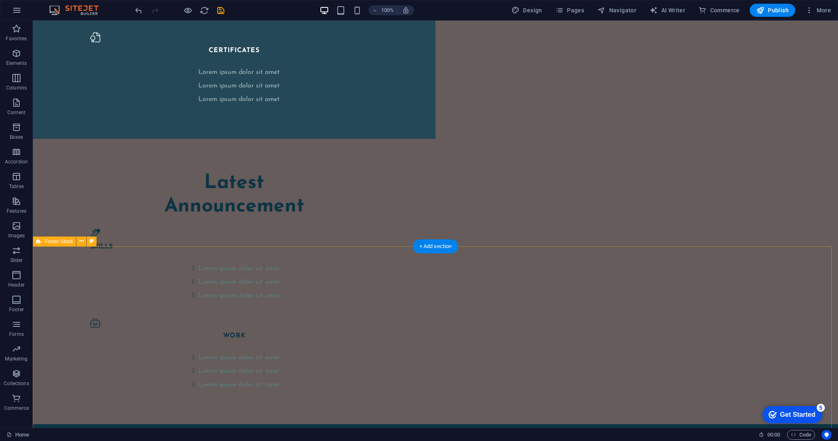
scroll to position [1288, 0]
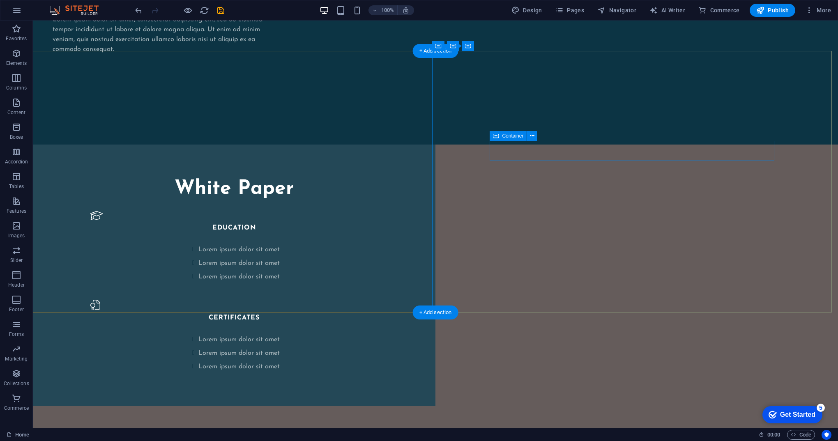
scroll to position [1109, 0]
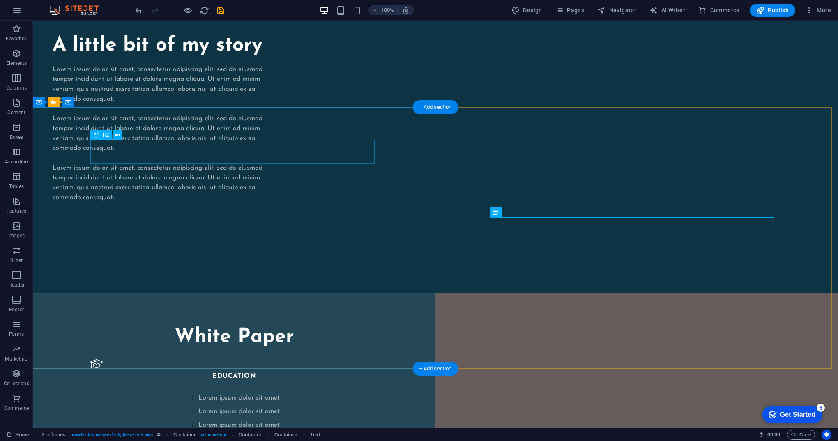
scroll to position [945, 0]
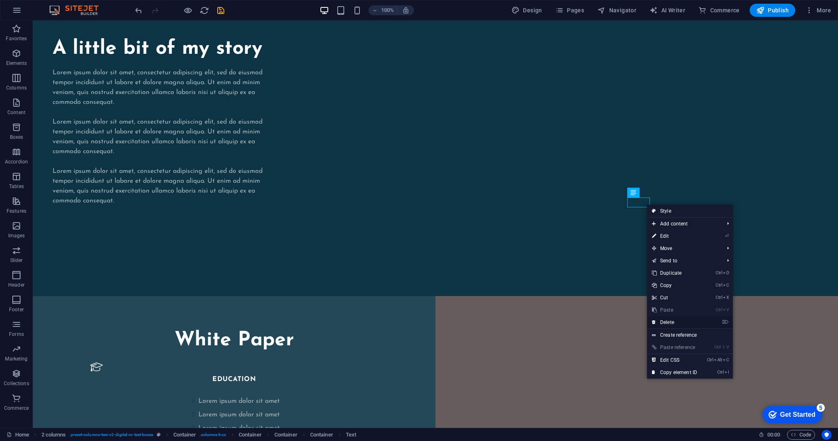
click at [689, 321] on link "⌦ Delete" at bounding box center [674, 322] width 55 height 12
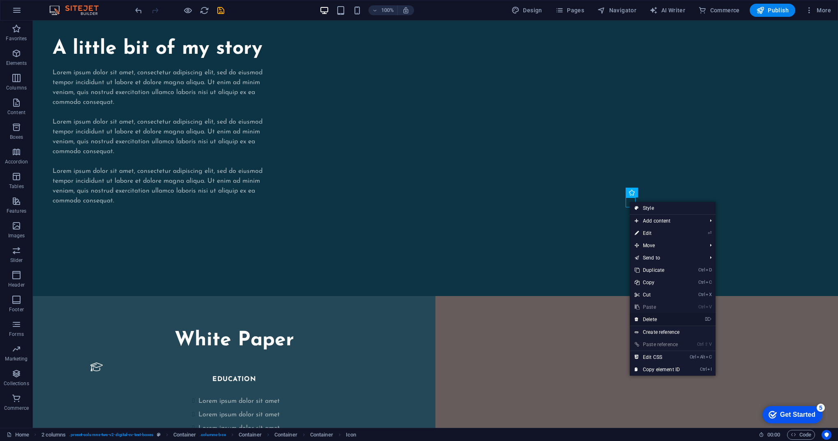
click at [675, 316] on link "⌦ Delete" at bounding box center [657, 319] width 55 height 12
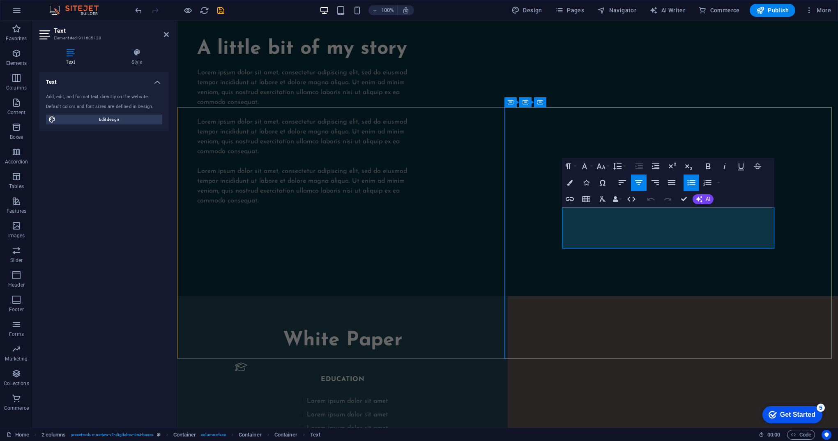
drag, startPoint x: 724, startPoint y: 243, endPoint x: 618, endPoint y: 216, distance: 109.4
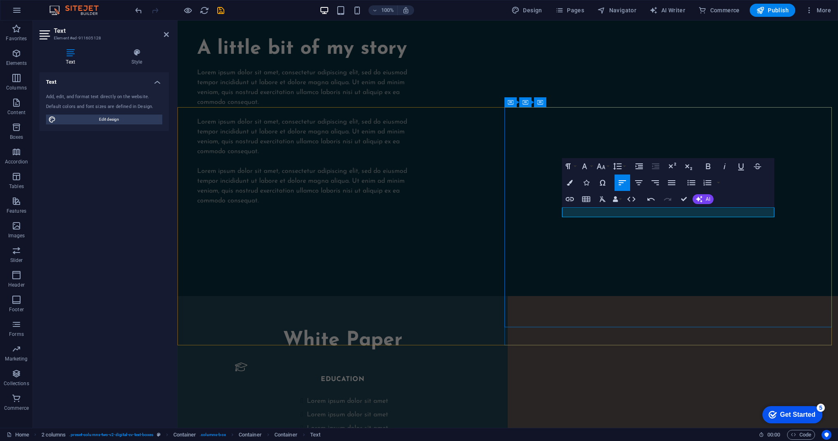
drag, startPoint x: 736, startPoint y: 210, endPoint x: 556, endPoint y: 209, distance: 179.5
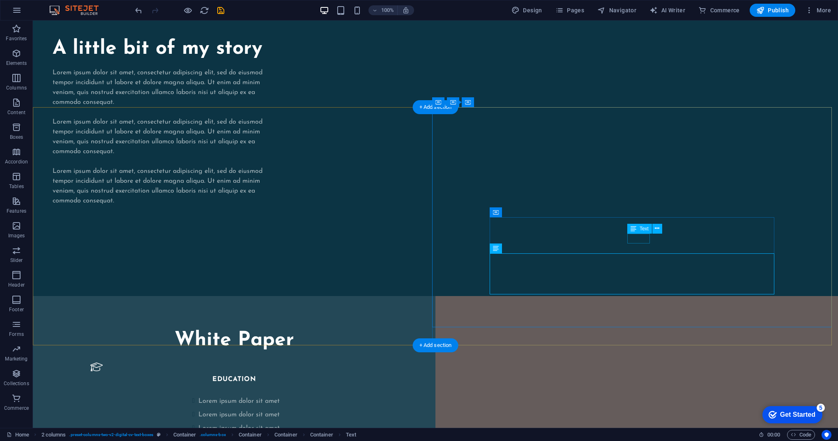
select select "px"
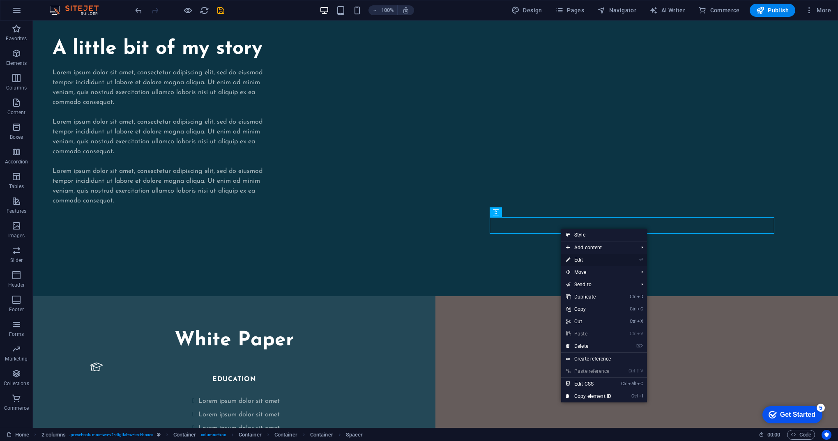
click at [584, 260] on link "⏎ Edit" at bounding box center [588, 260] width 55 height 12
select select "px"
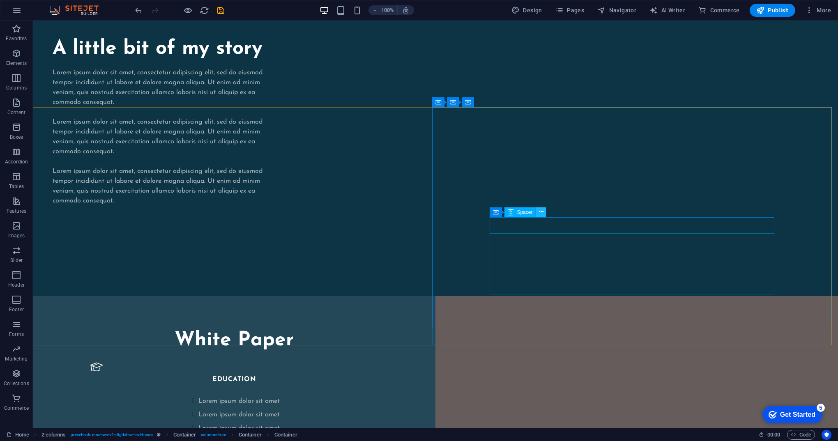
click at [543, 213] on icon at bounding box center [541, 212] width 5 height 9
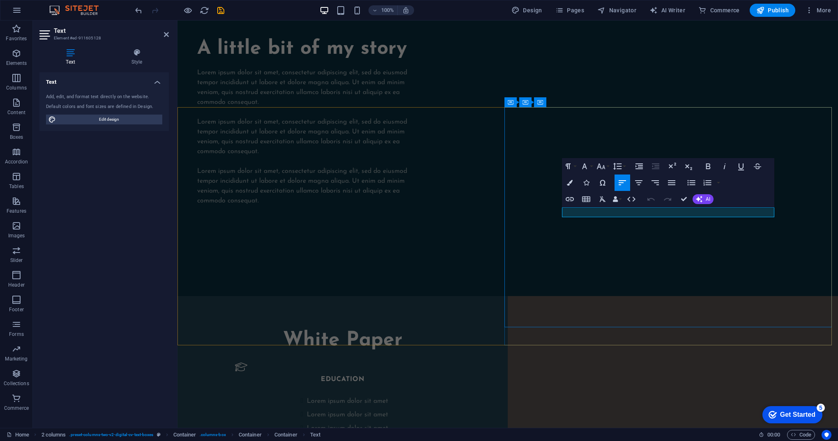
drag, startPoint x: 723, startPoint y: 213, endPoint x: 708, endPoint y: 212, distance: 14.4
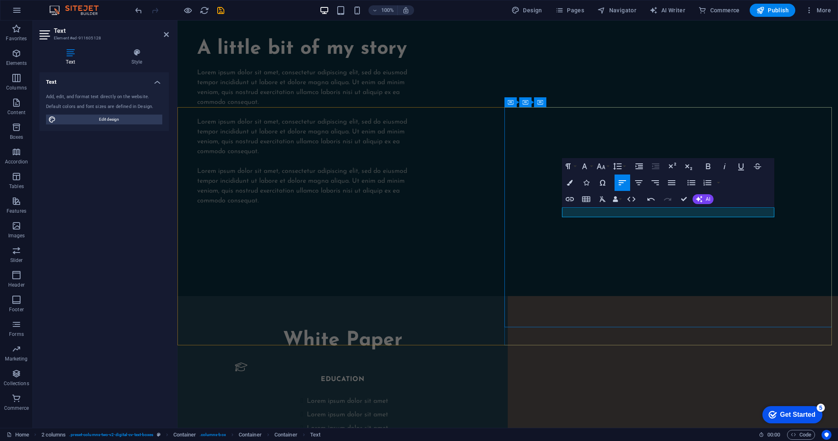
drag, startPoint x: 714, startPoint y: 211, endPoint x: 554, endPoint y: 212, distance: 160.2
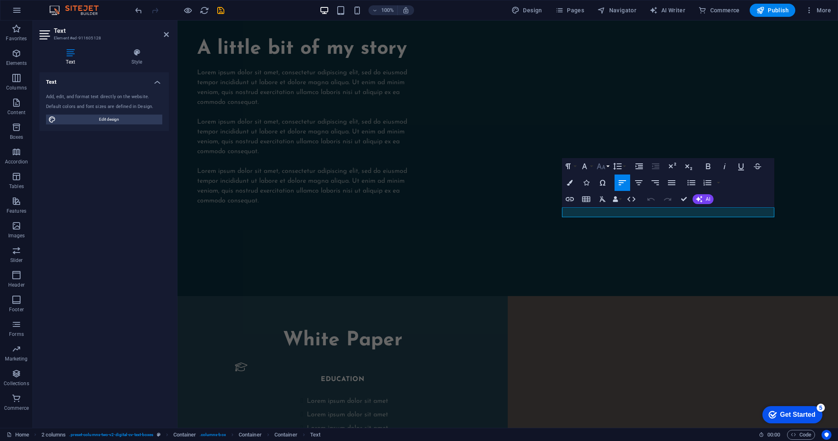
click at [608, 169] on button "Font Size" at bounding box center [603, 166] width 16 height 16
click at [609, 232] on link "12" at bounding box center [610, 231] width 30 height 12
click at [606, 167] on button "Font Size" at bounding box center [603, 166] width 16 height 16
click at [612, 200] on link "18" at bounding box center [610, 197] width 30 height 12
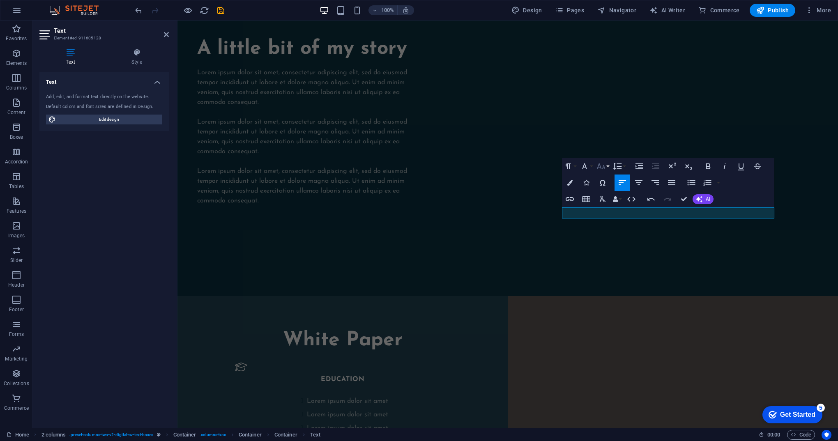
click at [605, 168] on icon "button" at bounding box center [601, 166] width 10 height 10
click at [609, 199] on link "24" at bounding box center [610, 203] width 30 height 12
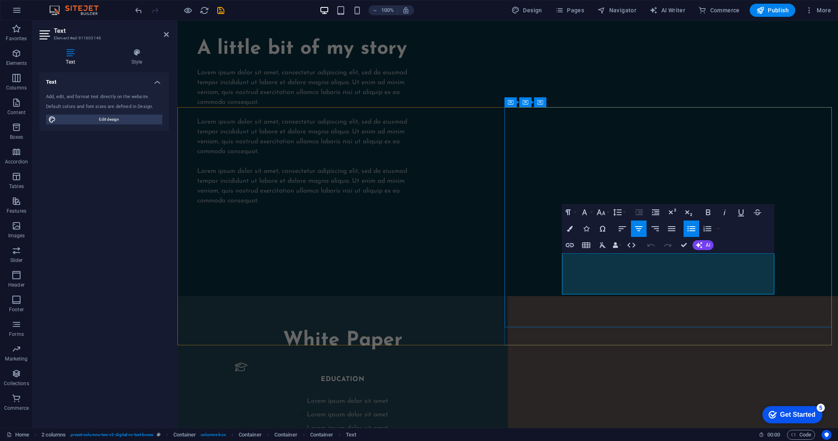
drag, startPoint x: 724, startPoint y: 290, endPoint x: 624, endPoint y: 259, distance: 104.9
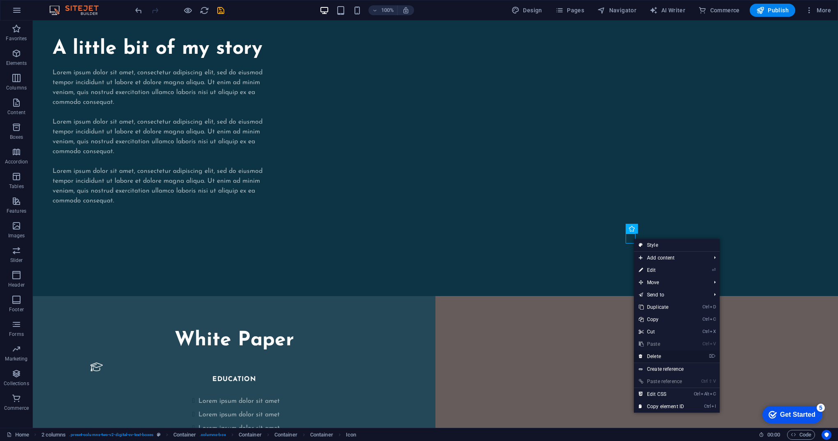
click at [667, 356] on link "⌦ Delete" at bounding box center [661, 356] width 55 height 12
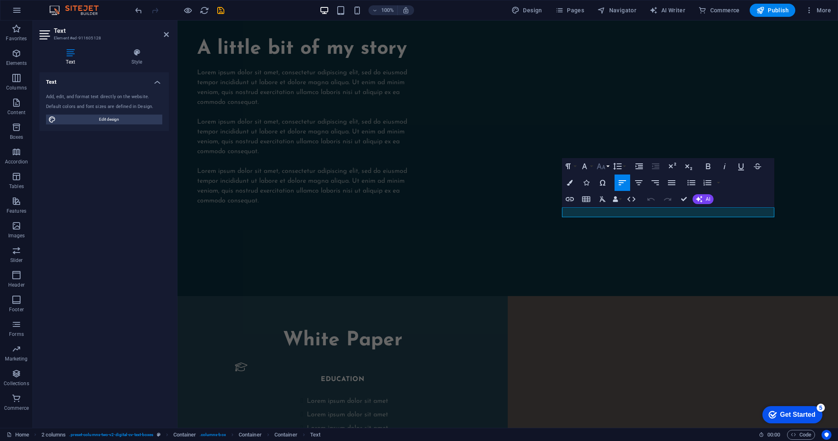
click at [606, 170] on button "Font Size" at bounding box center [603, 166] width 16 height 16
click at [611, 269] on link "24" at bounding box center [610, 268] width 30 height 12
click at [606, 167] on icon "button" at bounding box center [601, 166] width 10 height 10
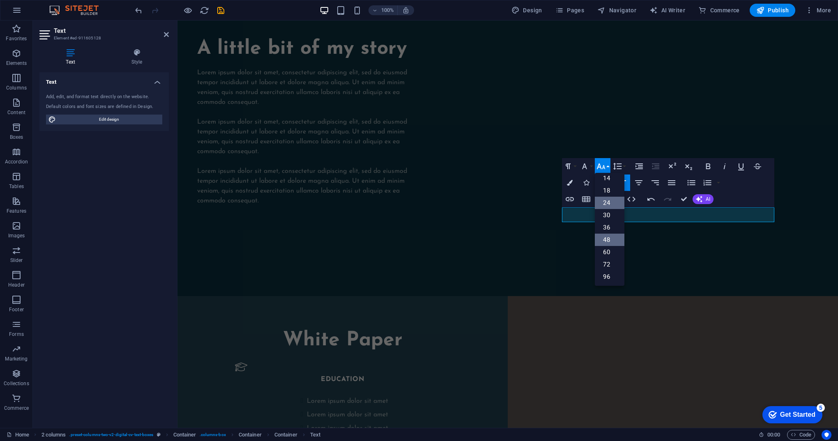
click at [613, 235] on link "48" at bounding box center [610, 240] width 30 height 12
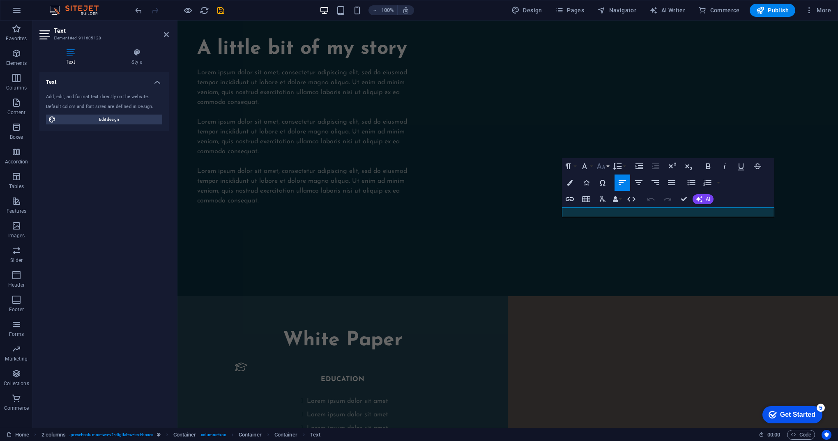
click at [604, 166] on icon "button" at bounding box center [601, 166] width 10 height 10
click at [616, 260] on link "72" at bounding box center [610, 264] width 30 height 12
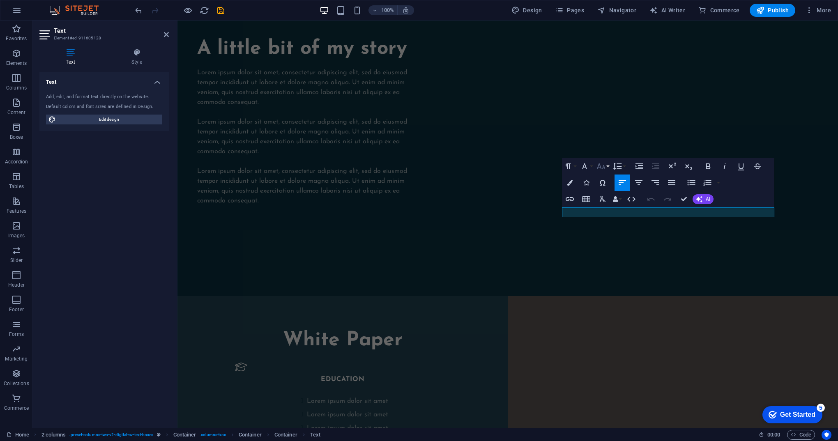
click at [609, 167] on button "Font Size" at bounding box center [603, 166] width 16 height 16
click at [613, 255] on link "18" at bounding box center [610, 256] width 30 height 12
click at [587, 168] on icon "button" at bounding box center [584, 166] width 10 height 10
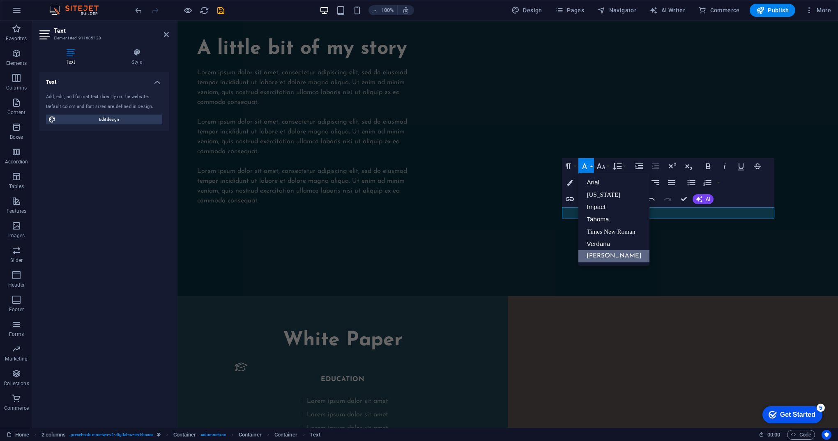
scroll to position [0, 0]
click at [620, 206] on link "Impact" at bounding box center [613, 207] width 71 height 12
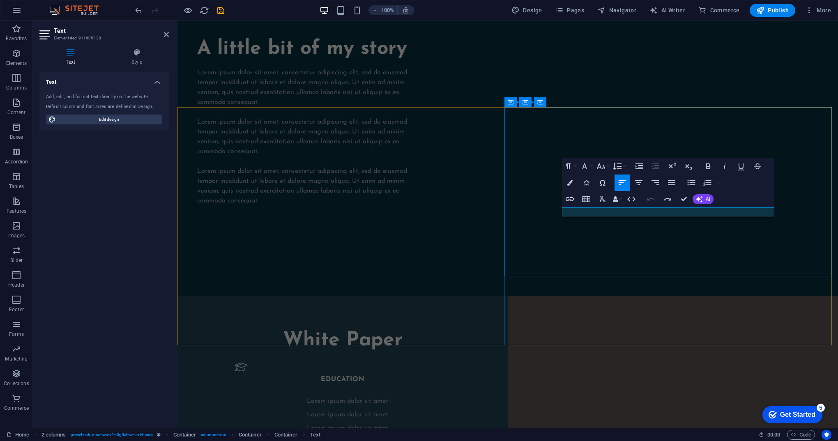
drag, startPoint x: 716, startPoint y: 213, endPoint x: 750, endPoint y: 211, distance: 34.5
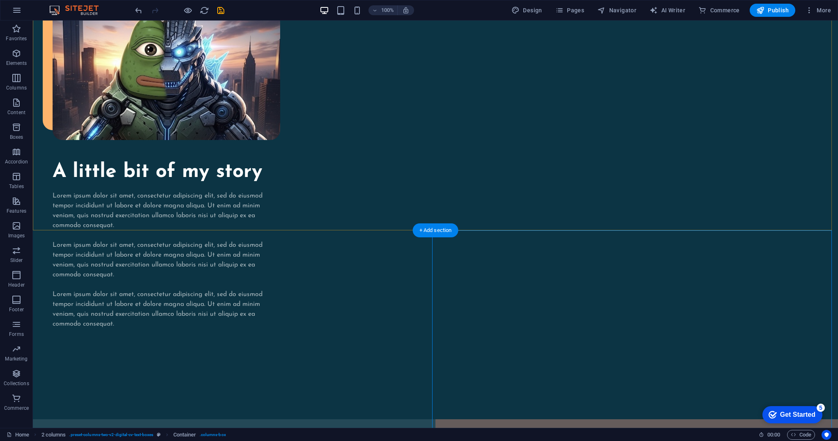
scroll to position [986, 0]
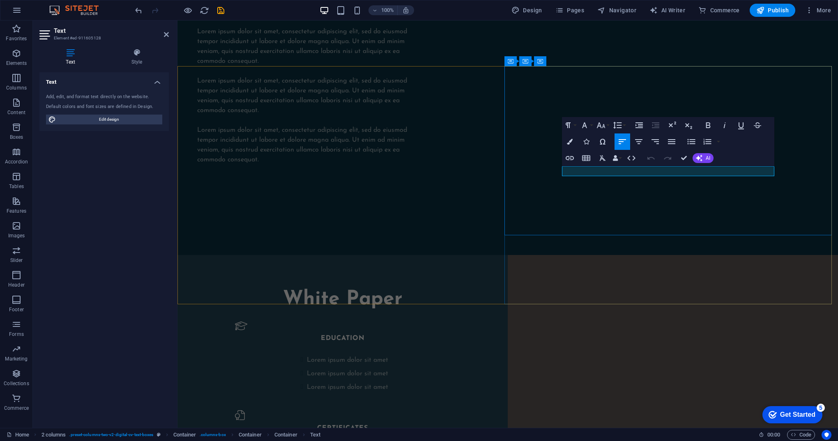
drag, startPoint x: 573, startPoint y: 170, endPoint x: 565, endPoint y: 169, distance: 7.9
drag, startPoint x: 572, startPoint y: 169, endPoint x: 565, endPoint y: 168, distance: 7.0
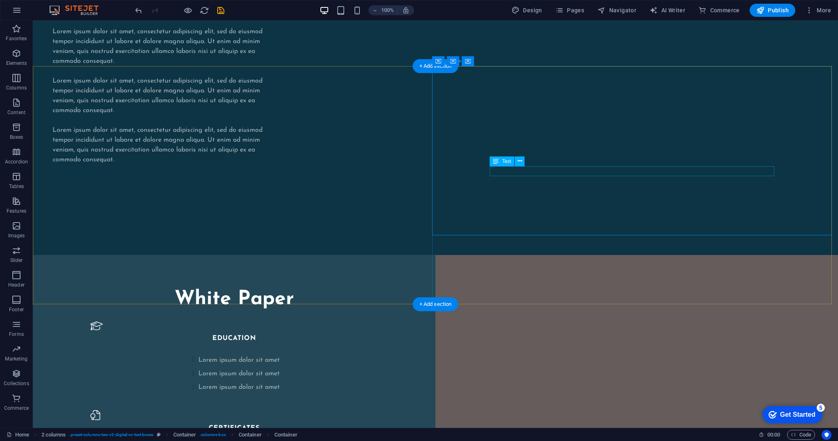
drag, startPoint x: 550, startPoint y: 173, endPoint x: 405, endPoint y: 172, distance: 145.4
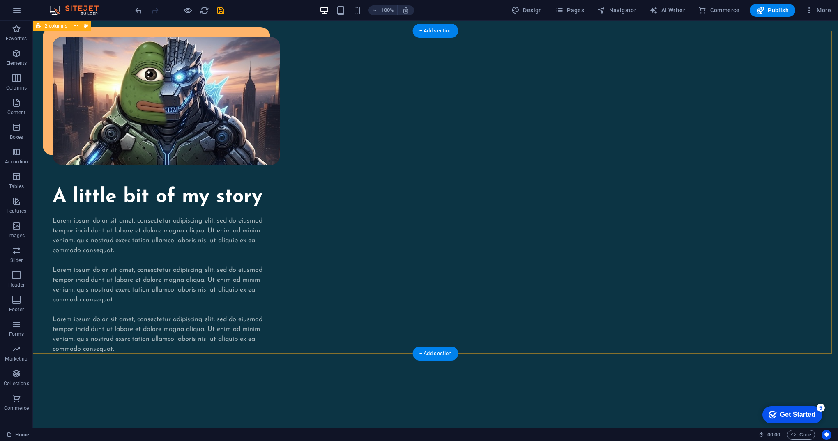
scroll to position [903, 0]
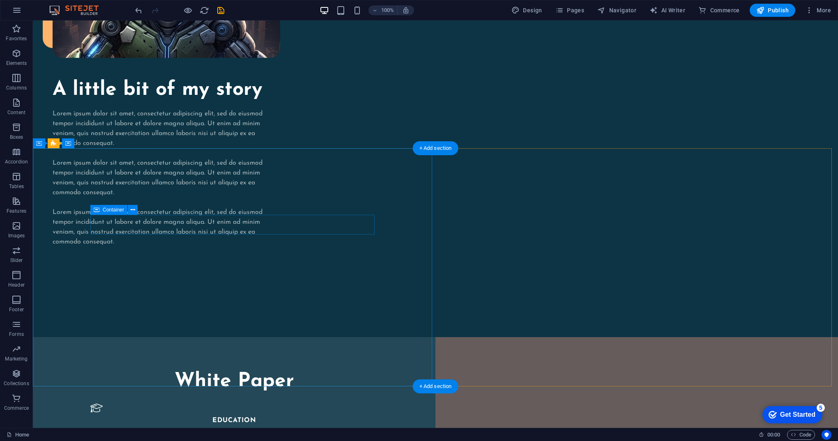
click at [285, 404] on div "EDUCATION" at bounding box center [233, 420] width 287 height 32
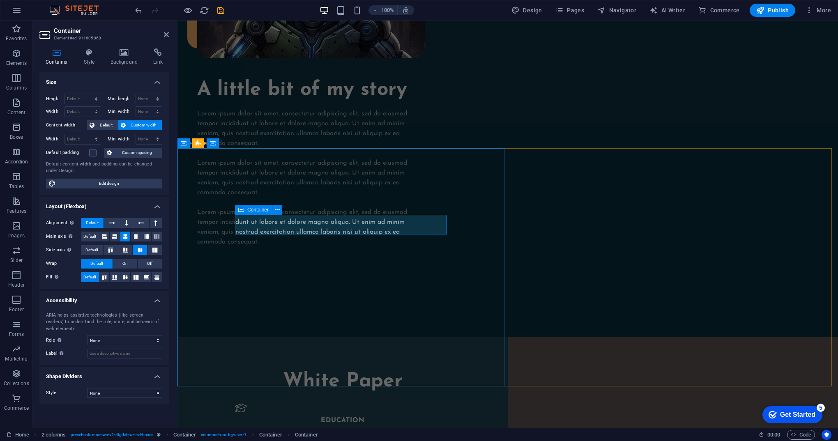
click at [377, 404] on div "EDUCATION" at bounding box center [342, 420] width 215 height 32
click at [361, 416] on div "EDUCATION" at bounding box center [342, 421] width 215 height 10
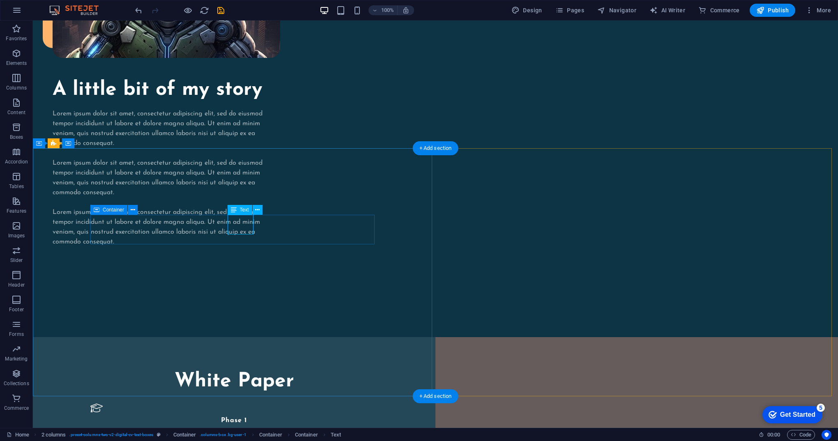
click at [345, 404] on div "Phase 1" at bounding box center [233, 424] width 287 height 41
click at [287, 404] on div "EDUCATION" at bounding box center [233, 420] width 287 height 32
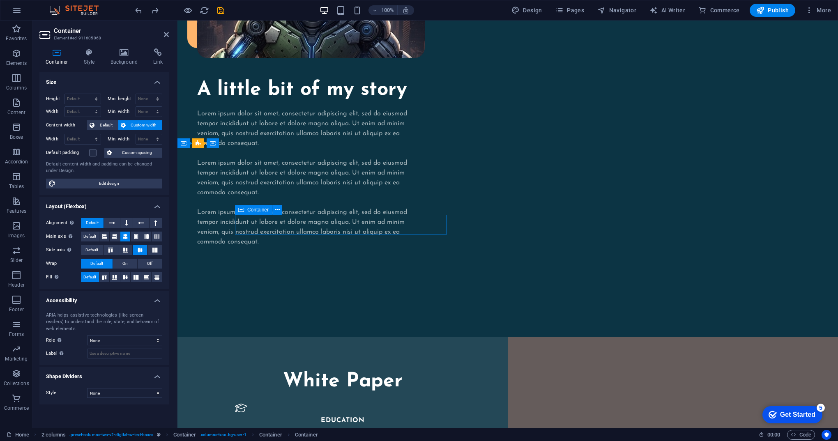
drag, startPoint x: 378, startPoint y: 221, endPoint x: 333, endPoint y: 218, distance: 45.3
click at [333, 404] on div "EDUCATION" at bounding box center [342, 420] width 215 height 32
click at [365, 416] on div "EDUCATION" at bounding box center [342, 421] width 215 height 10
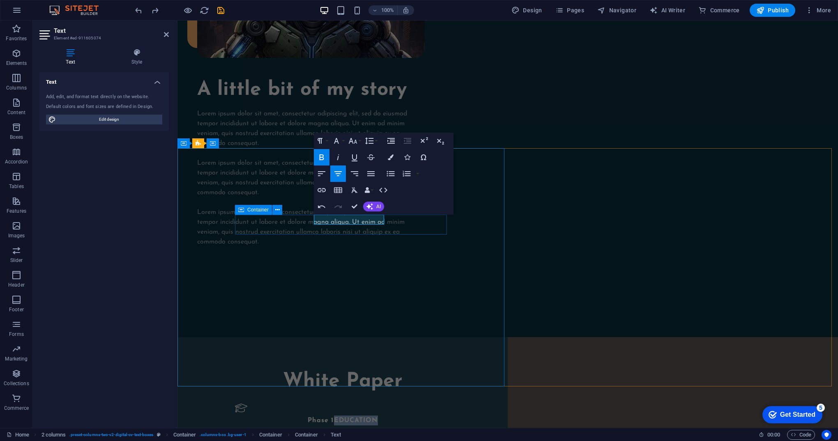
drag, startPoint x: 340, startPoint y: 220, endPoint x: 389, endPoint y: 221, distance: 48.5
click at [389, 404] on div "Phase 1 EDUCATION" at bounding box center [342, 420] width 215 height 32
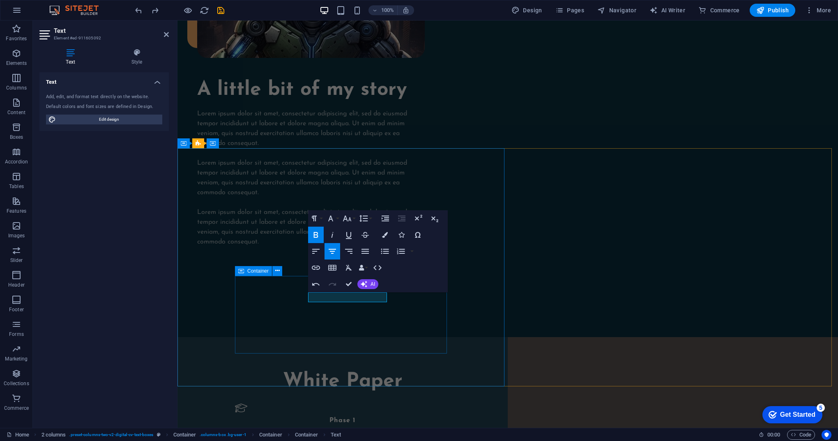
drag, startPoint x: 338, startPoint y: 296, endPoint x: 391, endPoint y: 296, distance: 53.0
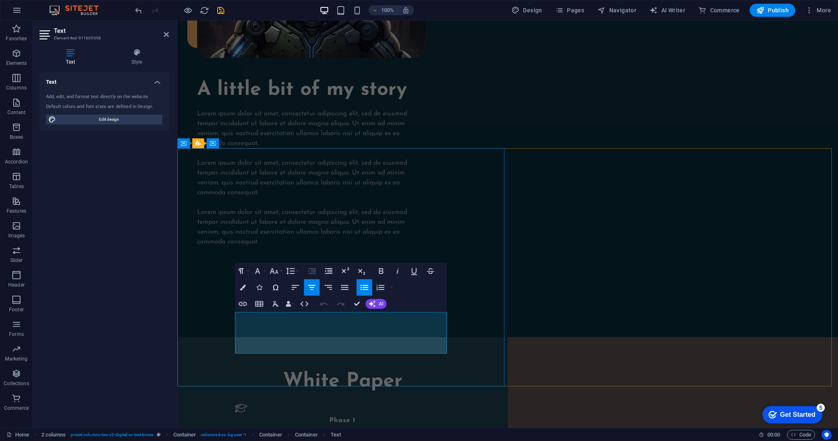
drag, startPoint x: 398, startPoint y: 320, endPoint x: 306, endPoint y: 319, distance: 92.0
drag, startPoint x: 391, startPoint y: 332, endPoint x: 305, endPoint y: 331, distance: 86.2
drag, startPoint x: 388, startPoint y: 349, endPoint x: 294, endPoint y: 331, distance: 95.7
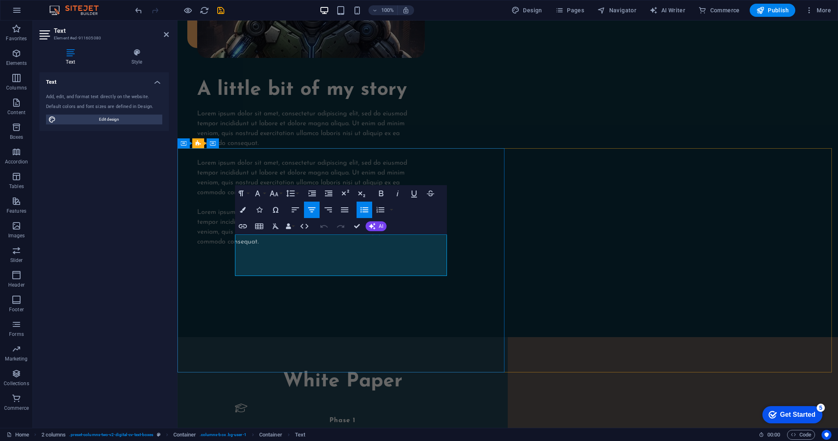
drag, startPoint x: 401, startPoint y: 271, endPoint x: 297, endPoint y: 240, distance: 108.5
drag, startPoint x: 418, startPoint y: 255, endPoint x: 278, endPoint y: 254, distance: 140.4
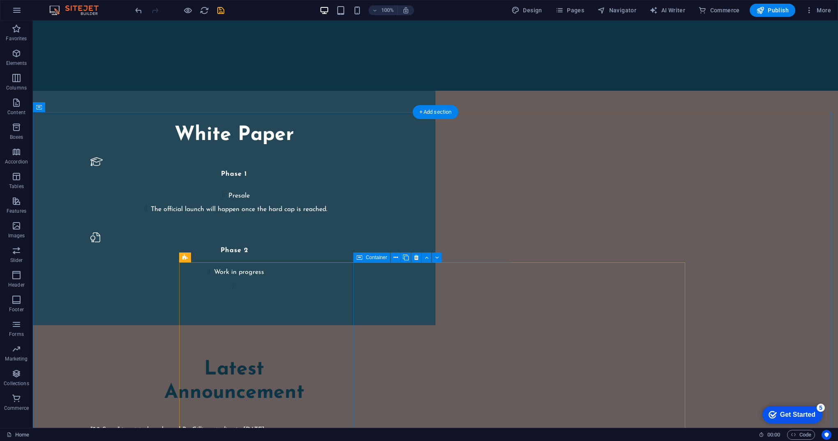
scroll to position [1314, 0]
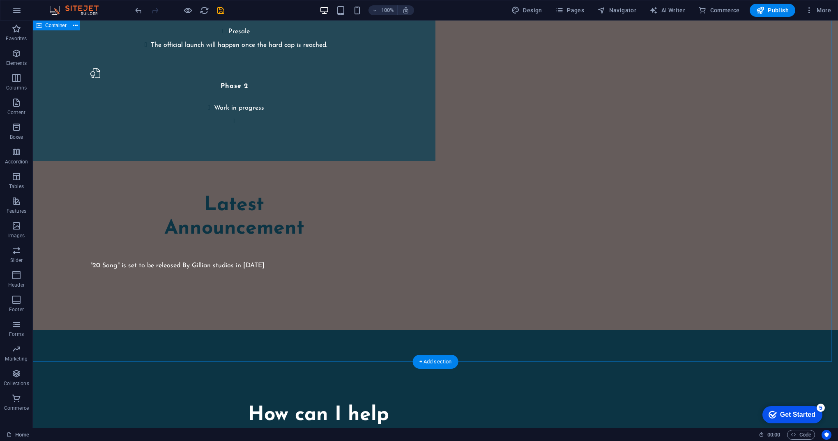
drag, startPoint x: 733, startPoint y: 311, endPoint x: 360, endPoint y: 106, distance: 425.5
click at [305, 404] on div "How can I help Lorem ipsum dolor sit amet, consectetur adipiscing elit, sed do …" at bounding box center [435, 442] width 506 height 76
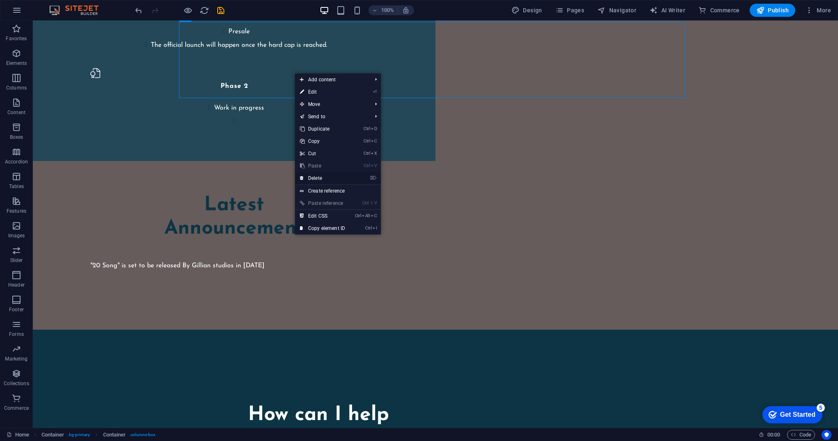
click at [342, 175] on link "⌦ Delete" at bounding box center [322, 178] width 55 height 12
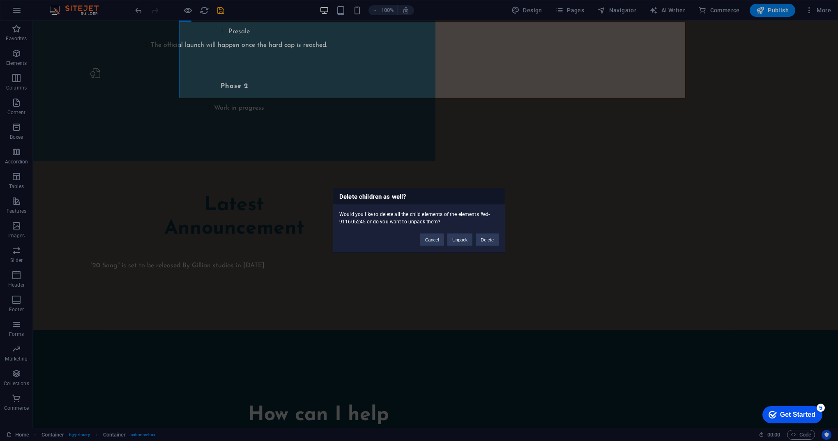
drag, startPoint x: 340, startPoint y: 80, endPoint x: 740, endPoint y: 193, distance: 415.9
click at [740, 193] on div "Delete children as well? Would you like to delete all the child elements of the…" at bounding box center [419, 220] width 838 height 441
drag, startPoint x: 558, startPoint y: 66, endPoint x: 741, endPoint y: 140, distance: 197.4
click at [741, 140] on div "Delete children as well? Would you like to delete all the child elements of the…" at bounding box center [419, 220] width 838 height 441
click at [650, 161] on div "Delete children as well? Would you like to delete all the child elements of the…" at bounding box center [419, 220] width 838 height 441
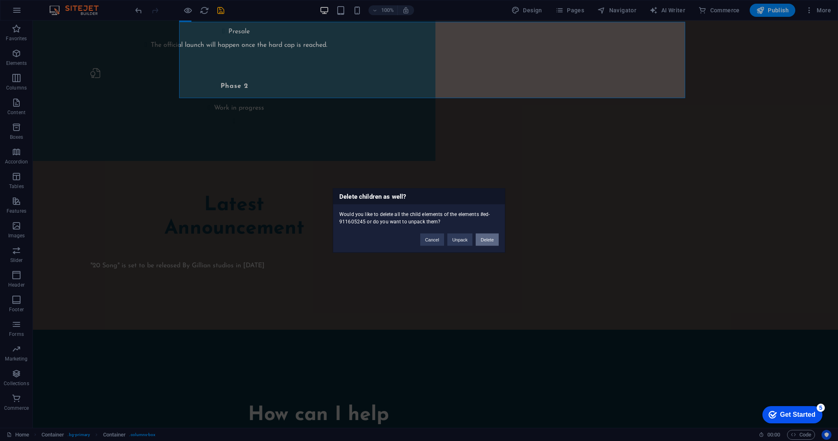
click at [492, 239] on button "Delete" at bounding box center [487, 240] width 23 height 12
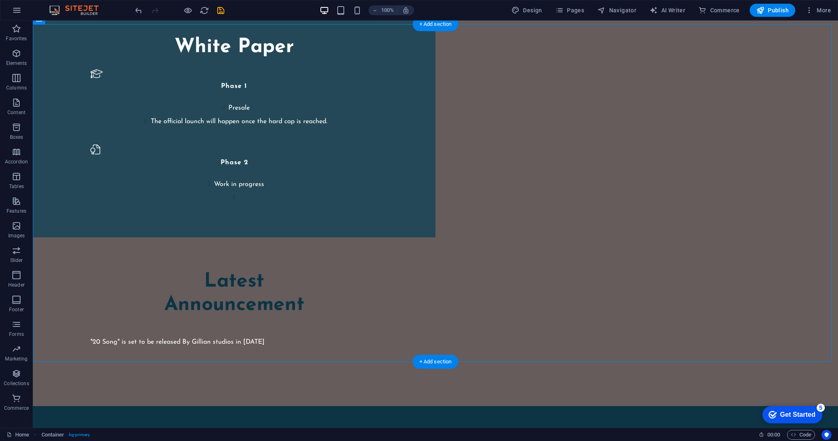
drag, startPoint x: 735, startPoint y: 167, endPoint x: 296, endPoint y: 230, distance: 442.6
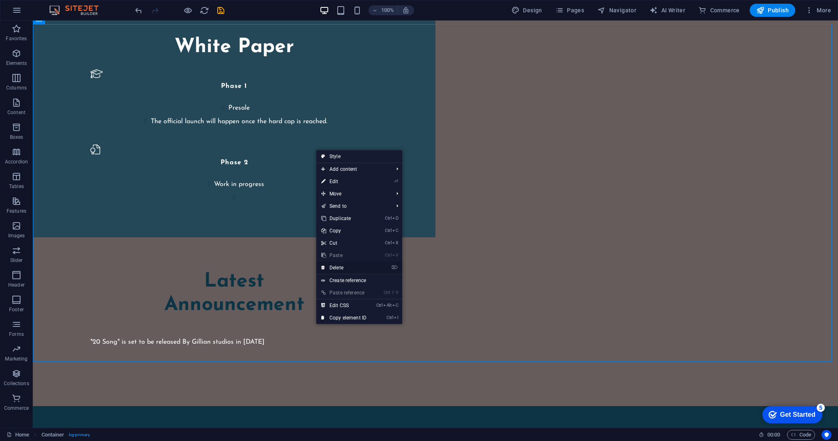
click at [372, 269] on li "⌦ Delete" at bounding box center [359, 268] width 86 height 13
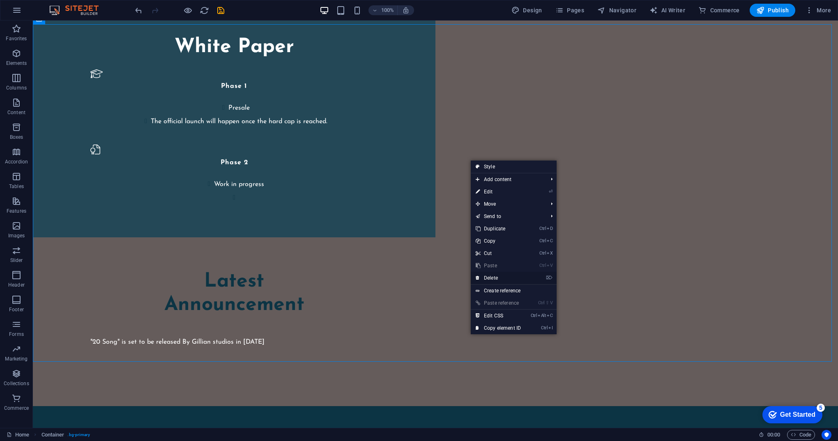
click at [496, 278] on link "⌦ Delete" at bounding box center [498, 278] width 55 height 12
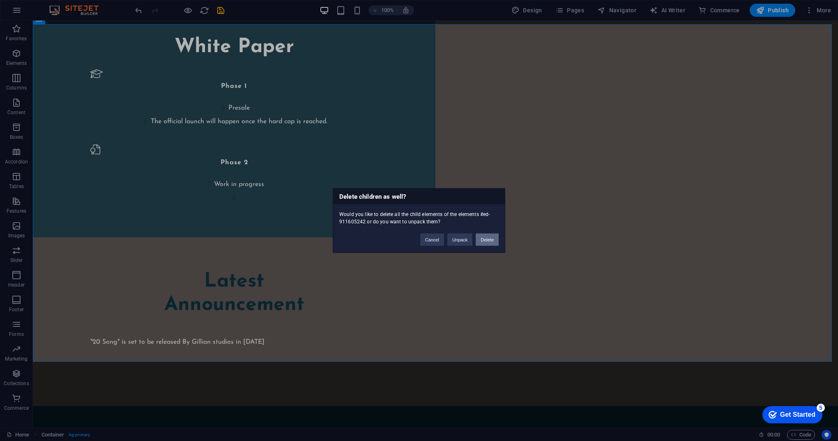
click at [489, 238] on button "Delete" at bounding box center [487, 240] width 23 height 12
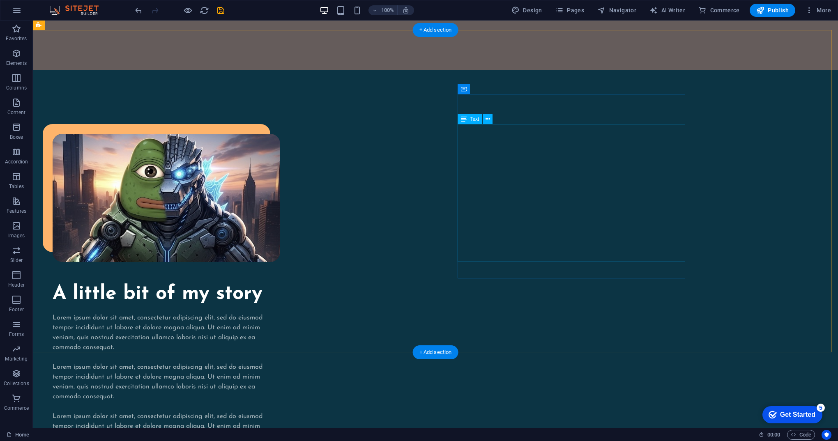
scroll to position [576, 0]
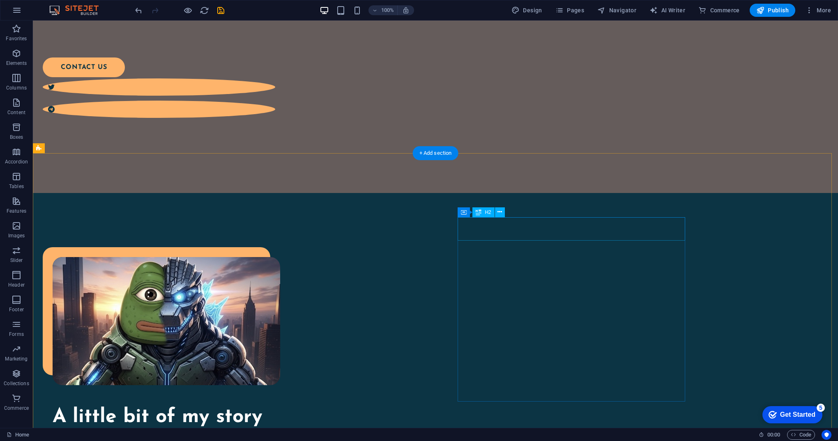
click at [280, 406] on div "A little bit of my story" at bounding box center [167, 418] width 228 height 24
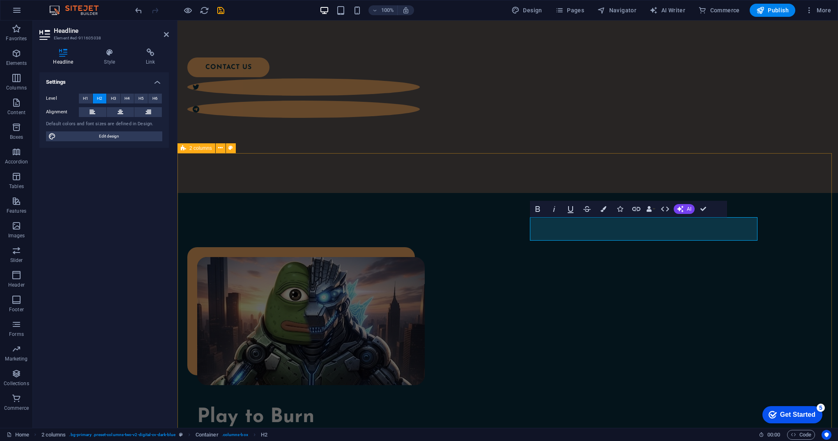
click at [827, 293] on div "Play to Burn Lorem ipsum dolor sit amet, consectetur adipiscing elit, sed do ei…" at bounding box center [507, 428] width 660 height 471
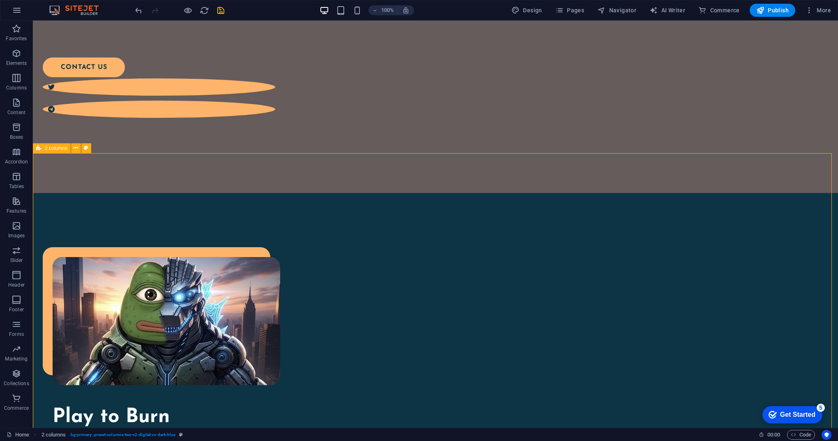
scroll to position [658, 0]
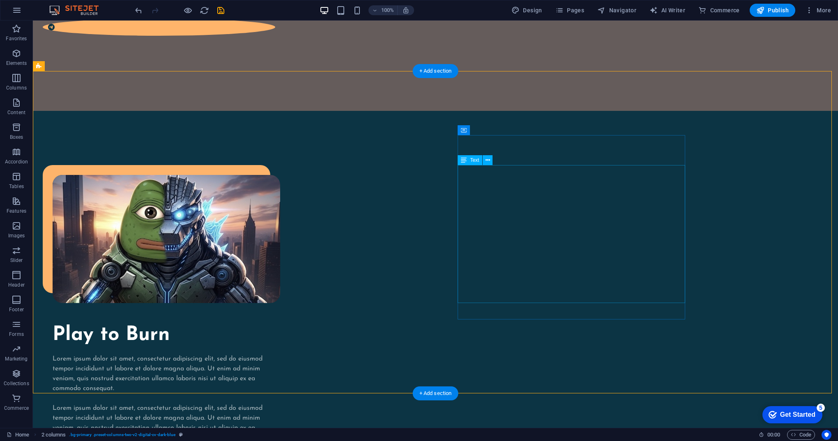
click at [280, 354] on div "Lorem ipsum dolor sit amet, consectetur adipiscing elit, sed do eiusmod tempor …" at bounding box center [167, 423] width 228 height 138
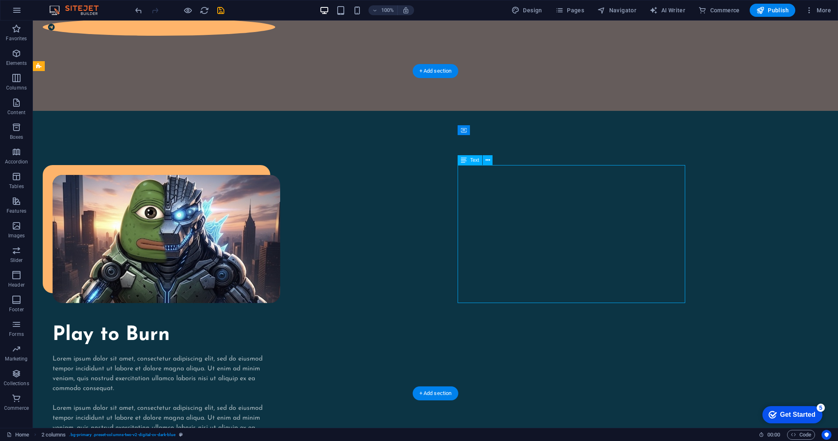
click at [280, 354] on div "Lorem ipsum dolor sit amet, consectetur adipiscing elit, sed do eiusmod tempor …" at bounding box center [167, 423] width 228 height 138
click at [738, 209] on div "Play to Burn Lorem ipsum dolor sit amet, consectetur adipiscing elit, sed do ei…" at bounding box center [435, 346] width 805 height 471
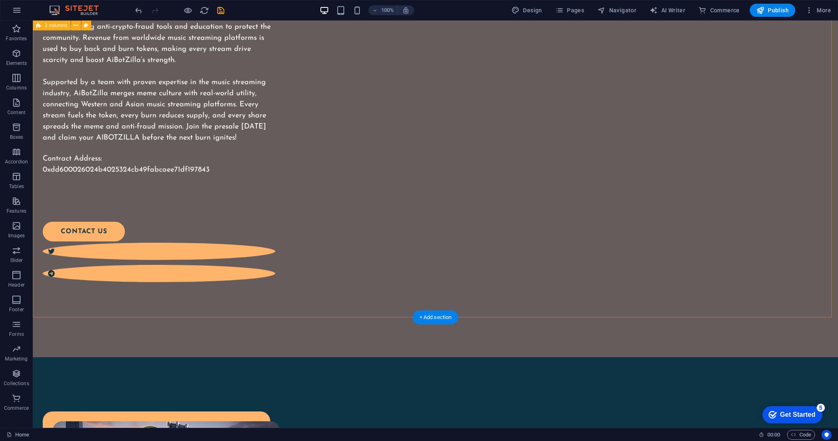
scroll to position [617, 0]
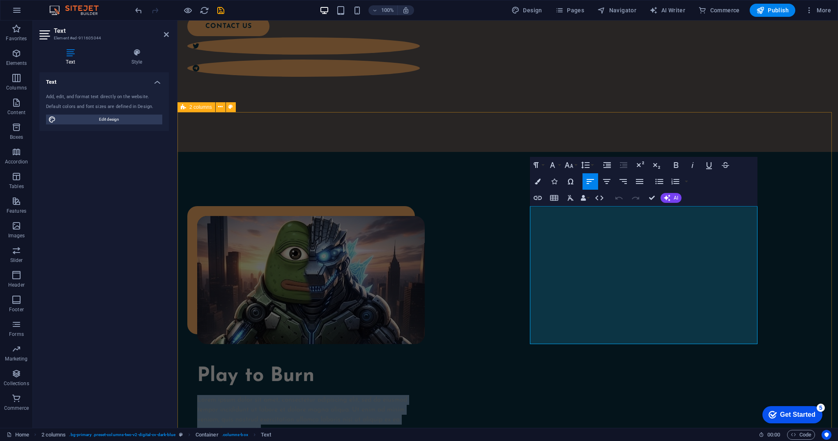
drag, startPoint x: 605, startPoint y: 341, endPoint x: 527, endPoint y: 212, distance: 150.4
click at [527, 212] on div "Play to Burn Lorem ipsum dolor sit amet, consectetur adipiscing elit, sed do ei…" at bounding box center [507, 387] width 660 height 471
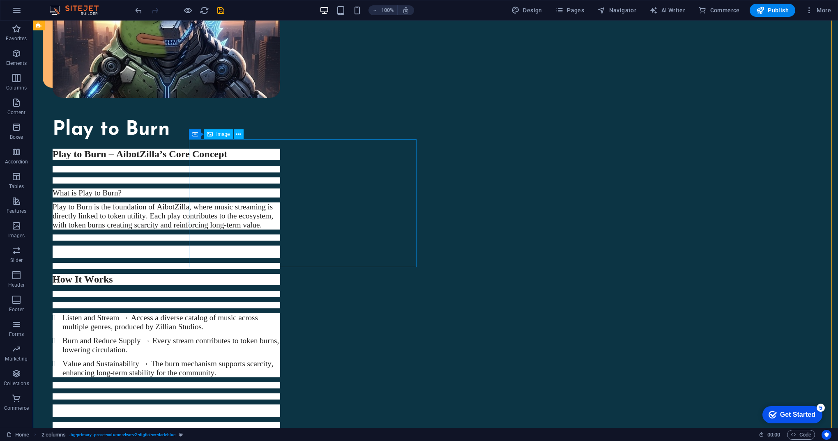
scroll to position [1028, 0]
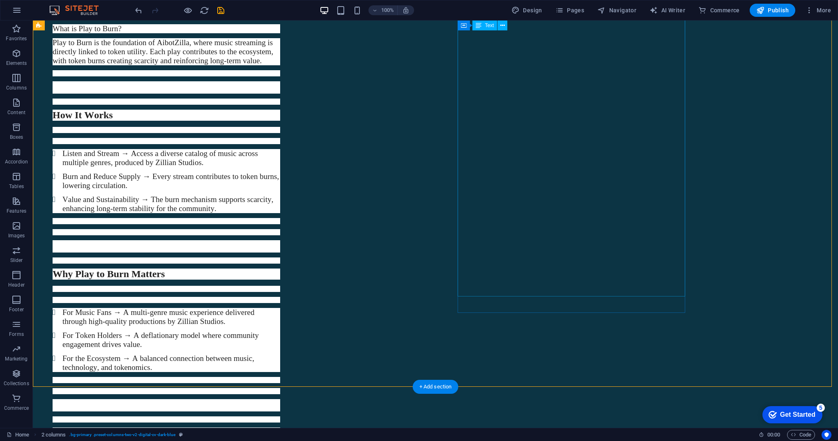
click at [280, 288] on div "Play to Burn – AibotZilla’s Core Concept What is Play to Burn? Play to Burn is …" at bounding box center [167, 239] width 228 height 510
click at [280, 290] on div "Play to Burn – AibotZilla’s Core Concept What is Play to Burn? Play to Burn is …" at bounding box center [167, 239] width 228 height 510
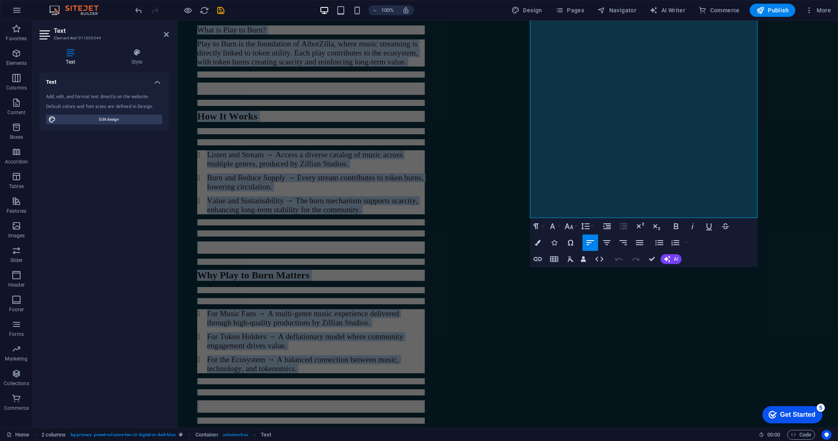
scroll to position [1153, 0]
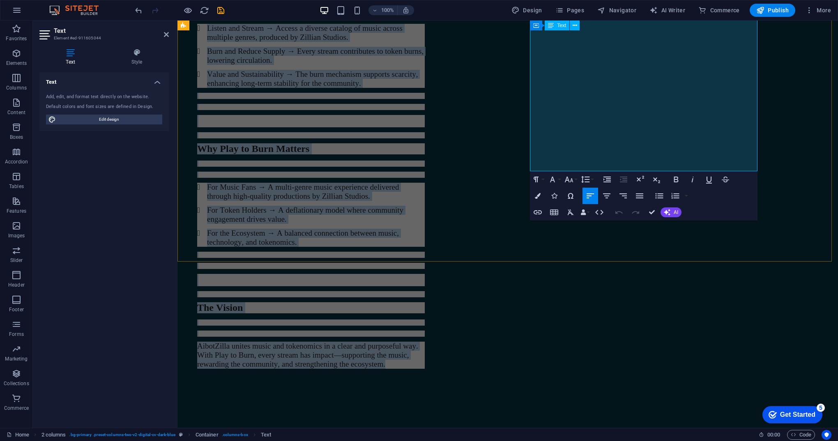
drag, startPoint x: 531, startPoint y: 224, endPoint x: 740, endPoint y: 165, distance: 216.7
click at [425, 165] on div "Play to Burn – AibotZilla’s Core Concept What is Play to Burn? Play to Burn is …" at bounding box center [311, 114] width 228 height 510
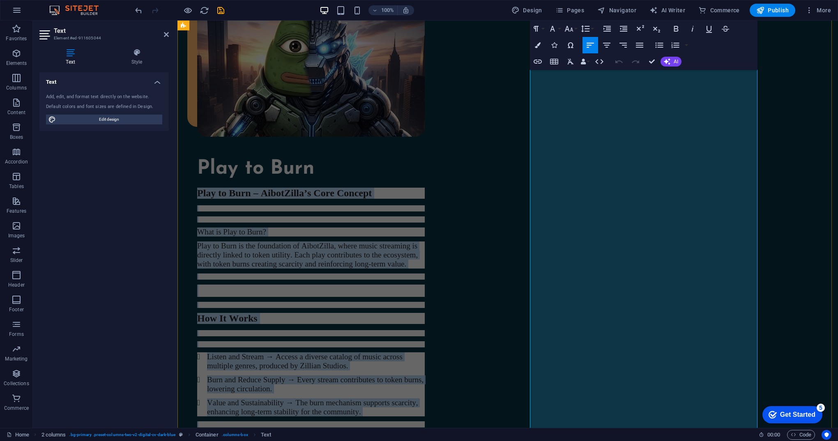
scroll to position [701, 0]
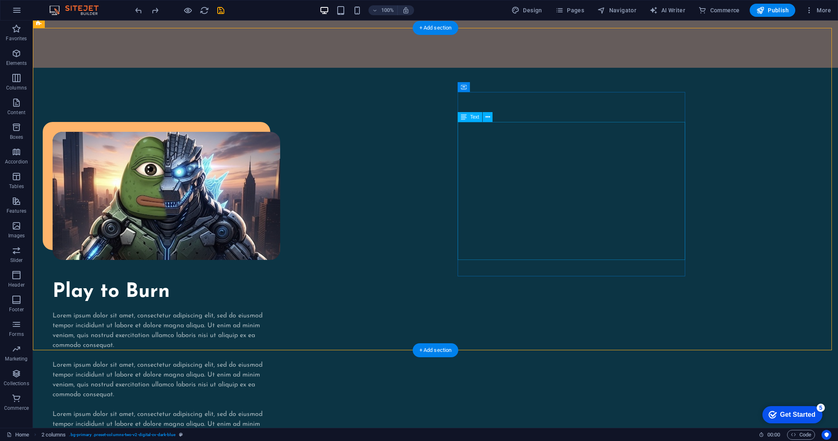
click at [280, 311] on div "Lorem ipsum dolor sit amet, consectetur adipiscing elit, sed do eiusmod tempor …" at bounding box center [167, 380] width 228 height 138
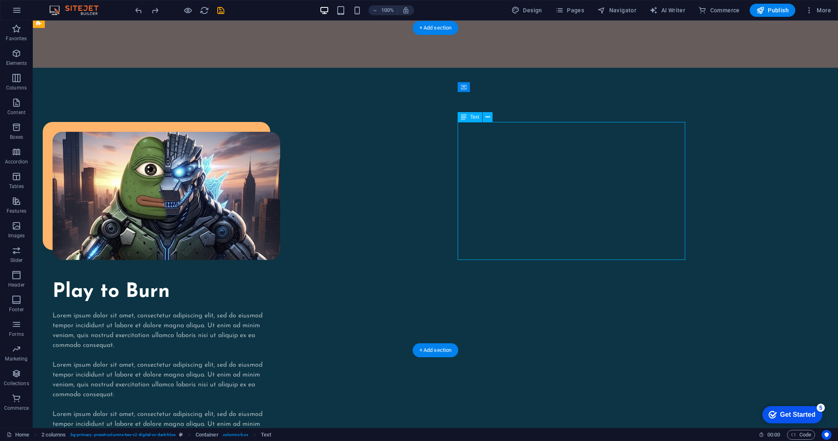
click at [280, 311] on div "Lorem ipsum dolor sit amet, consectetur adipiscing elit, sed do eiusmod tempor …" at bounding box center [167, 380] width 228 height 138
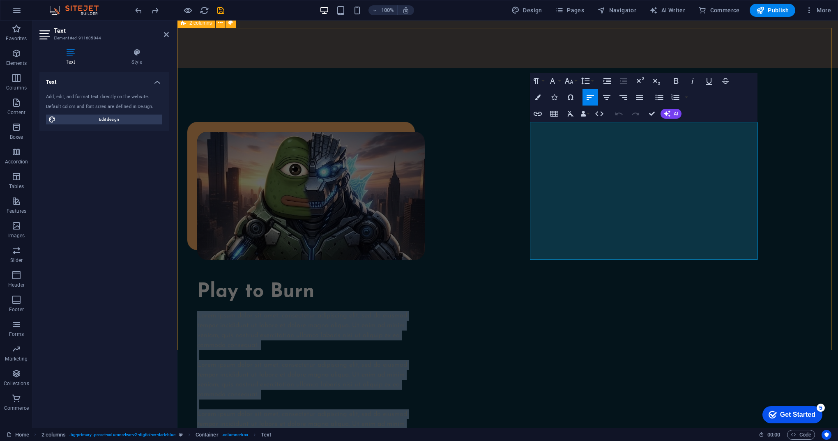
drag, startPoint x: 610, startPoint y: 255, endPoint x: 525, endPoint y: 126, distance: 155.4
click at [525, 126] on div "Play to Burn Lorem ipsum dolor sit amet, consectetur adipiscing elit, sed do ei…" at bounding box center [507, 303] width 660 height 471
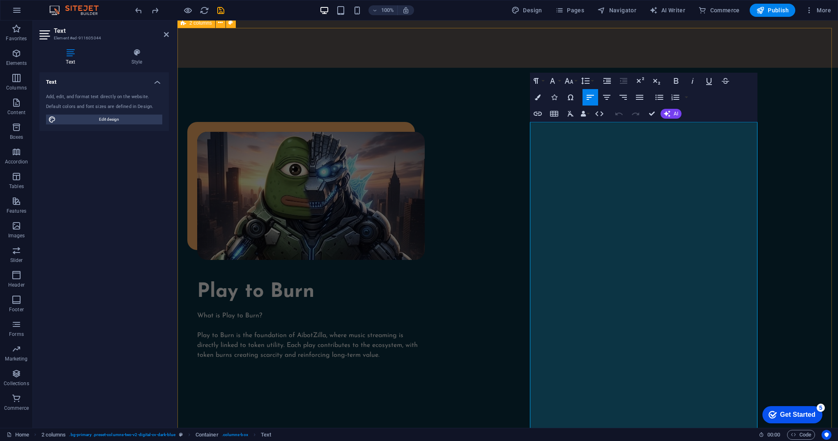
scroll to position [8330, 0]
click at [425, 429] on p "Listen and Stream → Access a diverse catalog of music across multiple genres, p…" at bounding box center [311, 439] width 228 height 20
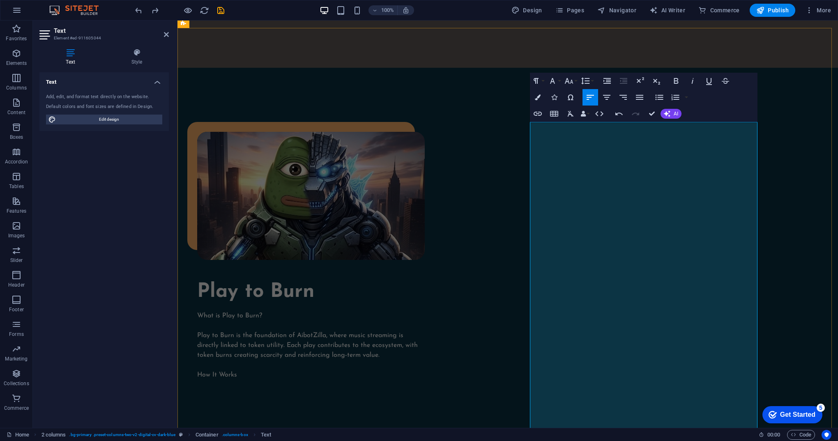
click at [425, 429] on p "Listen and Stream → Access a diverse catalog of music across multiple genres, p…" at bounding box center [311, 439] width 228 height 20
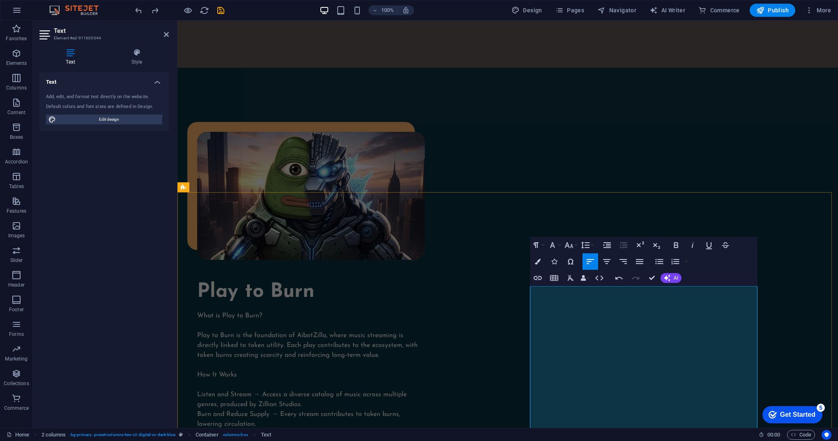
scroll to position [537, 0]
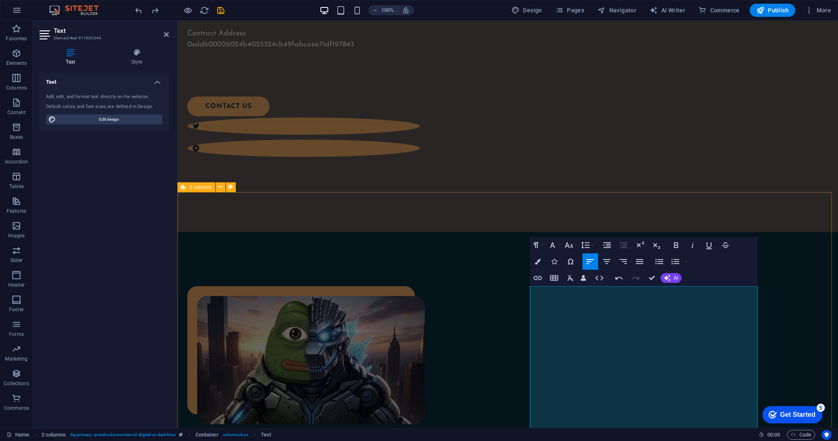
drag, startPoint x: 598, startPoint y: 292, endPoint x: 528, endPoint y: 288, distance: 70.3
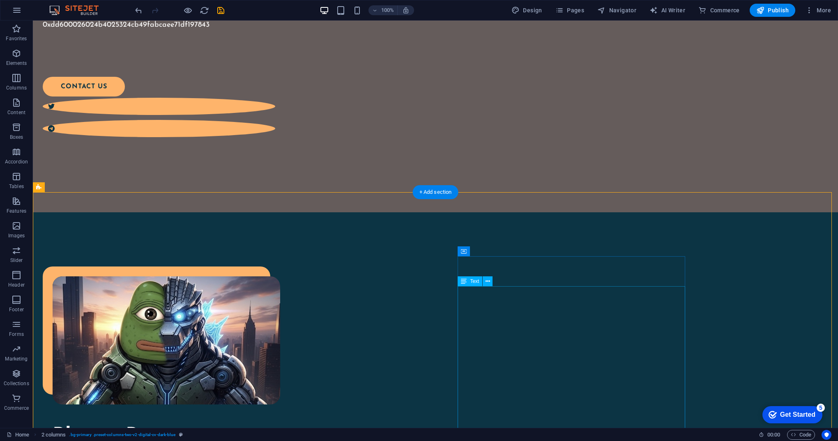
scroll to position [578, 0]
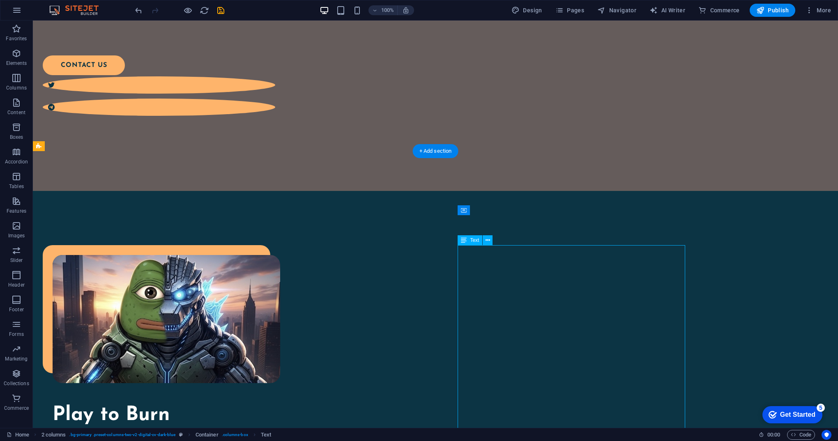
drag, startPoint x: 533, startPoint y: 253, endPoint x: 464, endPoint y: 252, distance: 69.4
drag, startPoint x: 529, startPoint y: 250, endPoint x: 384, endPoint y: 250, distance: 144.6
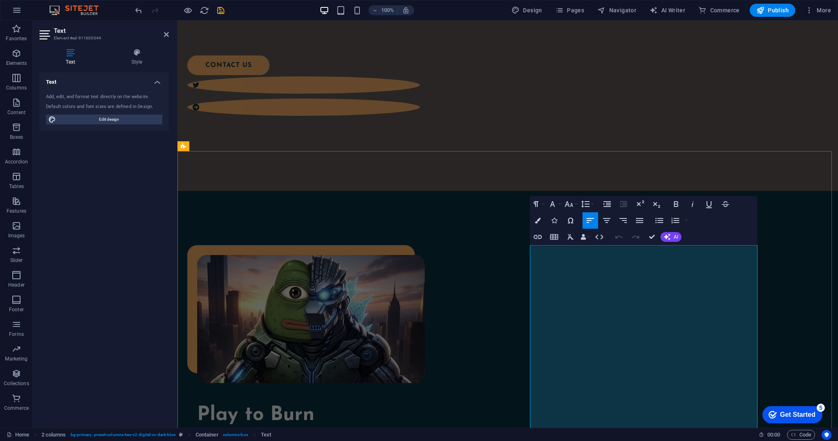
drag, startPoint x: 605, startPoint y: 251, endPoint x: 530, endPoint y: 249, distance: 74.8
click at [425, 434] on p "What is Play to Burn?" at bounding box center [311, 439] width 228 height 10
click at [677, 202] on icon "button" at bounding box center [676, 204] width 10 height 10
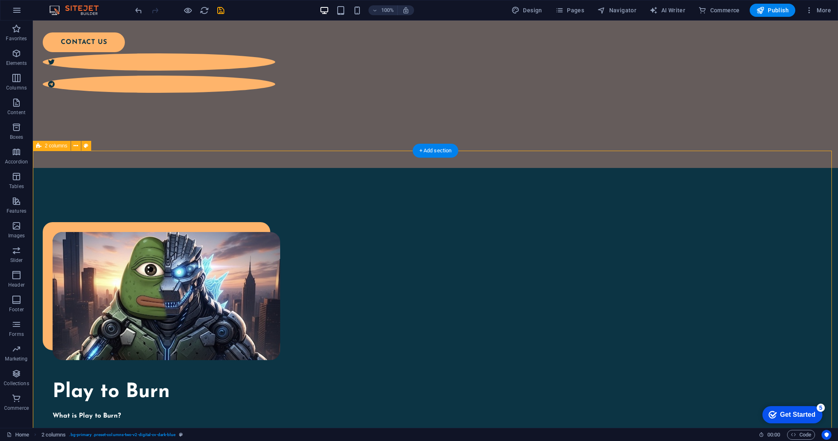
scroll to position [660, 0]
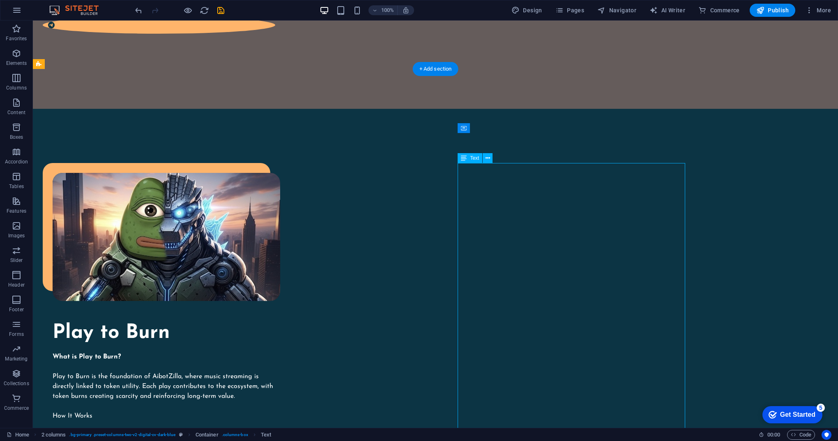
drag, startPoint x: 508, startPoint y: 228, endPoint x: 483, endPoint y: 224, distance: 24.9
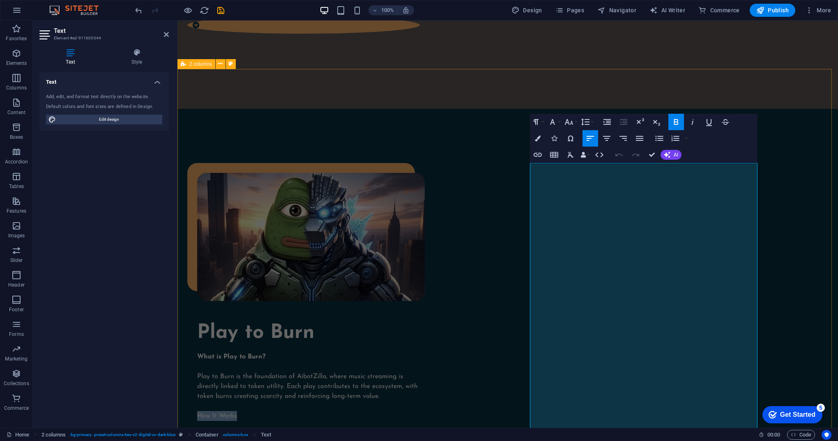
drag, startPoint x: 566, startPoint y: 229, endPoint x: 526, endPoint y: 228, distance: 39.8
click at [678, 120] on icon "button" at bounding box center [676, 122] width 10 height 10
drag, startPoint x: 593, startPoint y: 316, endPoint x: 525, endPoint y: 316, distance: 67.8
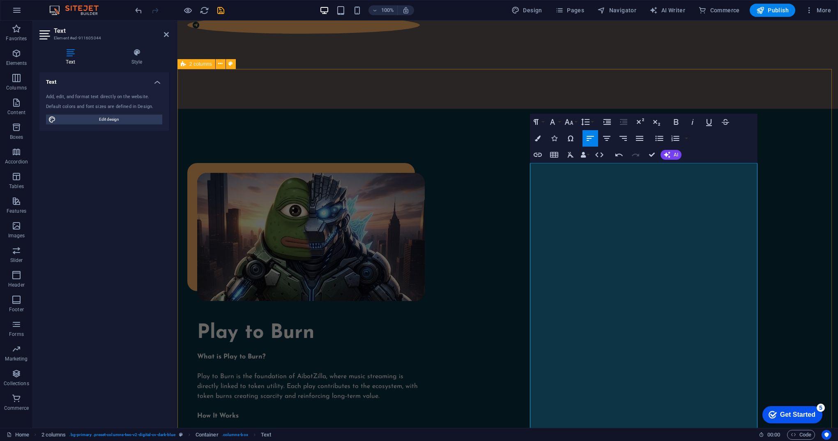
click at [672, 124] on icon "button" at bounding box center [676, 122] width 10 height 10
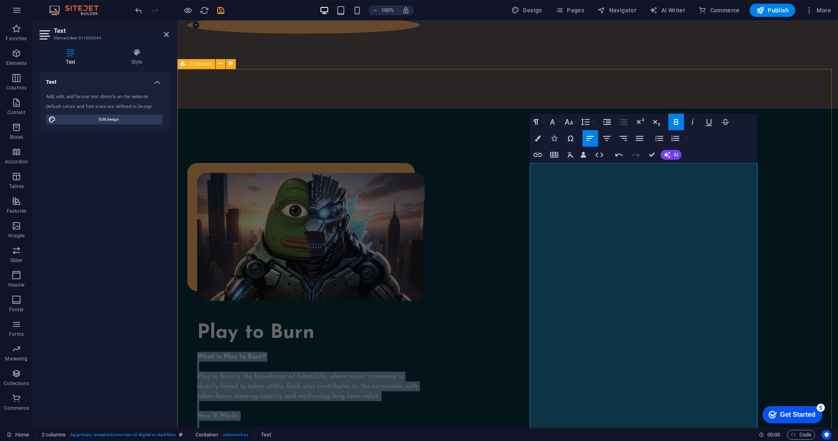
drag, startPoint x: 577, startPoint y: 388, endPoint x: 524, endPoint y: 161, distance: 233.5
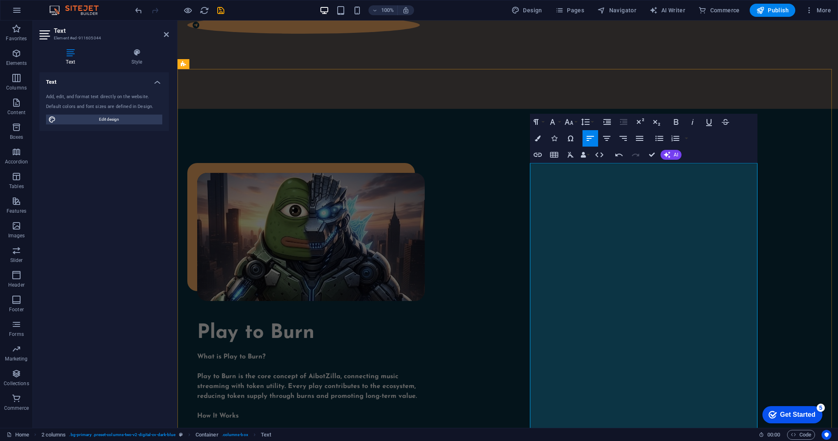
drag, startPoint x: 580, startPoint y: 385, endPoint x: 616, endPoint y: 384, distance: 35.8
drag, startPoint x: 621, startPoint y: 387, endPoint x: 584, endPoint y: 384, distance: 37.0
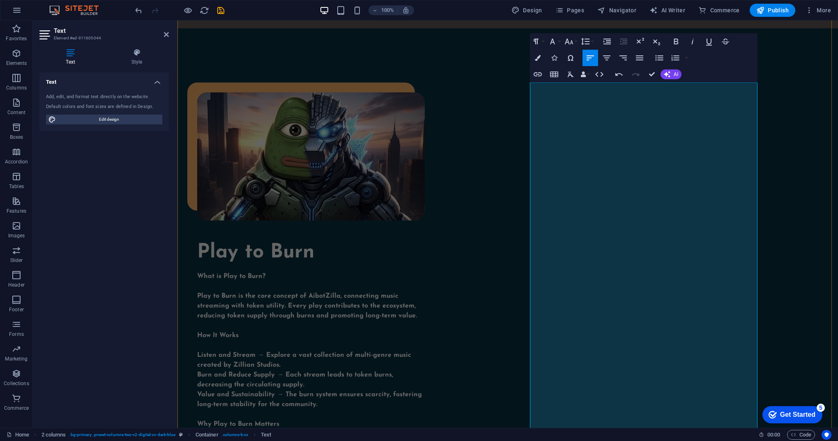
scroll to position [784, 0]
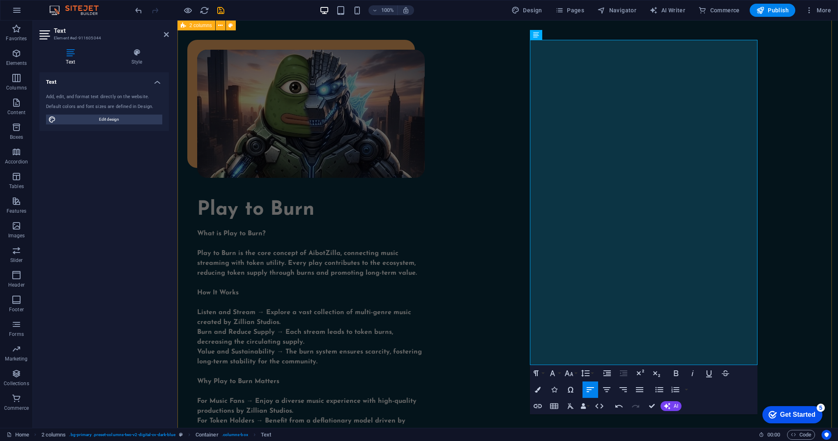
drag, startPoint x: 567, startPoint y: 281, endPoint x: 544, endPoint y: 283, distance: 23.0
click at [524, 280] on div "Play to Burn What is Play to Burn? Play to Burn is the core concept of AibotZil…" at bounding box center [507, 315] width 660 height 659
drag, startPoint x: 550, startPoint y: 283, endPoint x: 602, endPoint y: 302, distance: 54.7
drag, startPoint x: 566, startPoint y: 283, endPoint x: 531, endPoint y: 278, distance: 36.1
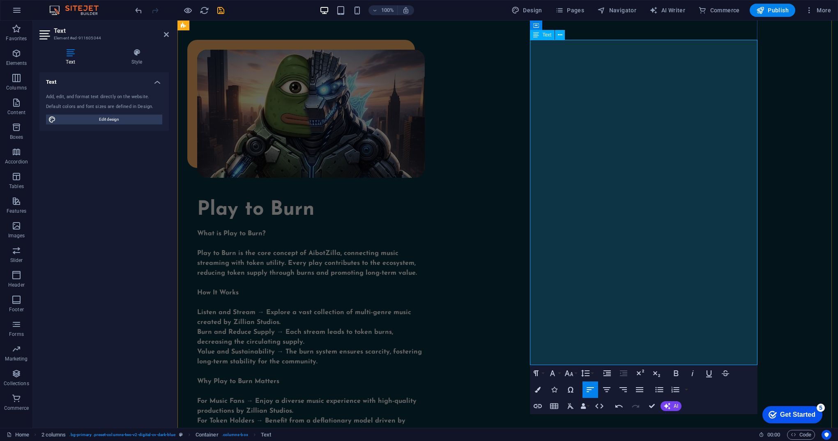
drag, startPoint x: 550, startPoint y: 282, endPoint x: 547, endPoint y: 279, distance: 4.4
drag, startPoint x: 547, startPoint y: 279, endPoint x: 531, endPoint y: 339, distance: 61.8
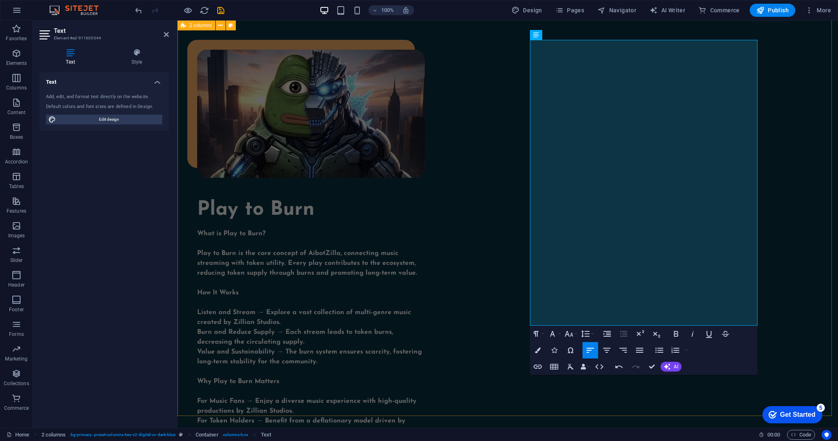
click at [500, 259] on div "Play to Burn What is Play to Burn? Play to Burn is the core concept of AibotZil…" at bounding box center [507, 295] width 660 height 619
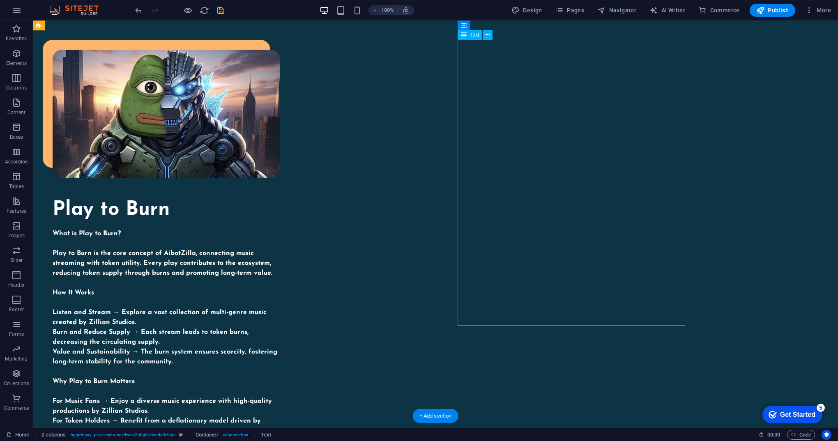
drag, startPoint x: 496, startPoint y: 282, endPoint x: 474, endPoint y: 279, distance: 22.3
click at [280, 279] on div "What is Play to Burn? Play to Burn is the core concept of AibotZilla, connectin…" at bounding box center [167, 372] width 228 height 286
click at [280, 229] on div "What is Play to Burn? Play to Burn is the core concept of AibotZilla, connectin…" at bounding box center [167, 372] width 228 height 286
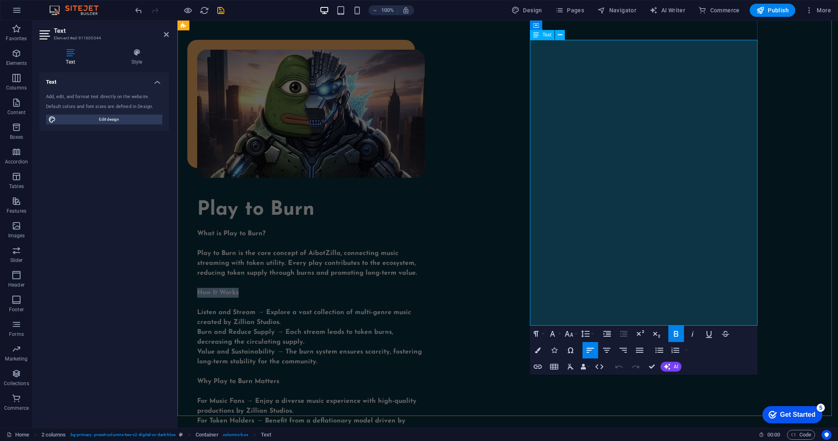
drag, startPoint x: 573, startPoint y: 103, endPoint x: 530, endPoint y: 99, distance: 43.3
click at [425, 288] on p "How It Works" at bounding box center [311, 293] width 228 height 10
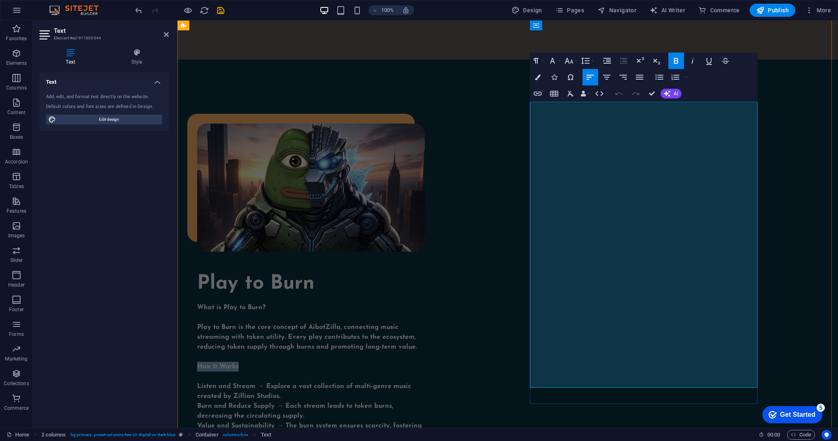
scroll to position [701, 0]
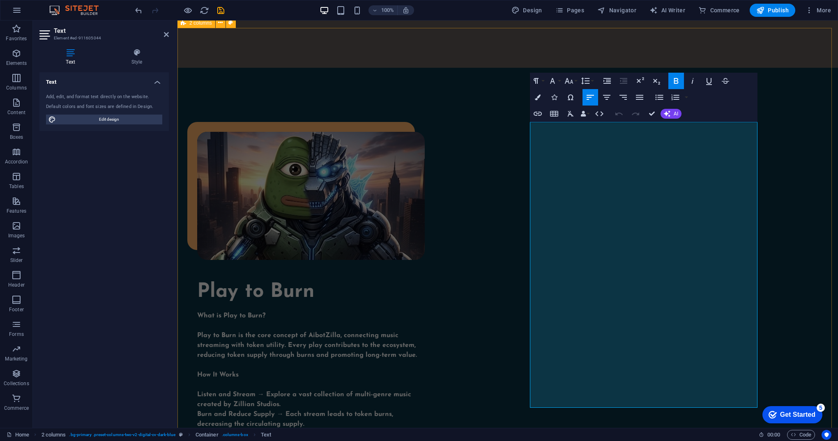
drag, startPoint x: 567, startPoint y: 364, endPoint x: 527, endPoint y: 364, distance: 39.8
click at [527, 364] on div "Play to Burn What is Play to Burn? Play to Burn is the core concept of AibotZil…" at bounding box center [507, 377] width 660 height 619
click at [676, 80] on icon "button" at bounding box center [676, 81] width 10 height 10
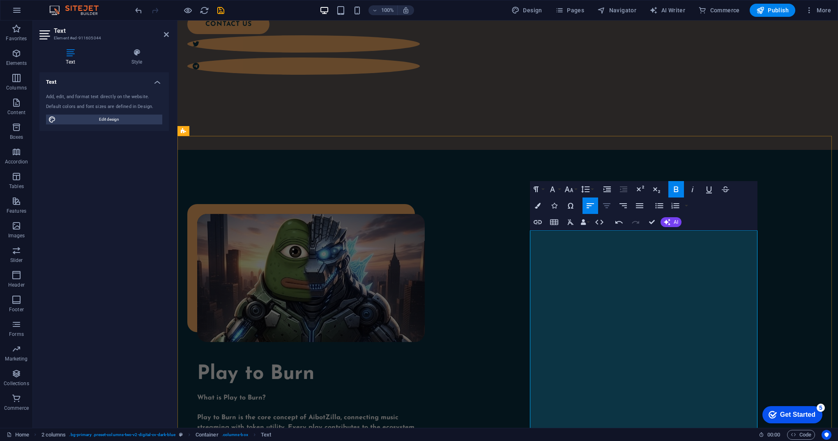
scroll to position [578, 0]
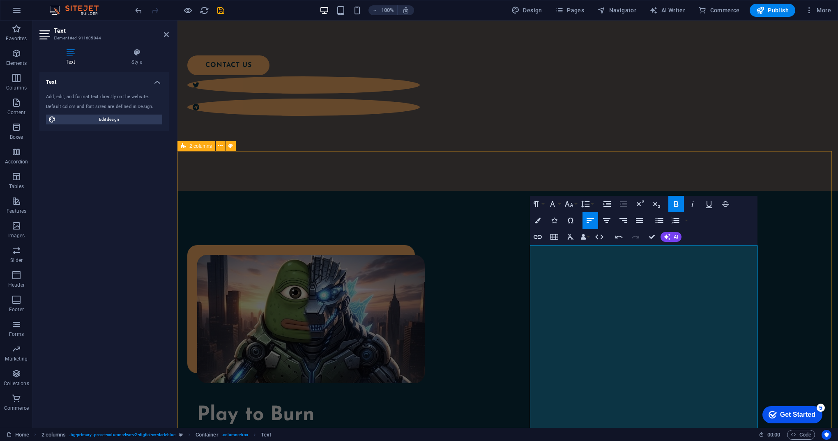
drag, startPoint x: 608, startPoint y: 248, endPoint x: 527, endPoint y: 248, distance: 80.5
click at [575, 206] on button "Font Size" at bounding box center [571, 204] width 16 height 16
click at [579, 296] on link "18" at bounding box center [578, 294] width 30 height 12
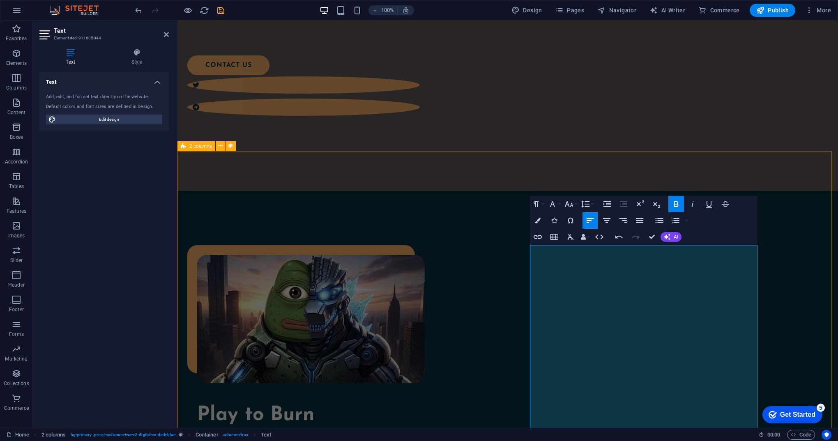
drag, startPoint x: 575, startPoint y: 310, endPoint x: 529, endPoint y: 308, distance: 46.4
click at [575, 205] on button "Font Size" at bounding box center [571, 204] width 16 height 16
click at [583, 294] on link "18" at bounding box center [578, 294] width 30 height 12
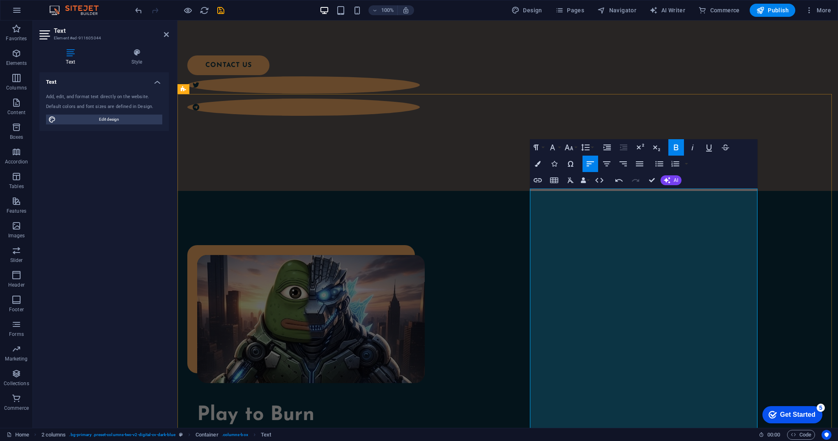
scroll to position [660, 0]
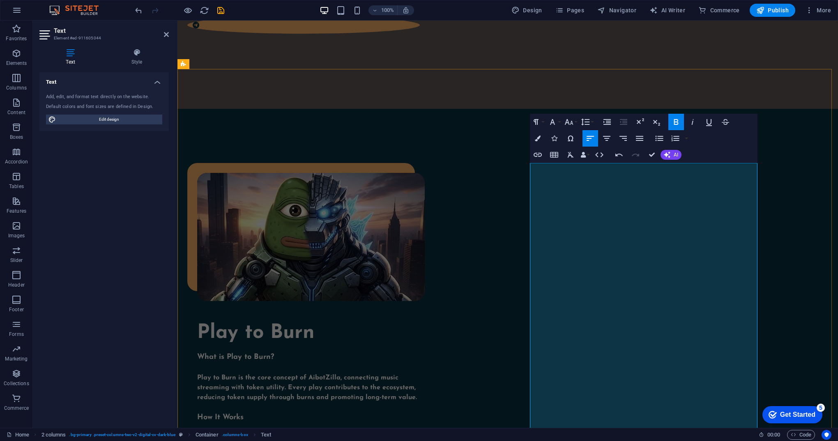
drag, startPoint x: 614, startPoint y: 318, endPoint x: 530, endPoint y: 310, distance: 83.8
click at [576, 122] on button "Font Size" at bounding box center [571, 122] width 16 height 16
click at [582, 211] on link "18" at bounding box center [578, 212] width 30 height 12
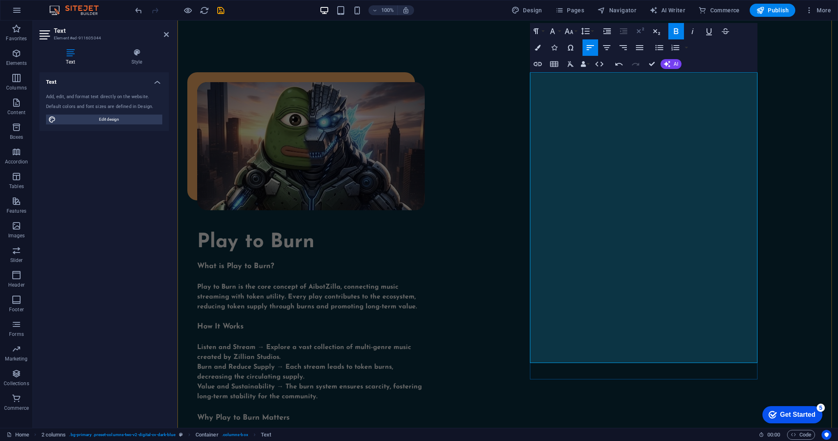
scroll to position [784, 0]
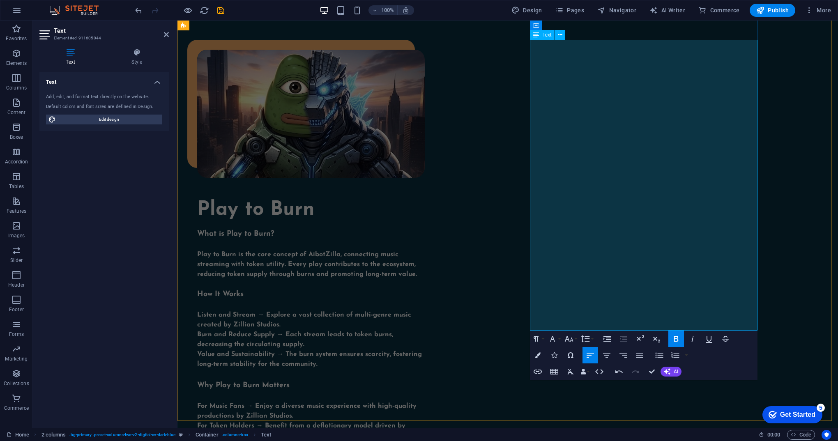
drag, startPoint x: 540, startPoint y: 285, endPoint x: 530, endPoint y: 285, distance: 9.9
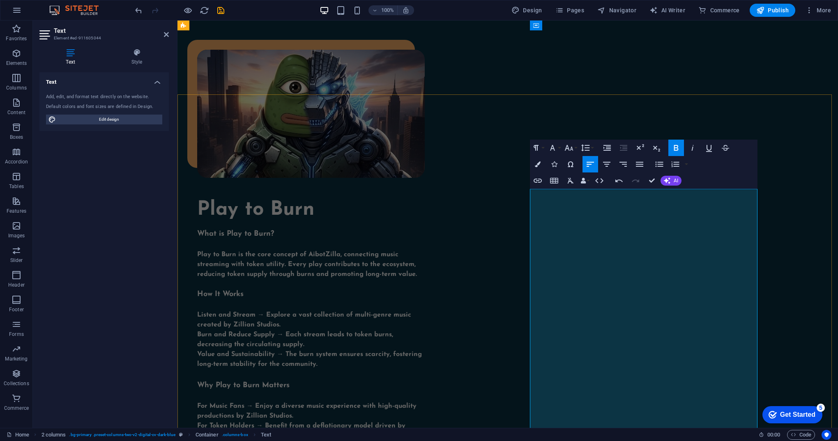
scroll to position [619, 0]
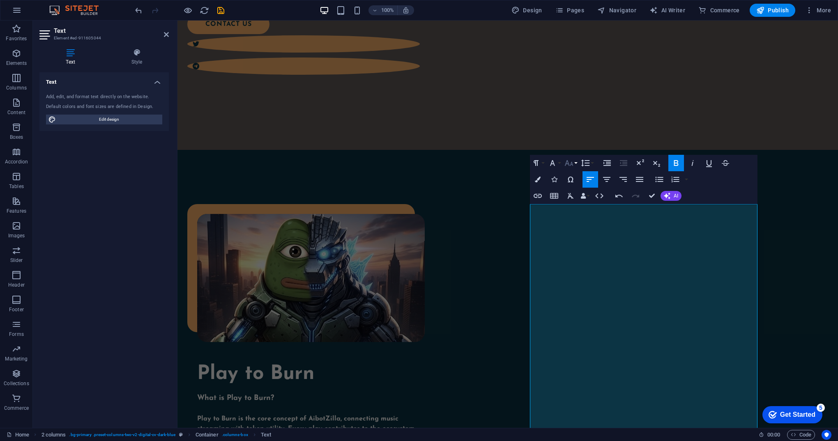
click at [574, 163] on button "Font Size" at bounding box center [571, 163] width 16 height 16
click at [585, 249] on link "18" at bounding box center [578, 253] width 30 height 12
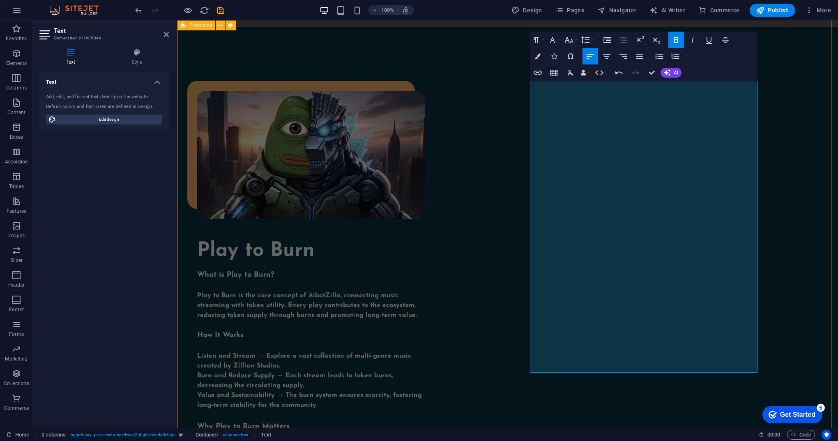
click at [801, 213] on div "Play to Burn What is Play to Burn? Play to Burn is the core concept of AibotZil…" at bounding box center [507, 339] width 660 height 625
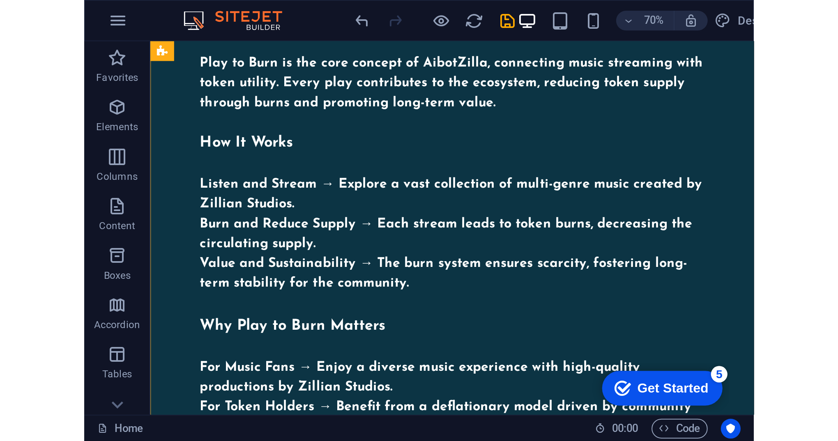
scroll to position [815, 0]
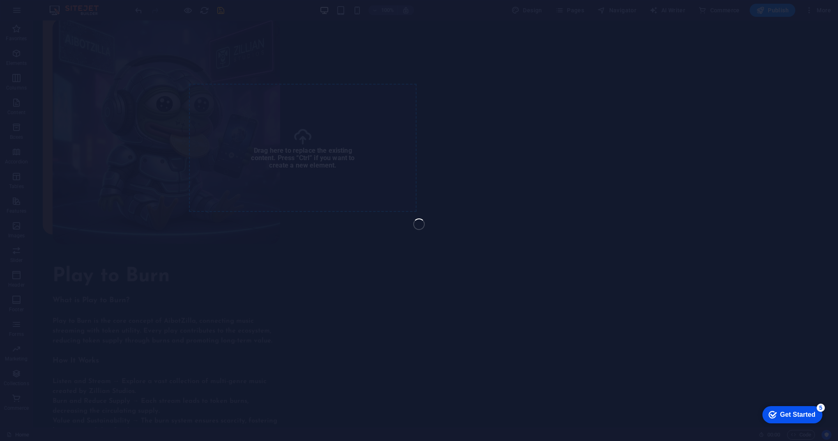
select select "%"
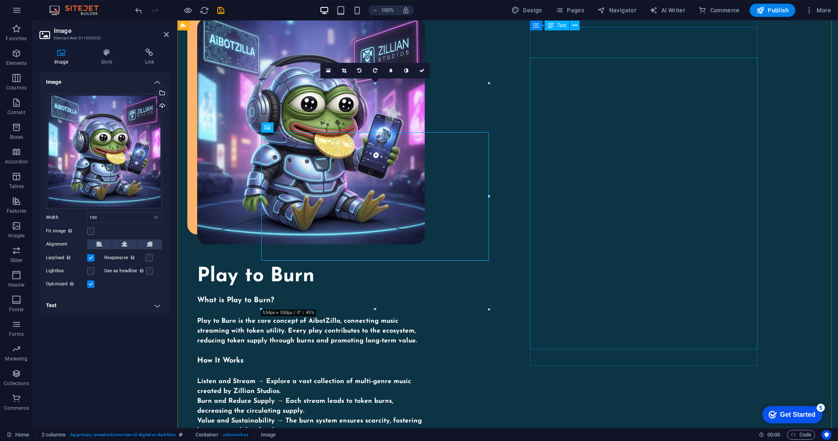
scroll to position [766, 0]
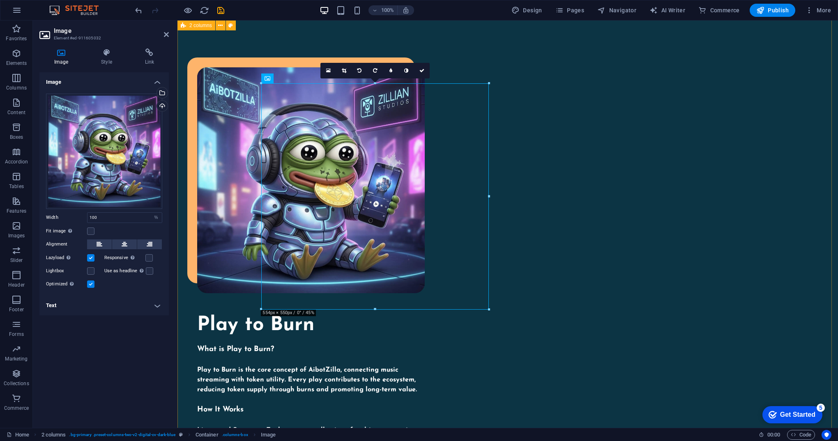
click at [782, 206] on div "Play to Burn What is Play to Burn? Play to Burn is the core concept of AibotZil…" at bounding box center [507, 364] width 660 height 723
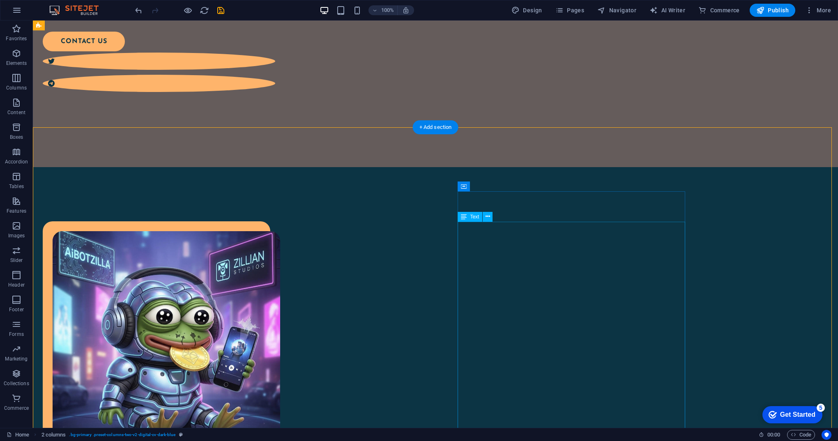
scroll to position [602, 0]
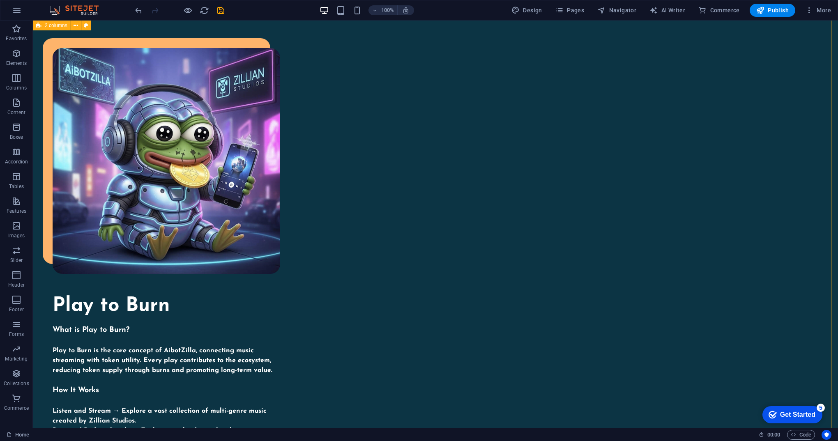
scroll to position [821, 0]
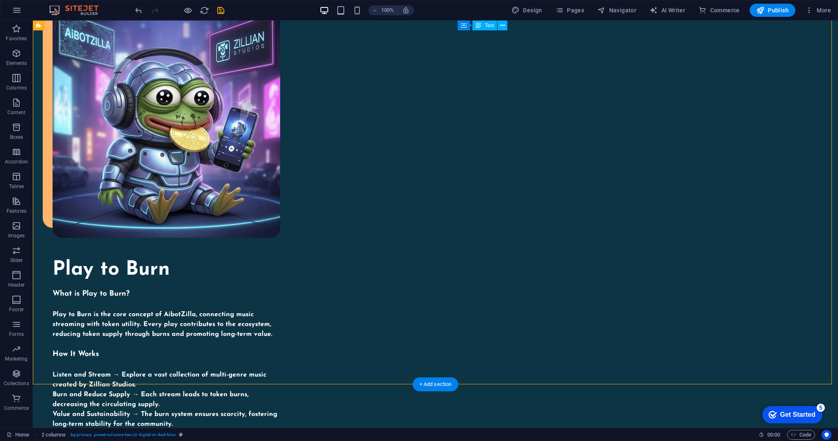
drag, startPoint x: 602, startPoint y: 290, endPoint x: 468, endPoint y: 267, distance: 136.2
click at [280, 289] on div "What is Play to Burn? Play to Burn is the core concept of AibotZilla, connectin…" at bounding box center [167, 435] width 228 height 292
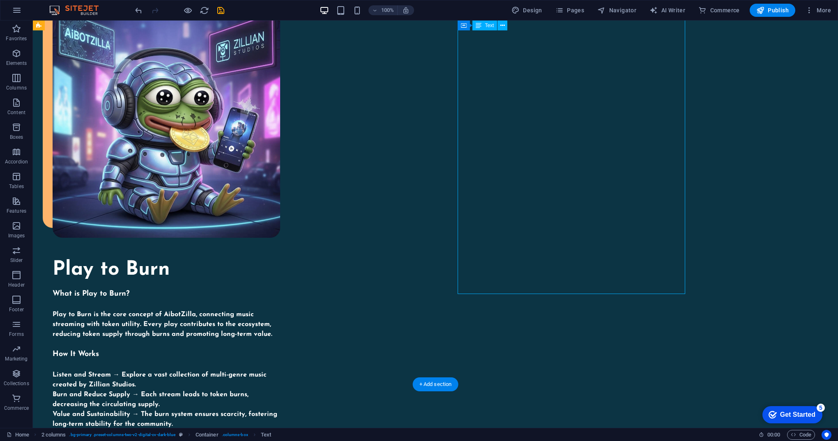
click at [280, 289] on div "What is Play to Burn? Play to Burn is the core concept of AibotZilla, connectin…" at bounding box center [167, 435] width 228 height 292
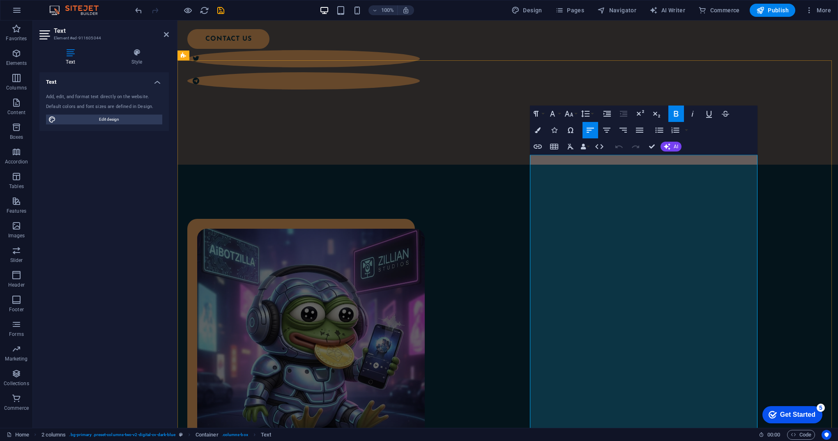
scroll to position [769, 0]
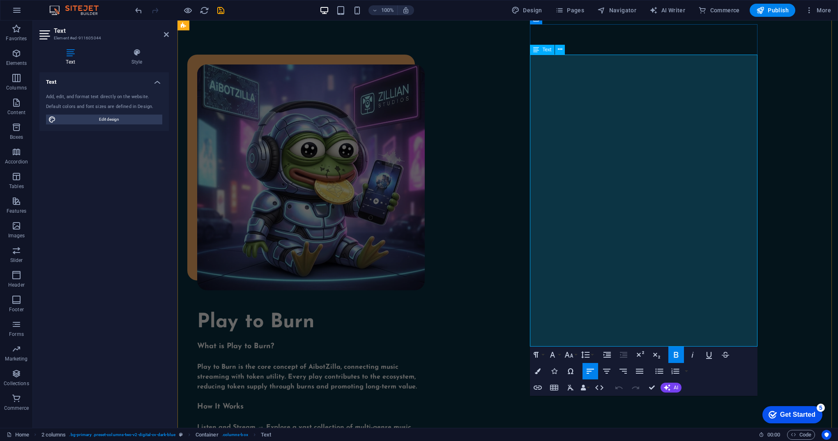
drag, startPoint x: 634, startPoint y: 340, endPoint x: 530, endPoint y: 320, distance: 105.7
click at [574, 356] on button "Font Size" at bounding box center [571, 355] width 16 height 16
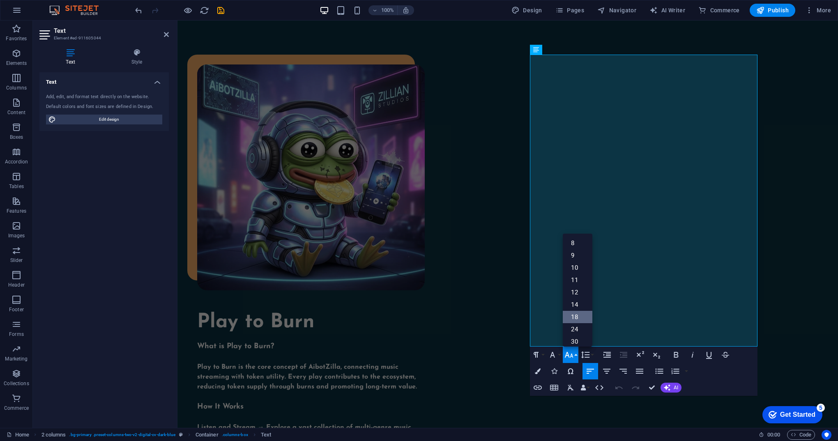
click at [575, 315] on link "18" at bounding box center [578, 317] width 30 height 12
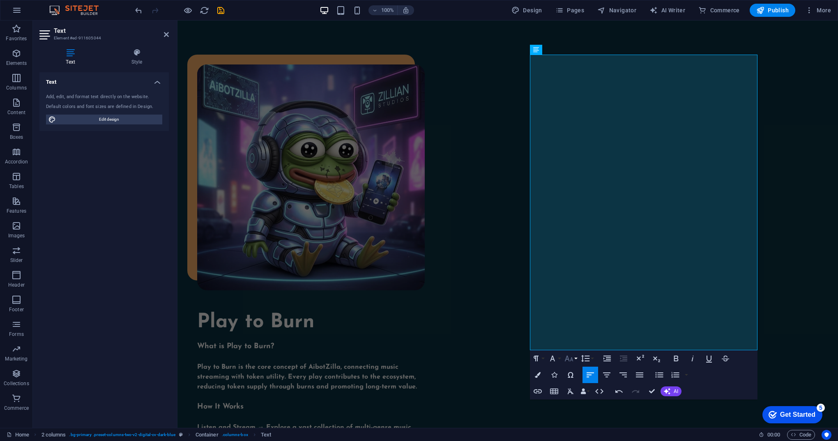
click at [575, 358] on button "Font Size" at bounding box center [571, 358] width 16 height 16
click at [578, 244] on link "14" at bounding box center [578, 243] width 30 height 12
click at [577, 355] on button "Font Size" at bounding box center [571, 355] width 16 height 16
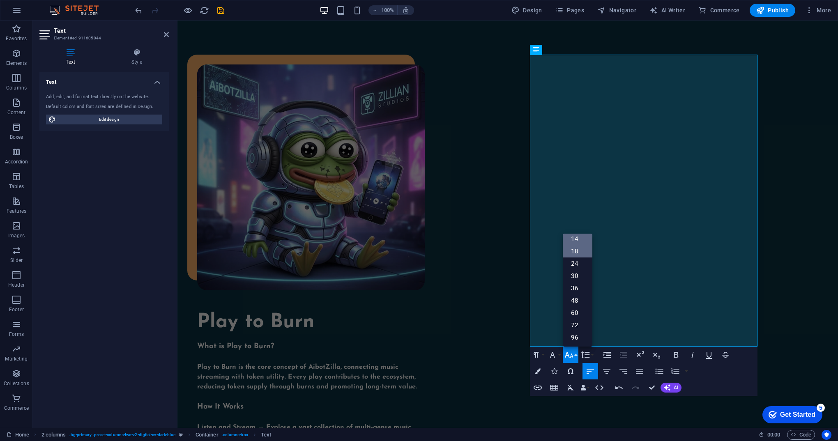
click at [580, 253] on link "18" at bounding box center [578, 251] width 30 height 12
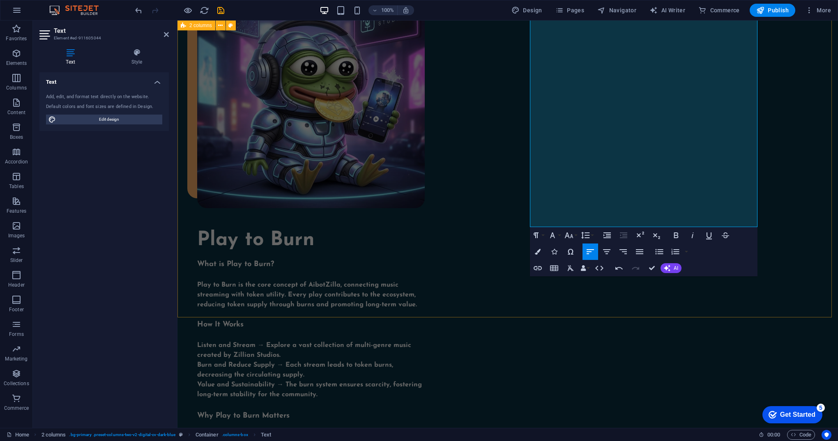
scroll to position [892, 0]
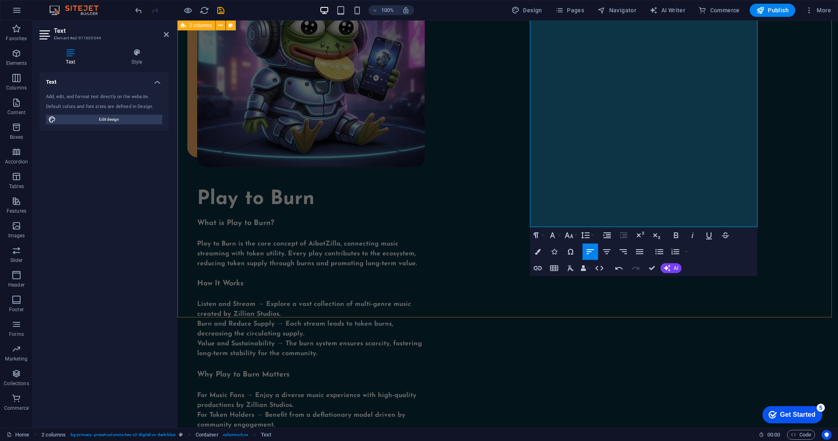
click at [809, 217] on div "Play to Burn What is Play to Burn? Play to Burn is the core concept of AibotZil…" at bounding box center [507, 240] width 660 height 727
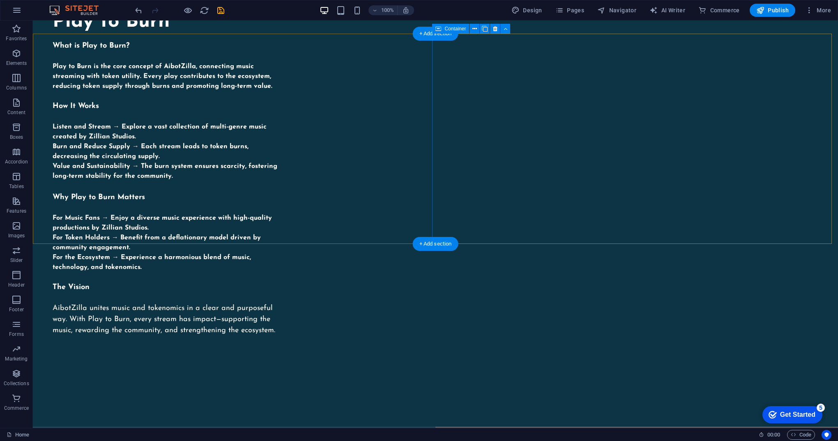
scroll to position [1186, 0]
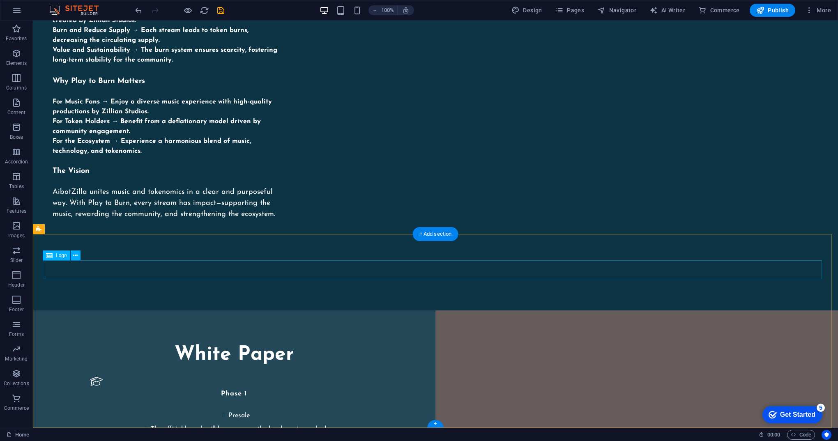
select select "px"
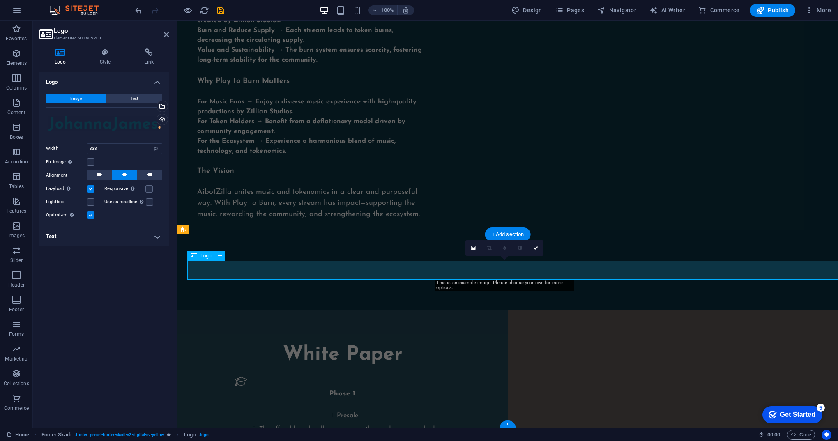
scroll to position [1185, 0]
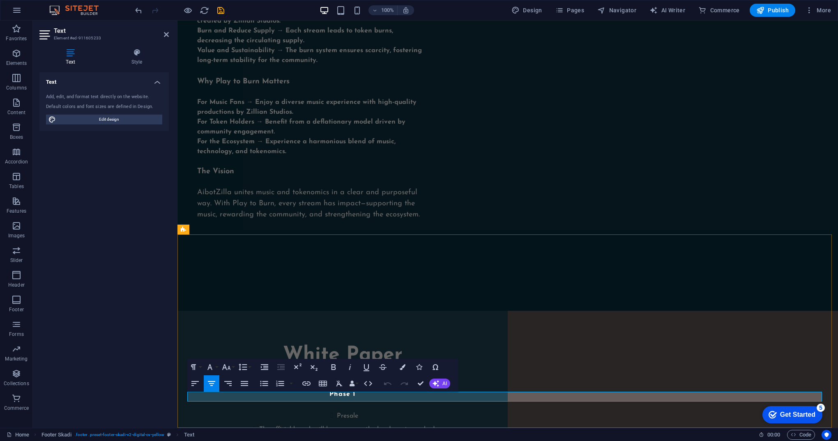
drag, startPoint x: 509, startPoint y: 397, endPoint x: 460, endPoint y: 398, distance: 49.3
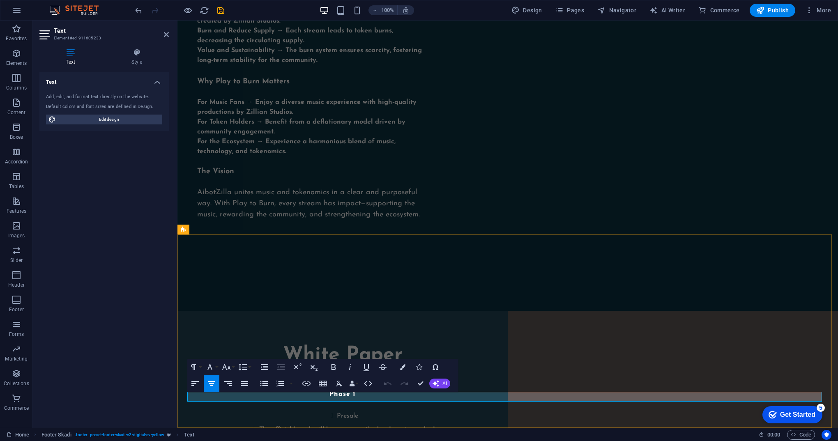
drag, startPoint x: 568, startPoint y: 398, endPoint x: 512, endPoint y: 391, distance: 56.2
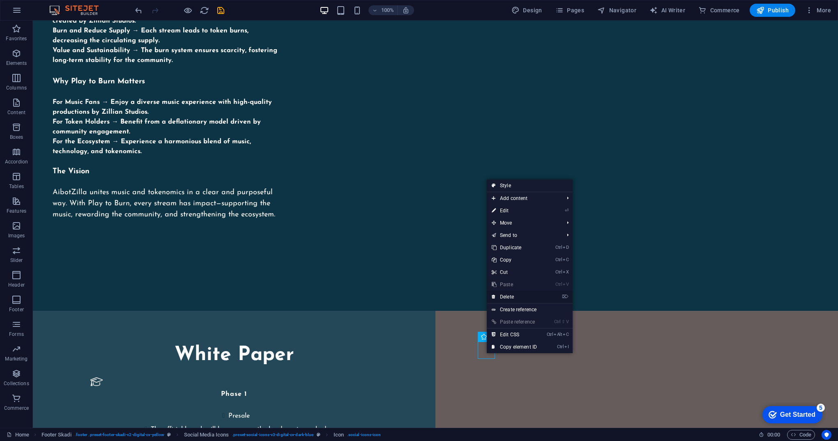
click at [525, 297] on link "⌦ Delete" at bounding box center [514, 297] width 55 height 12
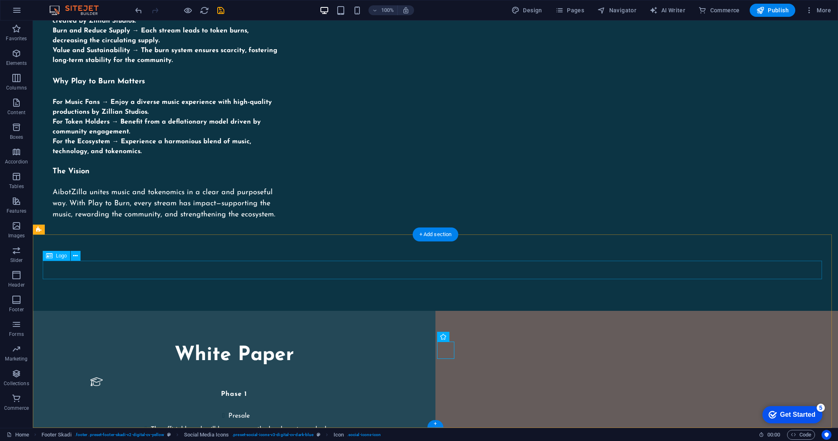
select select "px"
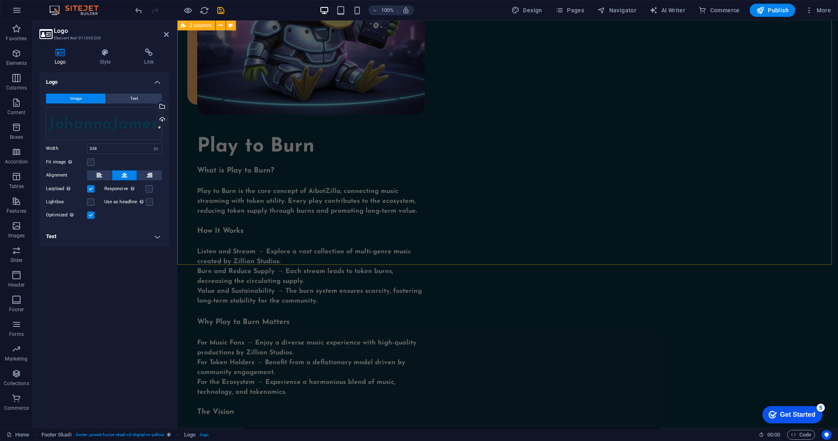
scroll to position [1109, 0]
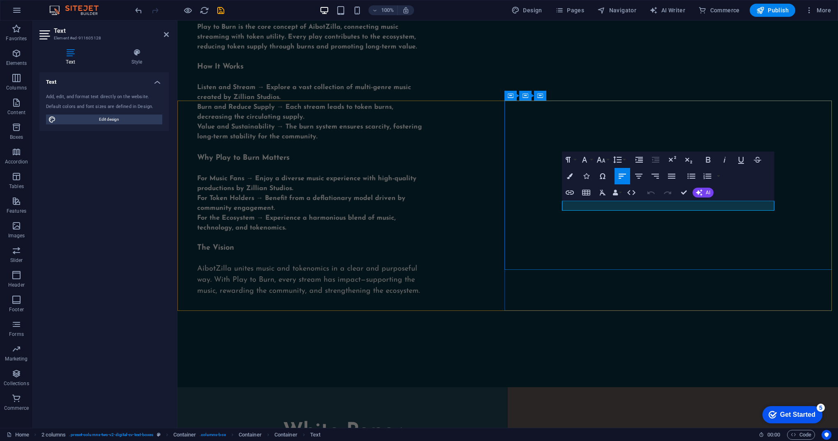
drag, startPoint x: 593, startPoint y: 205, endPoint x: 556, endPoint y: 203, distance: 37.4
drag, startPoint x: 644, startPoint y: 212, endPoint x: 560, endPoint y: 196, distance: 85.3
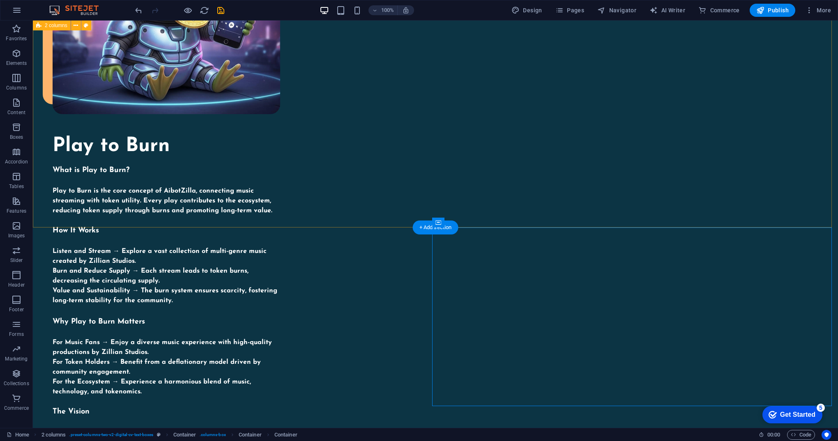
scroll to position [945, 0]
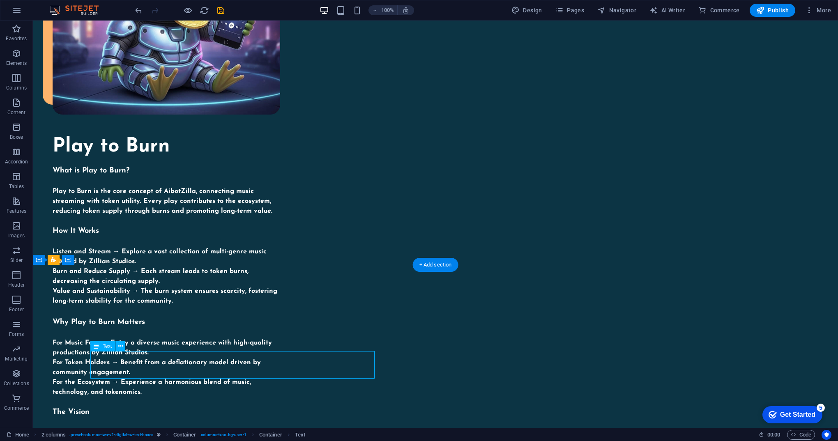
drag, startPoint x: 345, startPoint y: 372, endPoint x: 199, endPoint y: 360, distance: 146.3
drag, startPoint x: 281, startPoint y: 358, endPoint x: 136, endPoint y: 357, distance: 144.6
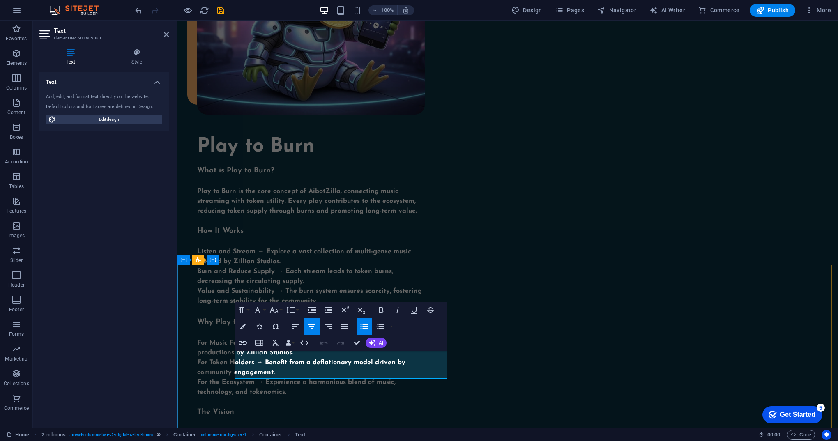
drag, startPoint x: 397, startPoint y: 360, endPoint x: 291, endPoint y: 353, distance: 106.2
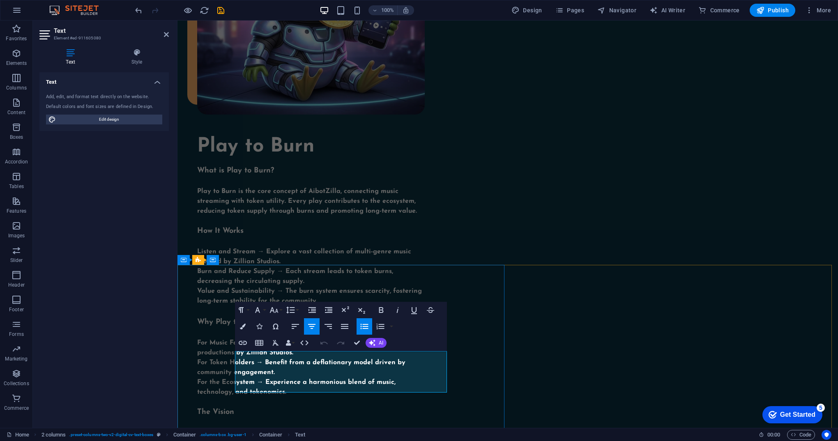
drag, startPoint x: 406, startPoint y: 386, endPoint x: 300, endPoint y: 385, distance: 106.0
drag, startPoint x: 373, startPoint y: 401, endPoint x: 326, endPoint y: 400, distance: 47.2
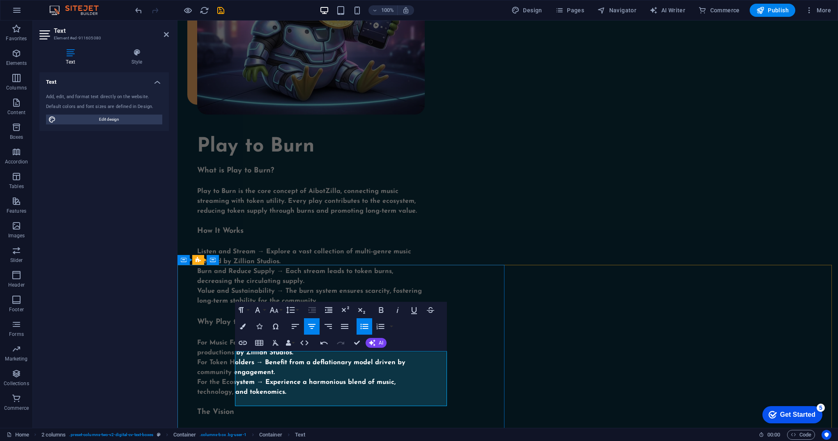
drag, startPoint x: 407, startPoint y: 385, endPoint x: 291, endPoint y: 384, distance: 116.6
click at [770, 244] on div "Play to Burn What is Play to Burn? Play to Burn is the core concept of AibotZil…" at bounding box center [507, 188] width 660 height 727
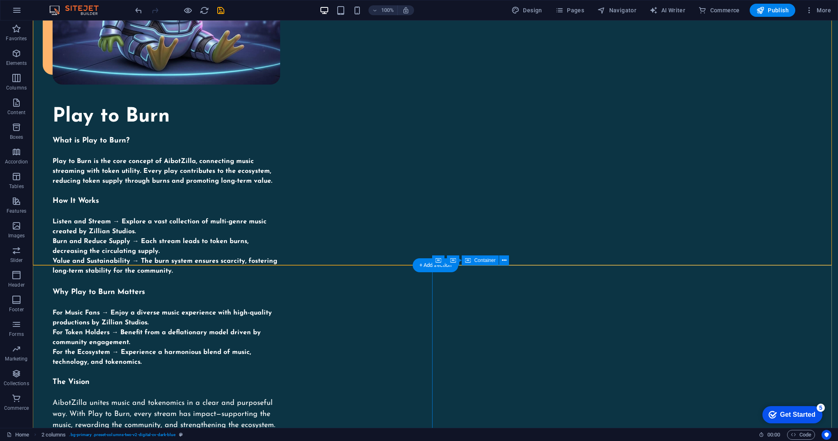
scroll to position [986, 0]
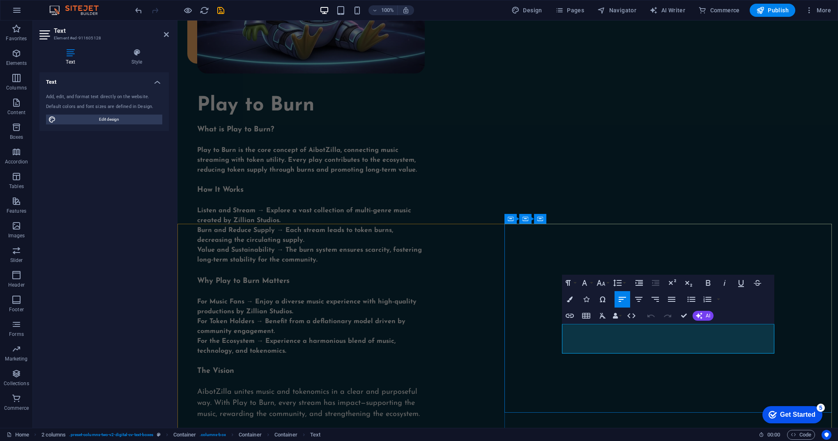
drag, startPoint x: 767, startPoint y: 338, endPoint x: 772, endPoint y: 338, distance: 5.3
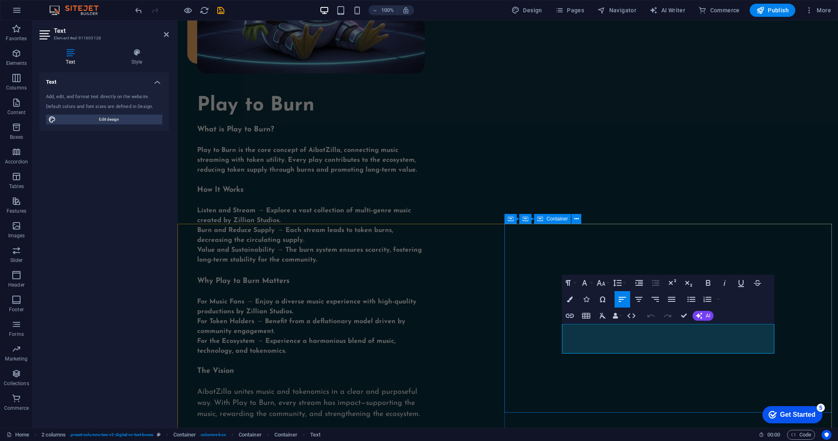
drag, startPoint x: 644, startPoint y: 351, endPoint x: 545, endPoint y: 327, distance: 102.1
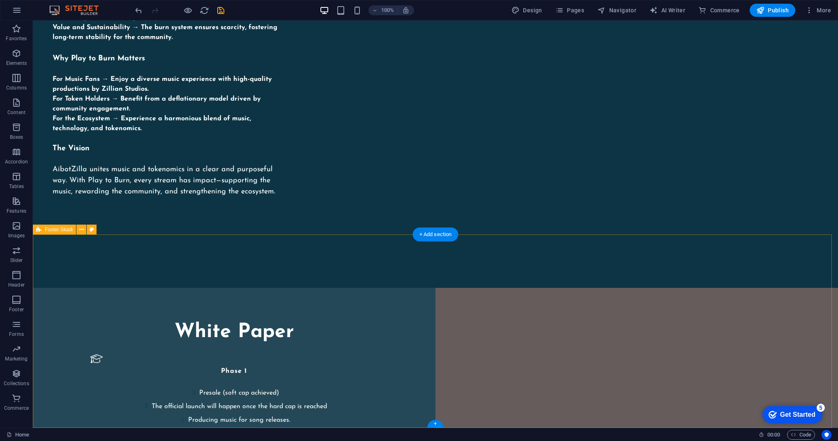
scroll to position [1213, 0]
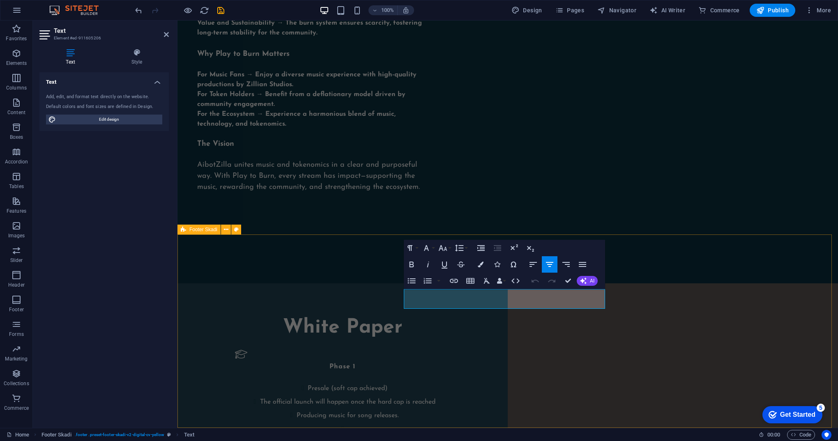
drag, startPoint x: 579, startPoint y: 303, endPoint x: 402, endPoint y: 289, distance: 176.8
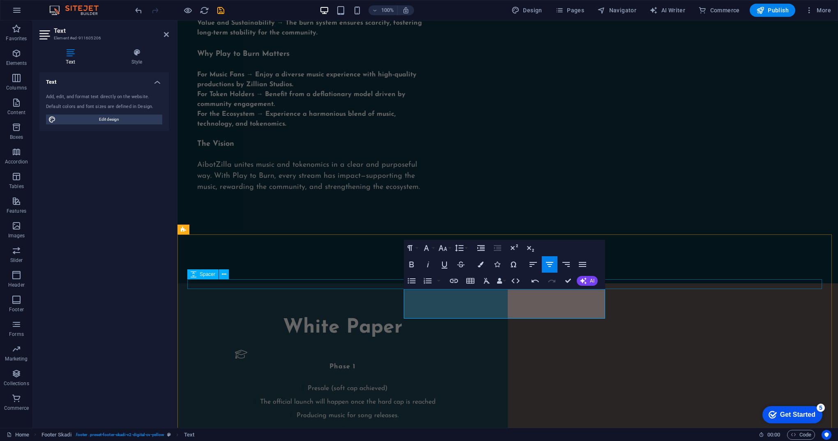
scroll to position [1045, 0]
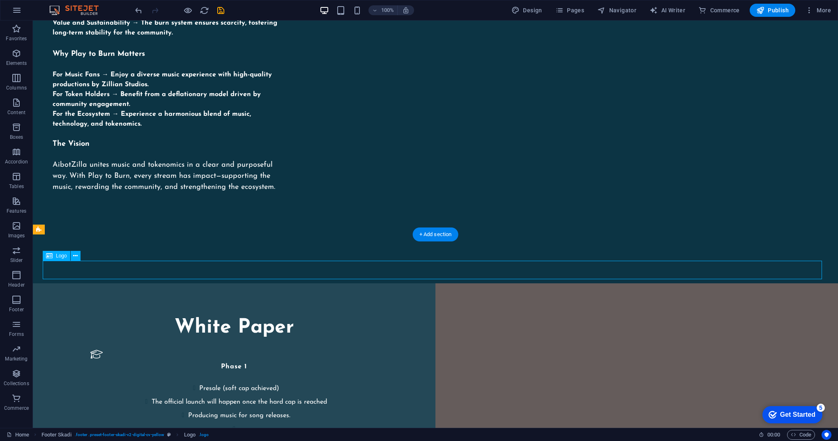
select select "px"
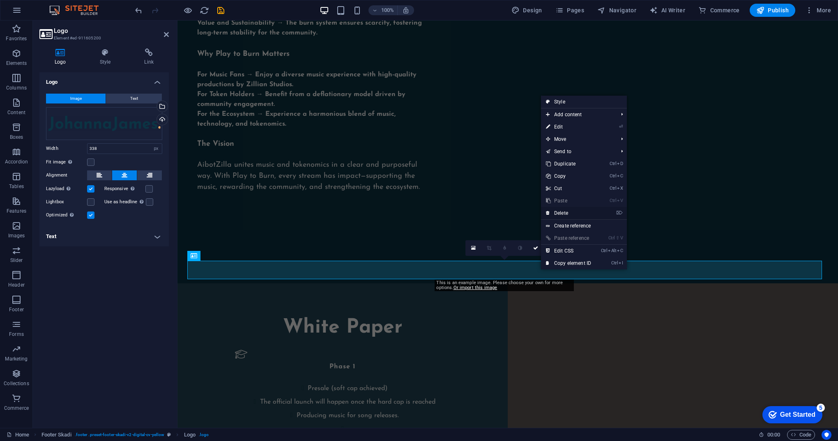
click at [578, 211] on link "⌦ Delete" at bounding box center [568, 213] width 55 height 12
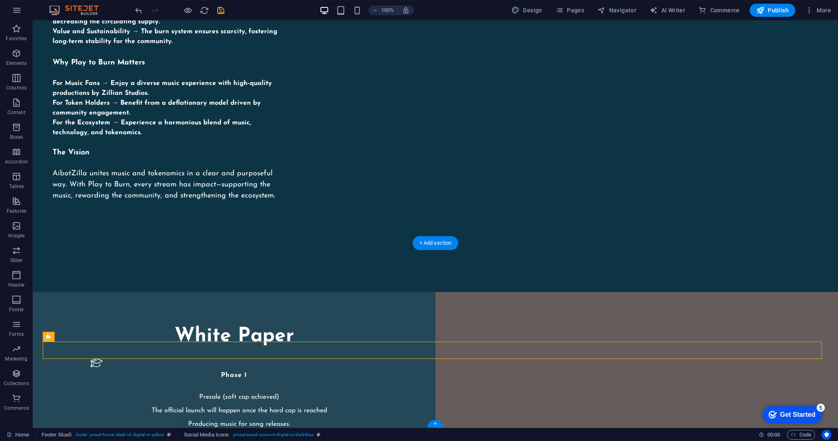
drag, startPoint x: 538, startPoint y: 347, endPoint x: 450, endPoint y: 352, distance: 88.8
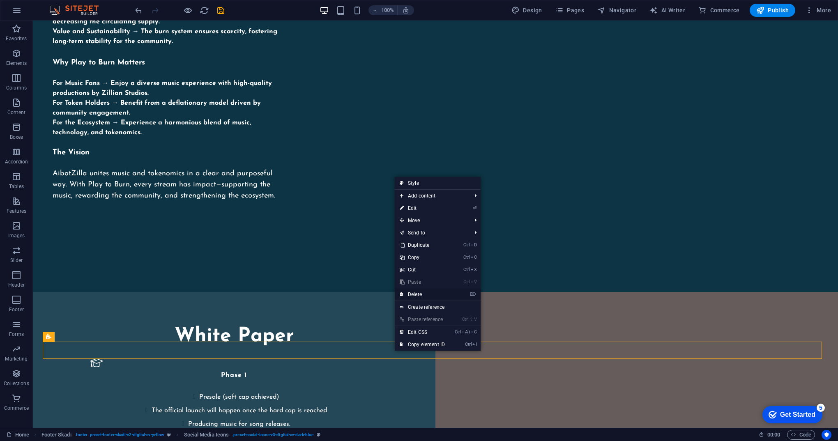
click at [424, 295] on link "⌦ Delete" at bounding box center [422, 294] width 55 height 12
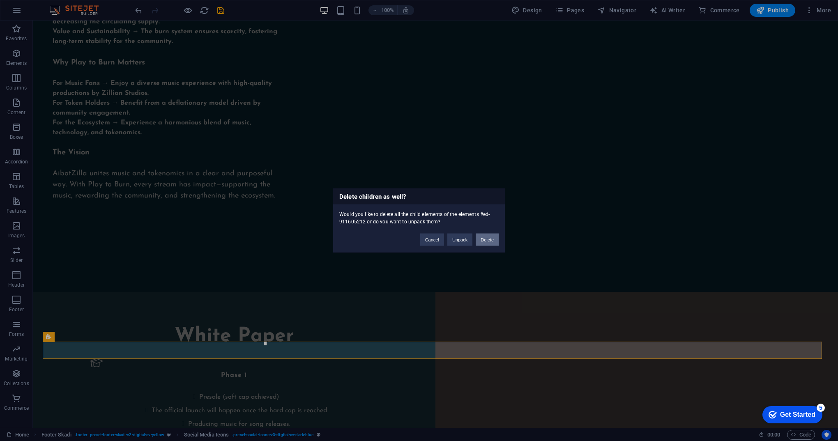
click at [490, 241] on button "Delete" at bounding box center [487, 240] width 23 height 12
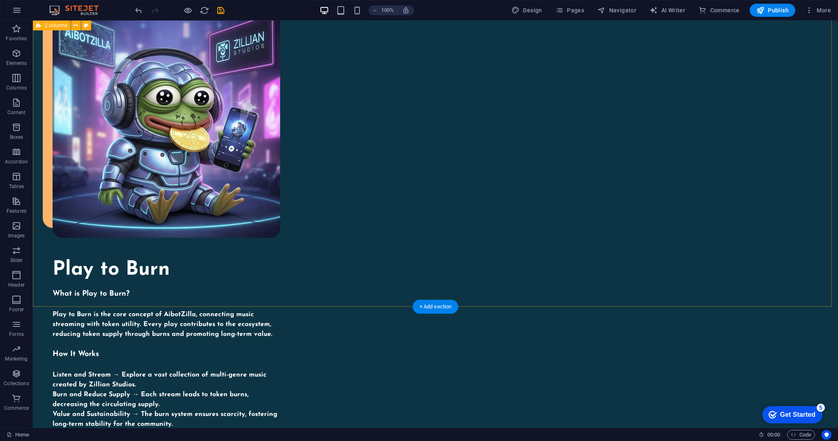
scroll to position [1187, 0]
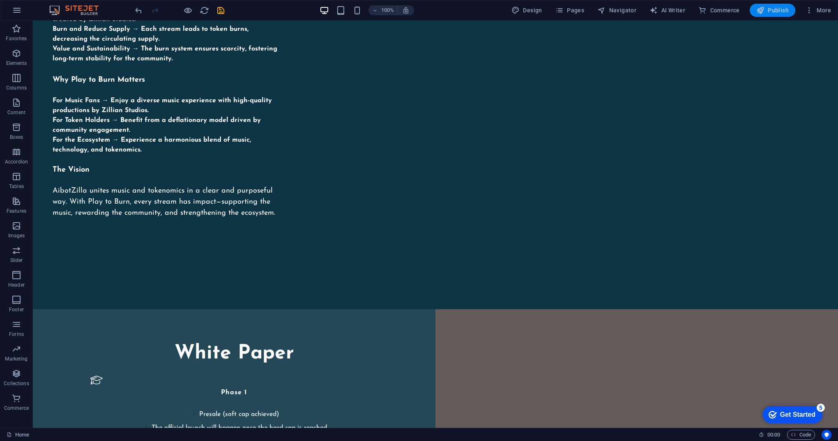
click at [777, 14] on span "Publish" at bounding box center [772, 10] width 32 height 8
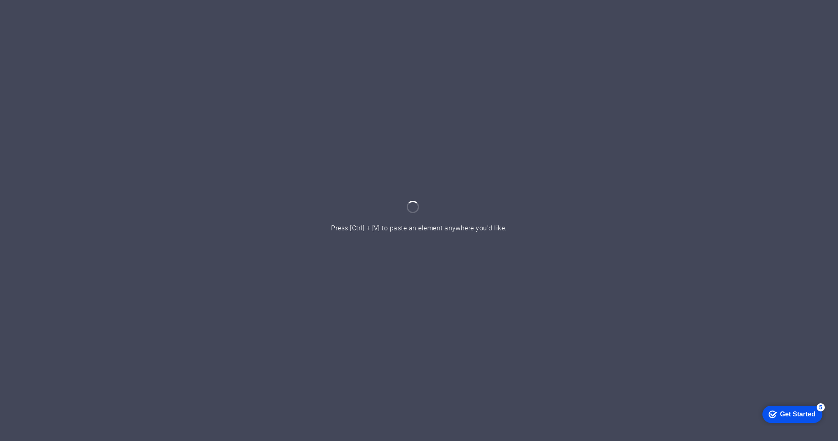
click at [799, 414] on div "Get Started" at bounding box center [797, 413] width 35 height 7
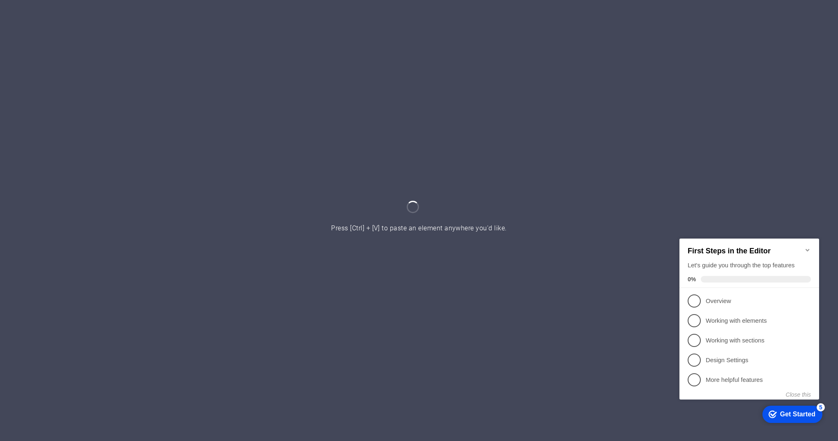
click at [705, 118] on div at bounding box center [419, 220] width 838 height 441
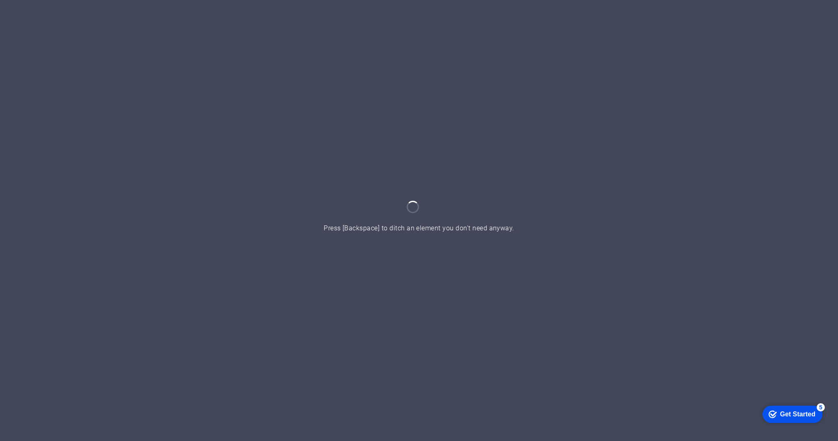
click at [795, 412] on div "Get Started" at bounding box center [797, 413] width 35 height 7
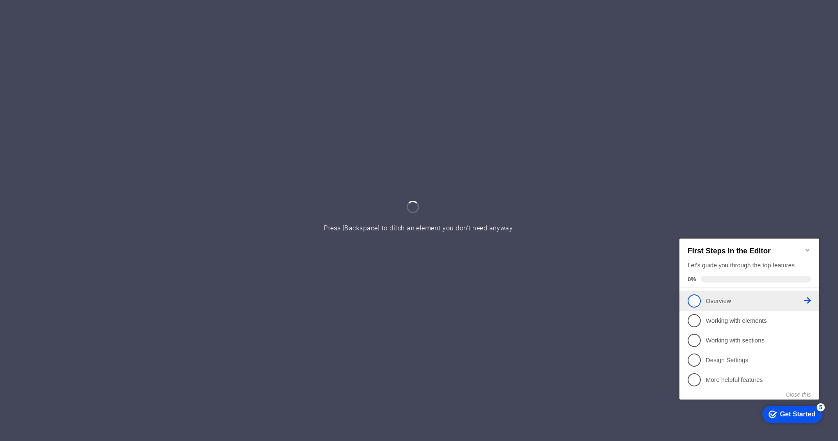
click at [733, 301] on p "Overview - incomplete" at bounding box center [755, 300] width 99 height 9
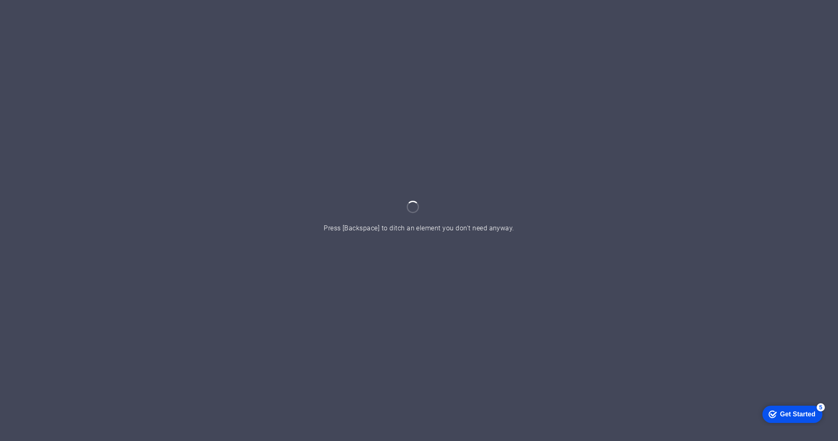
click at [803, 415] on div "Get Started" at bounding box center [797, 413] width 35 height 7
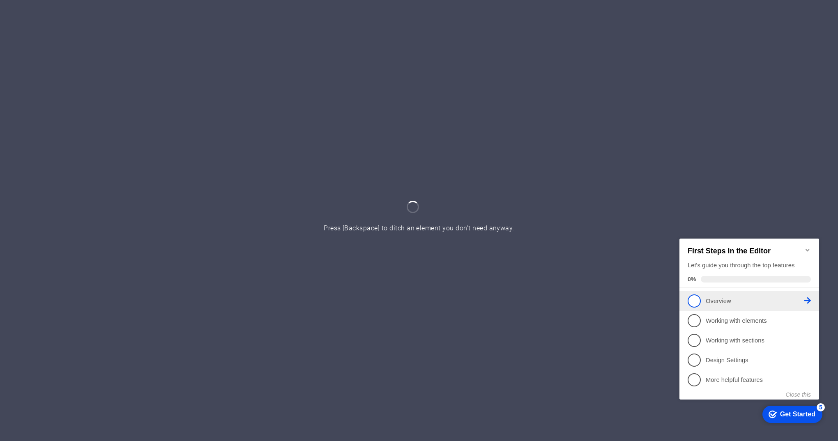
click at [699, 305] on link "1 Overview - incomplete" at bounding box center [748, 300] width 123 height 13
click at [699, 298] on span "1" at bounding box center [693, 300] width 13 height 13
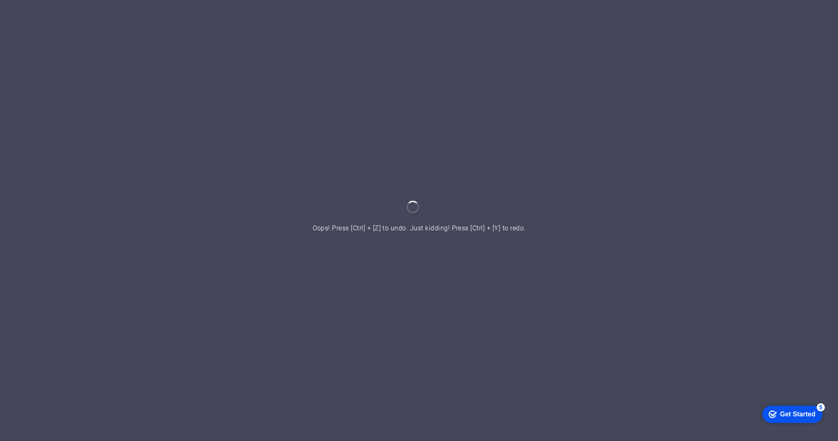
click at [820, 407] on div "5" at bounding box center [820, 407] width 8 height 8
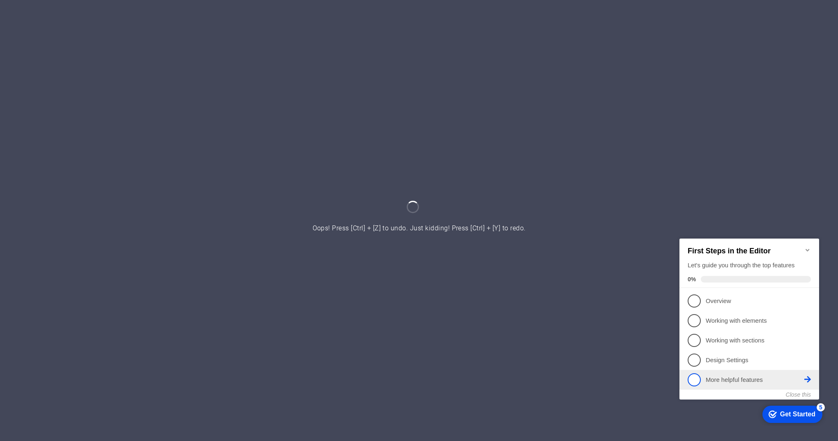
click at [751, 377] on p "More helpful features - incomplete" at bounding box center [755, 379] width 99 height 9
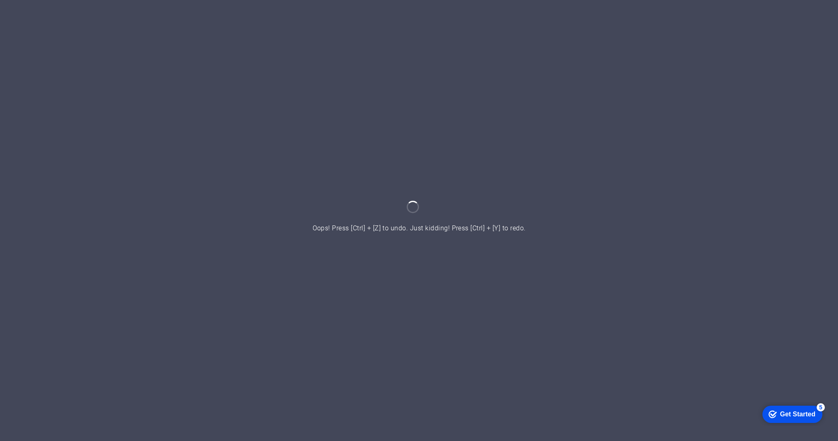
click at [787, 411] on div "Get Started" at bounding box center [797, 413] width 35 height 7
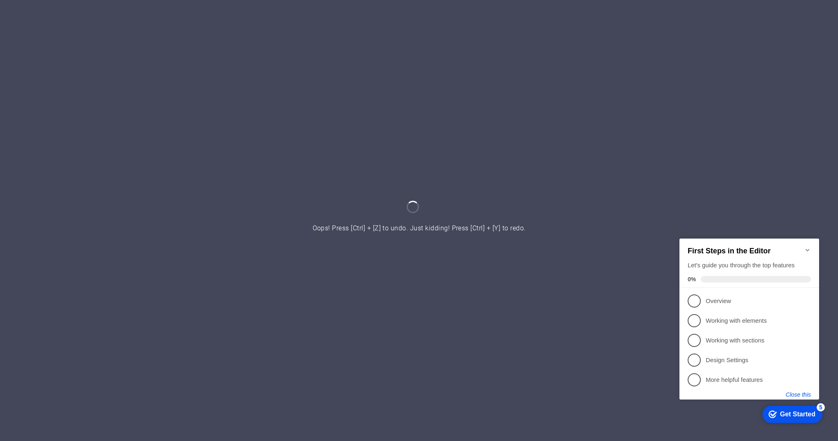
click at [802, 395] on button "Close this" at bounding box center [798, 394] width 25 height 7
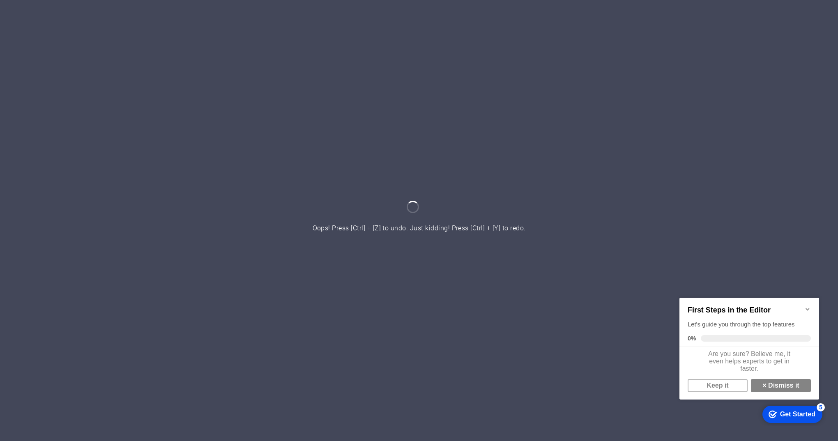
click at [728, 358] on div "Are you sure? Believe me, it even helps experts to get in faster." at bounding box center [749, 361] width 140 height 29
click at [805, 307] on icon "Minimize checklist" at bounding box center [807, 309] width 7 height 7
